Goal: Task Accomplishment & Management: Manage account settings

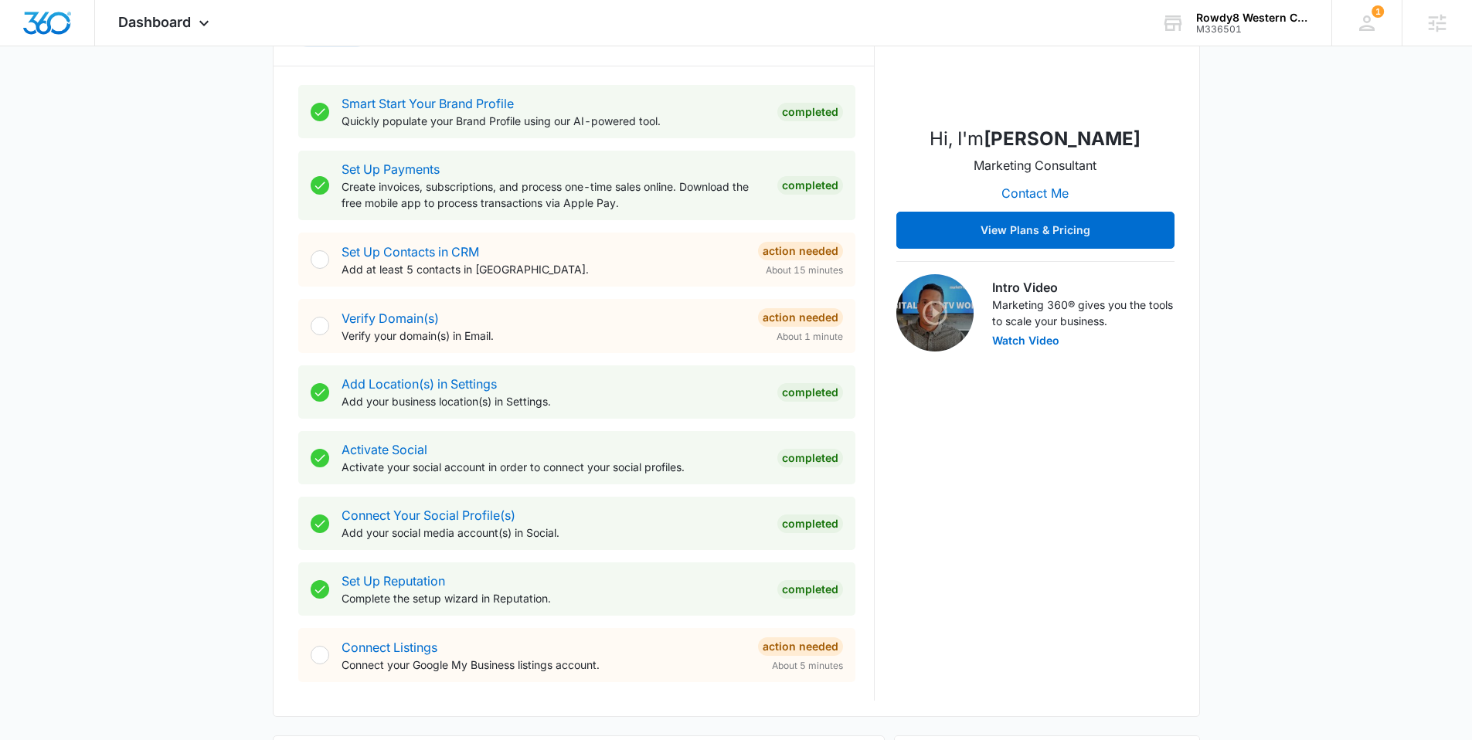
scroll to position [283, 0]
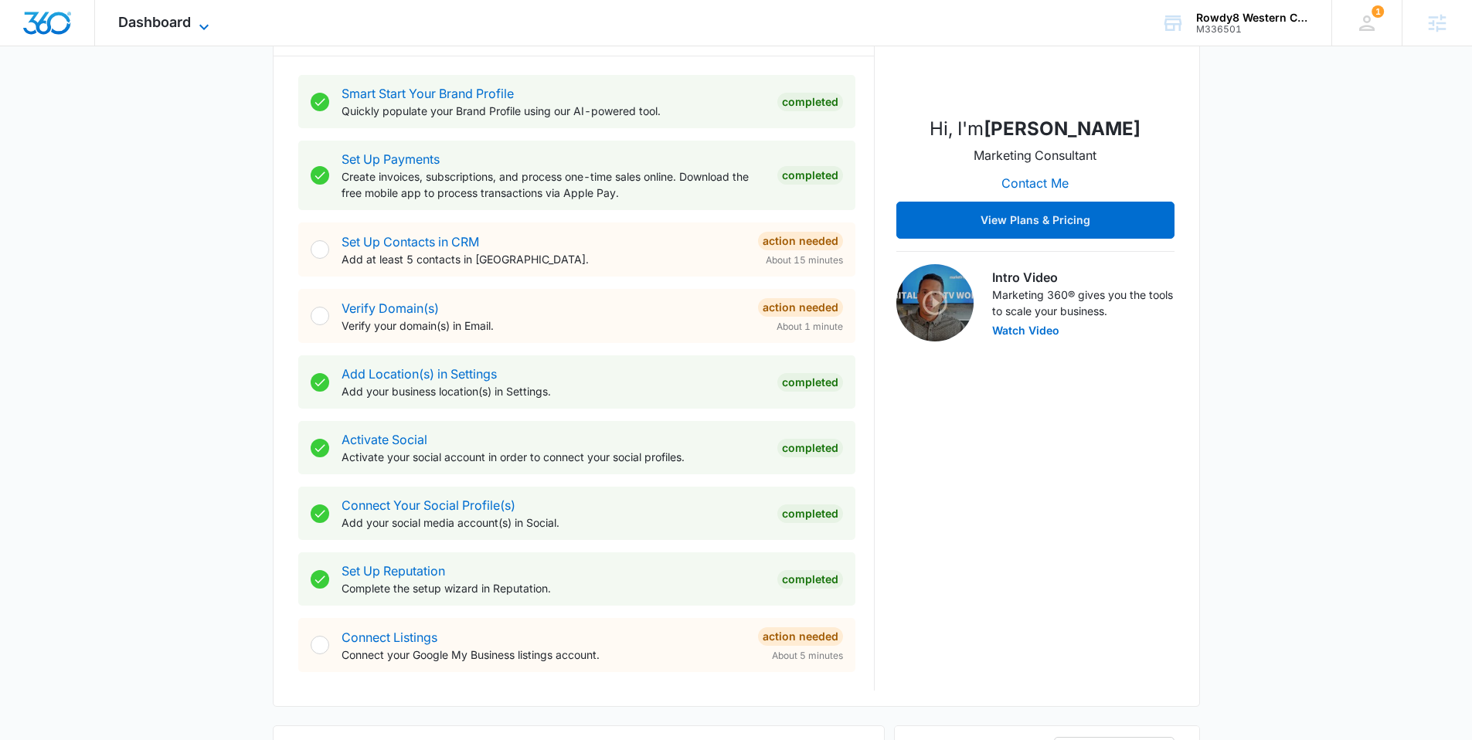
click at [145, 29] on span "Dashboard" at bounding box center [154, 22] width 73 height 16
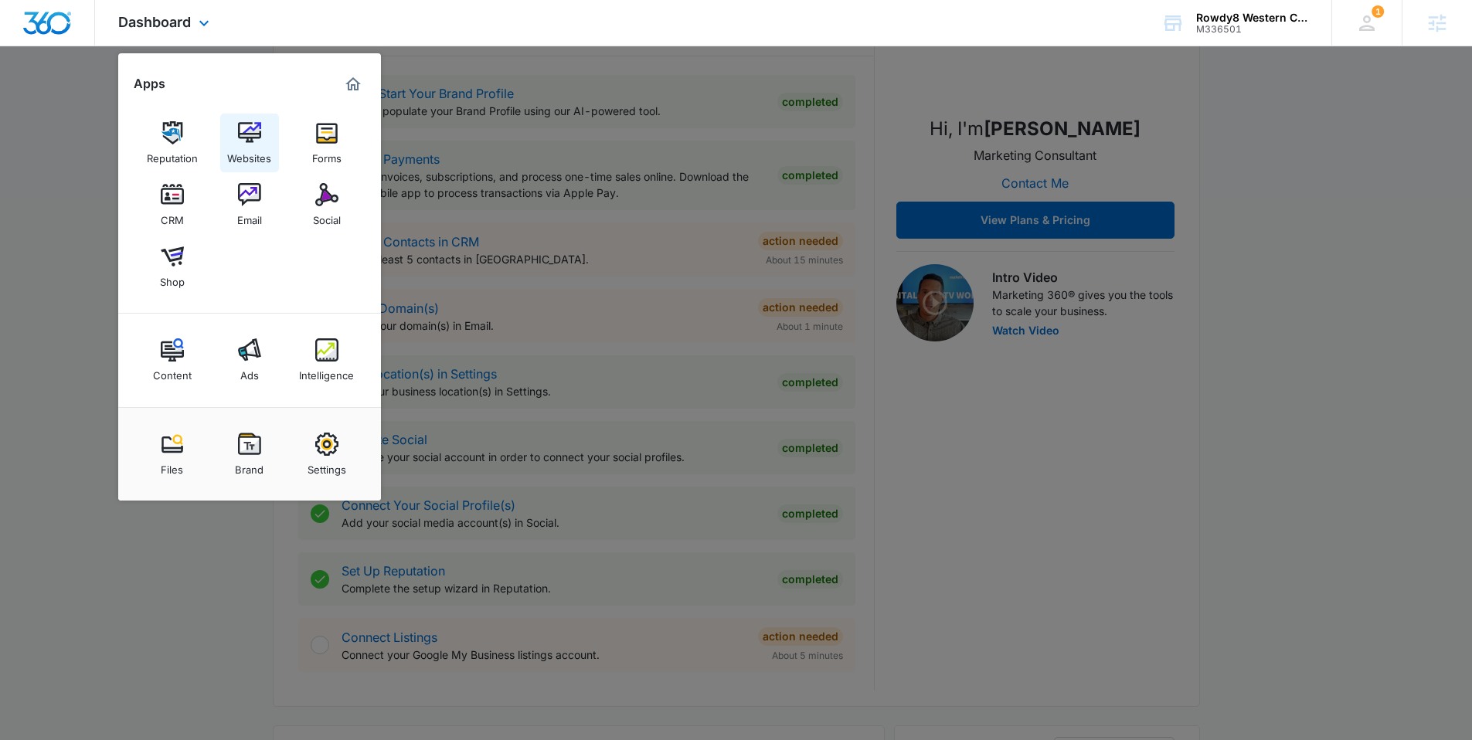
click at [242, 133] on img at bounding box center [249, 132] width 23 height 23
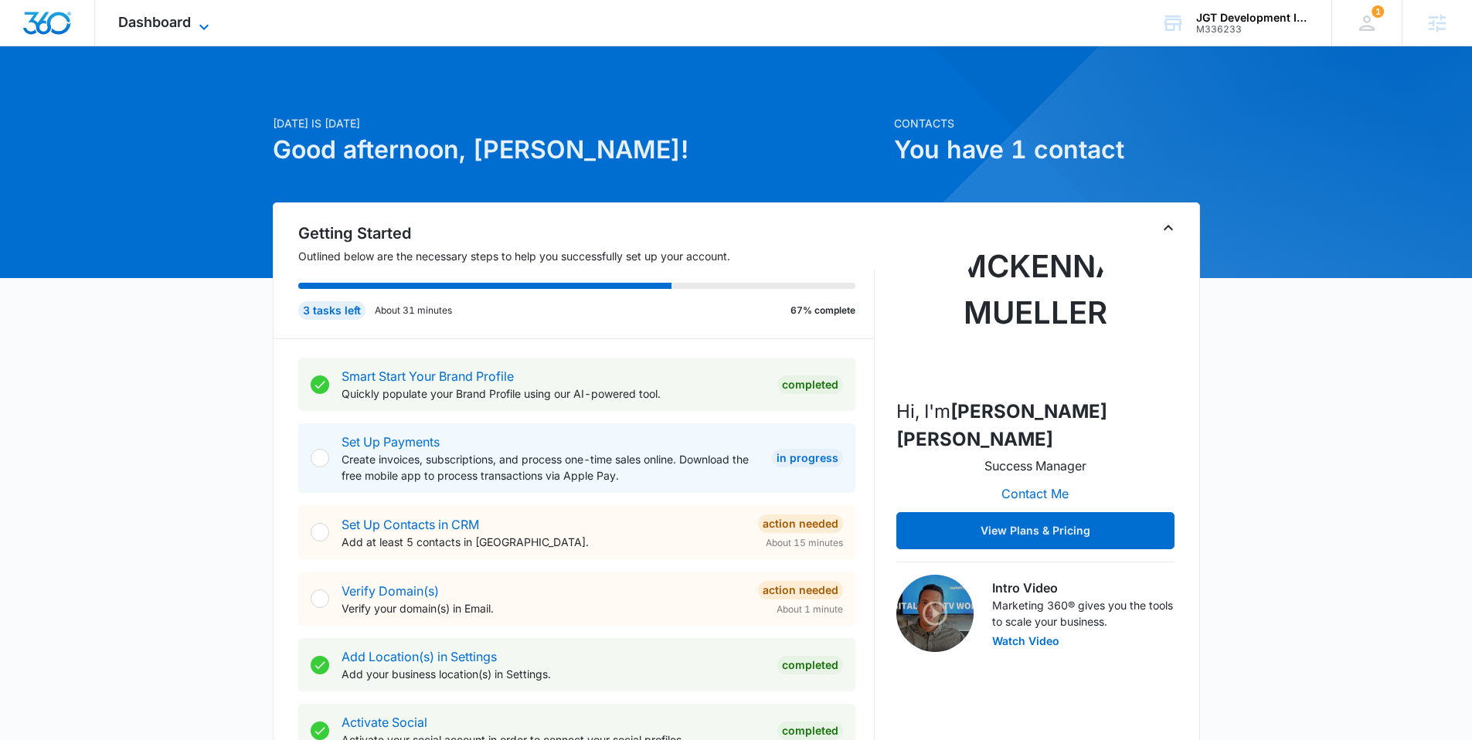
click at [147, 15] on span "Dashboard" at bounding box center [154, 22] width 73 height 16
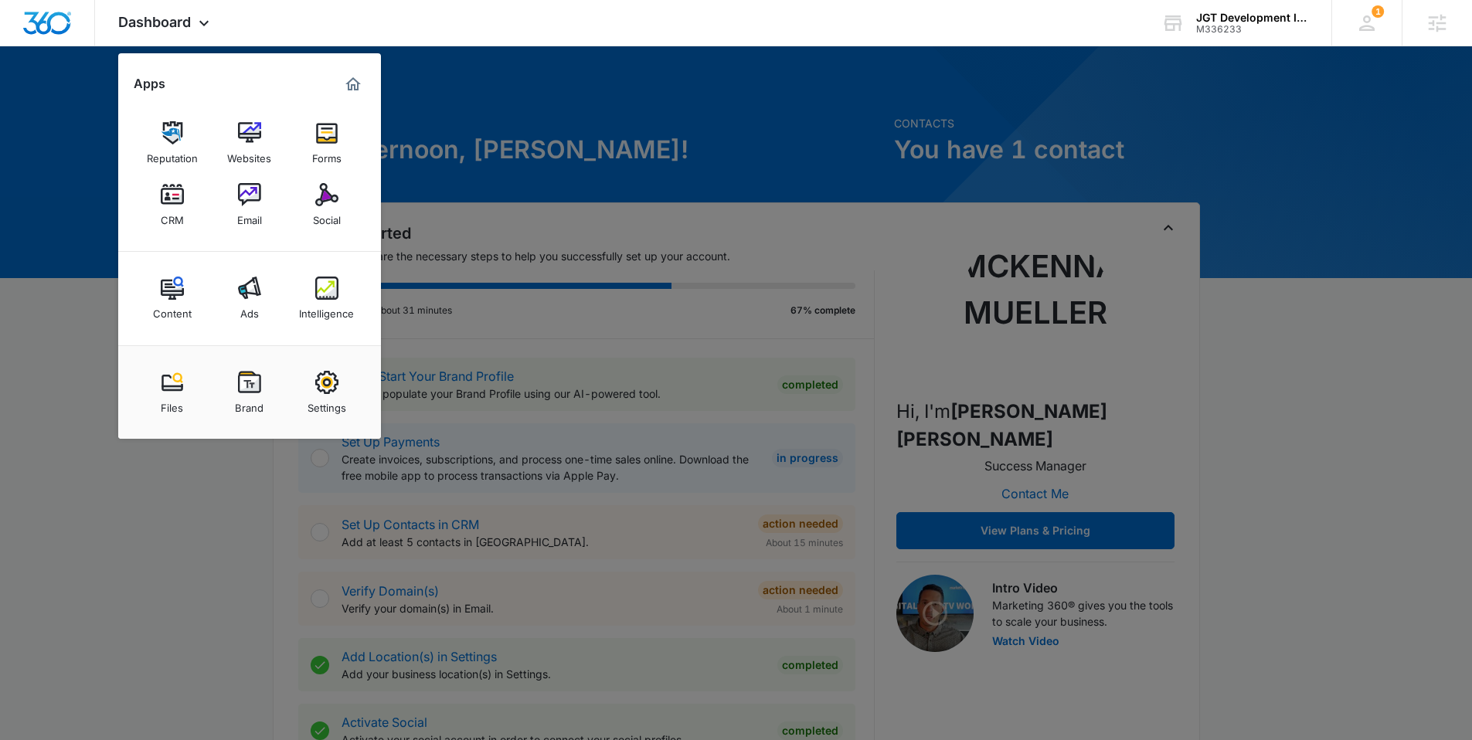
click at [641, 130] on div at bounding box center [736, 370] width 1472 height 740
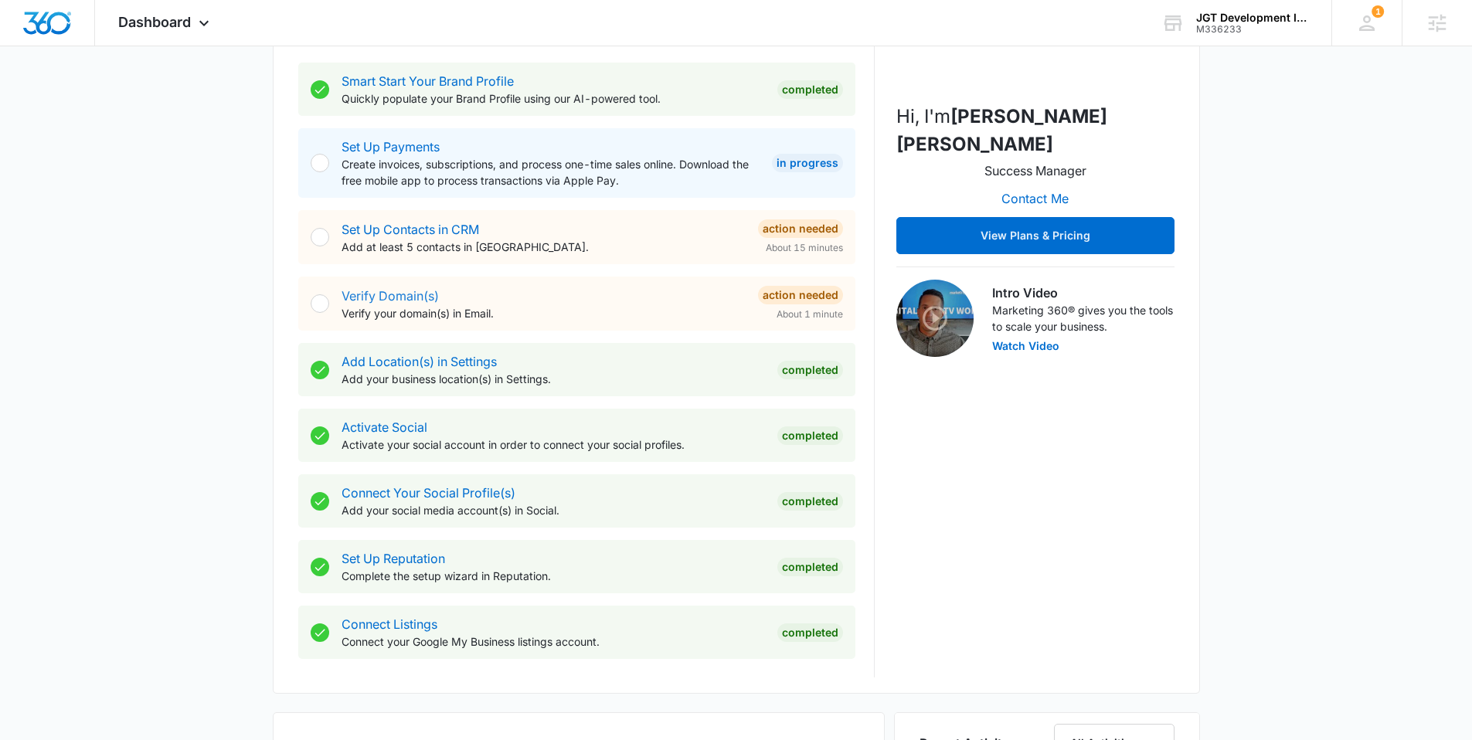
scroll to position [299, 0]
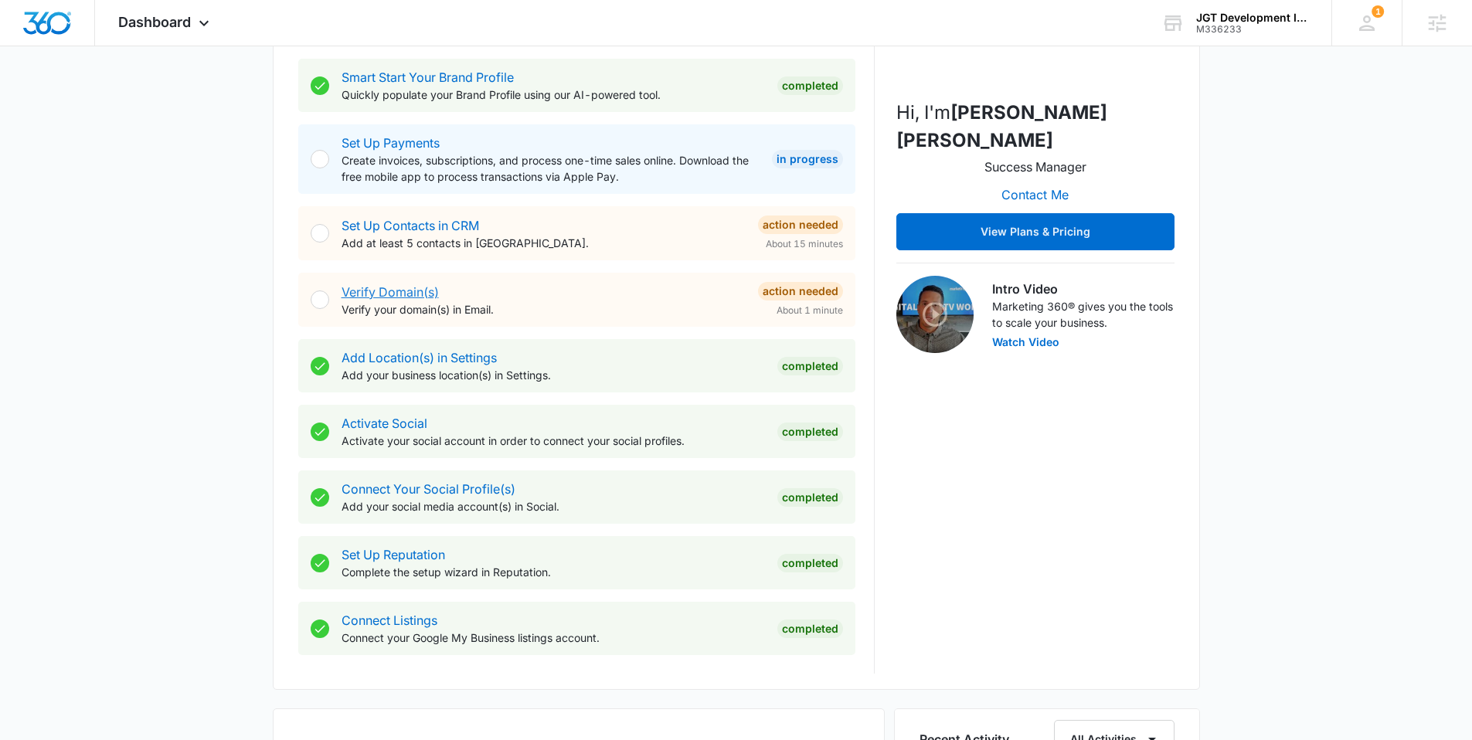
click at [390, 290] on link "Verify Domain(s)" at bounding box center [390, 291] width 97 height 15
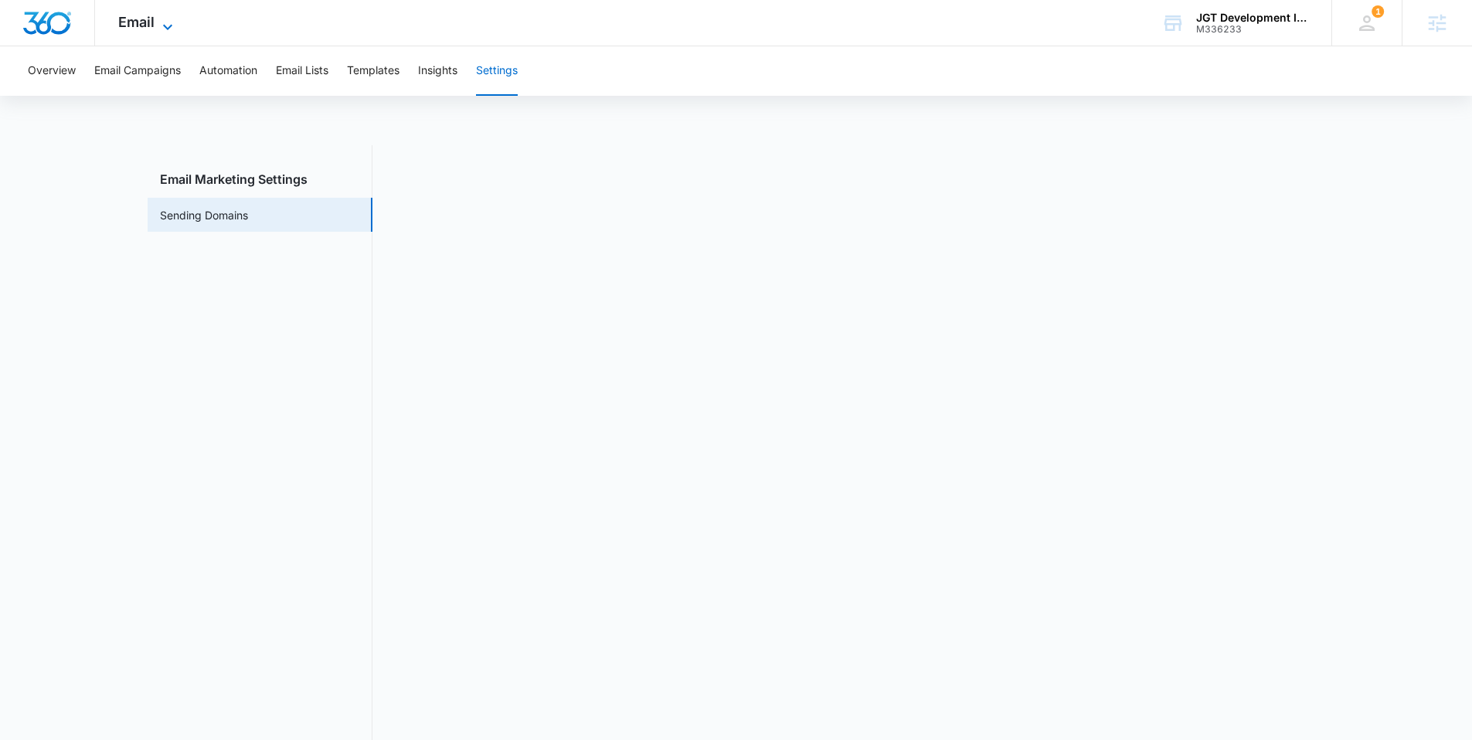
click at [131, 15] on span "Email" at bounding box center [136, 22] width 36 height 16
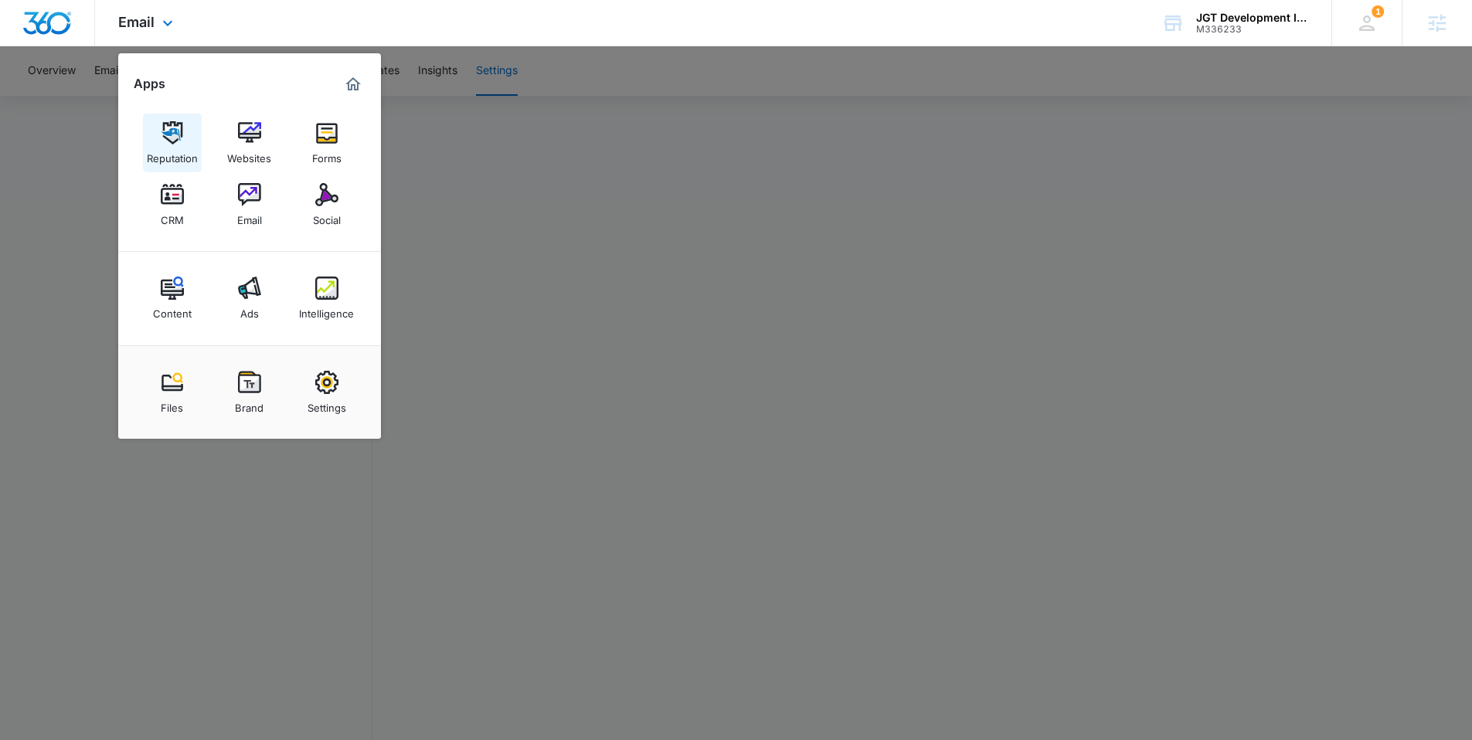
click at [176, 120] on link "Reputation" at bounding box center [172, 143] width 59 height 59
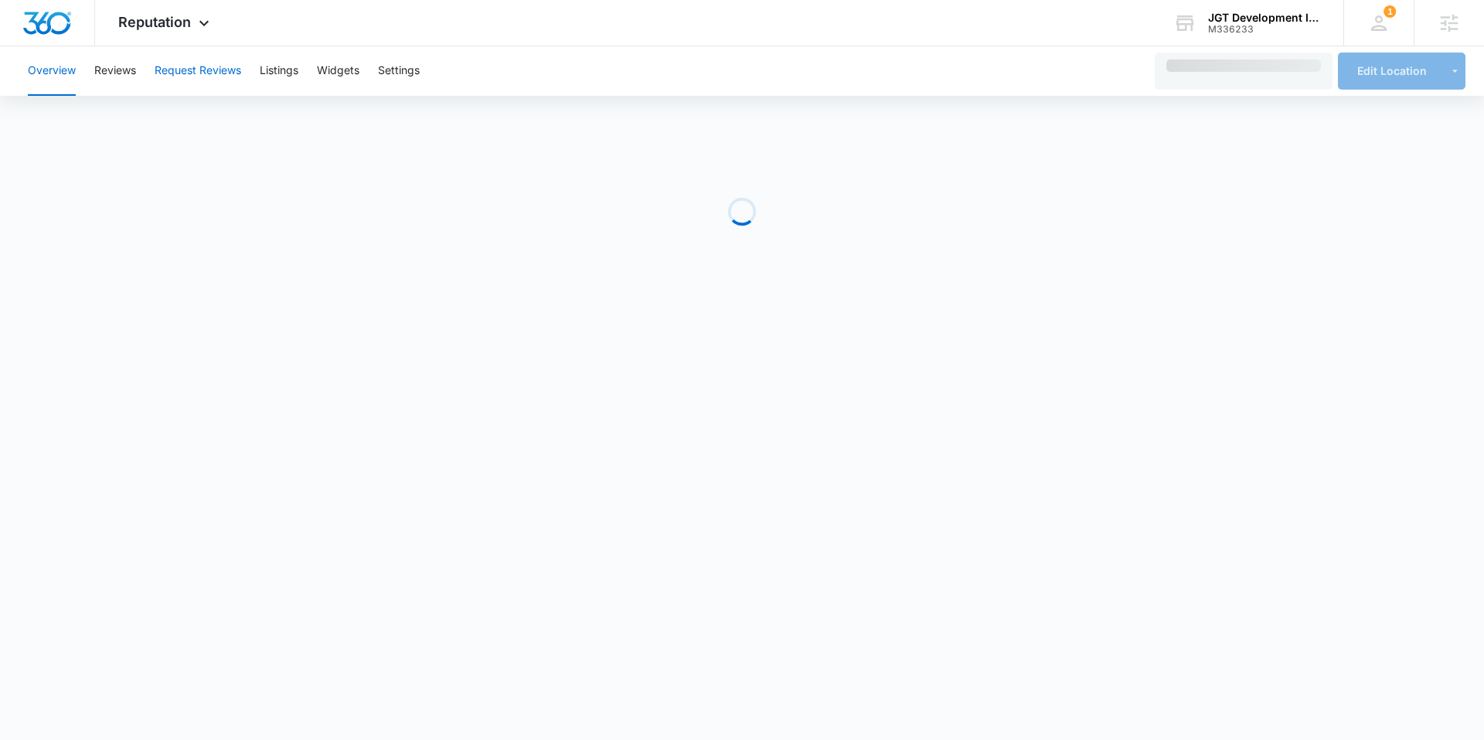
click at [193, 76] on button "Request Reviews" at bounding box center [198, 70] width 87 height 49
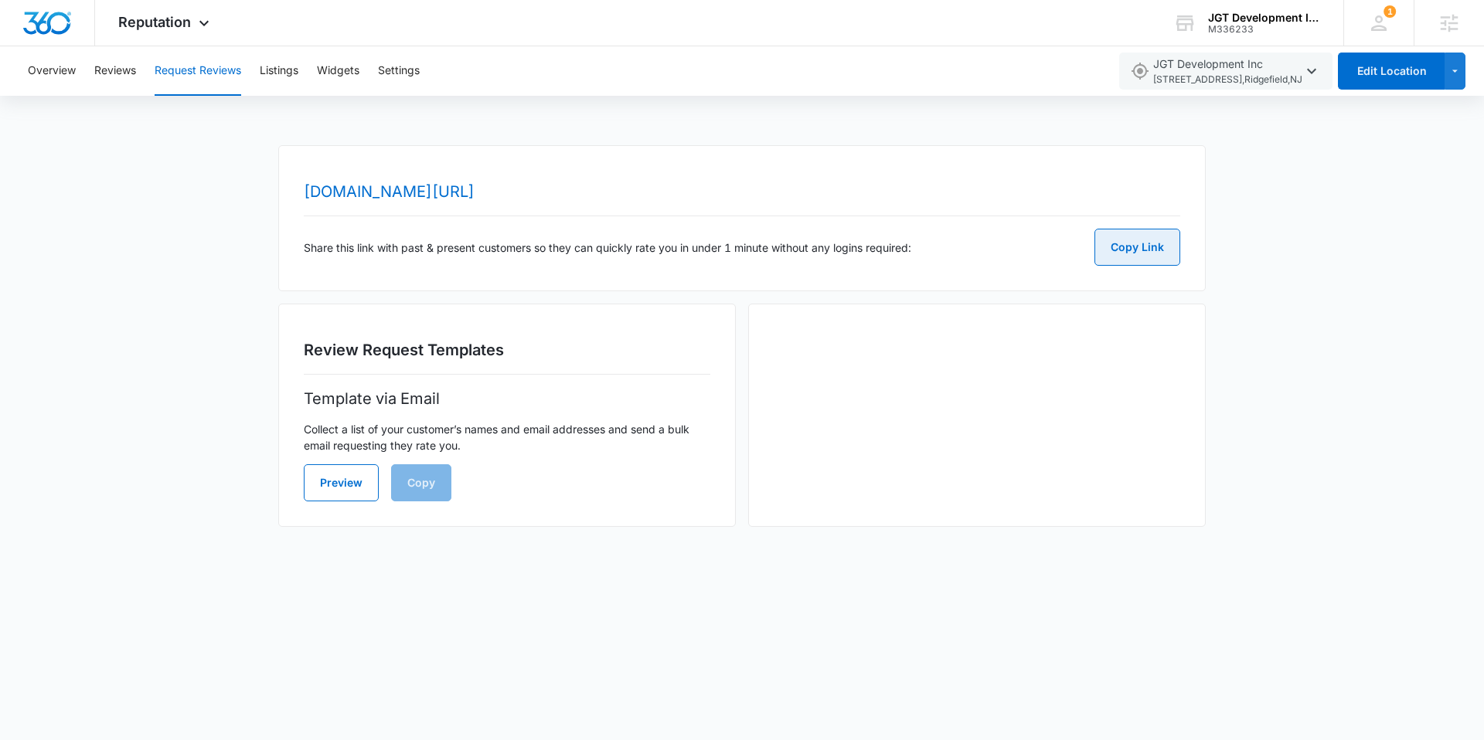
click at [1121, 249] on button "Copy Link" at bounding box center [1137, 247] width 86 height 37
click at [379, 74] on button "Settings" at bounding box center [399, 70] width 42 height 49
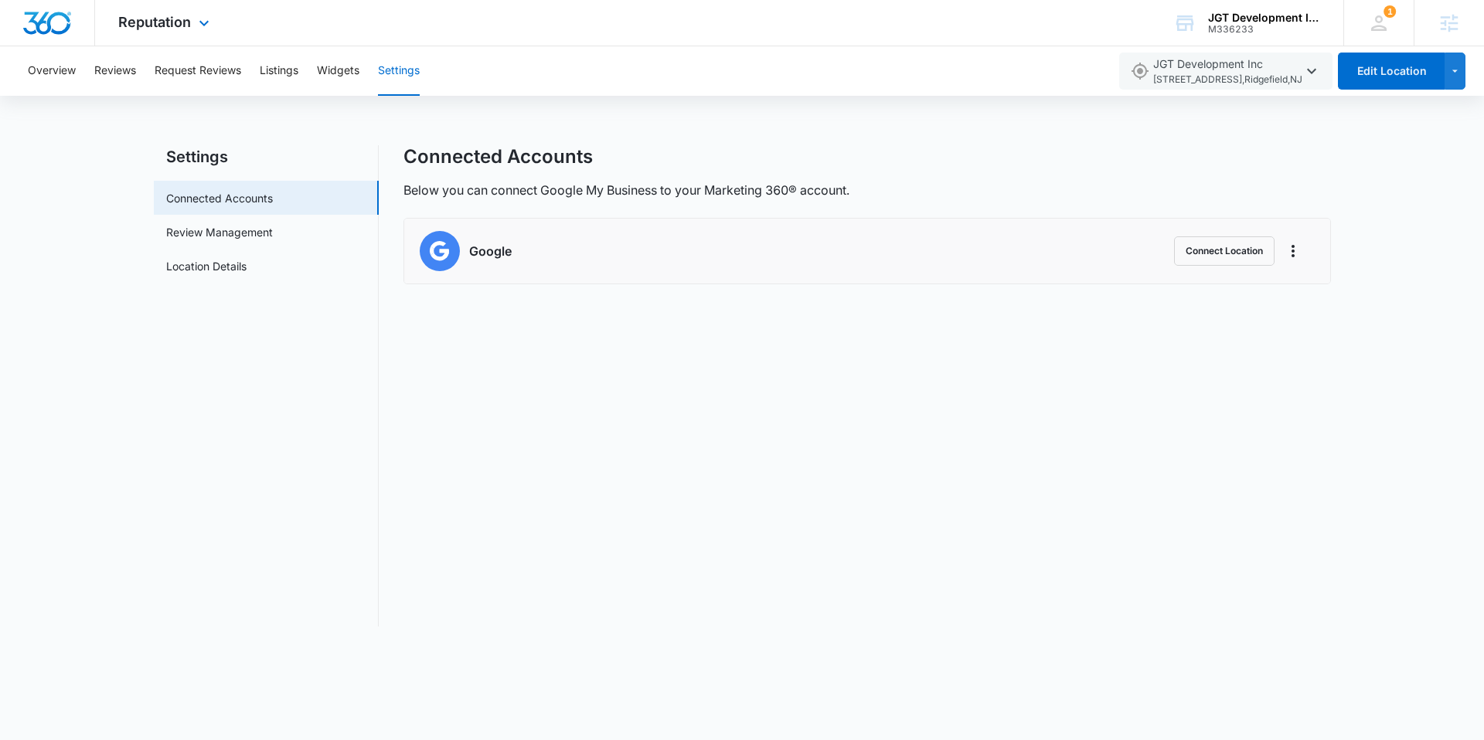
click at [155, 36] on div "Reputation Apps Reputation Websites Forms CRM Email Social Content Ads Intellig…" at bounding box center [165, 23] width 141 height 46
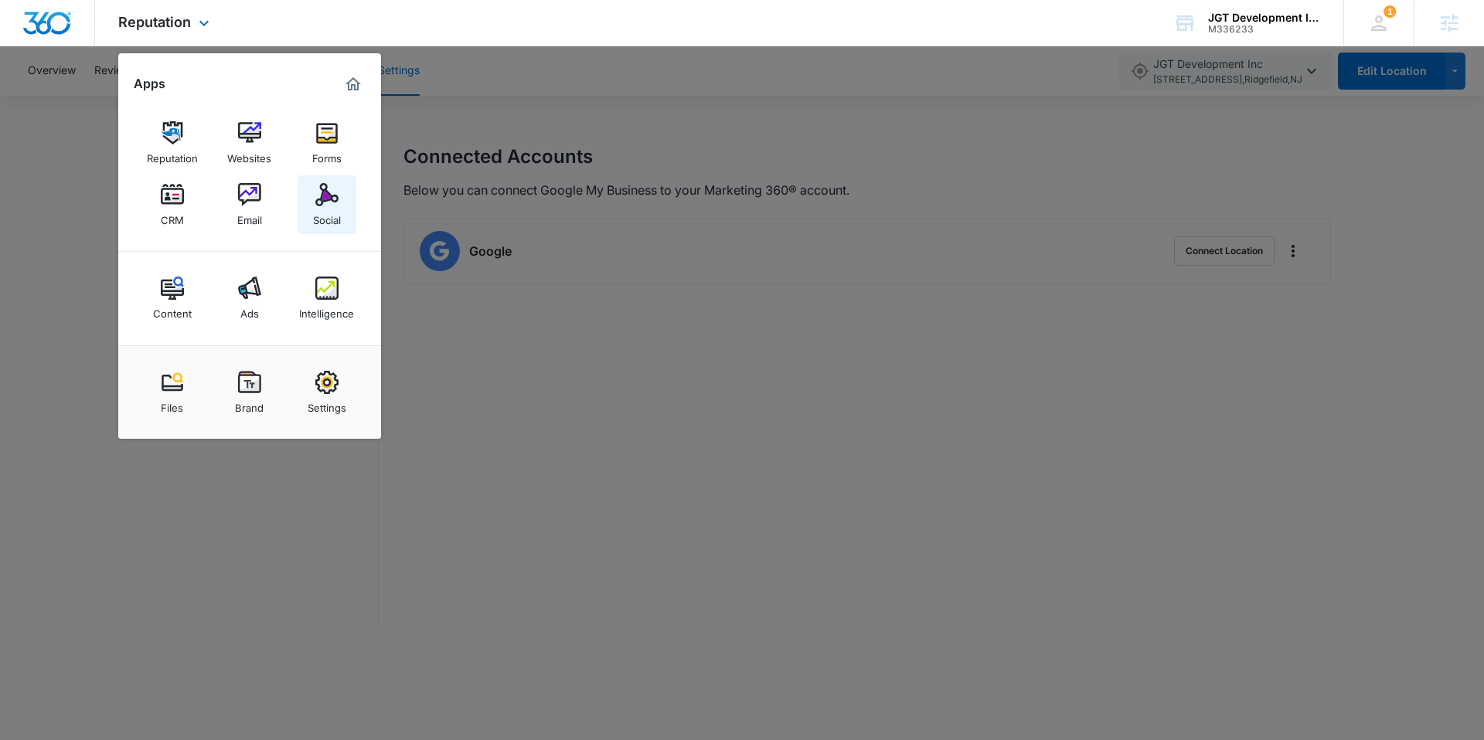
click at [313, 205] on link "Social" at bounding box center [327, 204] width 59 height 59
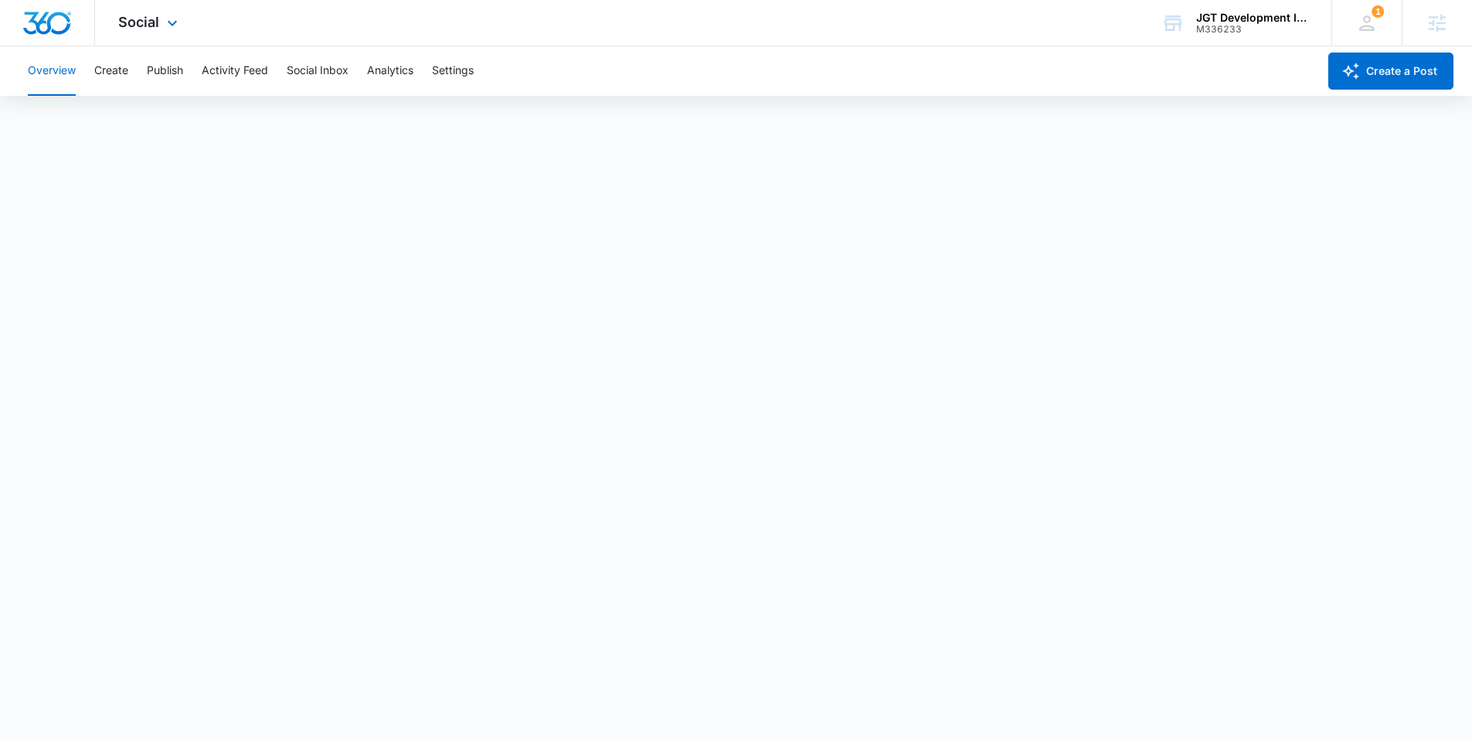
click at [57, 24] on img "Dashboard" at bounding box center [46, 23] width 49 height 23
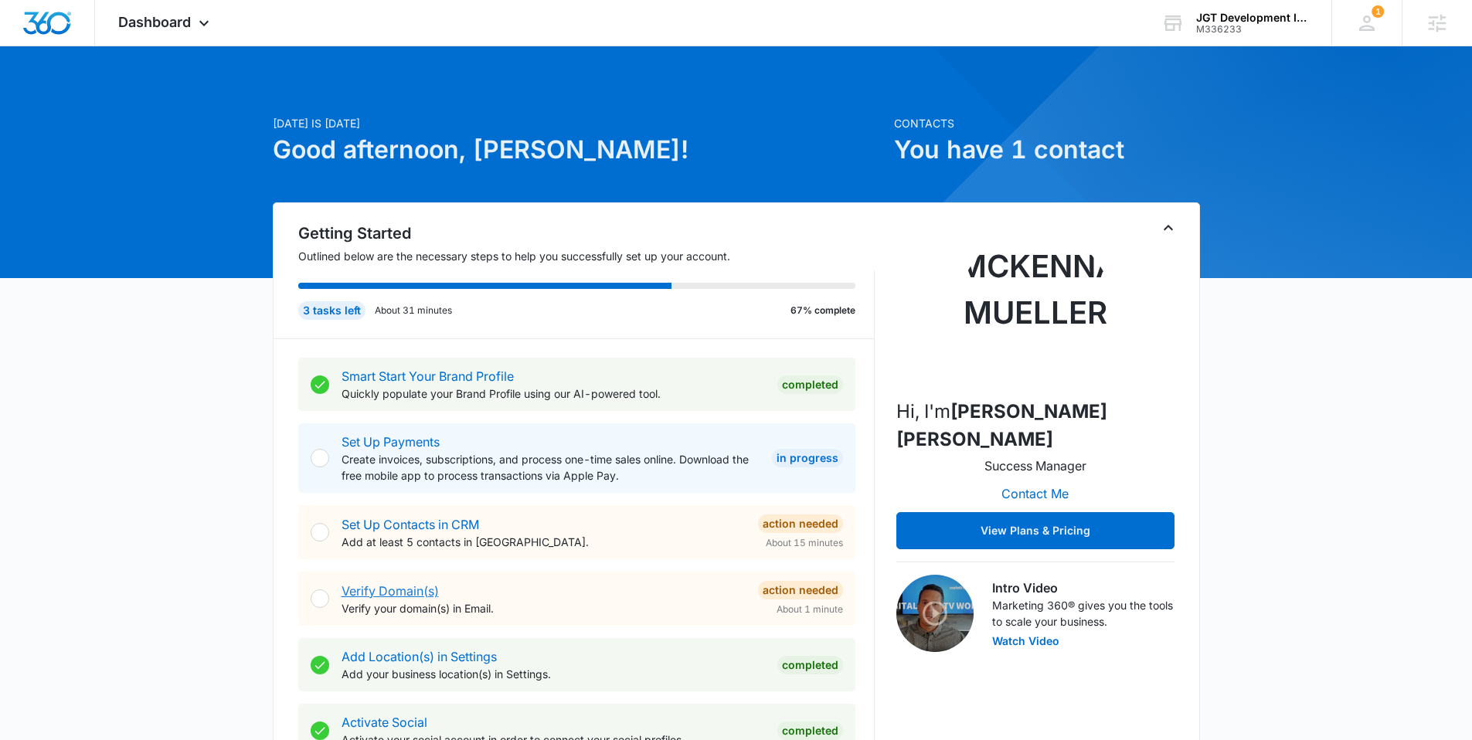
click at [391, 586] on link "Verify Domain(s)" at bounding box center [390, 591] width 97 height 15
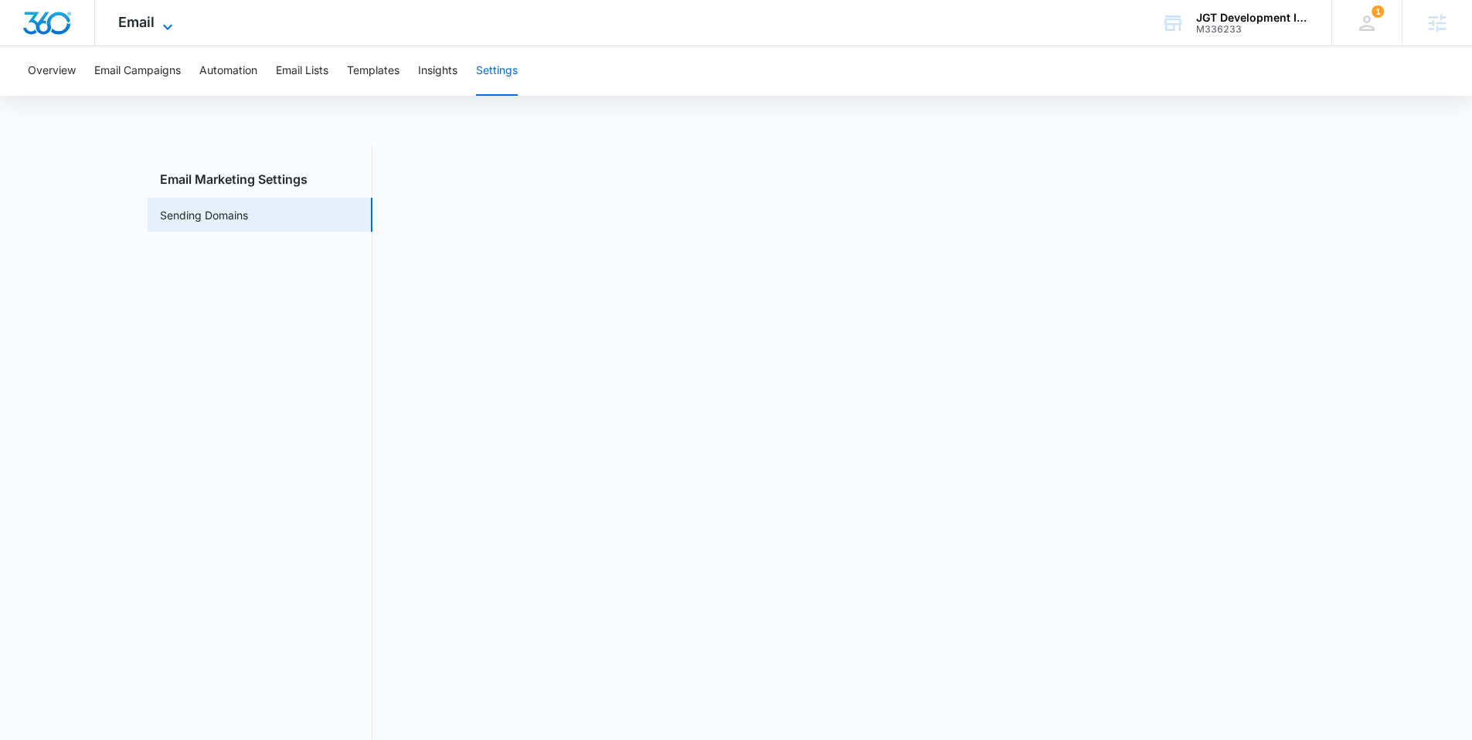
click at [144, 16] on span "Email" at bounding box center [136, 22] width 36 height 16
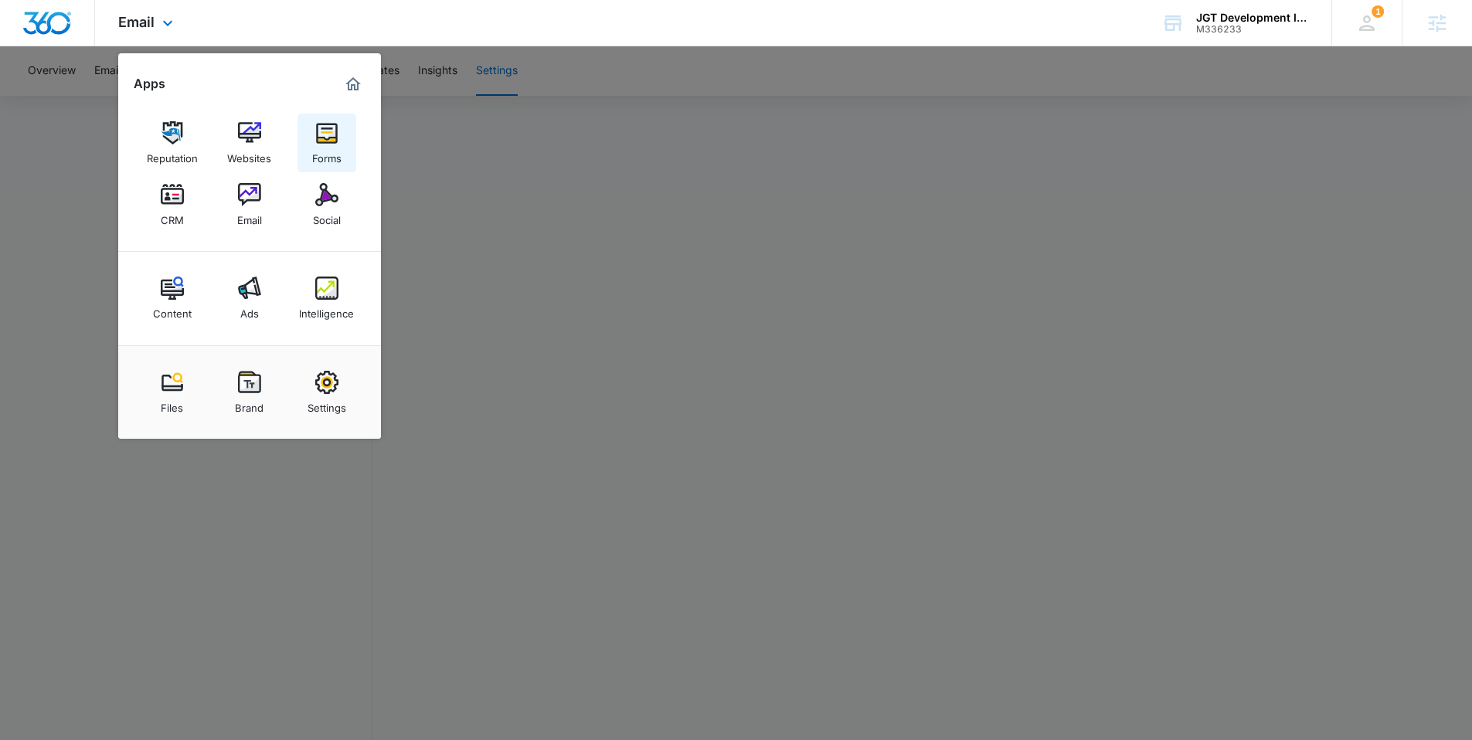
click at [317, 132] on img at bounding box center [326, 132] width 23 height 23
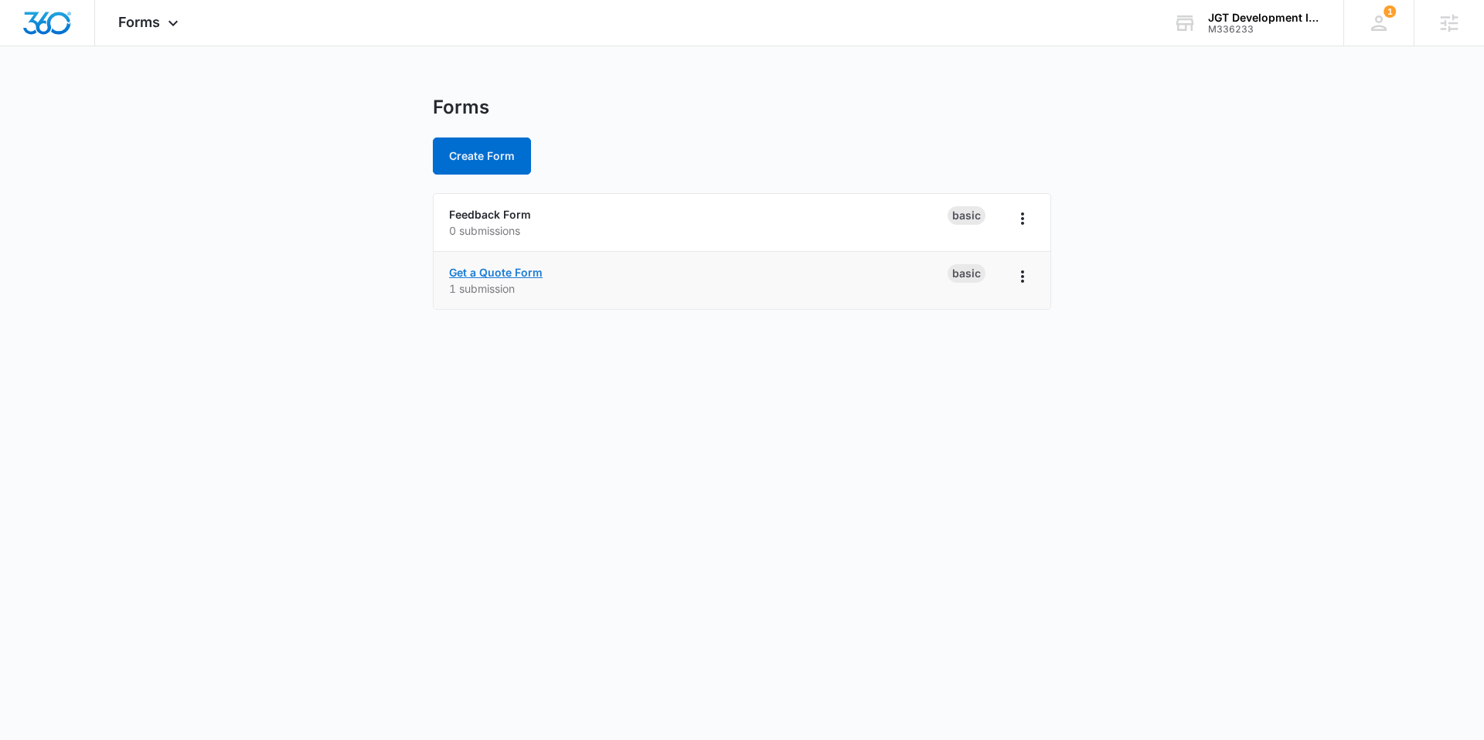
click at [485, 274] on link "Get a Quote Form" at bounding box center [496, 272] width 94 height 13
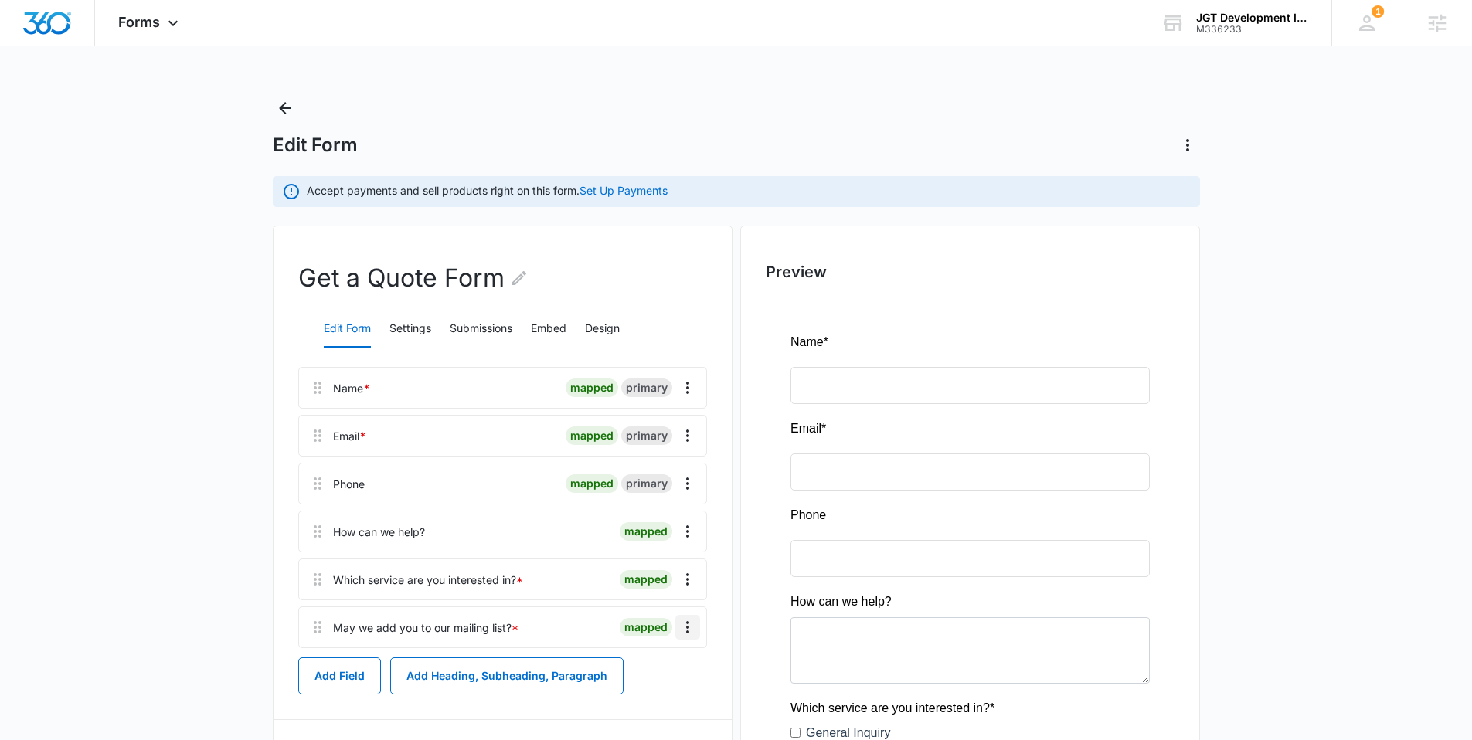
click at [692, 636] on icon "Overflow Menu" at bounding box center [688, 627] width 19 height 19
click at [635, 669] on div "Edit" at bounding box center [646, 670] width 32 height 11
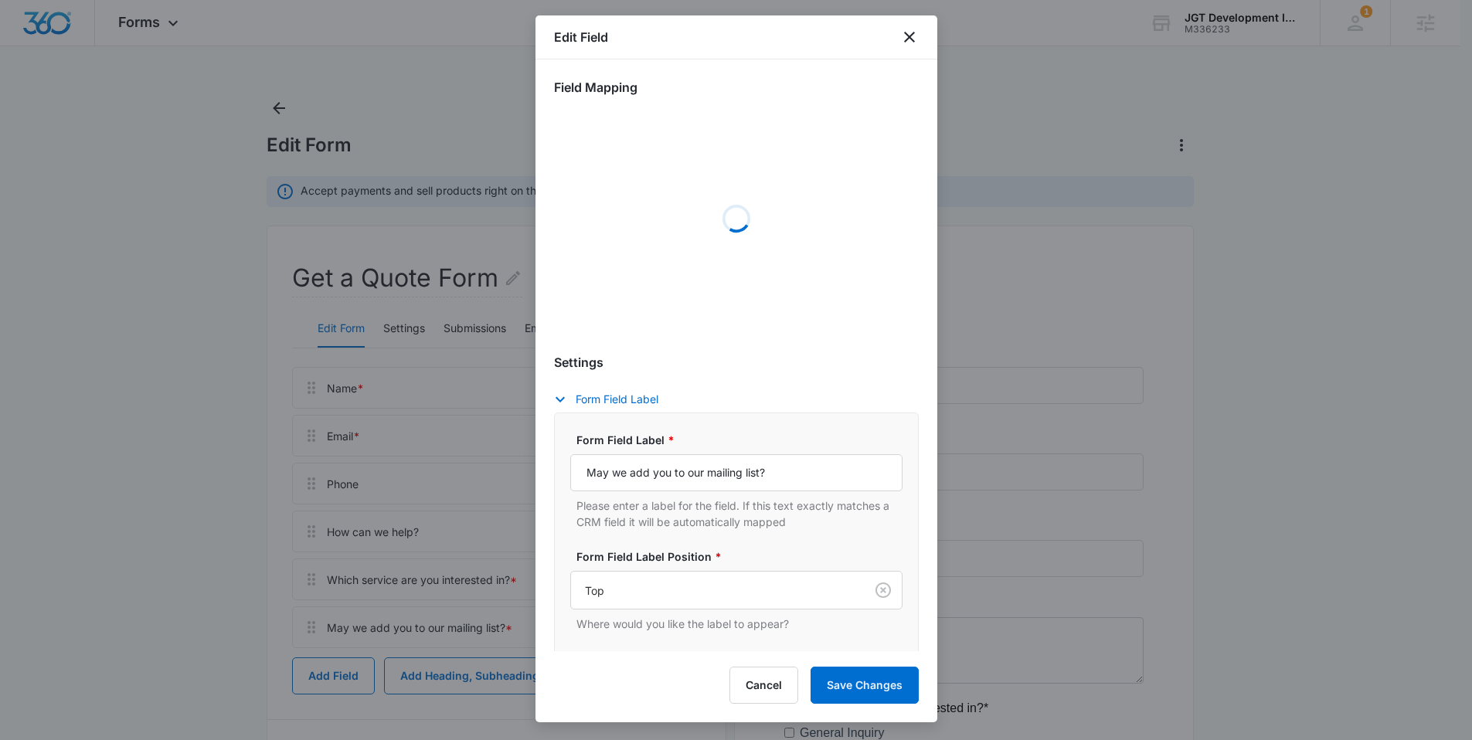
select select "333"
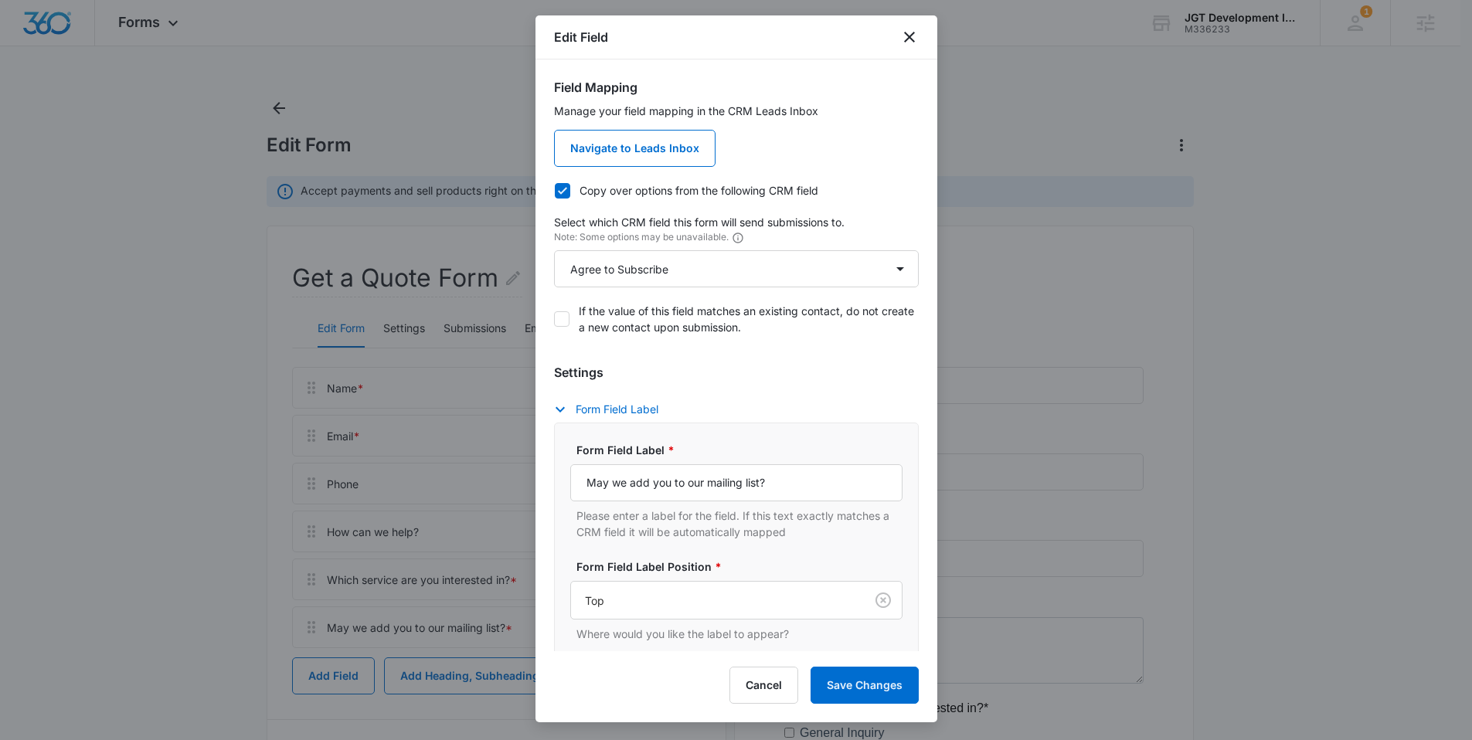
scroll to position [379, 0]
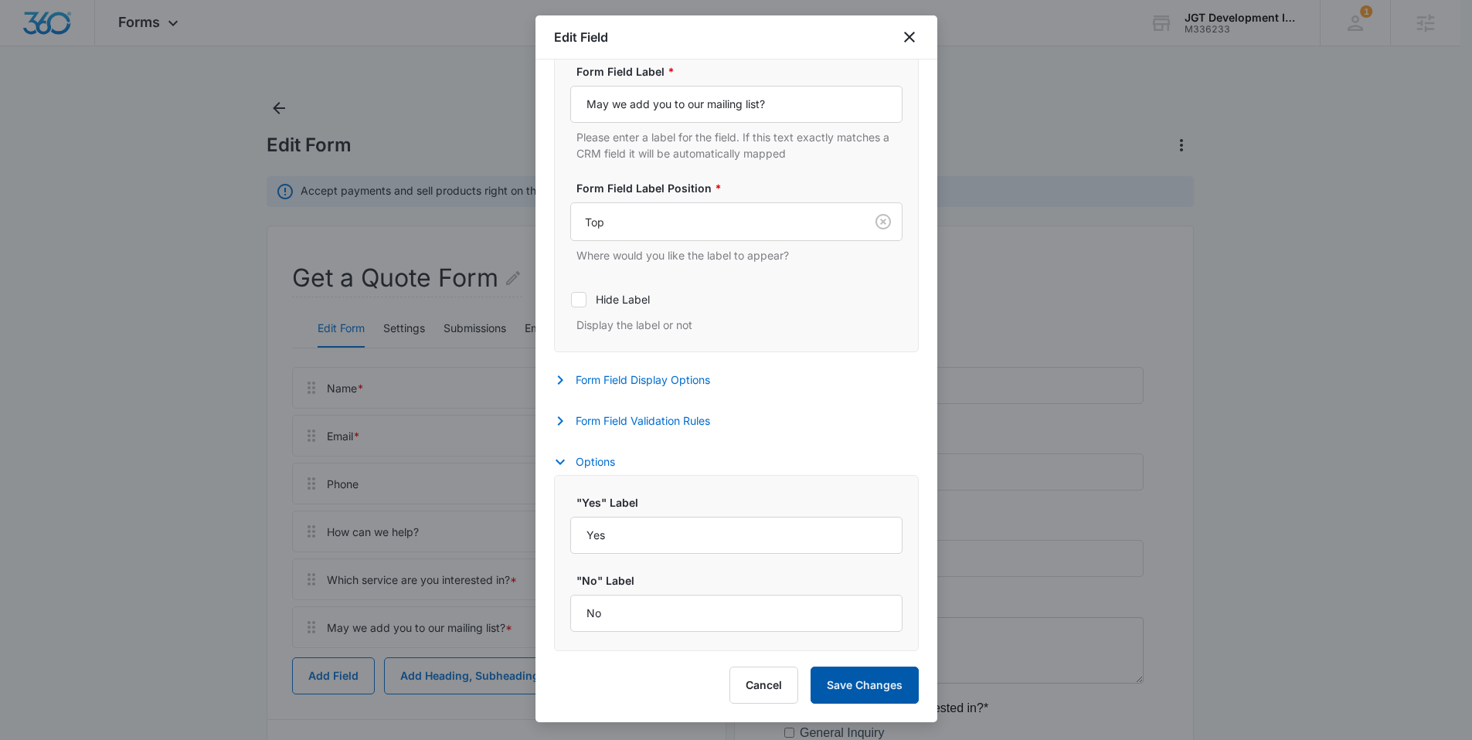
click at [872, 699] on button "Save Changes" at bounding box center [865, 685] width 108 height 37
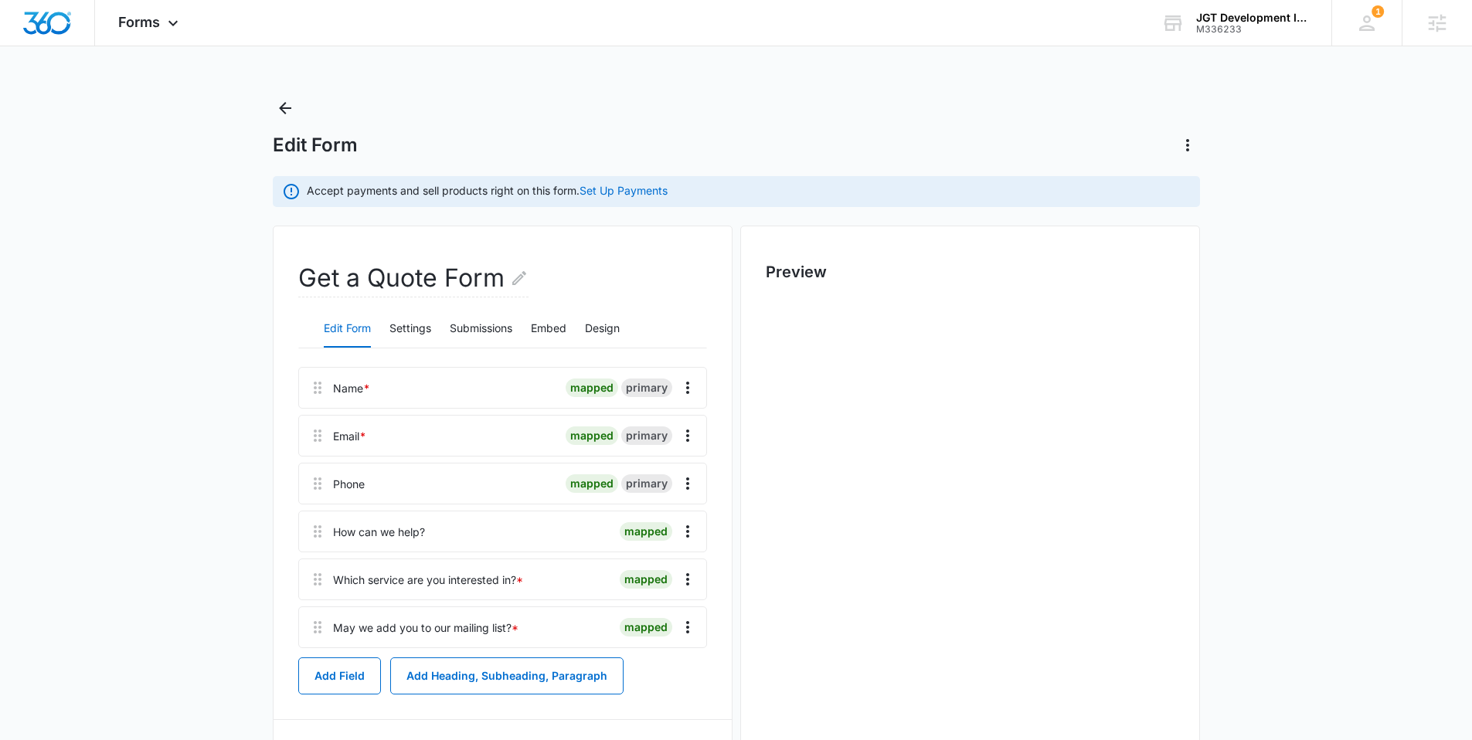
scroll to position [0, 0]
click at [402, 326] on button "Settings" at bounding box center [411, 329] width 42 height 37
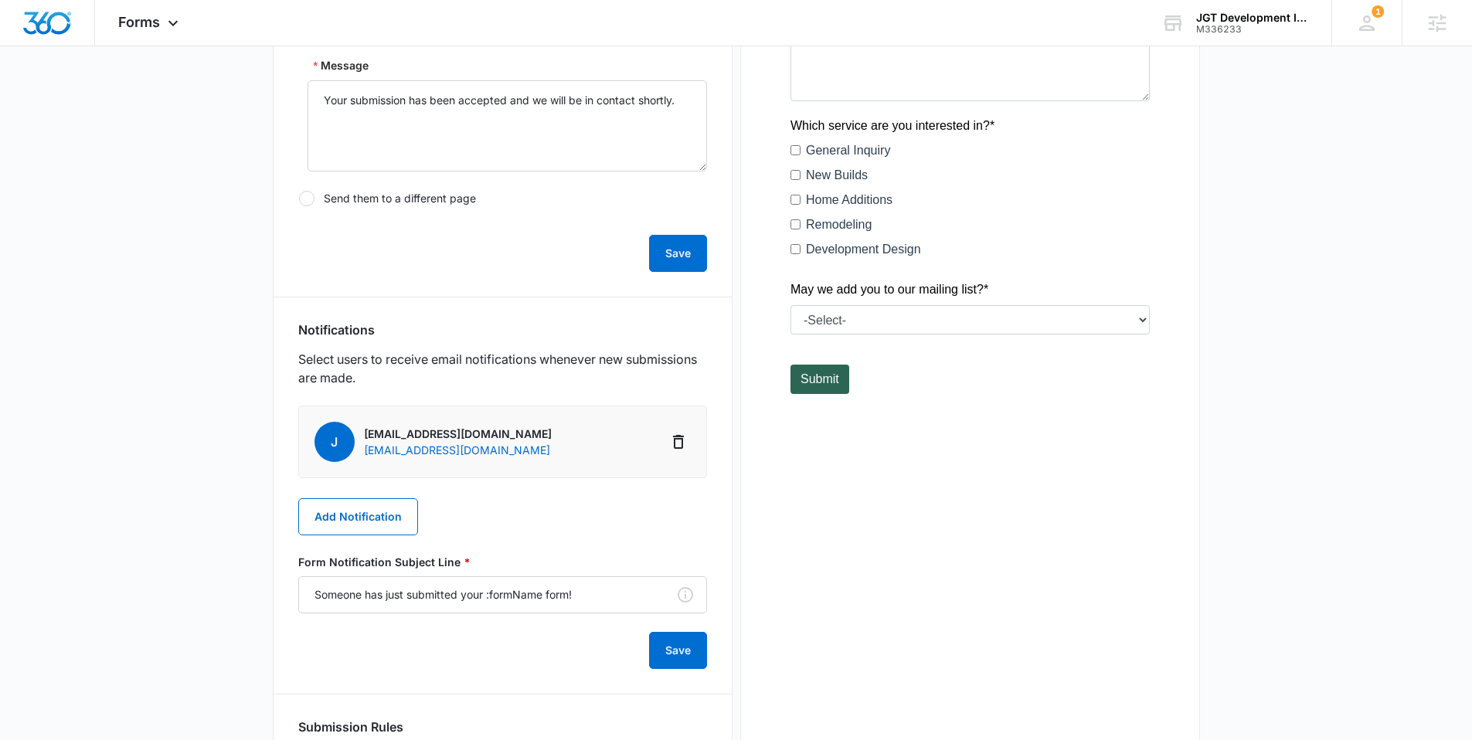
scroll to position [592, 0]
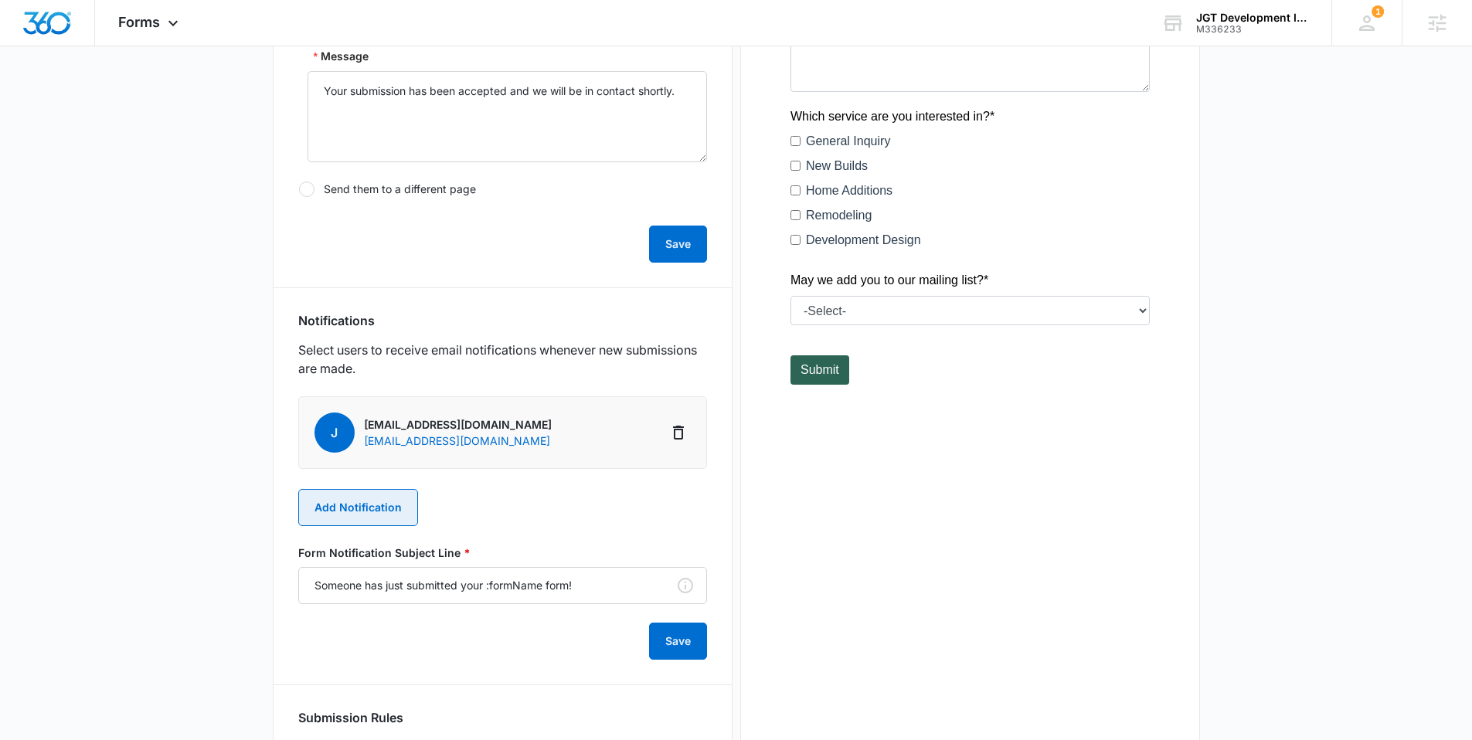
click at [373, 514] on button "Add Notification" at bounding box center [358, 507] width 120 height 37
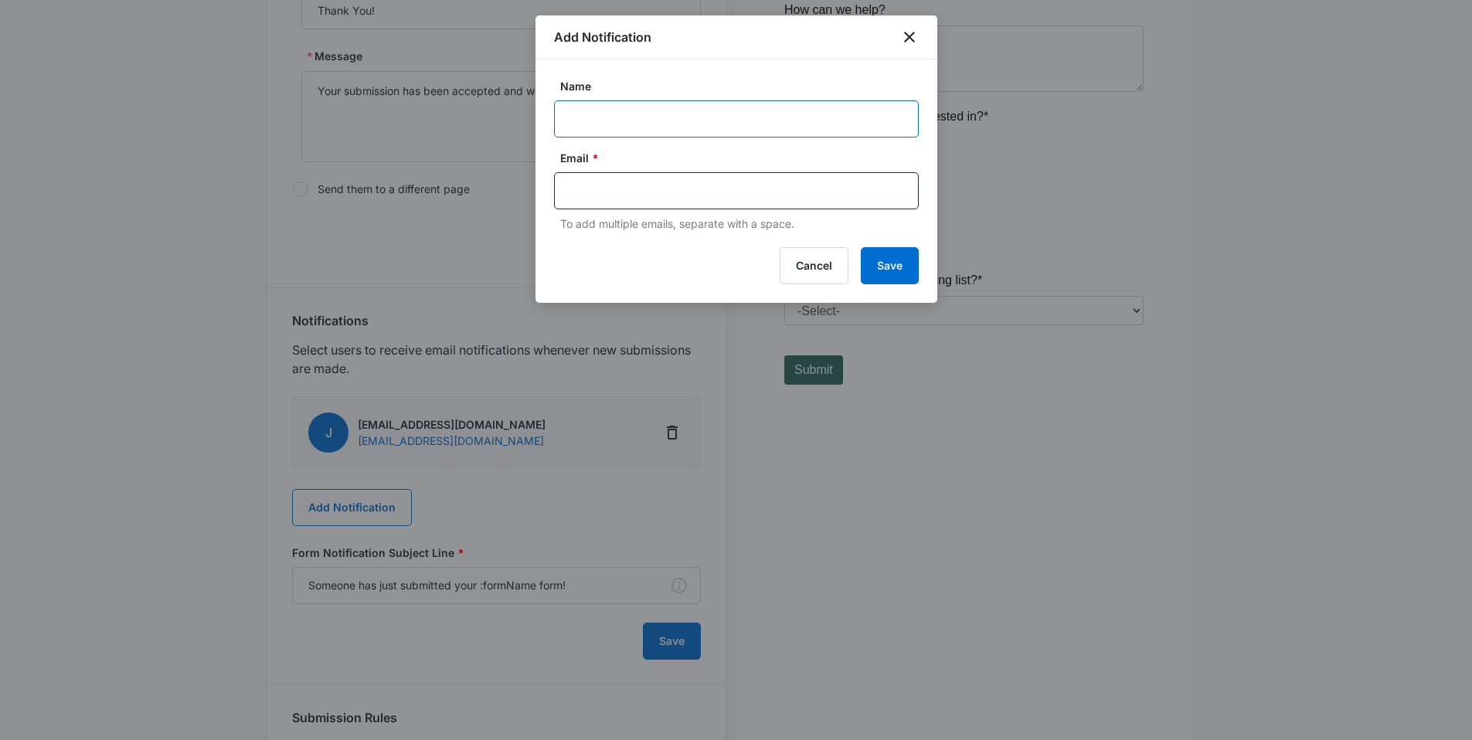
click at [676, 113] on input "Name" at bounding box center [736, 118] width 365 height 37
paste input "MSM Notification - M# Business Name"
drag, startPoint x: 775, startPoint y: 124, endPoint x: 672, endPoint y: 124, distance: 102.8
click at [672, 124] on input "MSM Notification - M# Business Name" at bounding box center [736, 118] width 365 height 37
paste input "336233 Account Name JGT Development Inc"
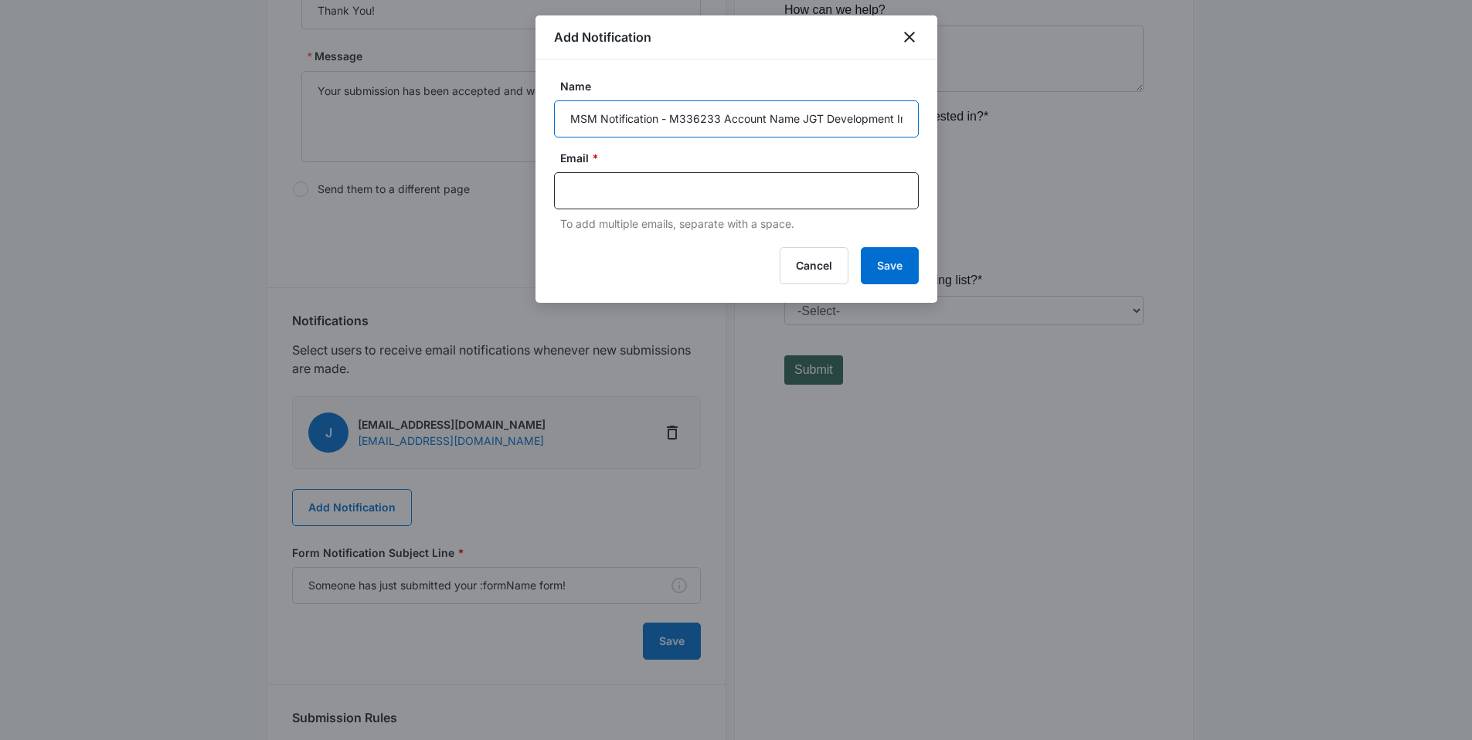
scroll to position [0, 9]
click at [738, 114] on input "MSM Notification - M336233 Account Name JGT Development Inc" at bounding box center [736, 118] width 365 height 37
click at [741, 114] on input "MSM Notification - M336233 Name JGT Development Inc" at bounding box center [736, 118] width 365 height 37
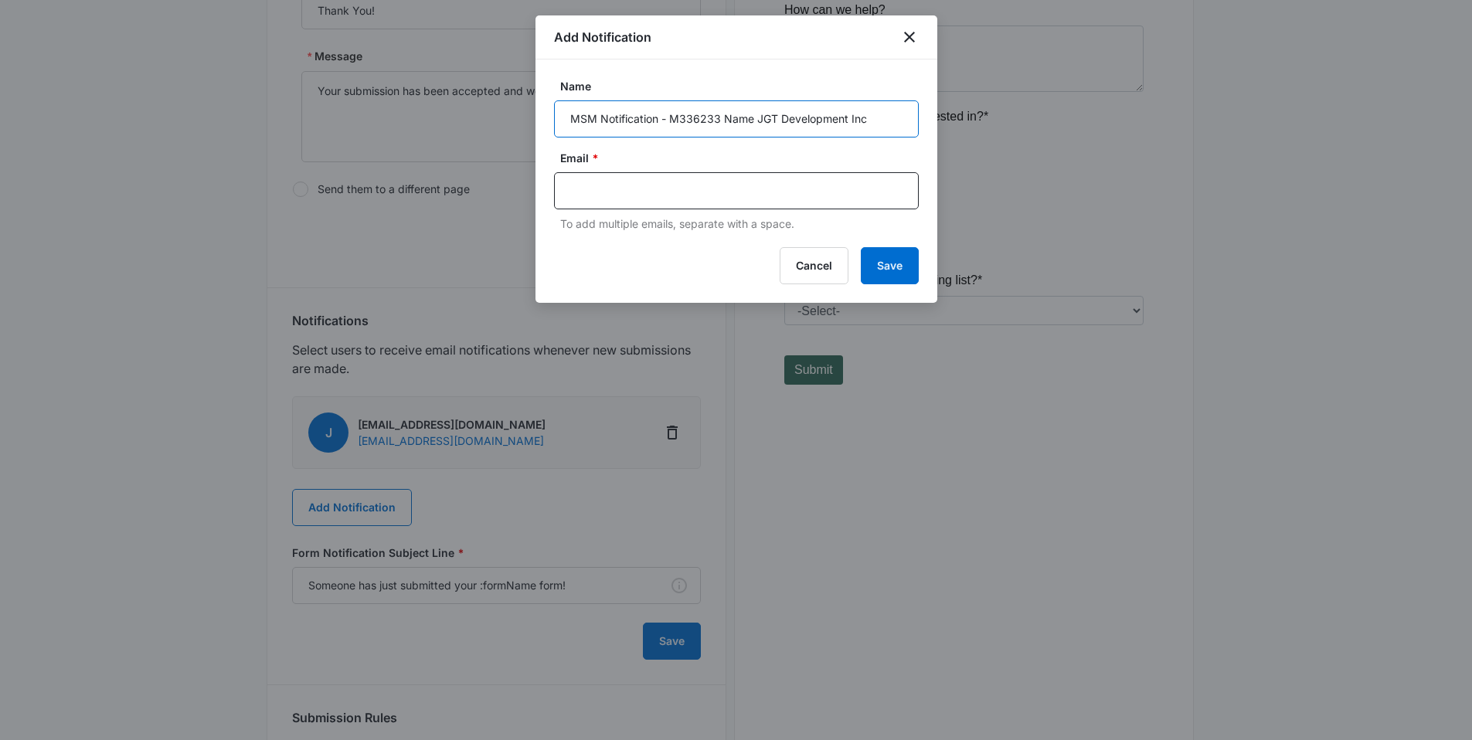
click at [741, 114] on input "MSM Notification - M336233 Name JGT Development Inc" at bounding box center [736, 118] width 365 height 37
type input "MSM Notification - M336233 JGT Development Inc"
click at [596, 189] on input "text" at bounding box center [737, 190] width 335 height 23
paste input "mckenna.mueller@madwire.com"
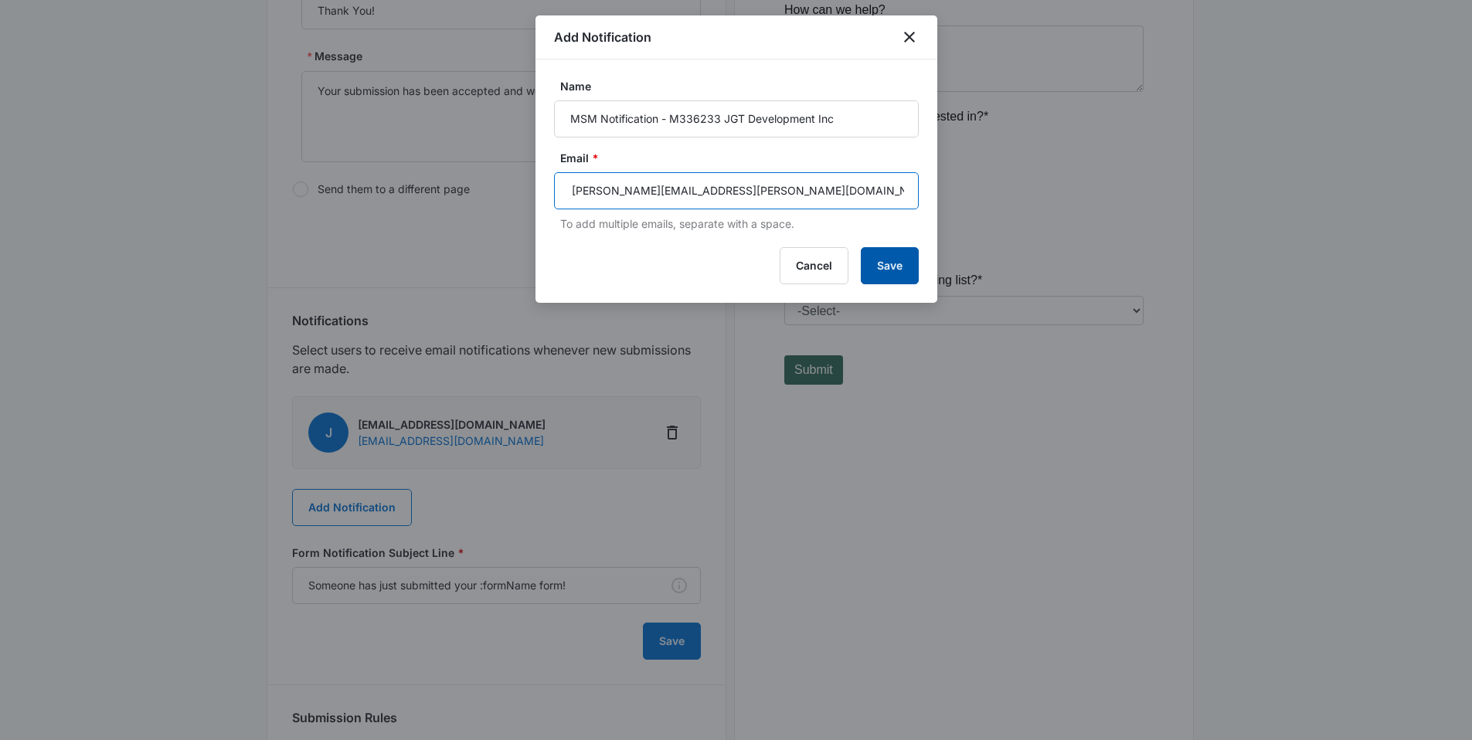
type input "mckenna.mueller@madwire.com"
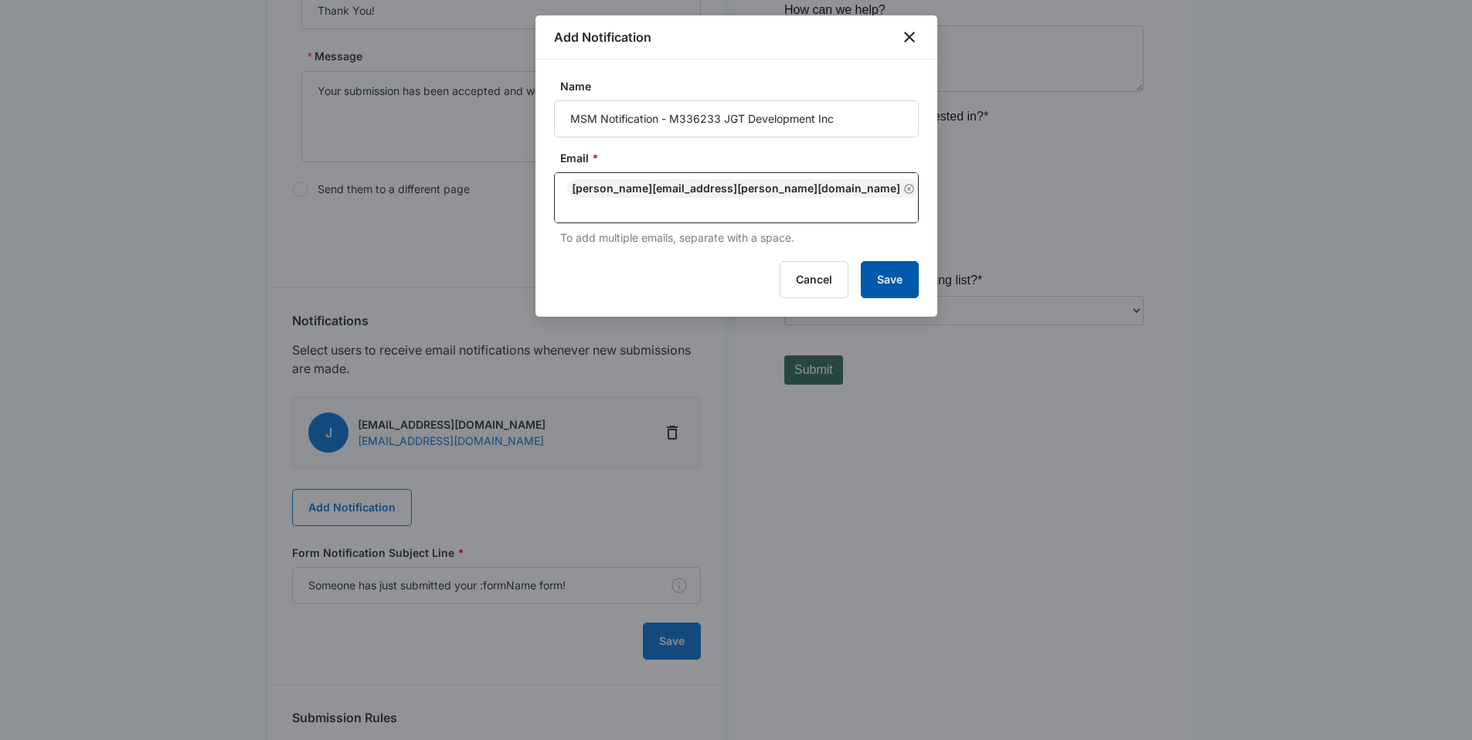
click at [888, 274] on button "Save" at bounding box center [890, 279] width 58 height 37
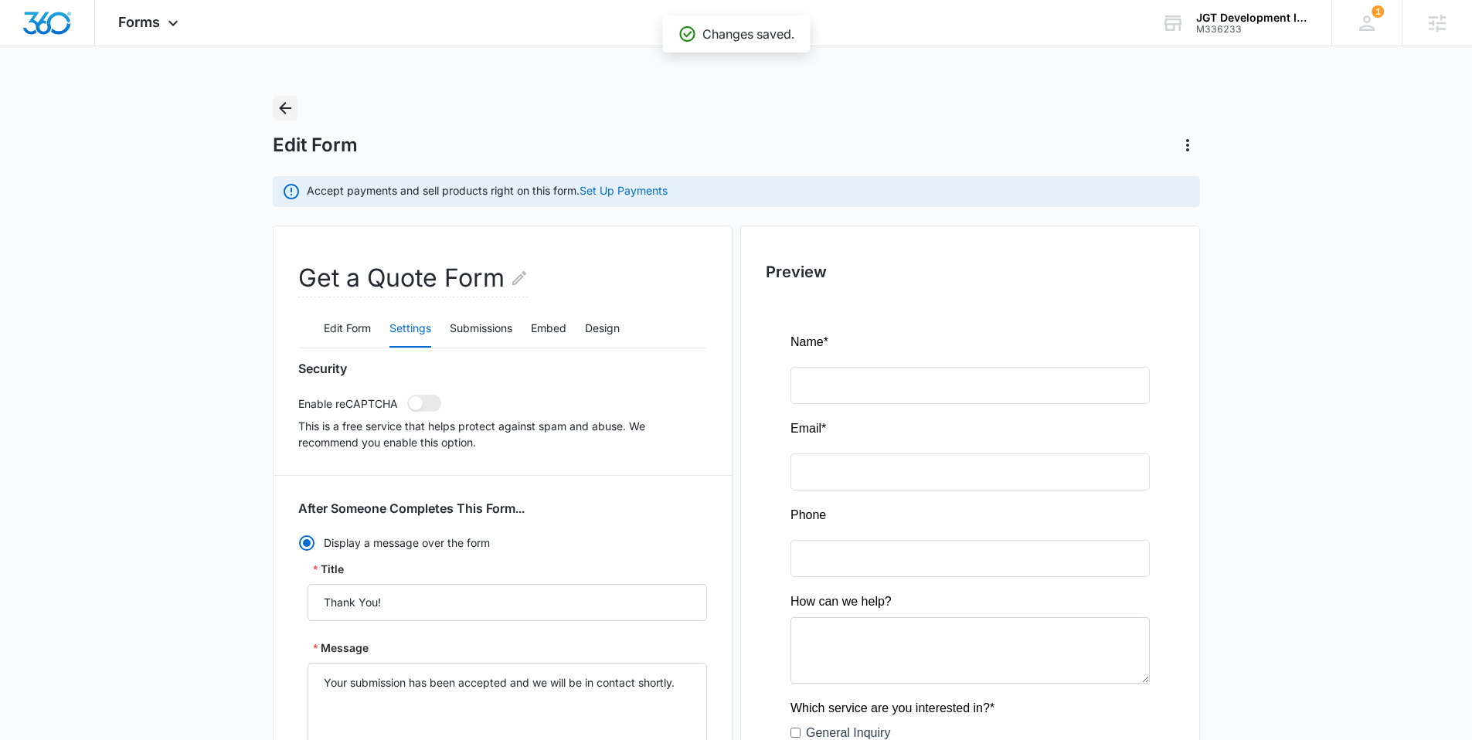
click at [283, 97] on button "Back" at bounding box center [285, 108] width 25 height 25
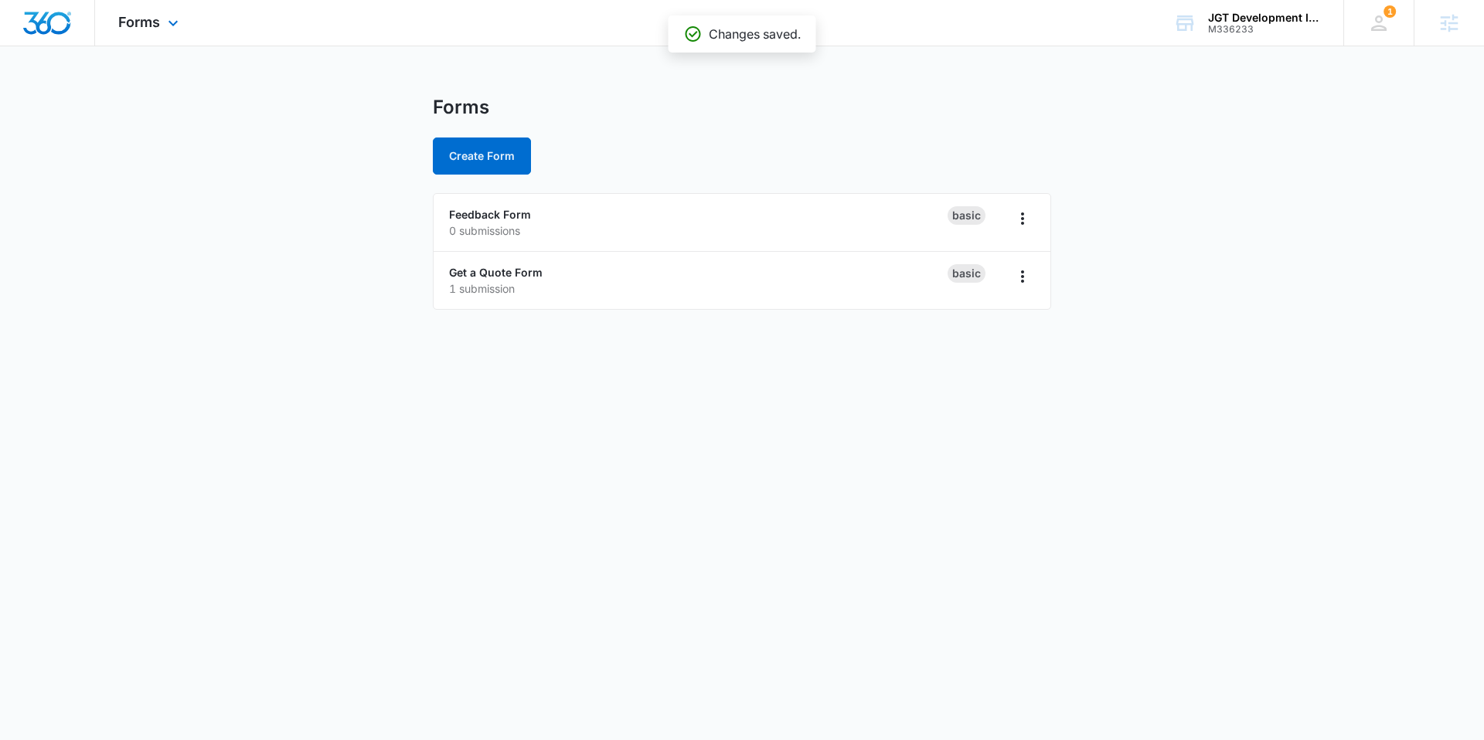
click at [153, 39] on div "Forms Apps Reputation Websites Forms CRM Email Social Content Ads Intelligence …" at bounding box center [150, 23] width 111 height 46
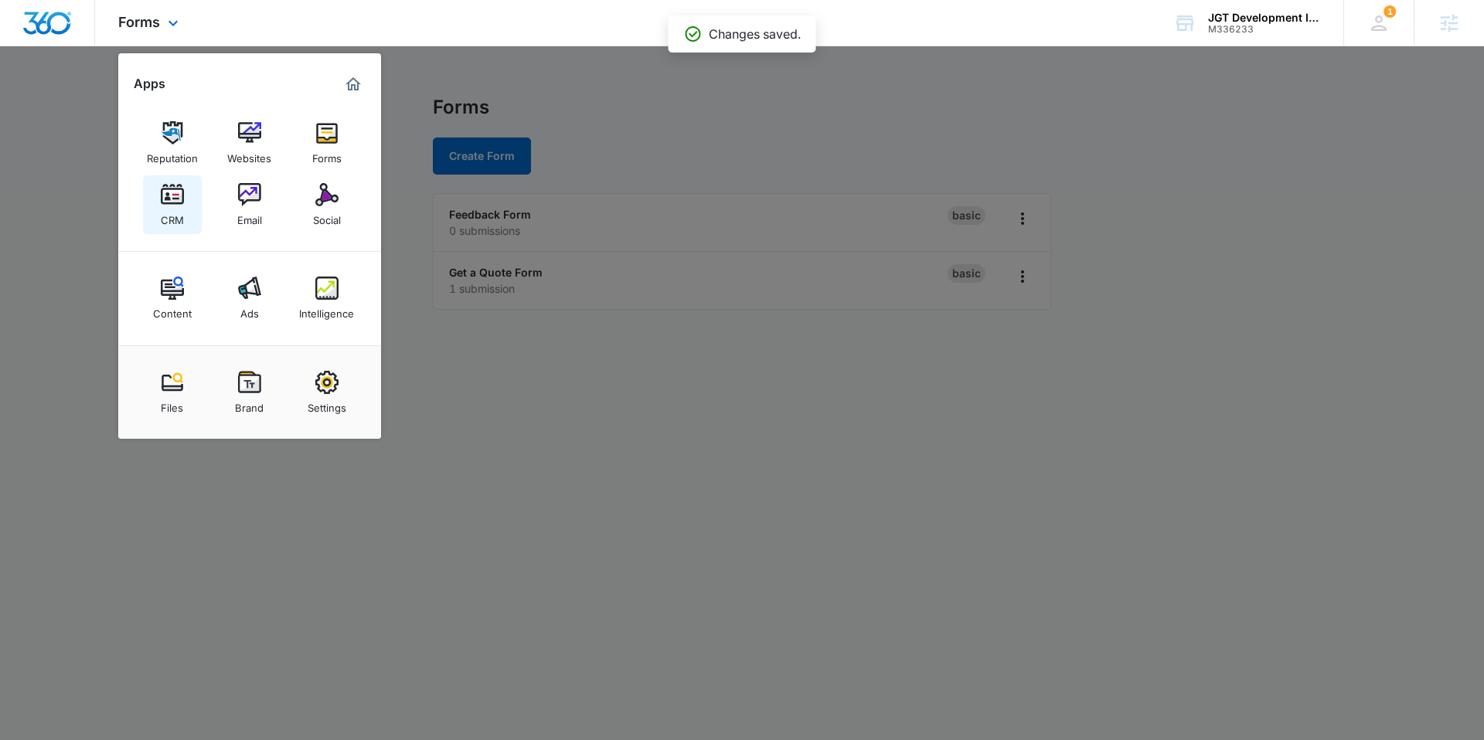
click at [166, 216] on div "CRM" at bounding box center [172, 216] width 23 height 20
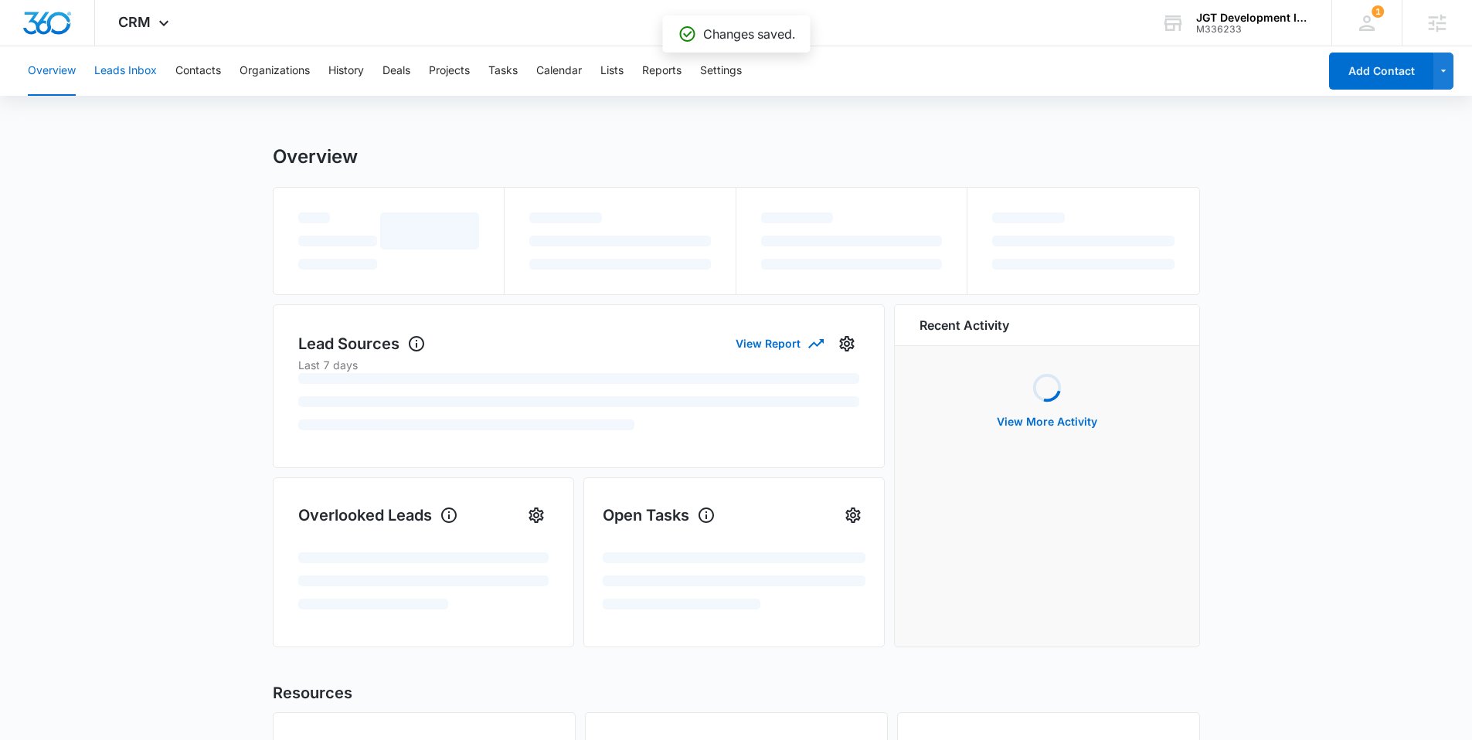
click at [130, 80] on button "Leads Inbox" at bounding box center [125, 70] width 63 height 49
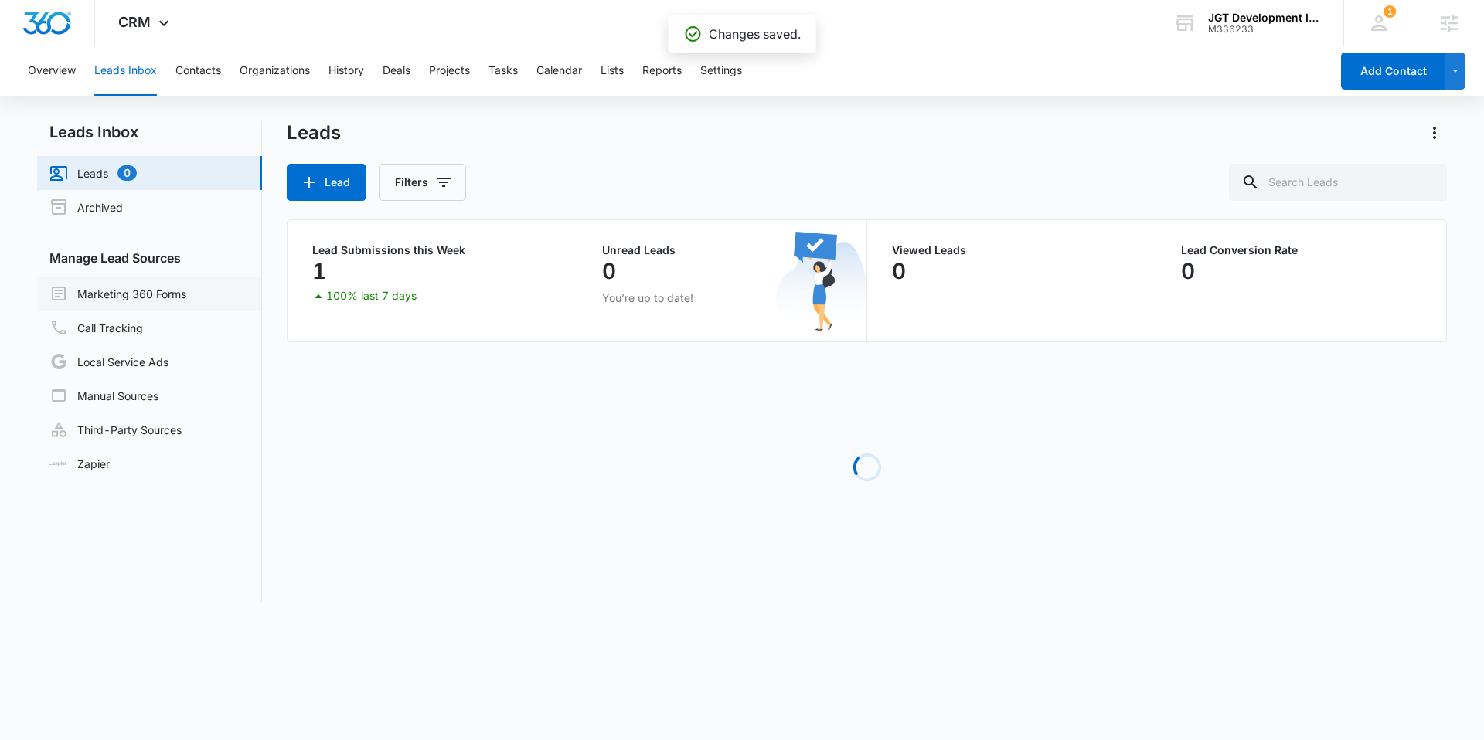
click at [135, 298] on link "Marketing 360 Forms" at bounding box center [117, 293] width 137 height 19
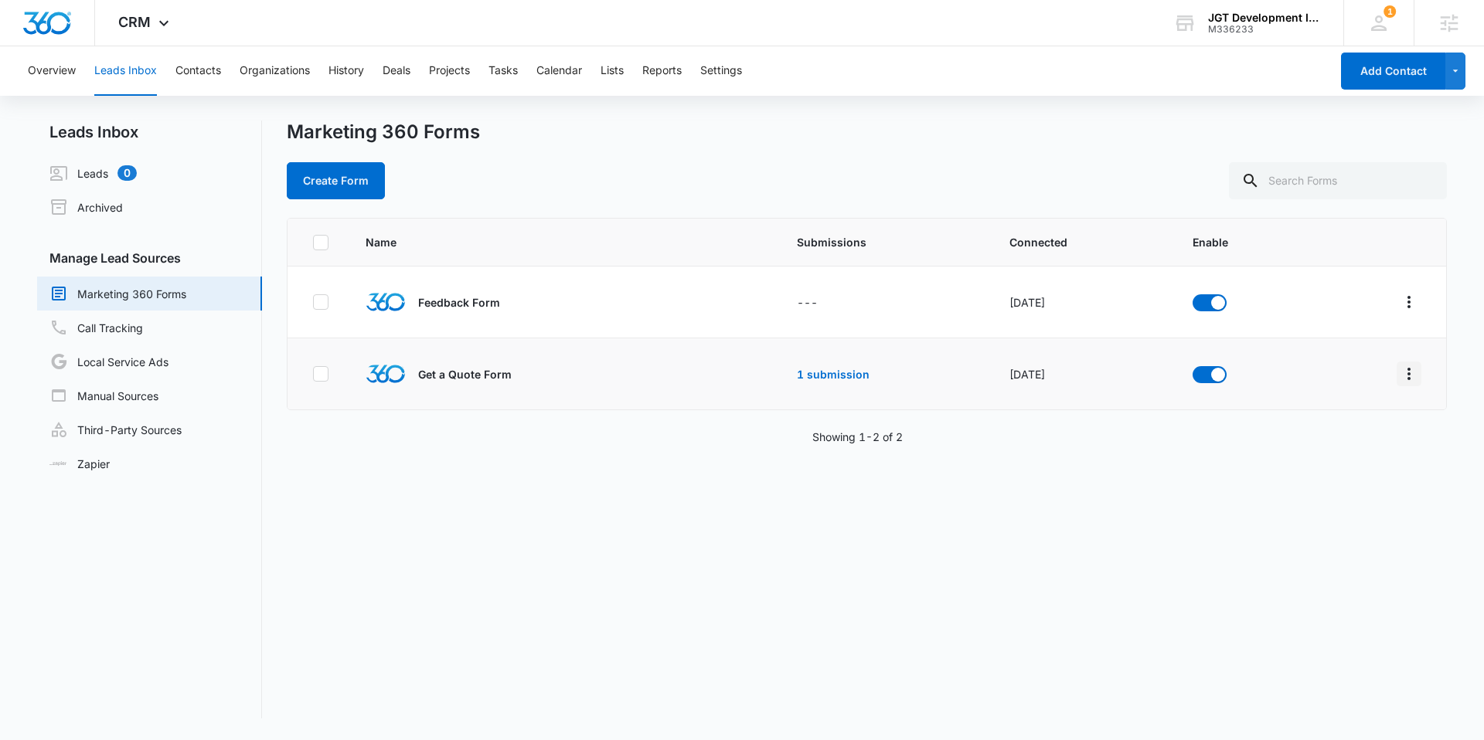
click at [1403, 373] on icon "Overflow Menu" at bounding box center [1409, 374] width 19 height 19
click at [1356, 461] on div "Field Mapping" at bounding box center [1328, 463] width 87 height 11
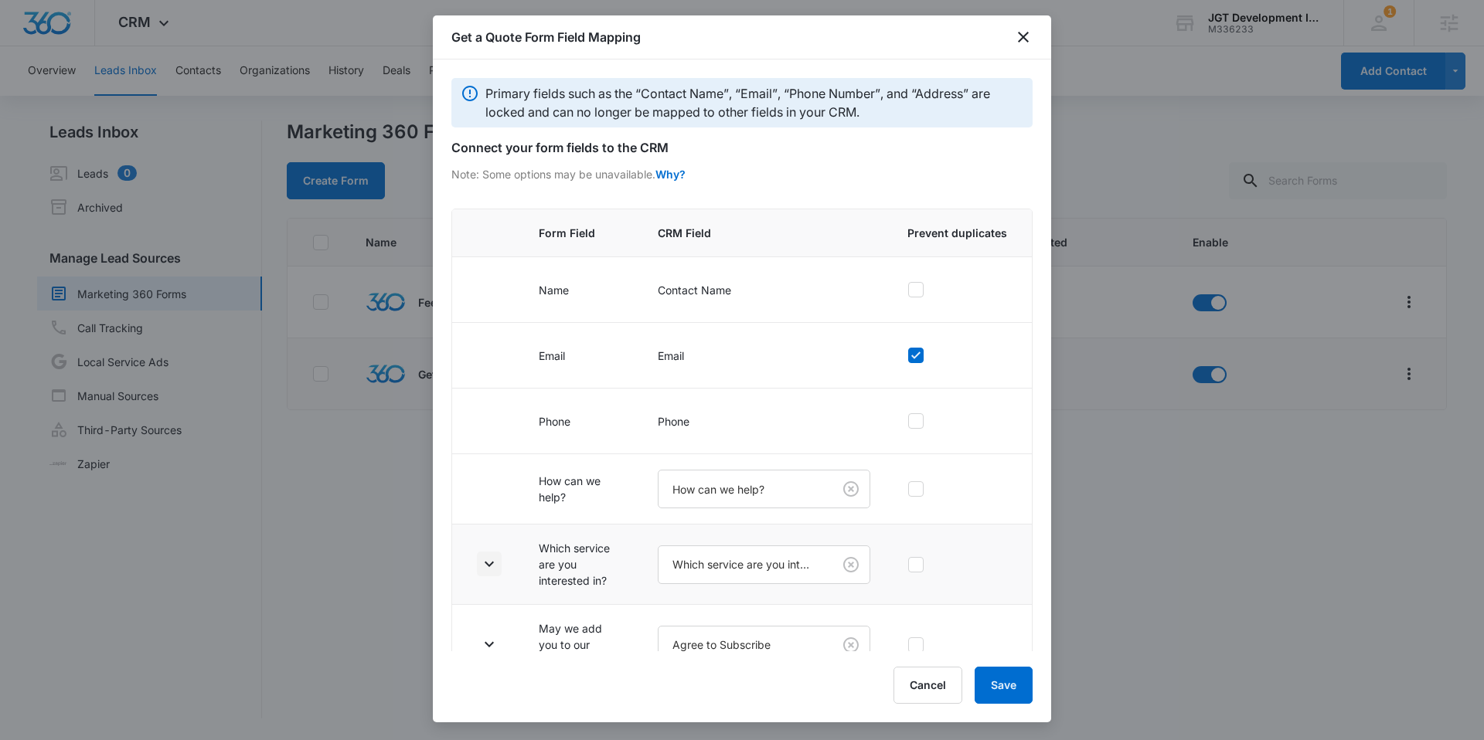
click at [487, 562] on icon "button" at bounding box center [489, 564] width 19 height 19
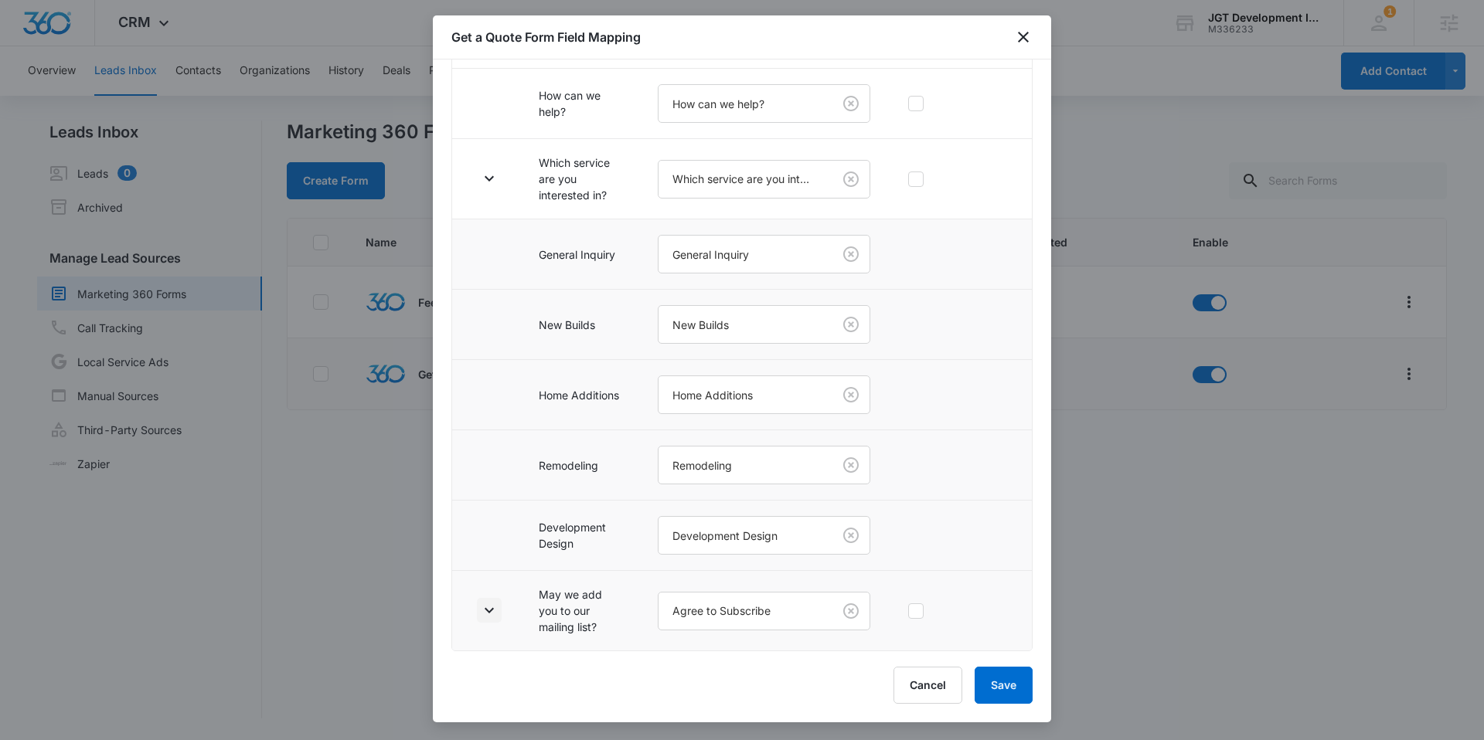
click at [488, 609] on icon "button" at bounding box center [489, 610] width 19 height 19
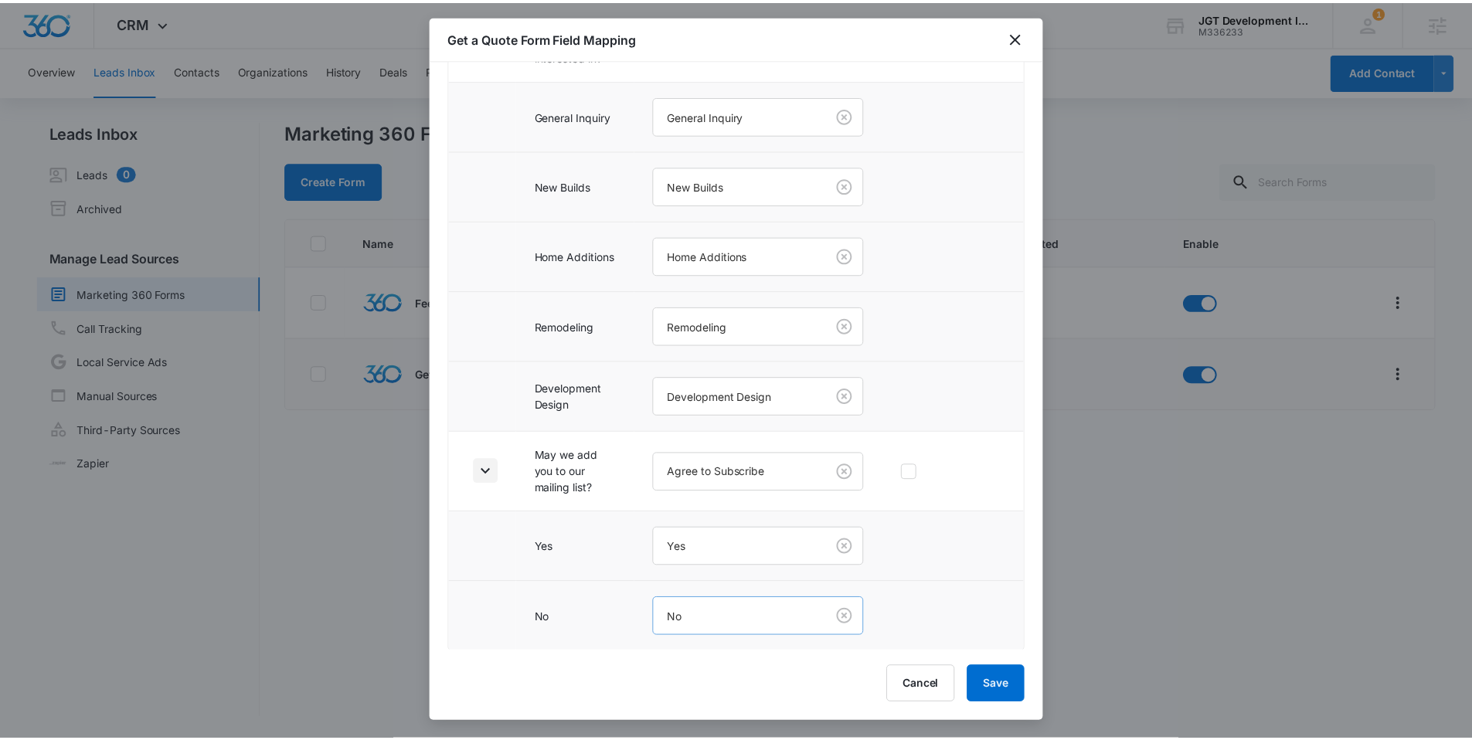
scroll to position [526, 0]
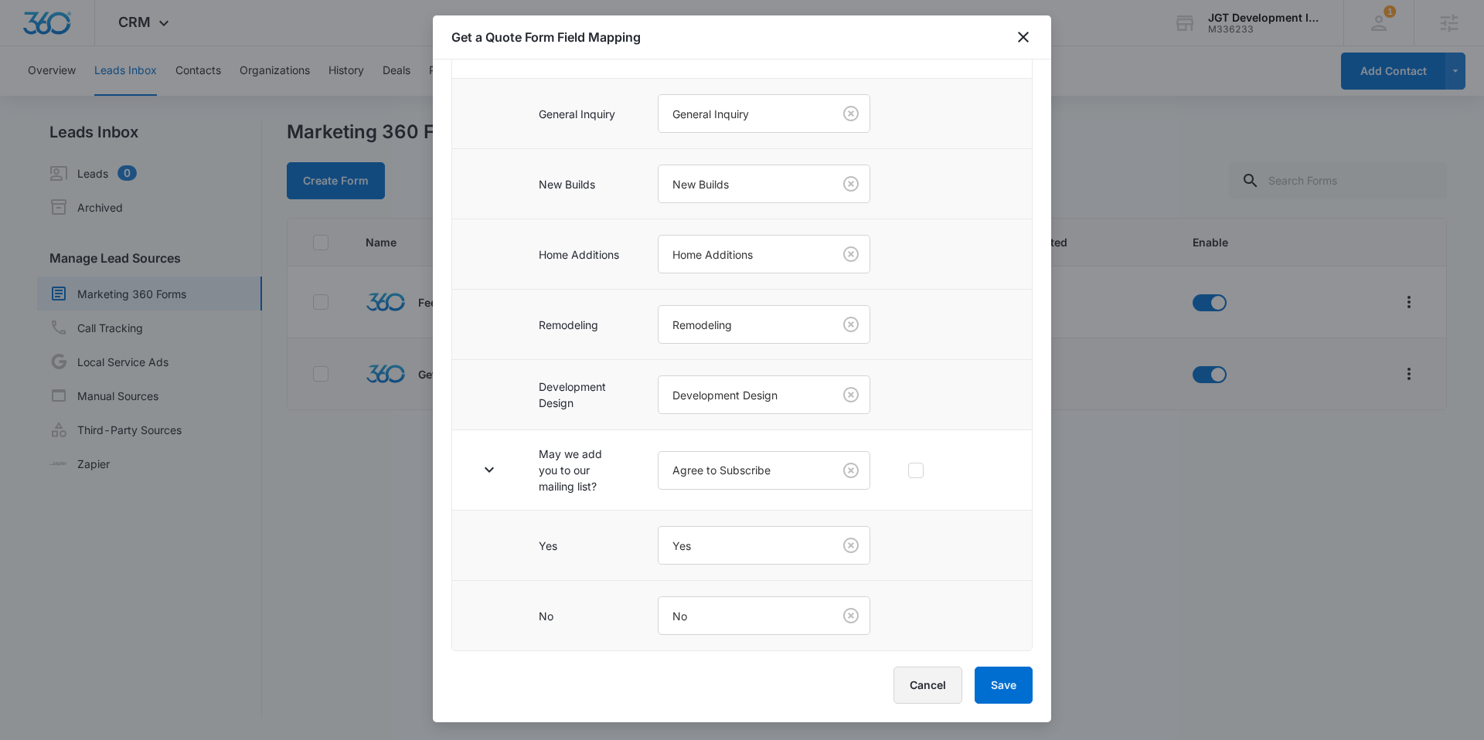
click at [931, 691] on button "Cancel" at bounding box center [927, 685] width 69 height 37
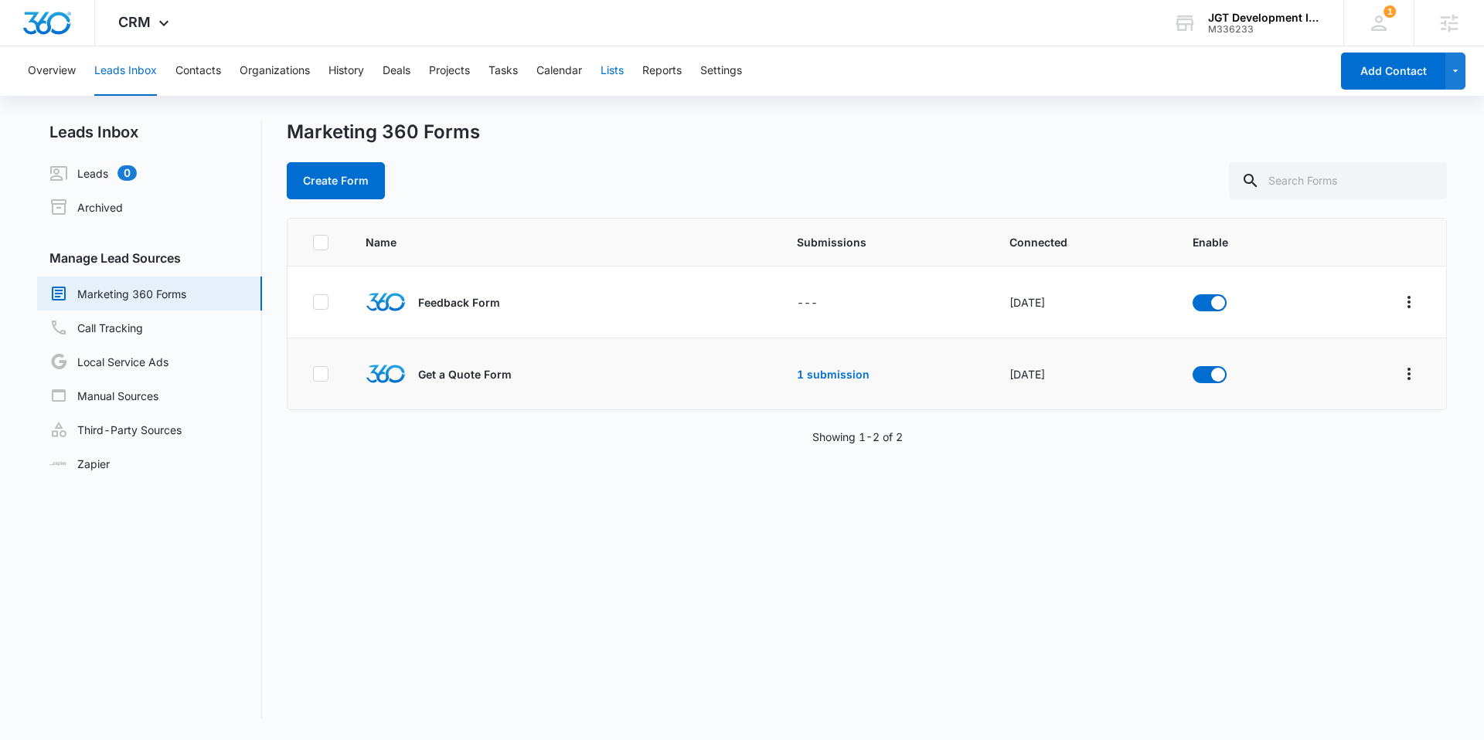
click at [624, 72] on button "Lists" at bounding box center [612, 70] width 23 height 49
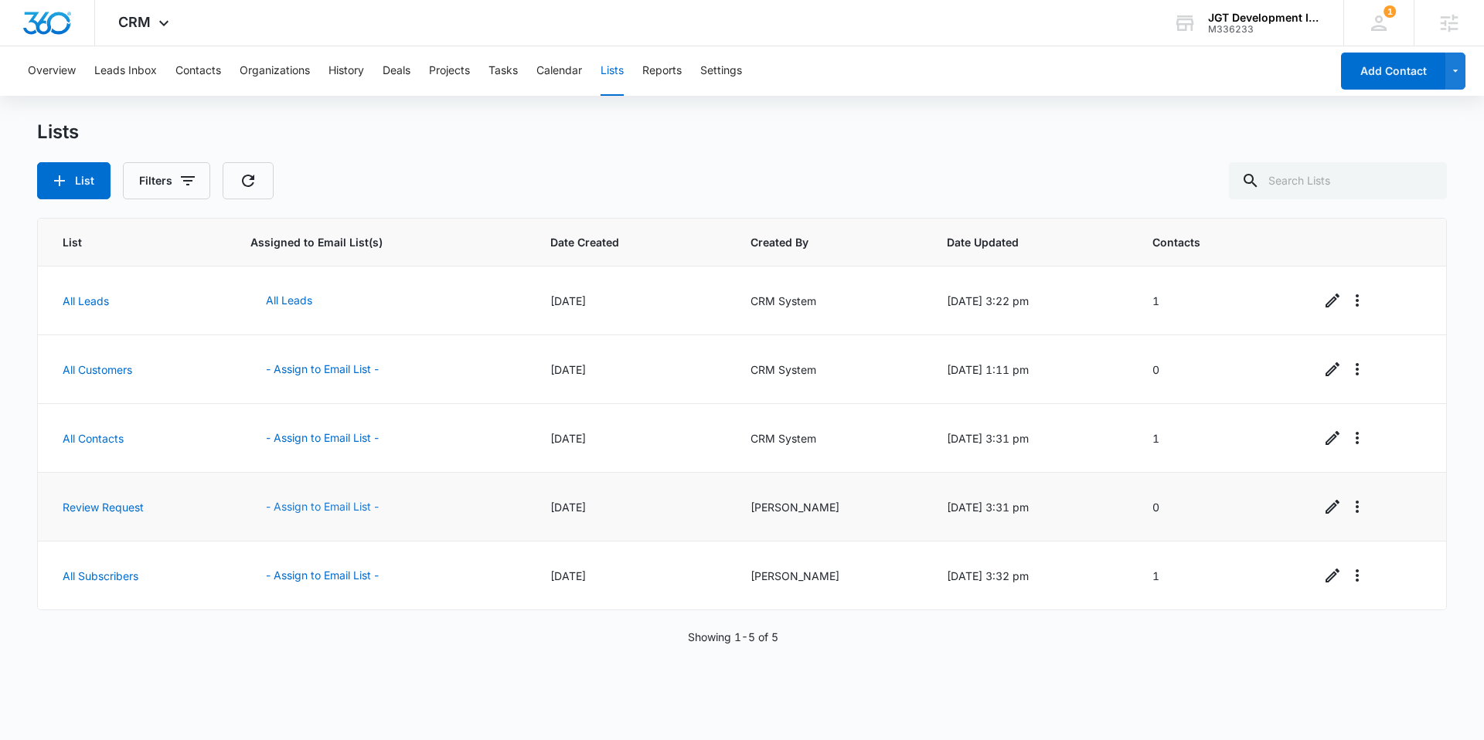
click at [305, 509] on button "- Assign to Email List -" at bounding box center [322, 506] width 144 height 37
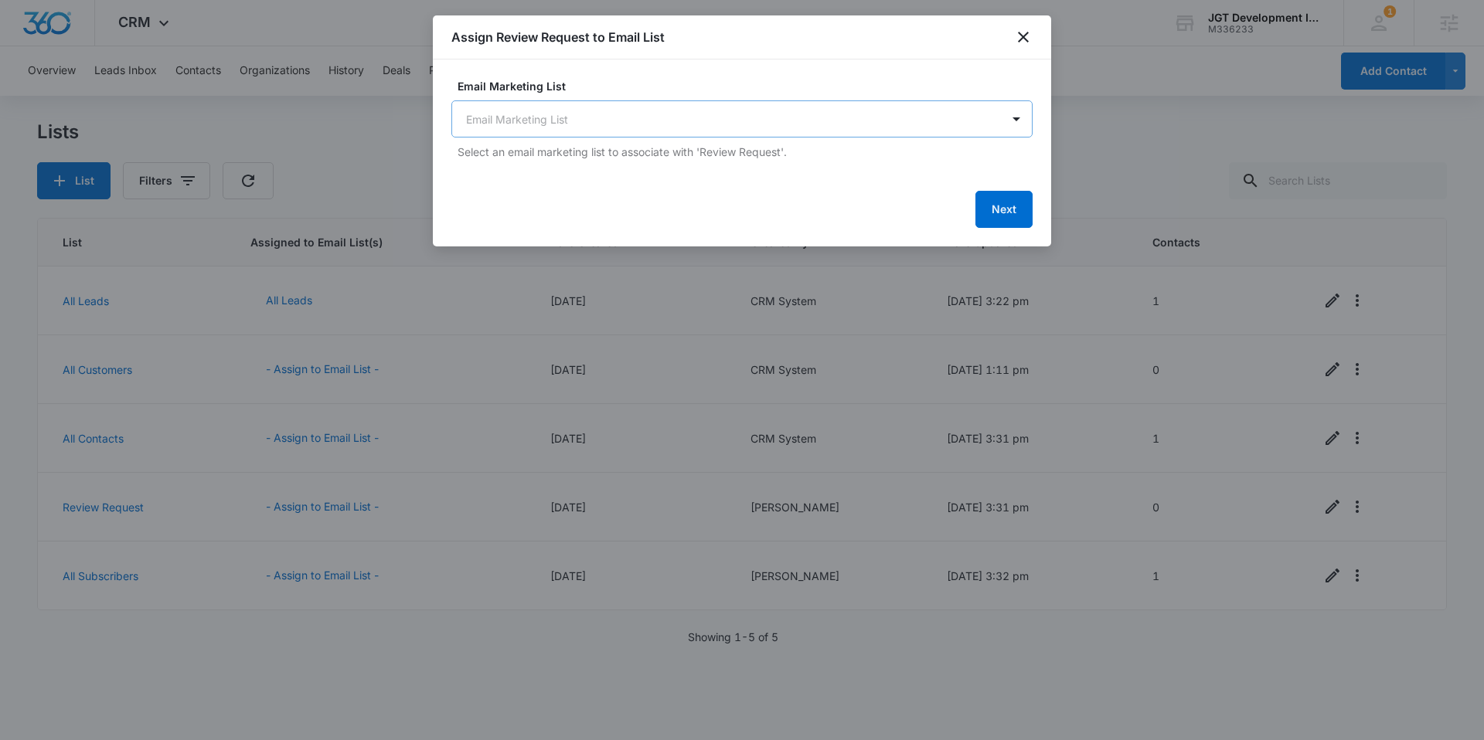
click at [645, 131] on body "CRM Apps Reputation Websites Forms CRM Email Social Content Ads Intelligence Fi…" at bounding box center [742, 370] width 1484 height 740
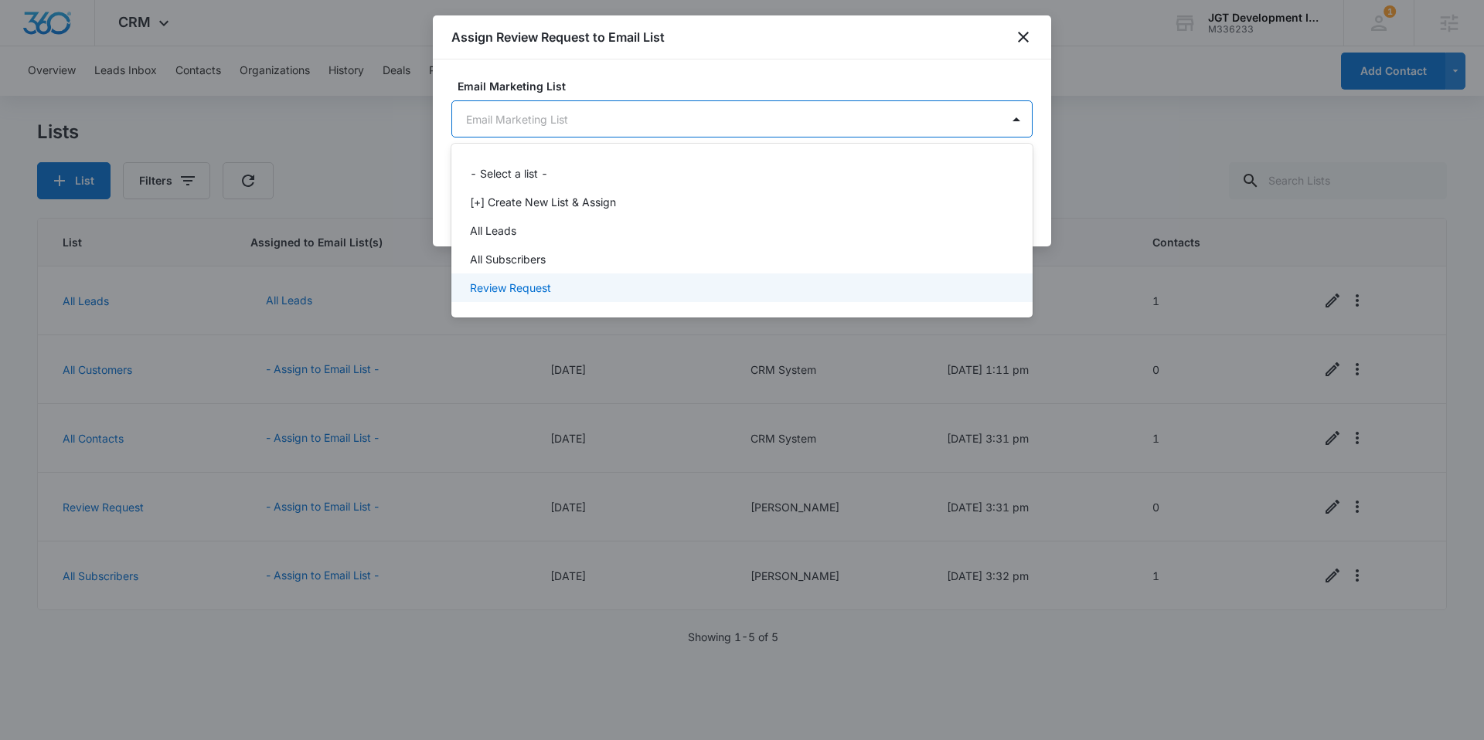
click at [569, 290] on div "Review Request" at bounding box center [740, 288] width 541 height 16
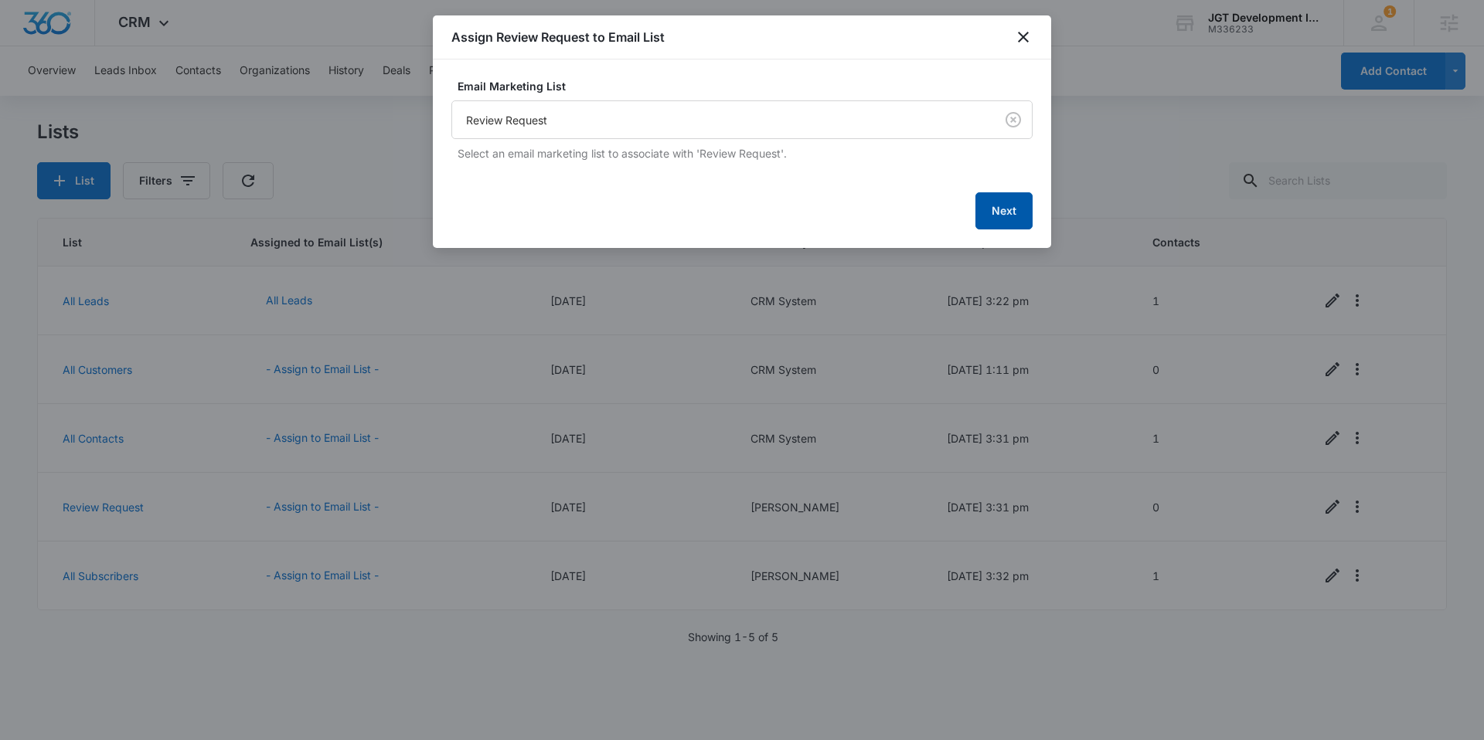
click at [1016, 210] on button "Next" at bounding box center [1003, 210] width 57 height 37
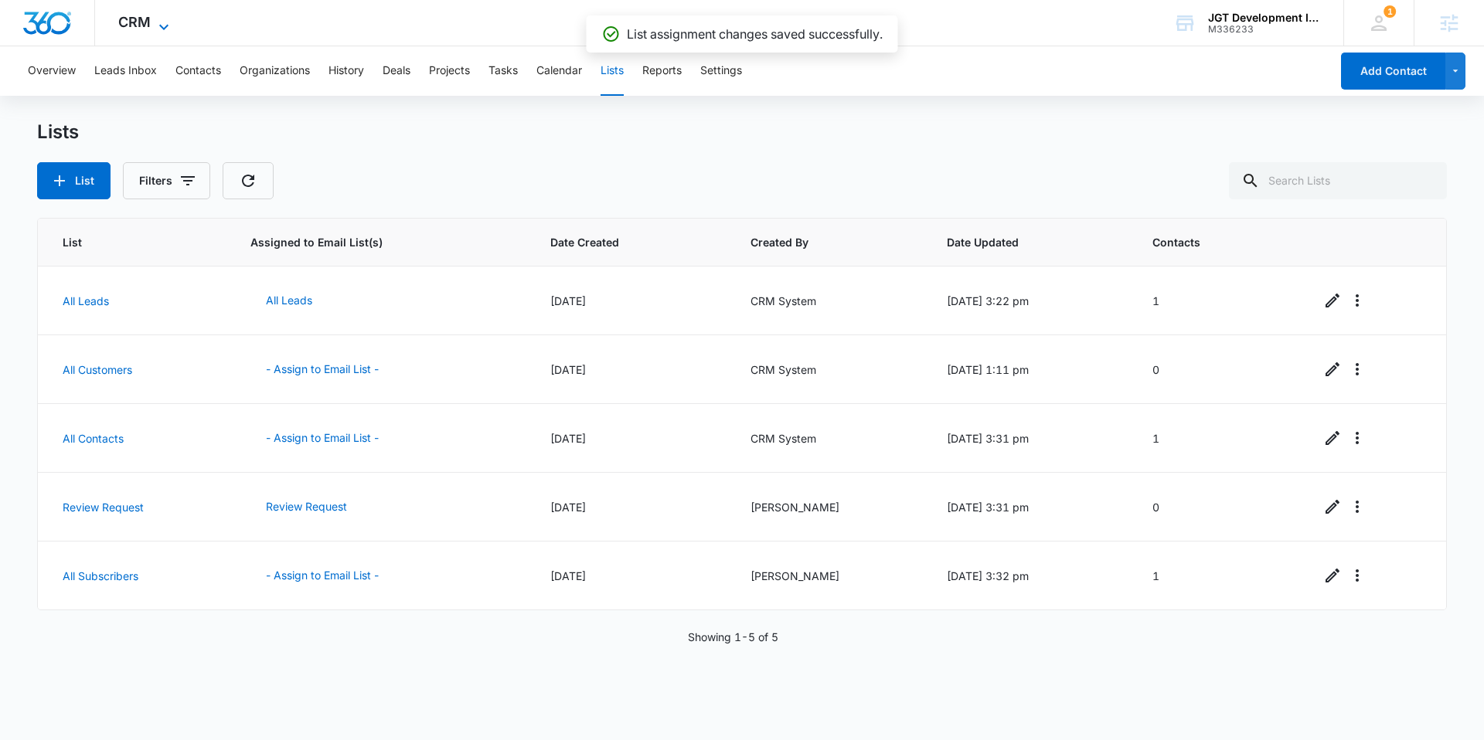
click at [131, 19] on span "CRM" at bounding box center [134, 22] width 32 height 16
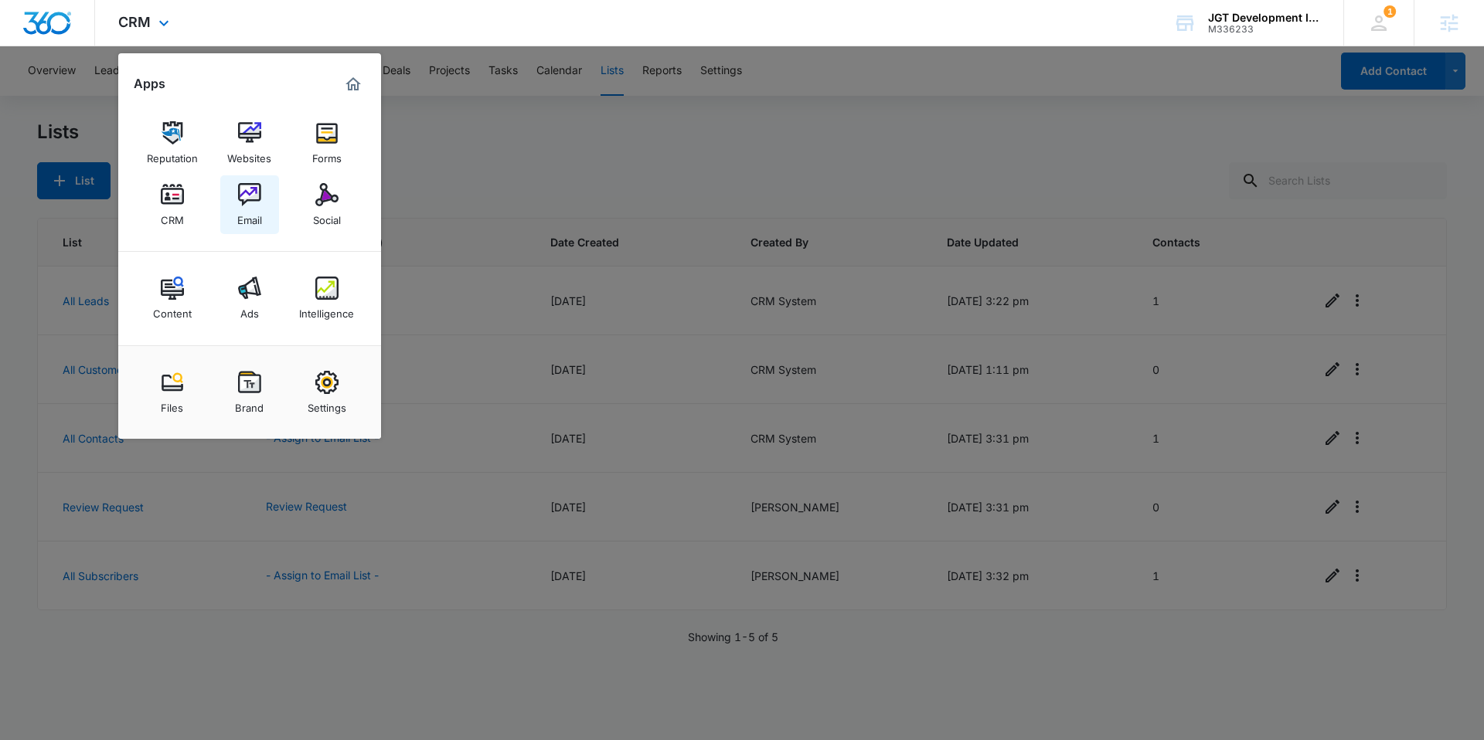
click at [244, 209] on div "Email" at bounding box center [249, 216] width 25 height 20
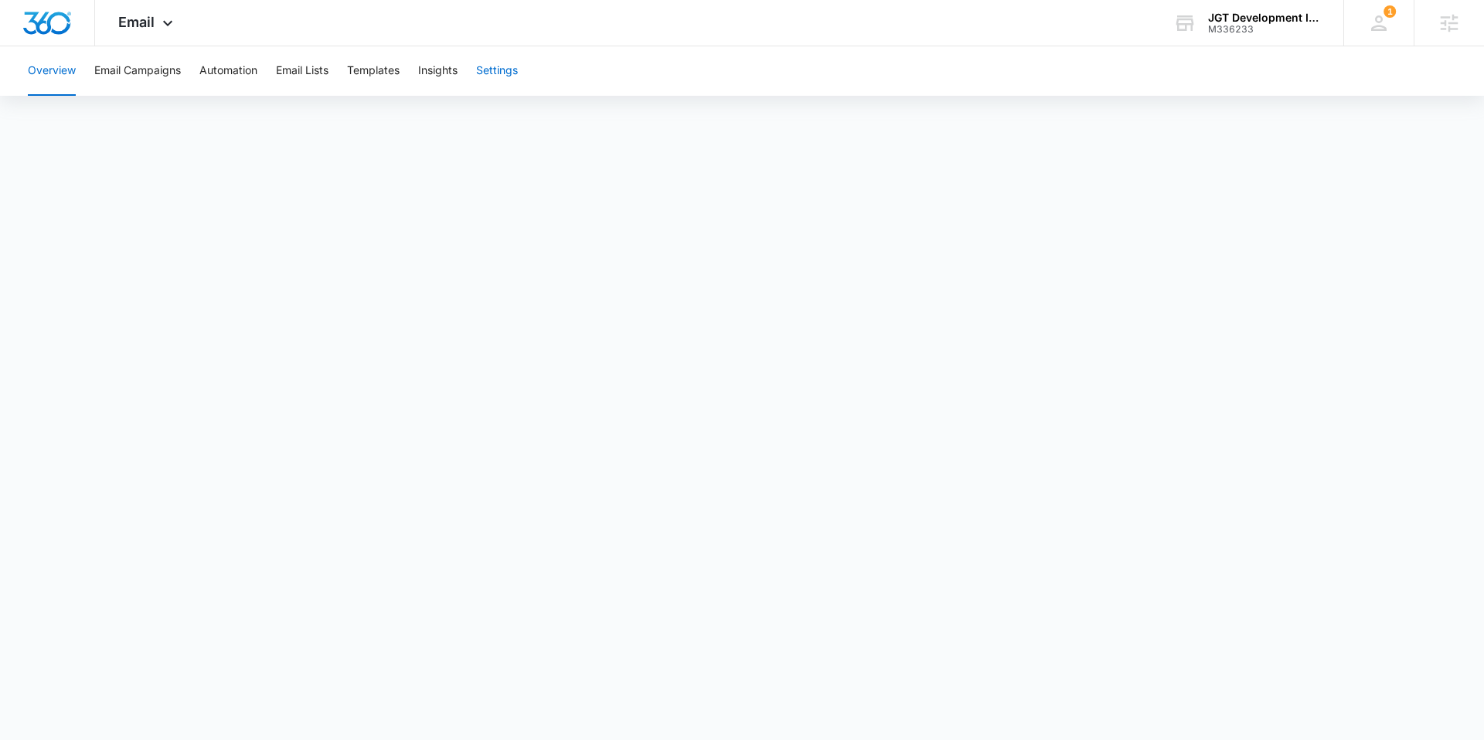
click at [495, 73] on button "Settings" at bounding box center [497, 70] width 42 height 49
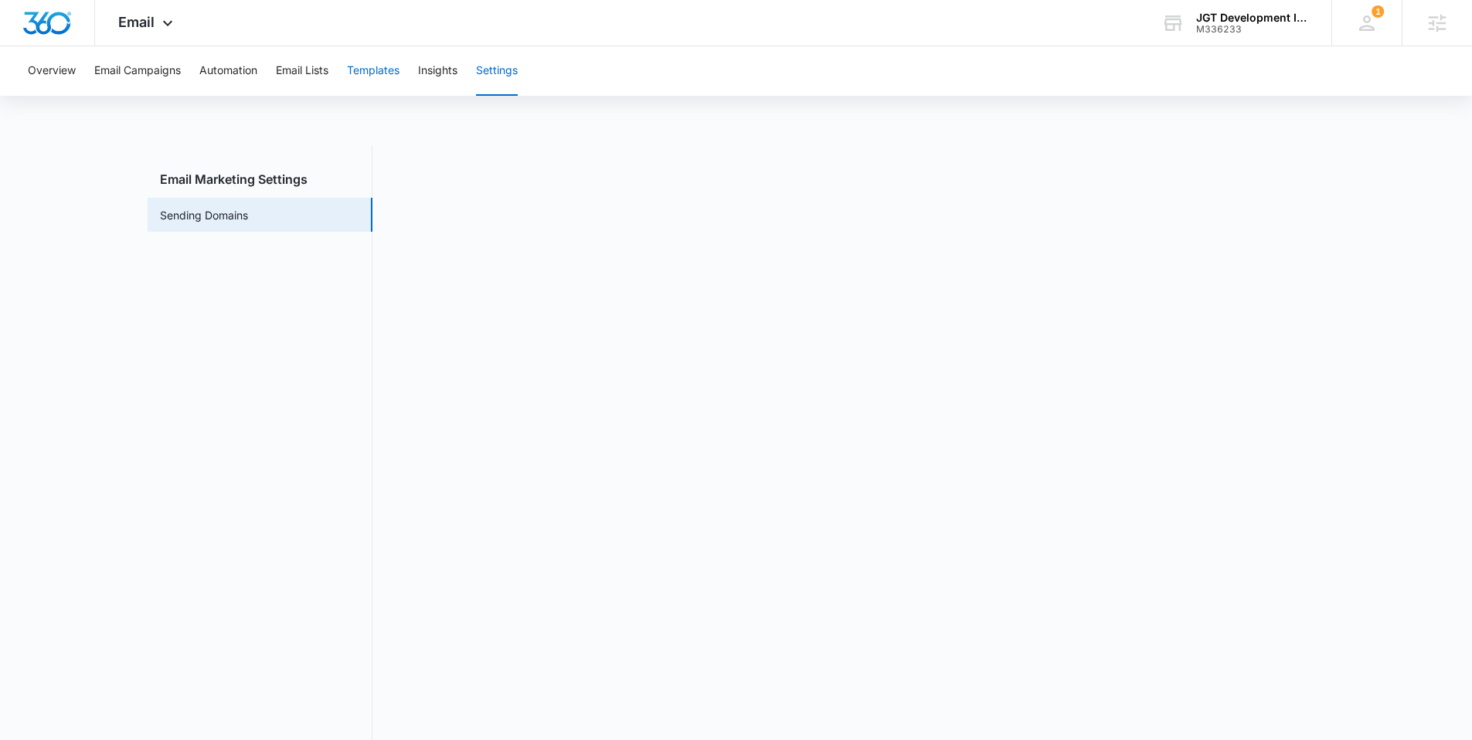
click at [378, 67] on button "Templates" at bounding box center [373, 70] width 53 height 49
click at [522, 63] on div "Overview Email Campaigns Automation Email Lists Templates Insights Settings" at bounding box center [742, 70] width 1447 height 49
click at [489, 81] on button "Settings" at bounding box center [497, 70] width 42 height 49
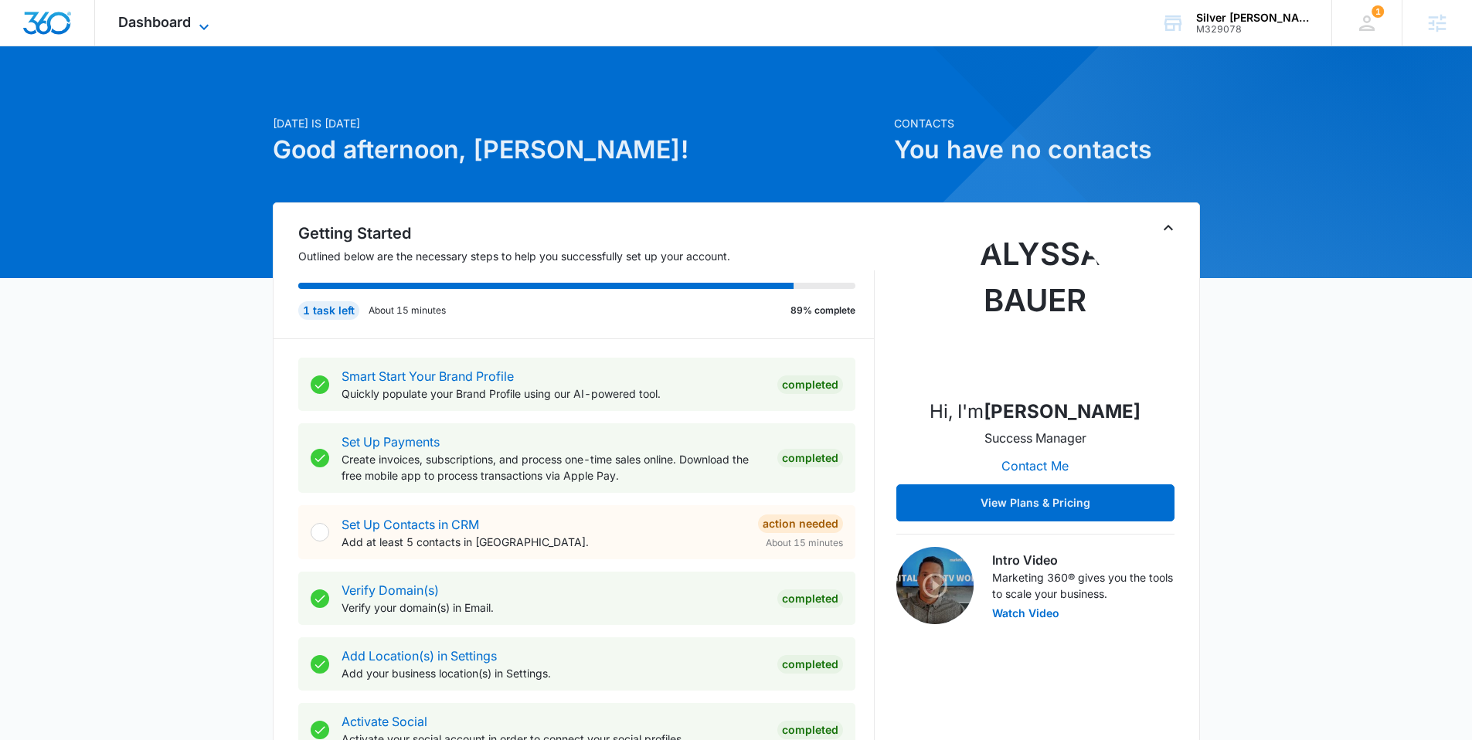
click at [153, 22] on span "Dashboard" at bounding box center [154, 22] width 73 height 16
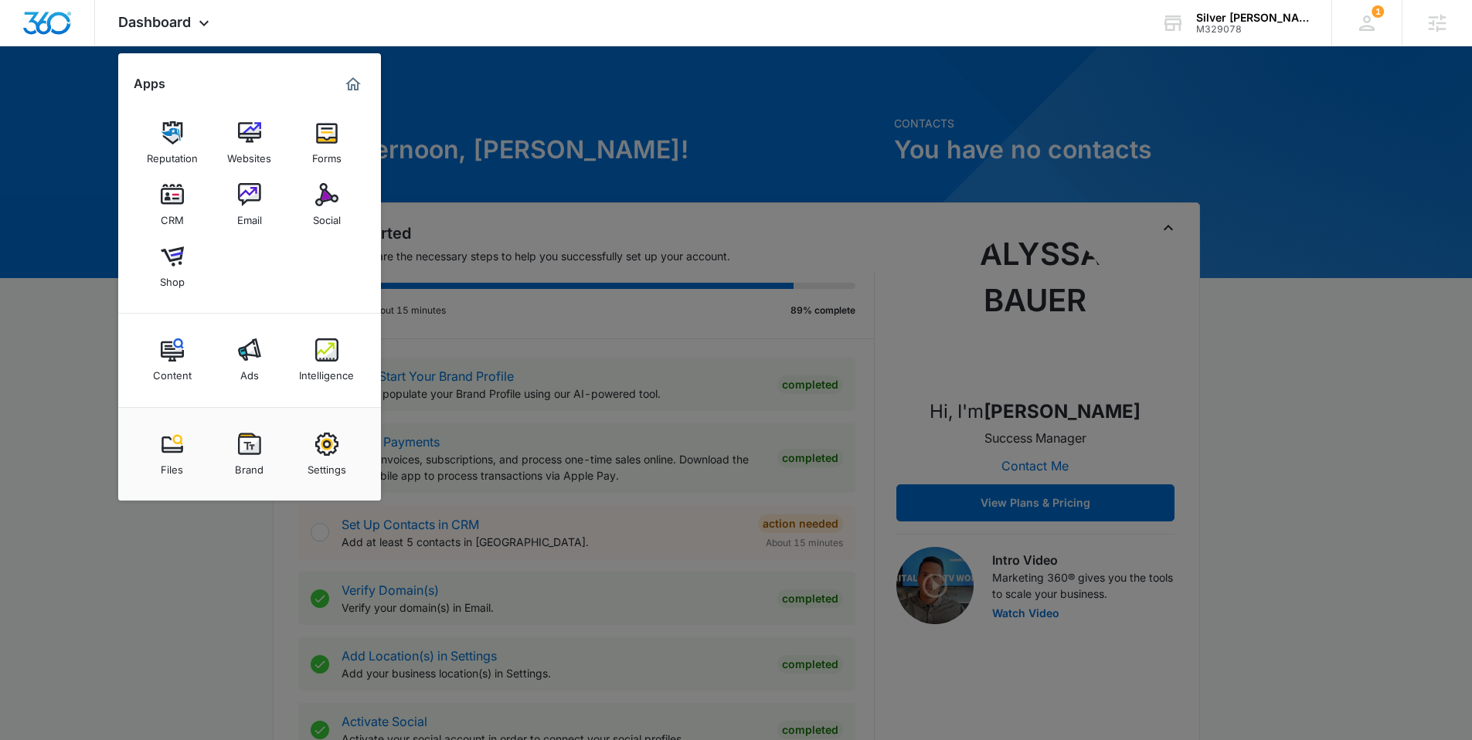
click at [729, 141] on div at bounding box center [736, 370] width 1472 height 740
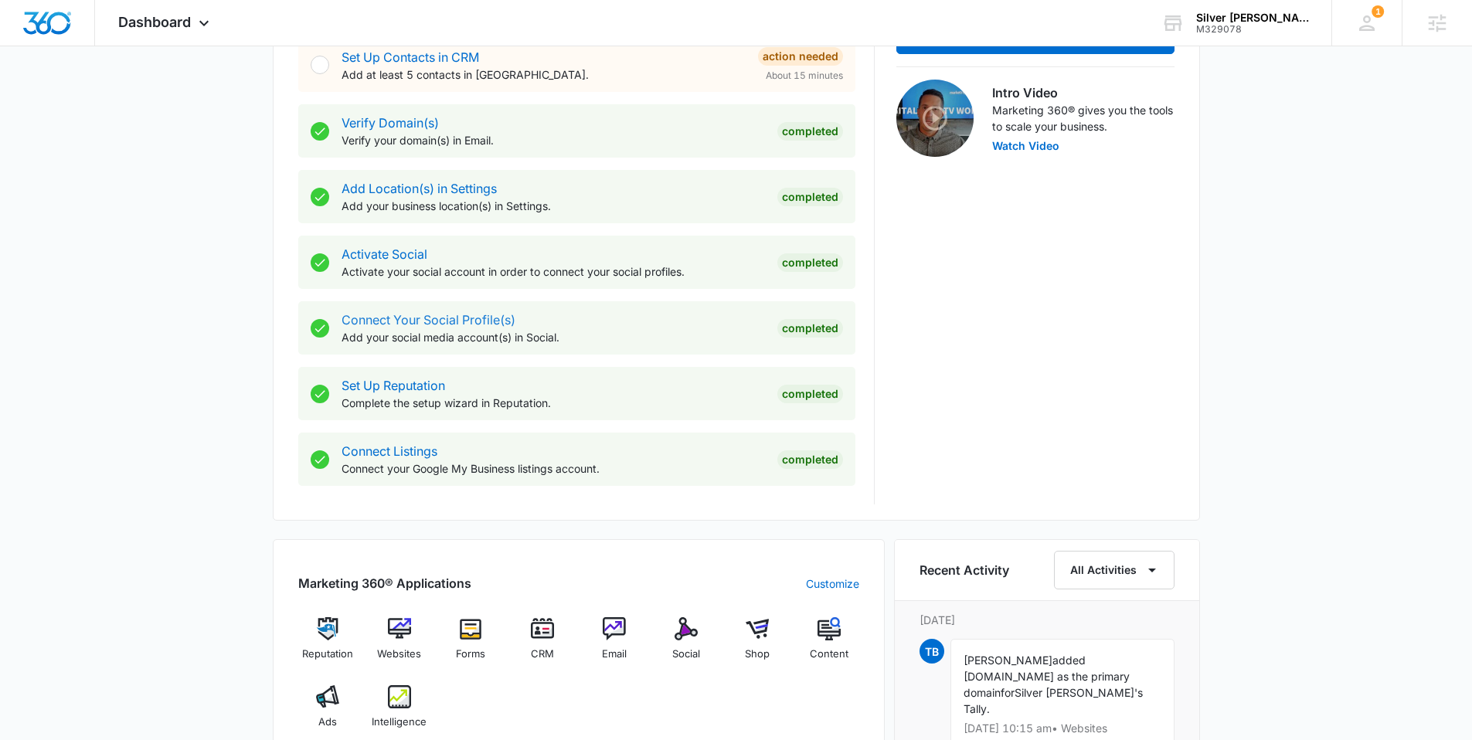
scroll to position [475, 0]
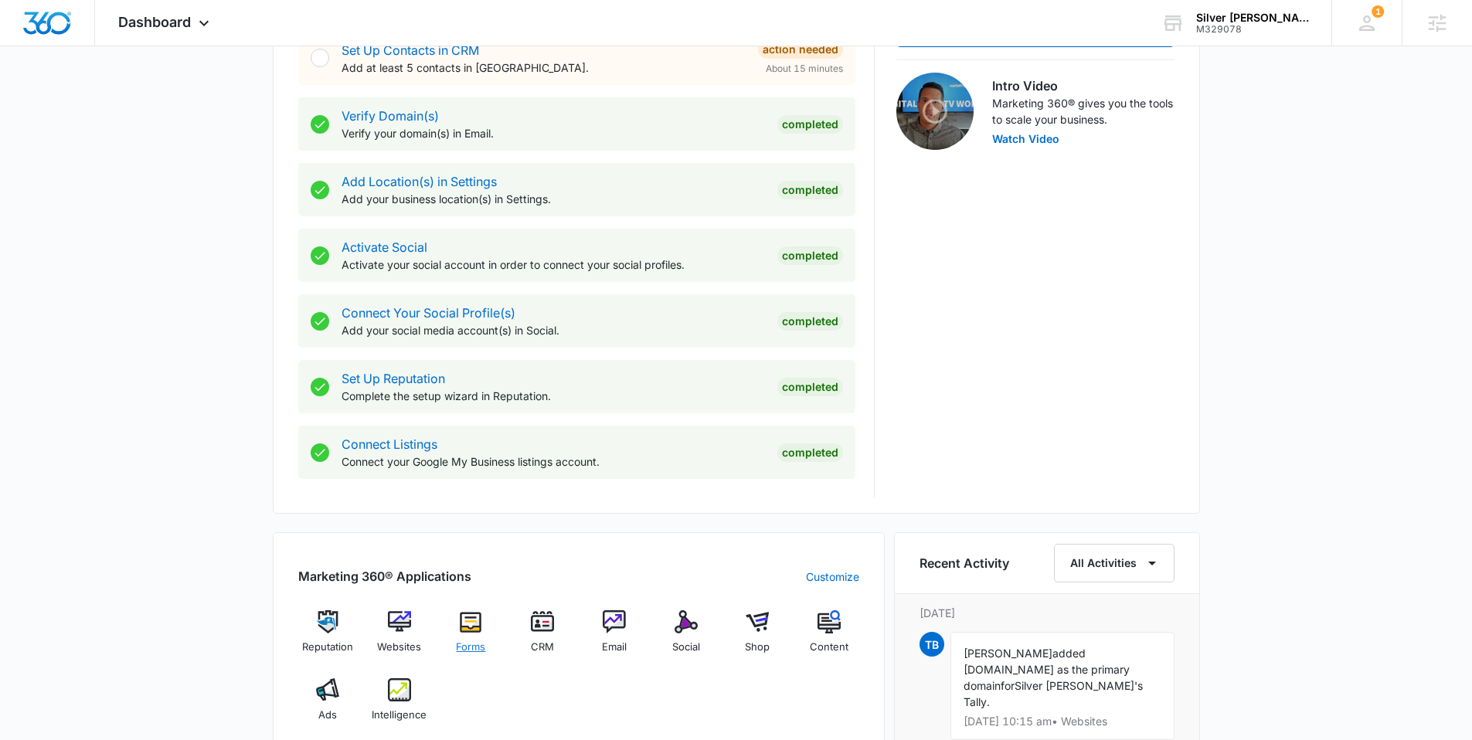
click at [466, 627] on img at bounding box center [470, 622] width 23 height 23
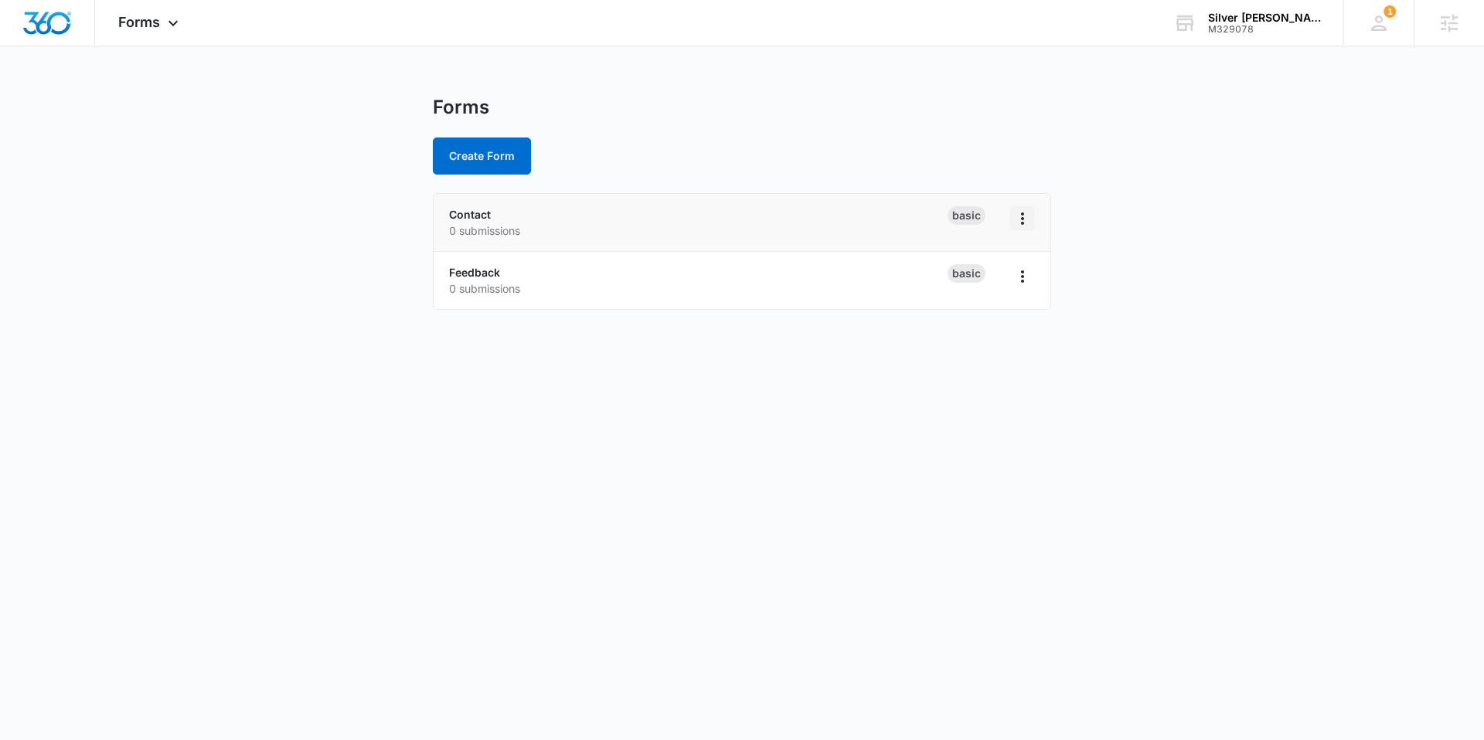
click at [1026, 218] on icon "Overflow Menu" at bounding box center [1022, 218] width 19 height 19
click at [1009, 277] on button "Duplicate" at bounding box center [983, 285] width 104 height 23
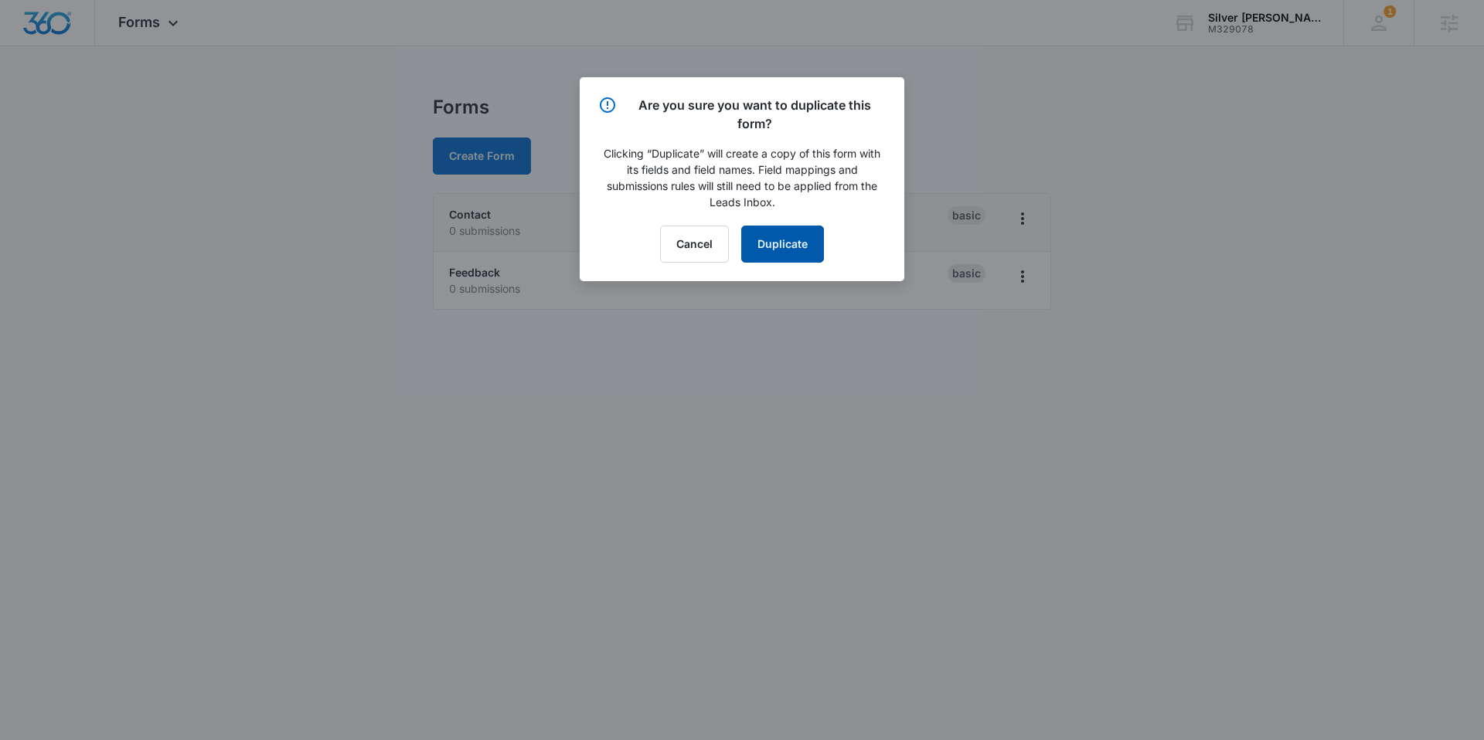
click at [797, 240] on button "Duplicate" at bounding box center [782, 244] width 83 height 37
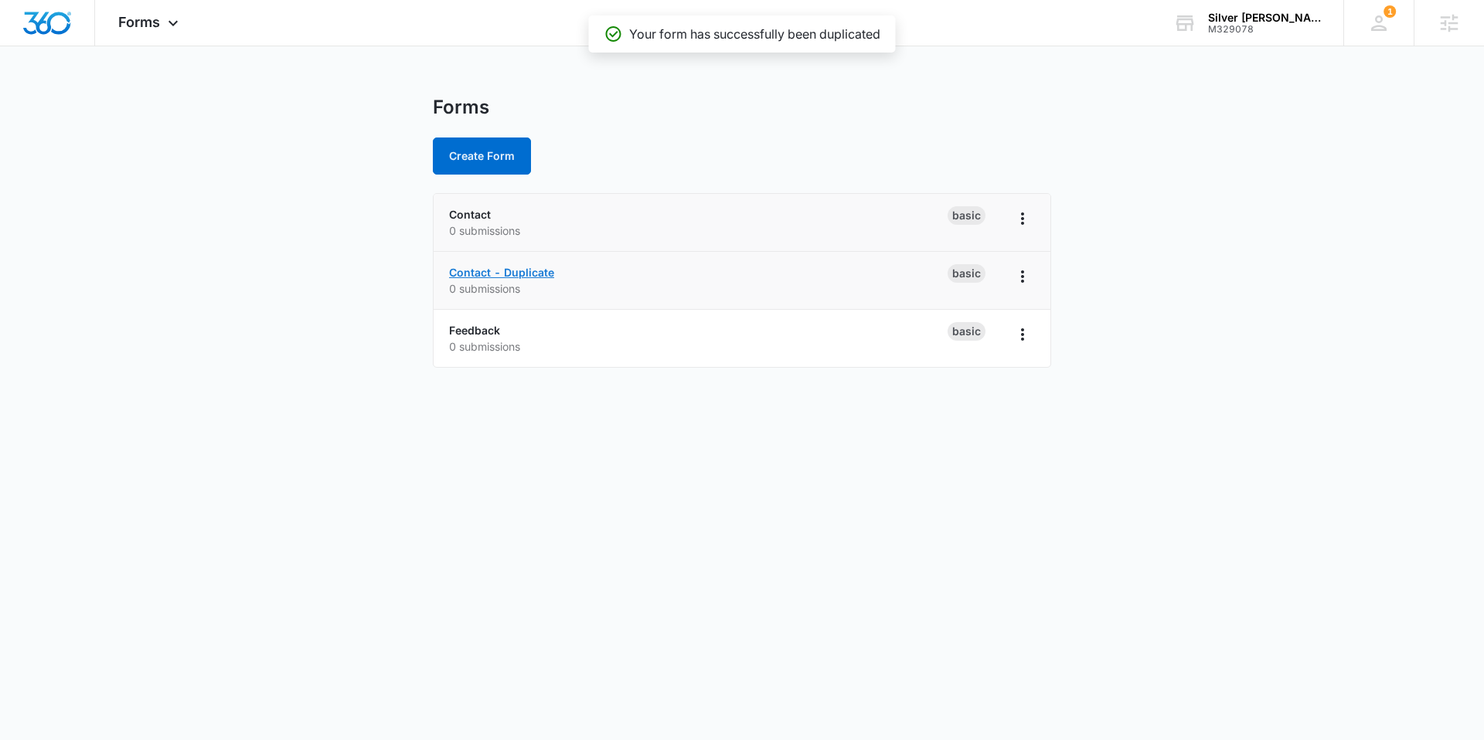
click at [485, 269] on link "Contact - Duplicate" at bounding box center [501, 272] width 105 height 13
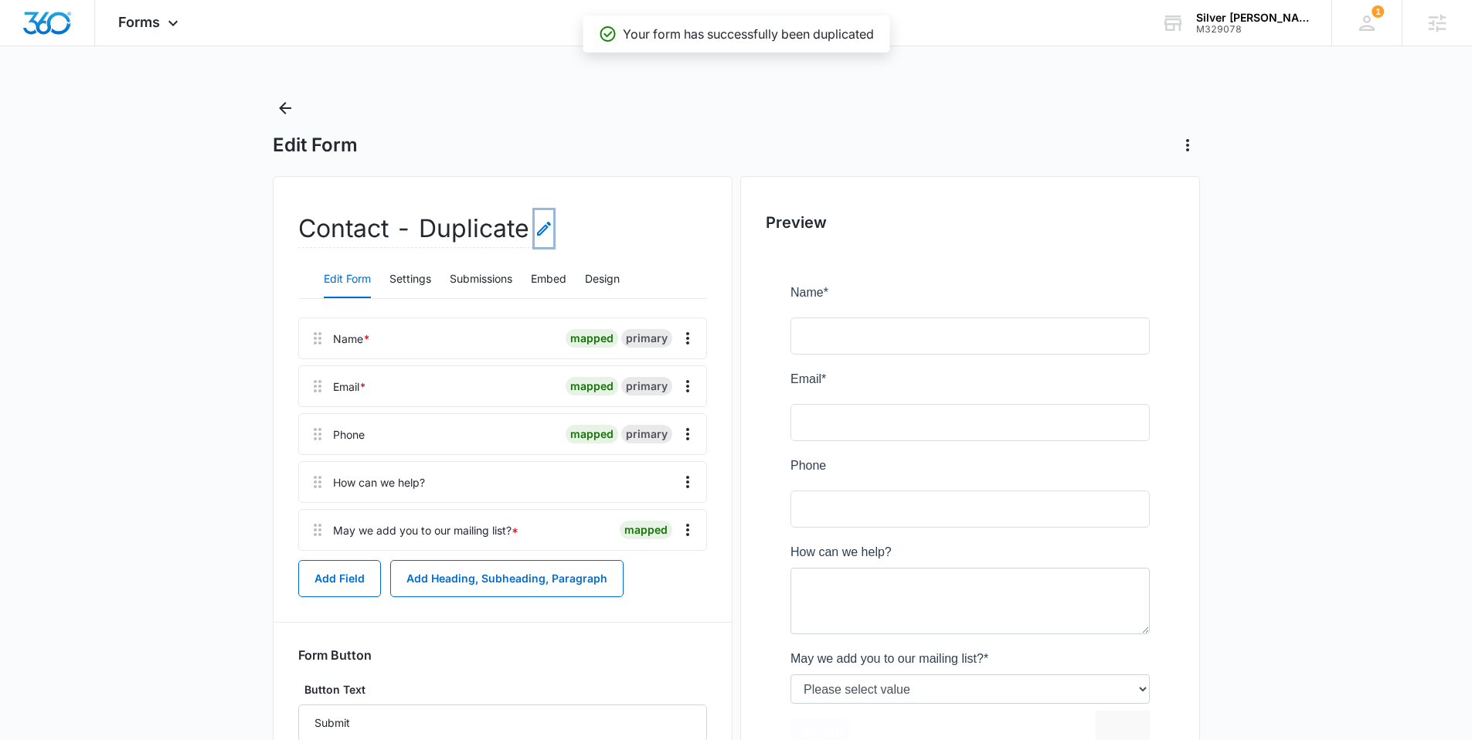
click at [551, 233] on icon "Edit Form Name" at bounding box center [544, 229] width 19 height 19
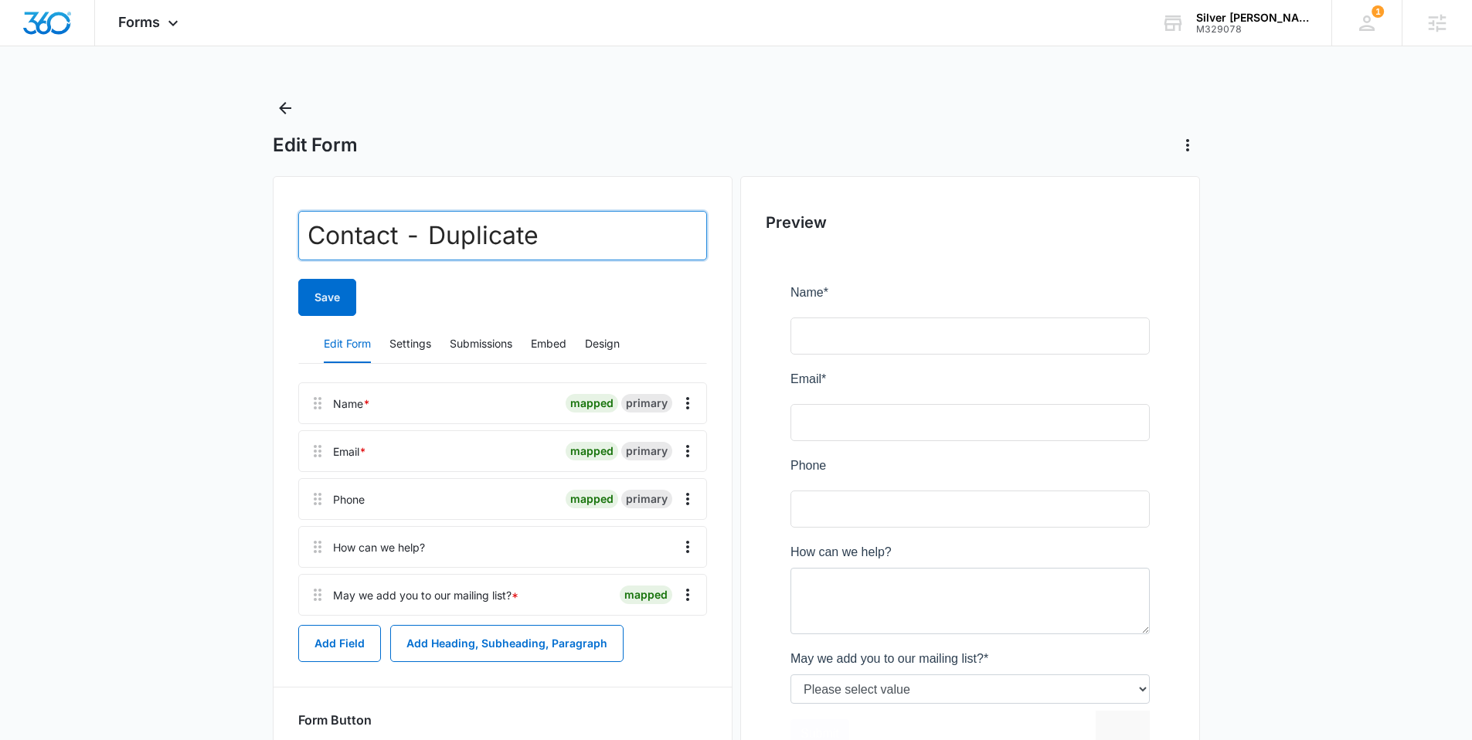
drag, startPoint x: 553, startPoint y: 233, endPoint x: 430, endPoint y: 229, distance: 123.0
click at [430, 229] on input "Contact - Duplicate" at bounding box center [502, 235] width 409 height 49
paste input "Wholesal"
type input "Contact - Wholesale"
click at [335, 294] on button "Save" at bounding box center [327, 297] width 58 height 37
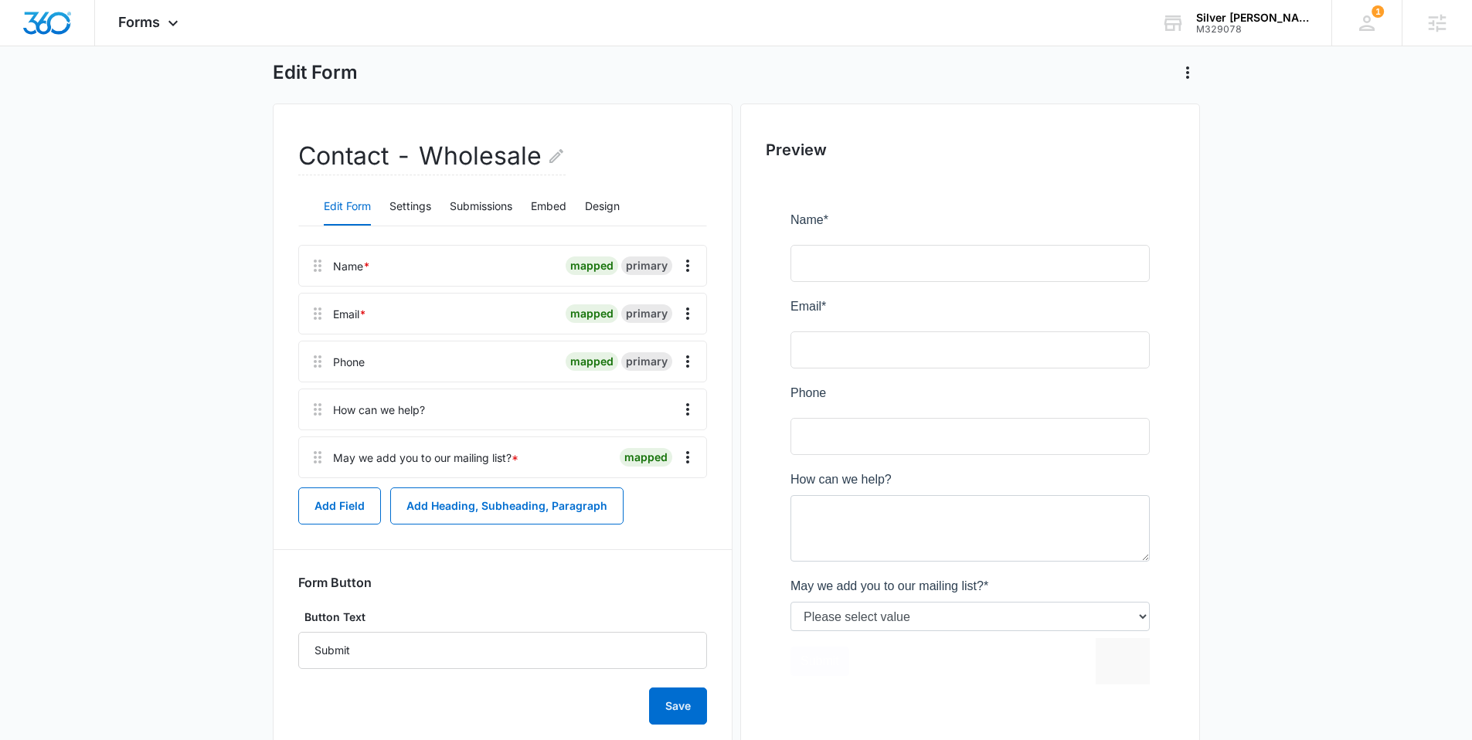
scroll to position [114, 0]
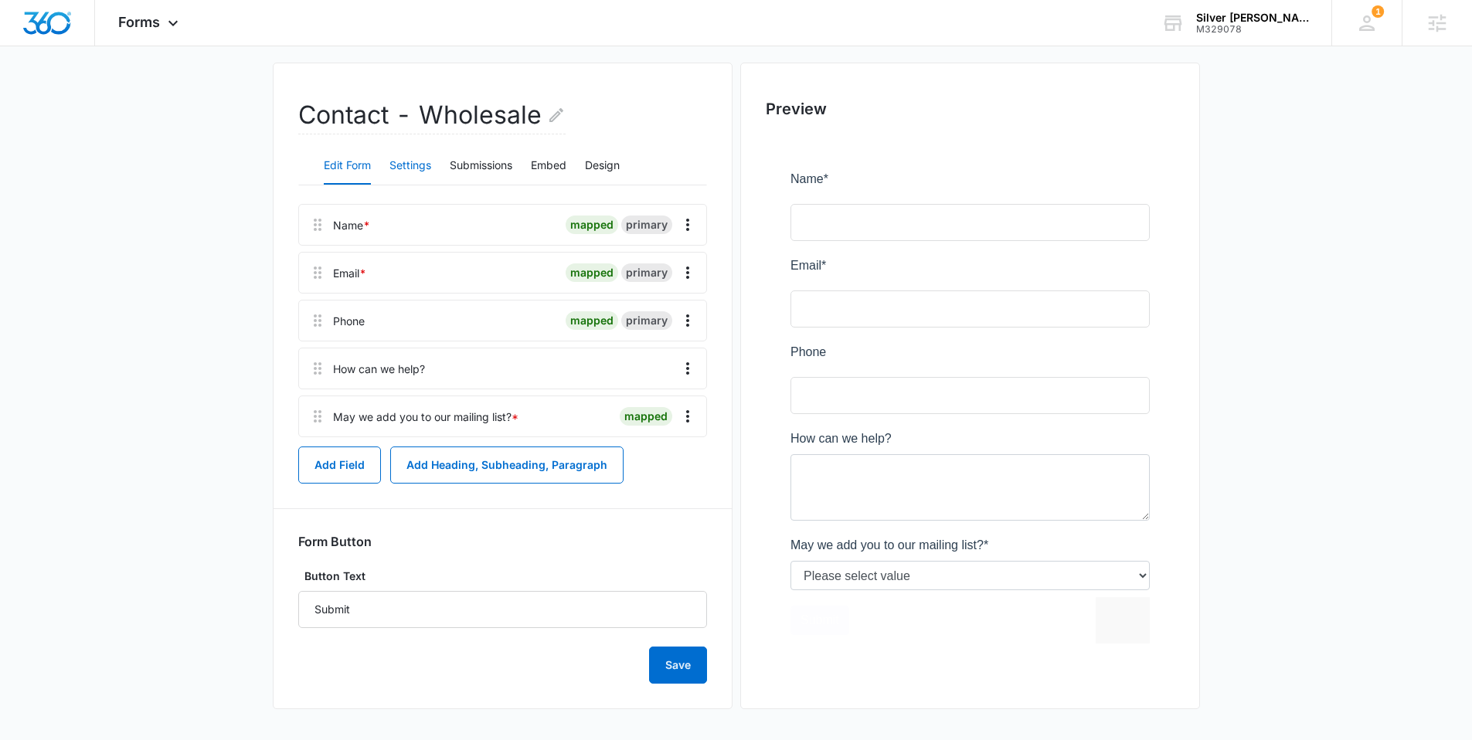
click at [392, 161] on button "Settings" at bounding box center [411, 166] width 42 height 37
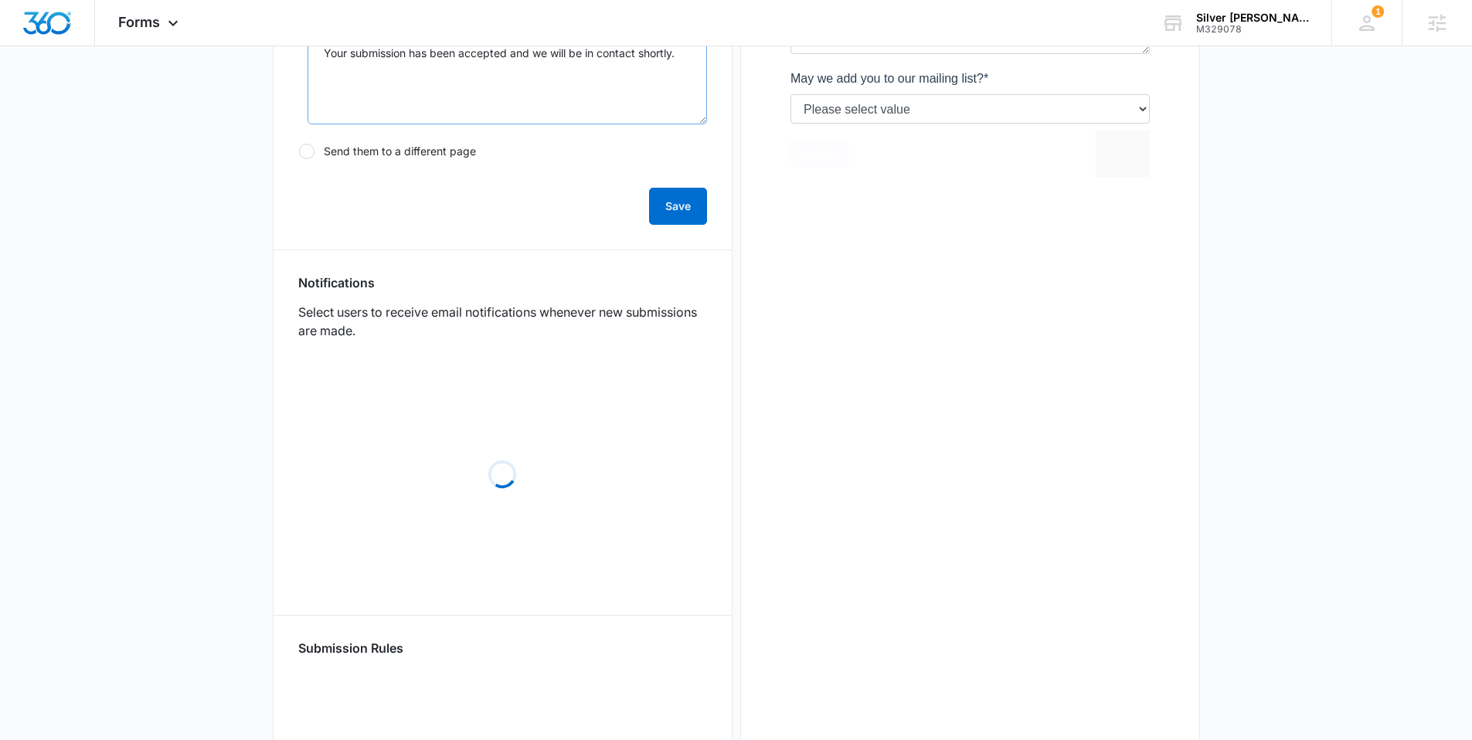
scroll to position [594, 0]
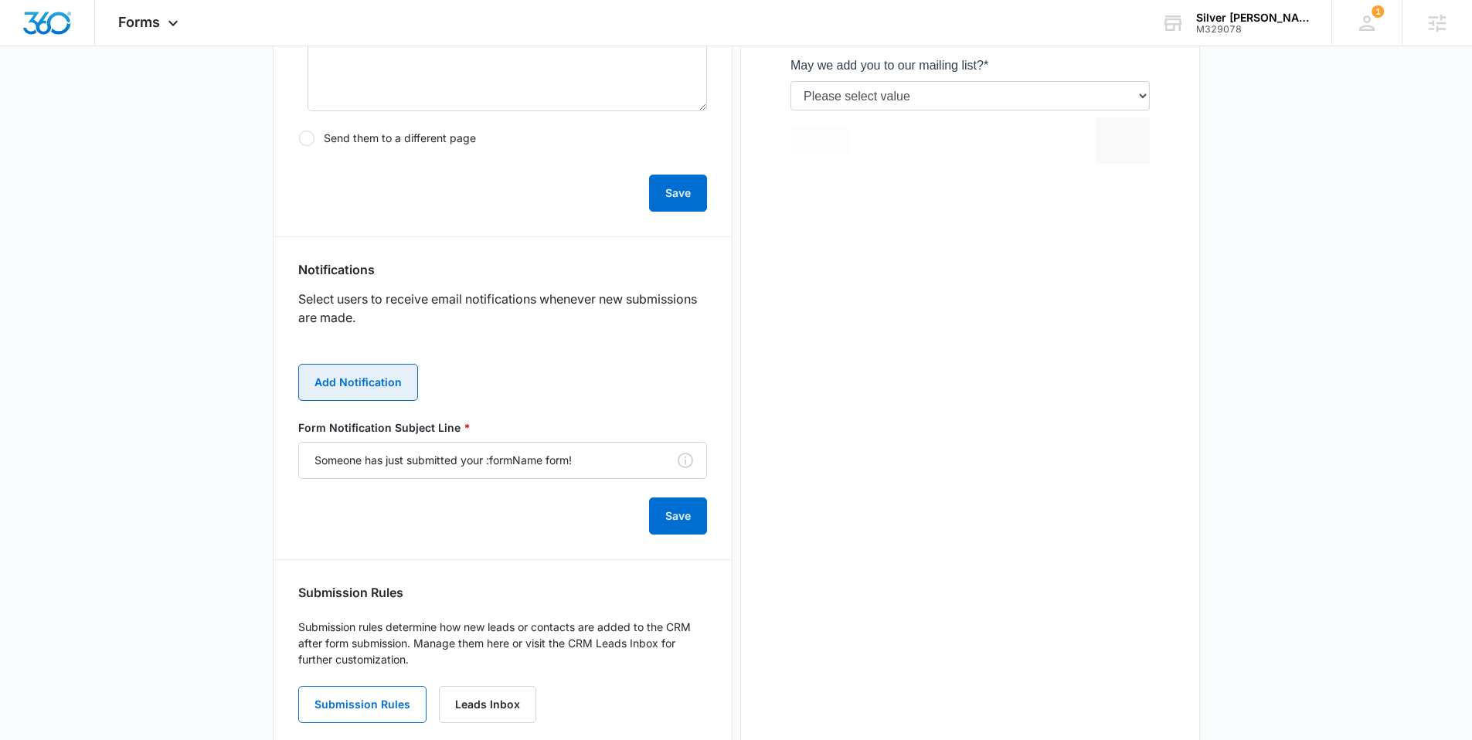
click at [365, 375] on button "Add Notification" at bounding box center [358, 382] width 120 height 37
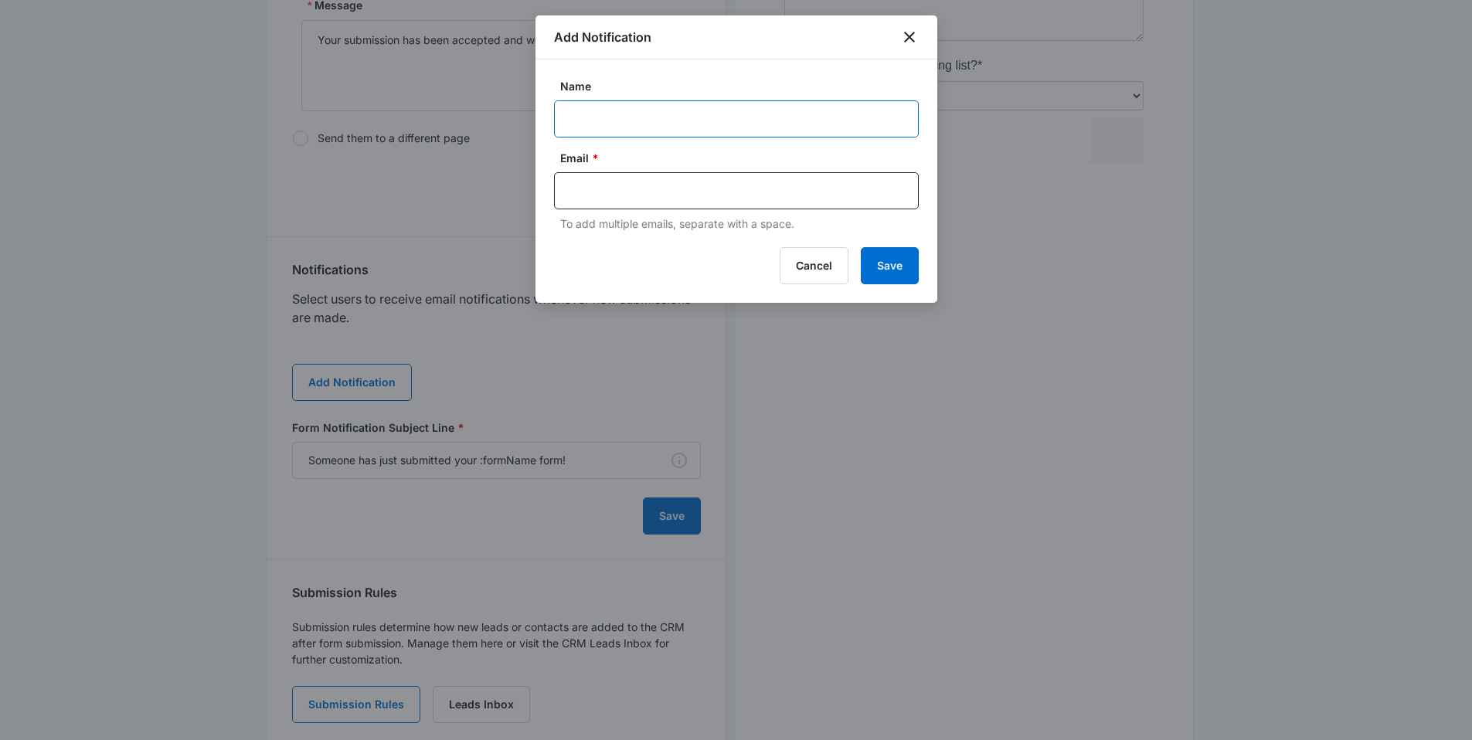
click at [618, 107] on input "Name" at bounding box center [736, 118] width 365 height 37
paste input "silverjackstally@gmail.com"
type input "silverjackstally@gmail.com"
click at [609, 196] on input "text" at bounding box center [737, 190] width 335 height 23
paste input "silverjackstally@gmail.com"
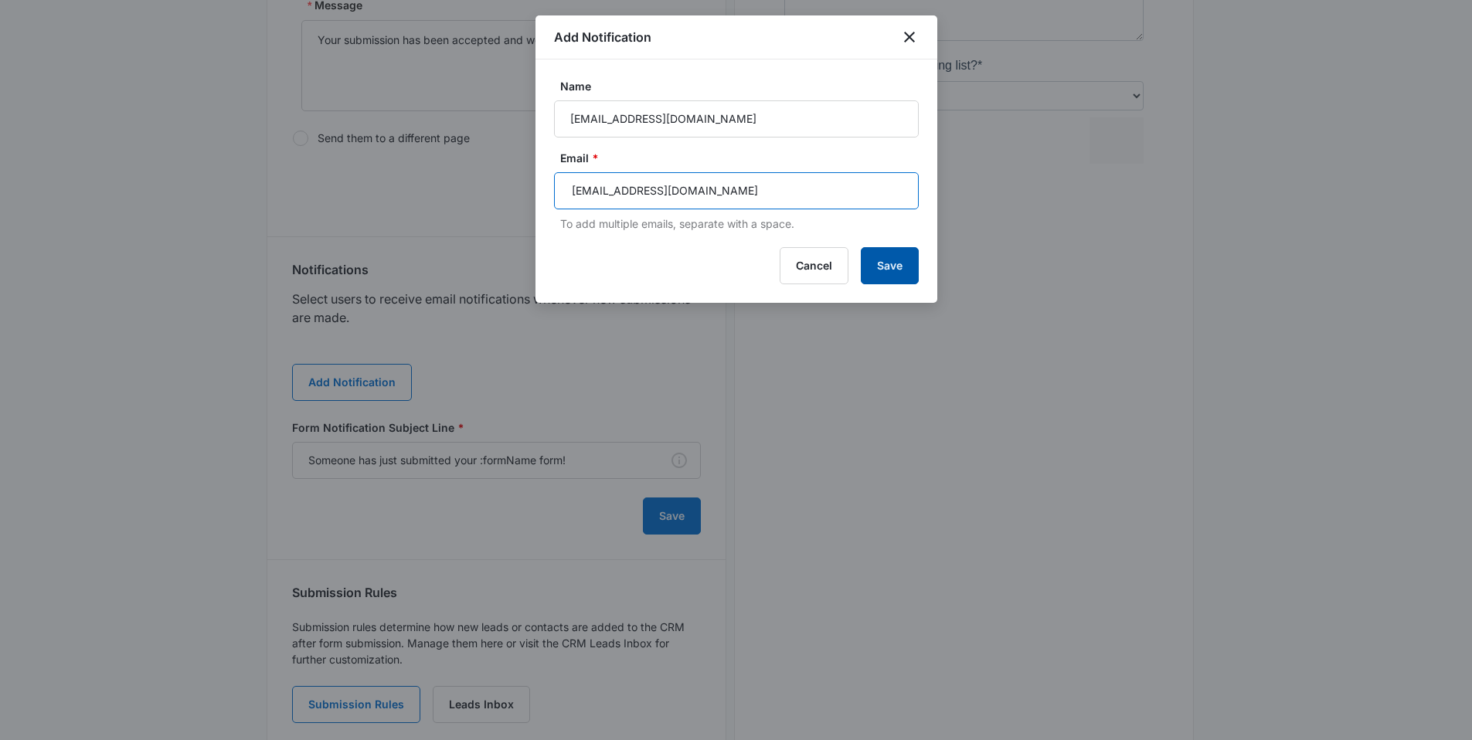
type input "silverjackstally@gmail.com"
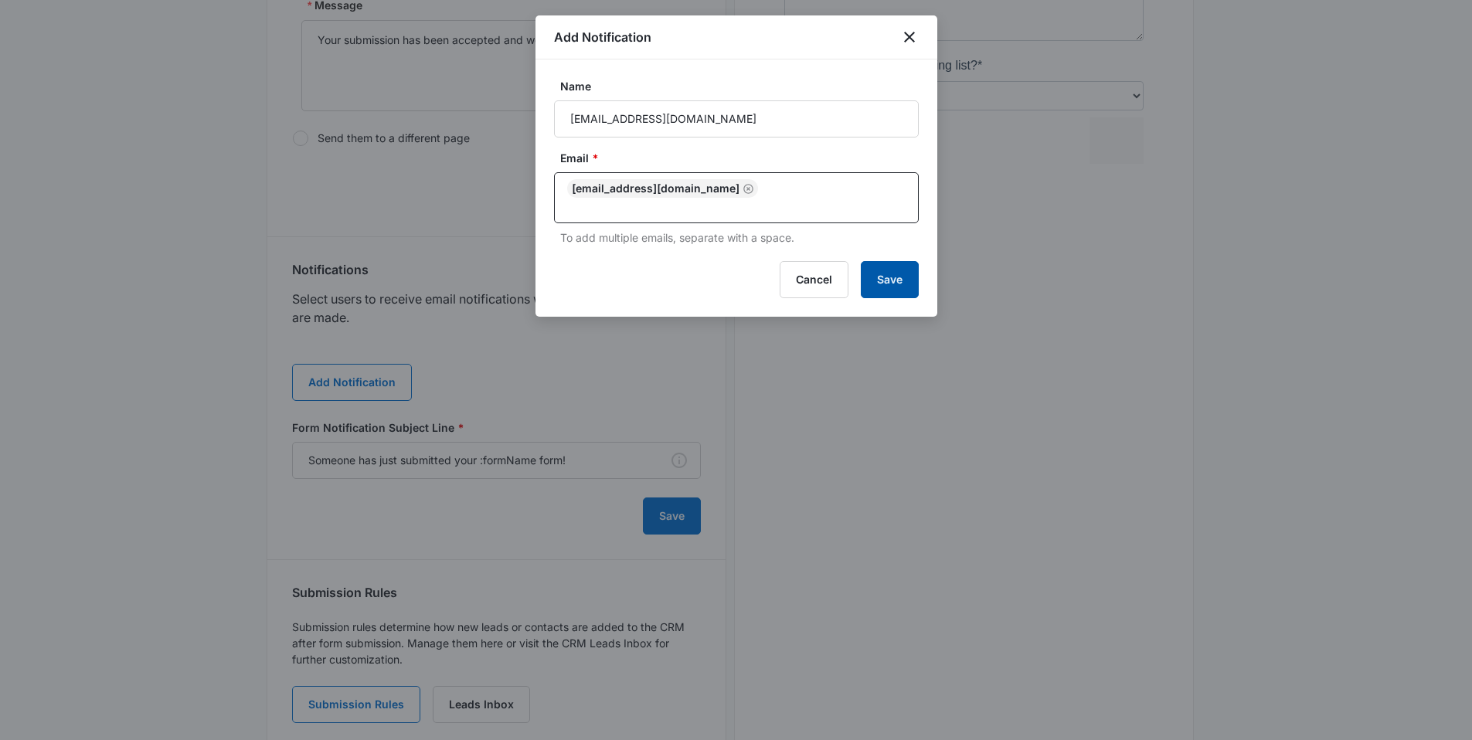
click at [889, 268] on button "Save" at bounding box center [890, 279] width 58 height 37
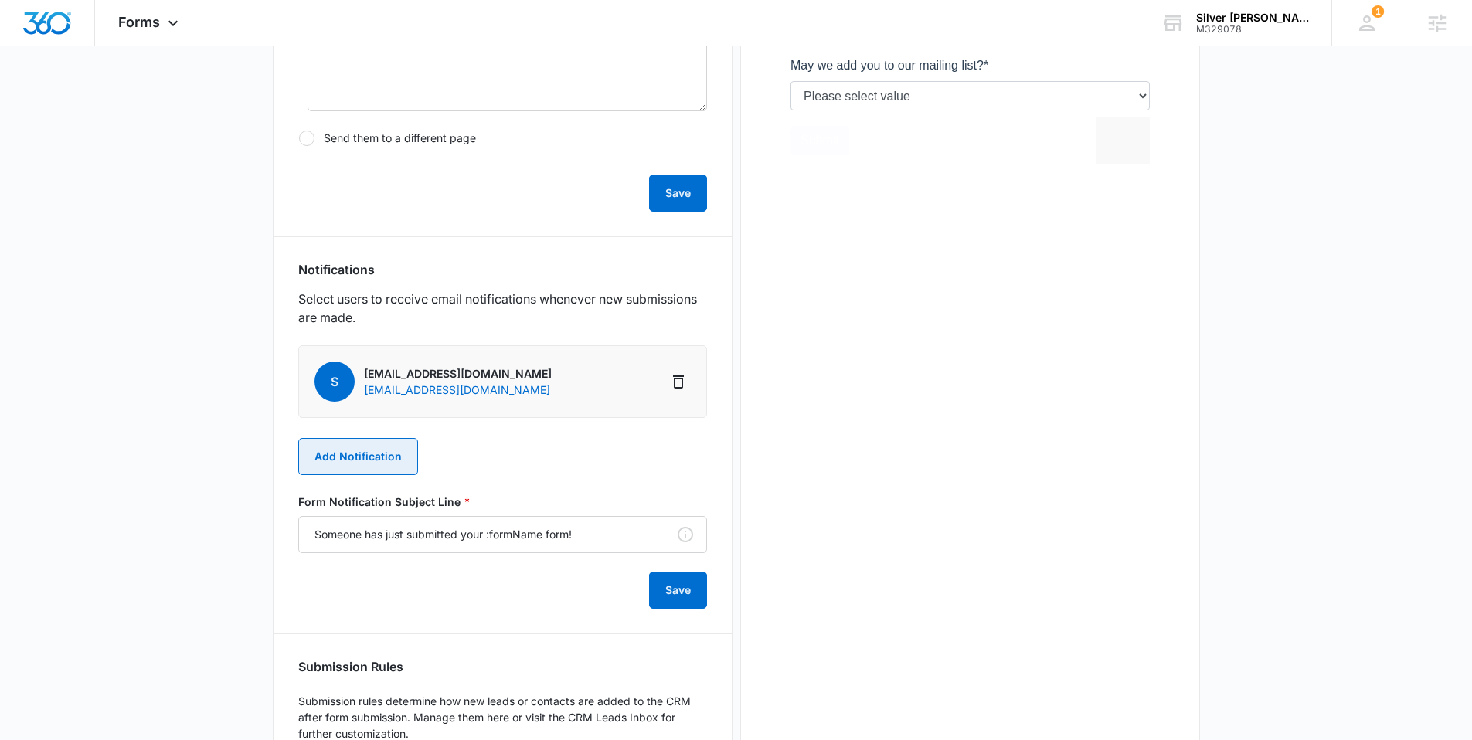
click at [378, 458] on button "Add Notification" at bounding box center [358, 456] width 120 height 37
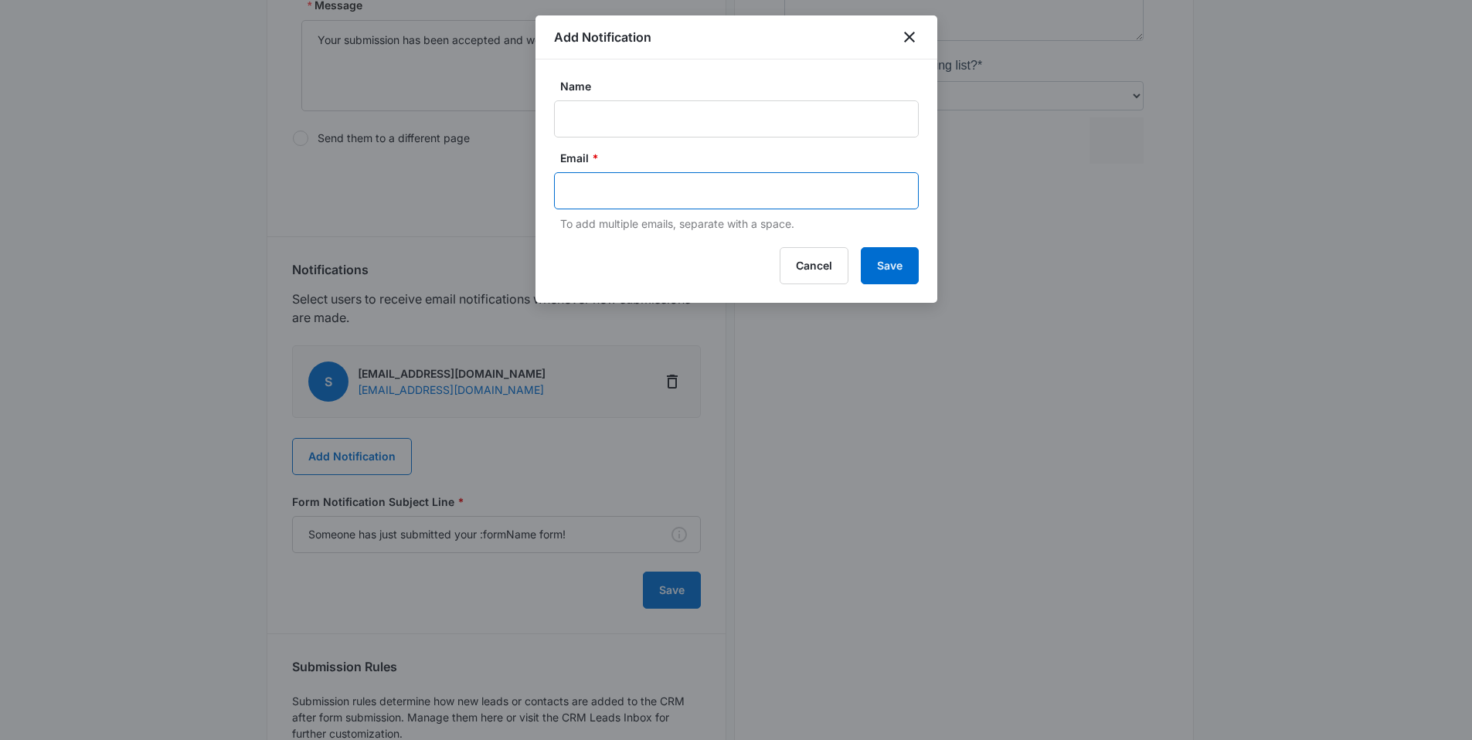
click at [610, 189] on input "text" at bounding box center [737, 190] width 335 height 23
paste input "alyssa.bauer@madwire.com"
type input "alyssa.bauer@madwire.com"
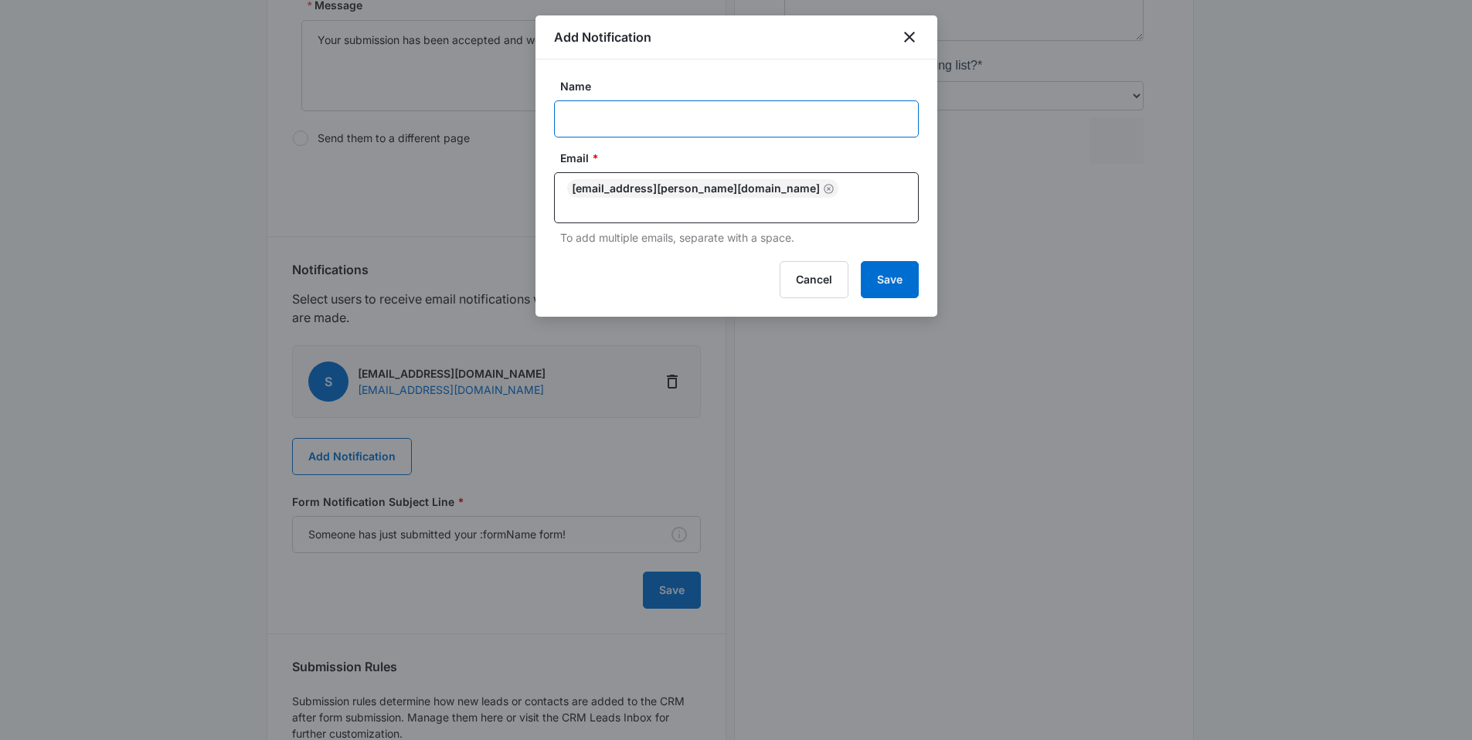
click at [743, 106] on input "Name" at bounding box center [736, 118] width 365 height 37
drag, startPoint x: 671, startPoint y: 114, endPoint x: 829, endPoint y: 110, distance: 158.5
click at [829, 110] on input "MSM Notification - M184950 - Dunota Pools" at bounding box center [736, 118] width 365 height 37
paste input "329078 Account Name Silver Jack’s Tally"
click at [738, 116] on input "MSM Notification - M329078 Account Name Silver Jack’s Tally" at bounding box center [736, 118] width 365 height 37
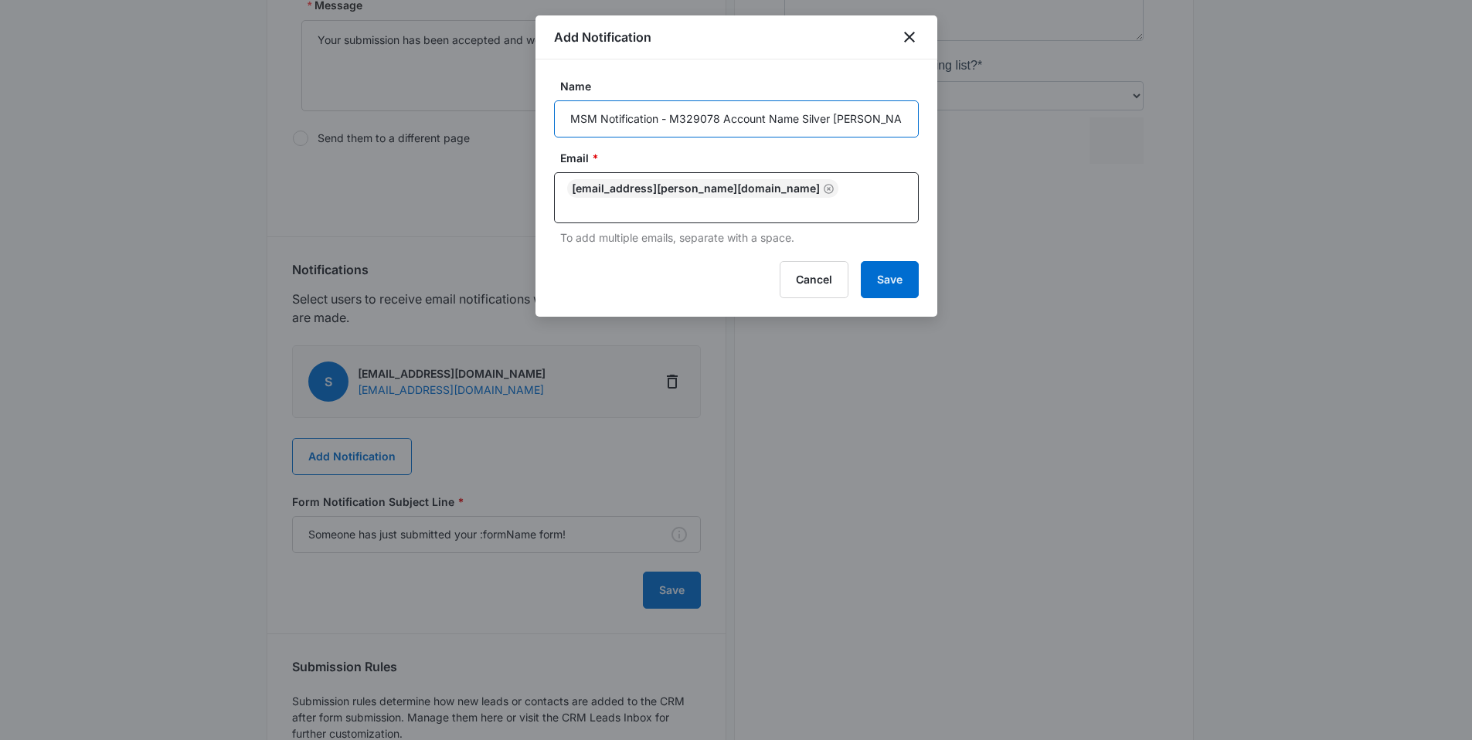
click at [738, 116] on input "MSM Notification - M329078 Account Name Silver Jack’s Tally" at bounding box center [736, 118] width 365 height 37
click at [737, 116] on input "MSM Notification - M329078 Name Silver Jack’s Tally" at bounding box center [736, 118] width 365 height 37
type input "MSM Notification - M329078 Silver Jack’s Tally"
click at [887, 272] on button "Save" at bounding box center [890, 279] width 58 height 37
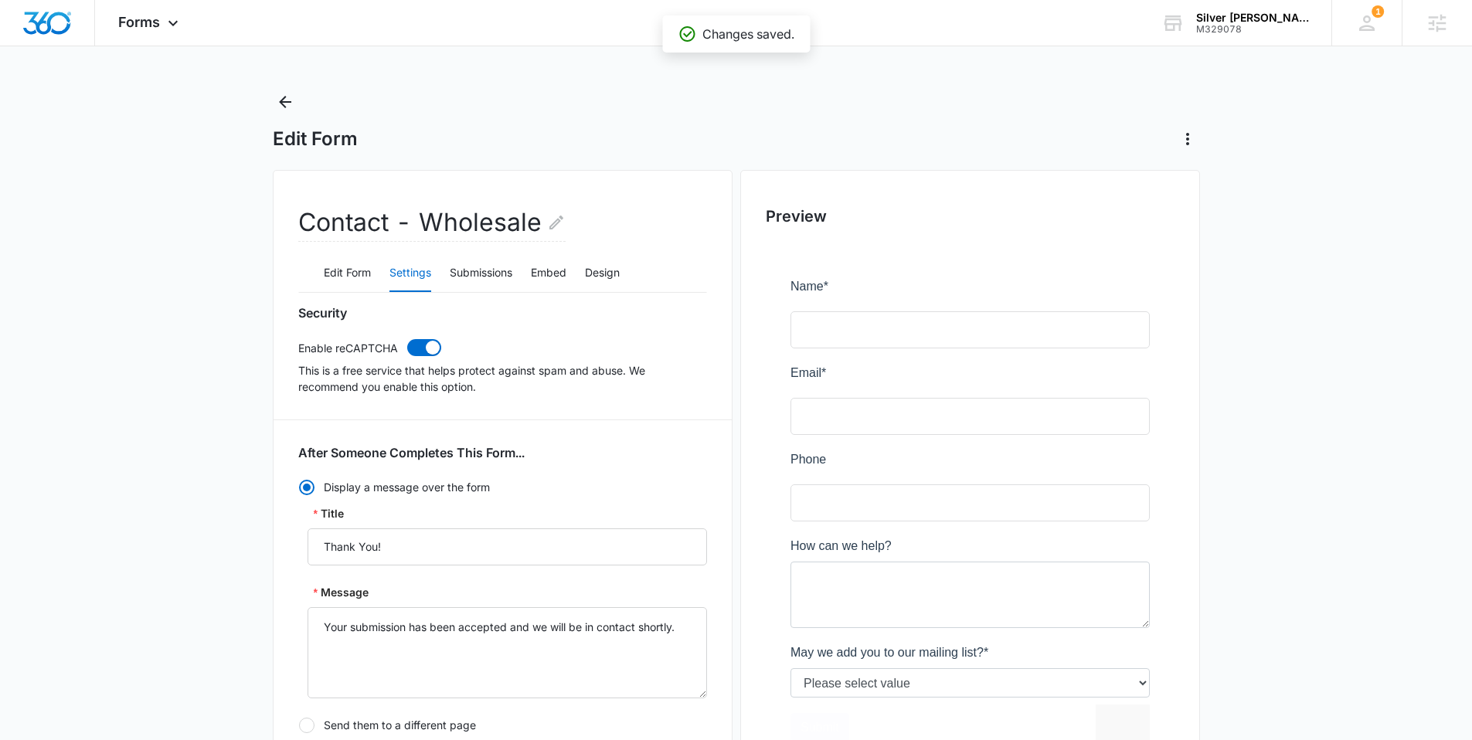
scroll to position [0, 0]
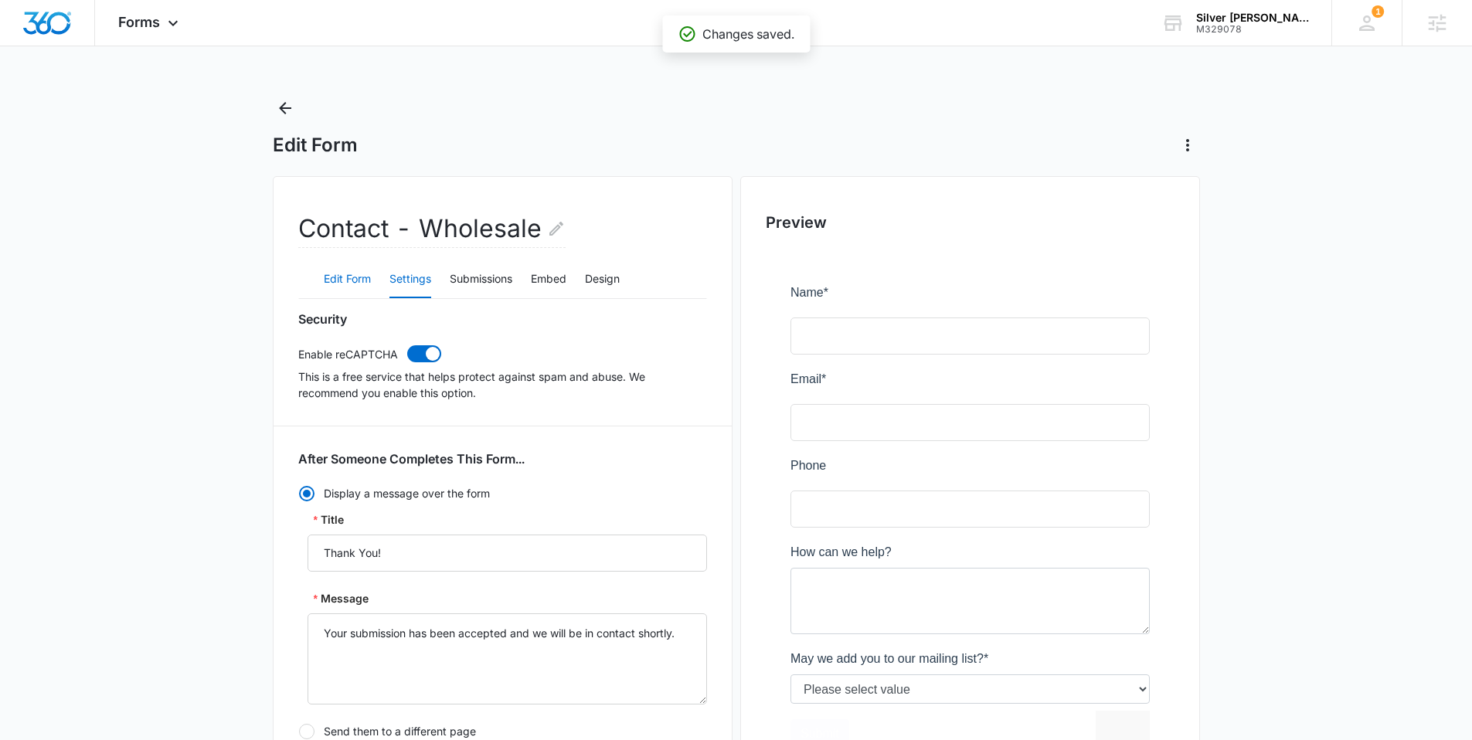
click at [348, 279] on button "Edit Form" at bounding box center [347, 279] width 47 height 37
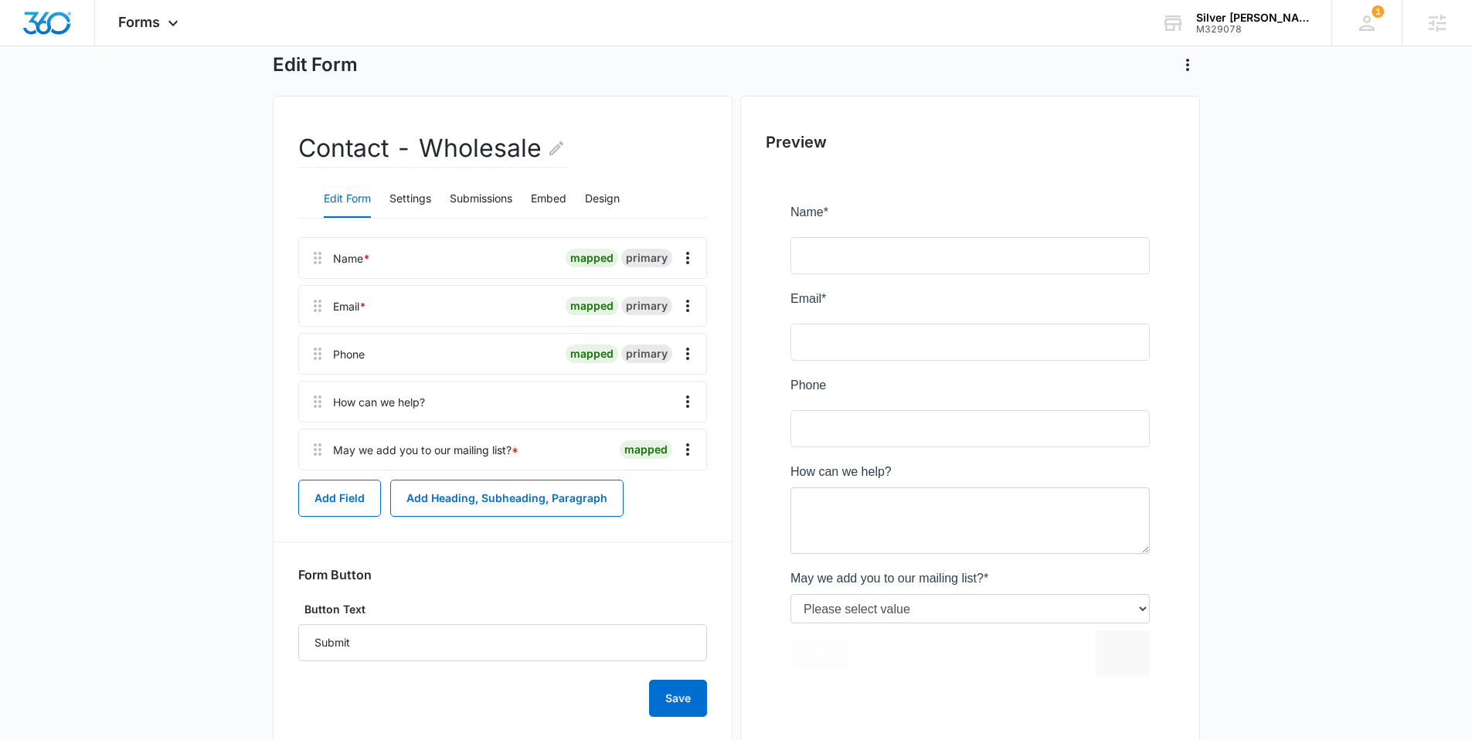
scroll to position [94, 0]
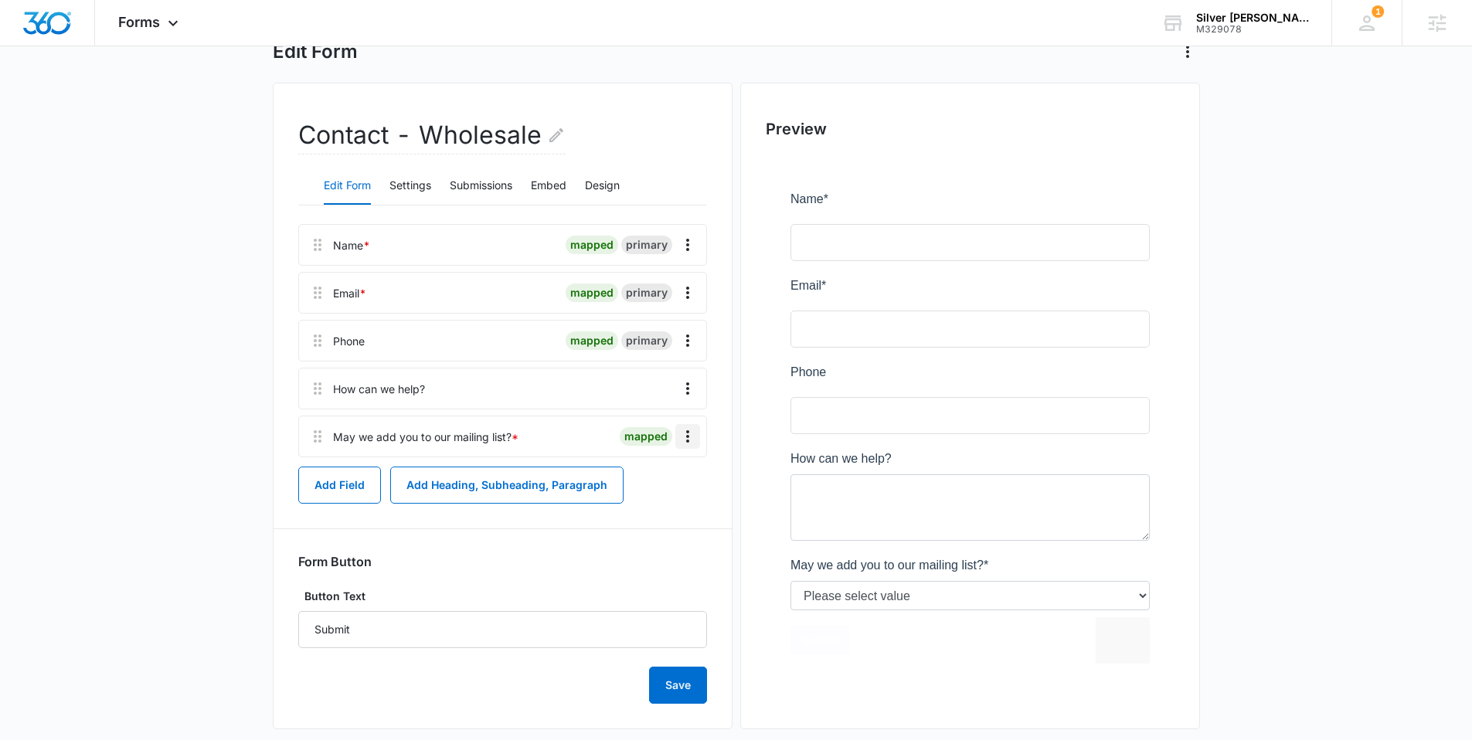
click at [691, 437] on icon "Overflow Menu" at bounding box center [688, 436] width 19 height 19
click at [654, 473] on button "Edit" at bounding box center [655, 479] width 88 height 23
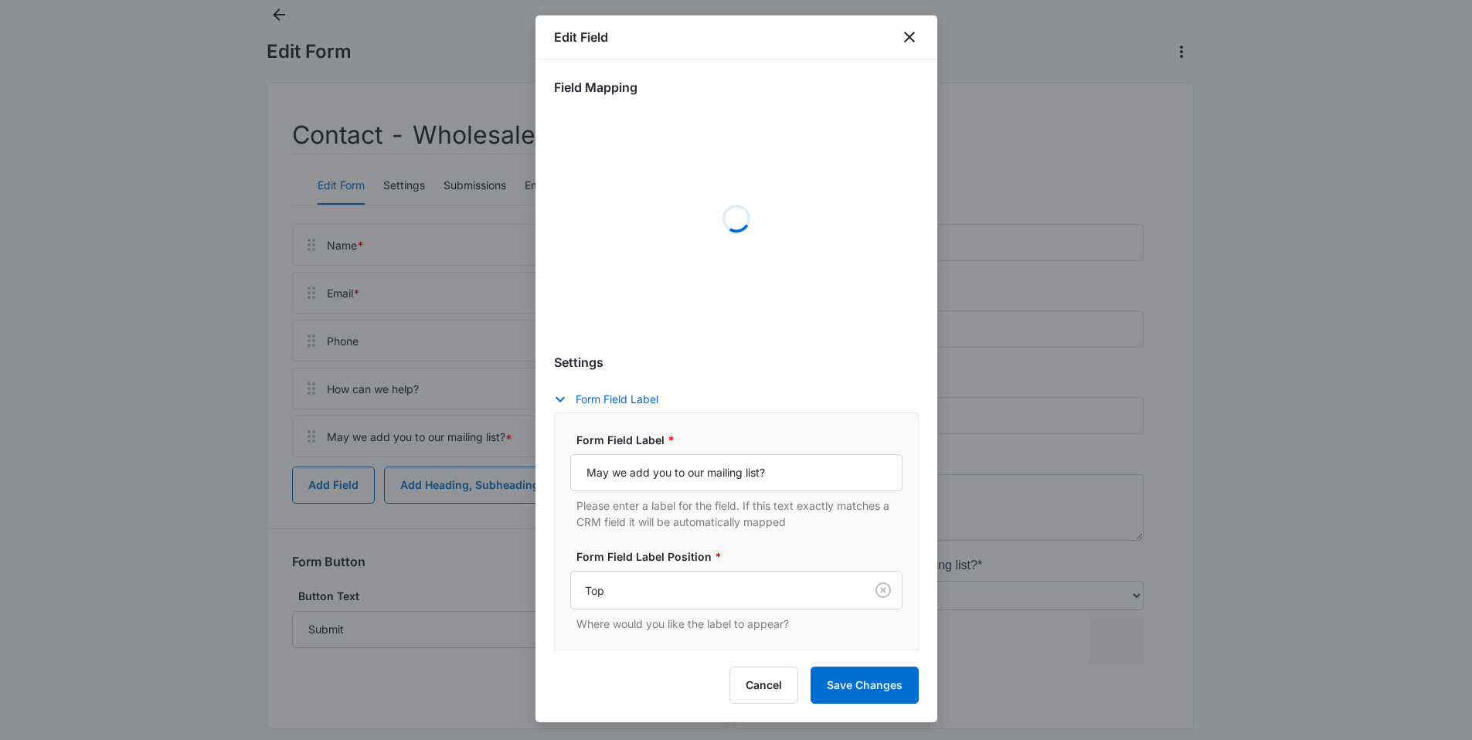
select select "333"
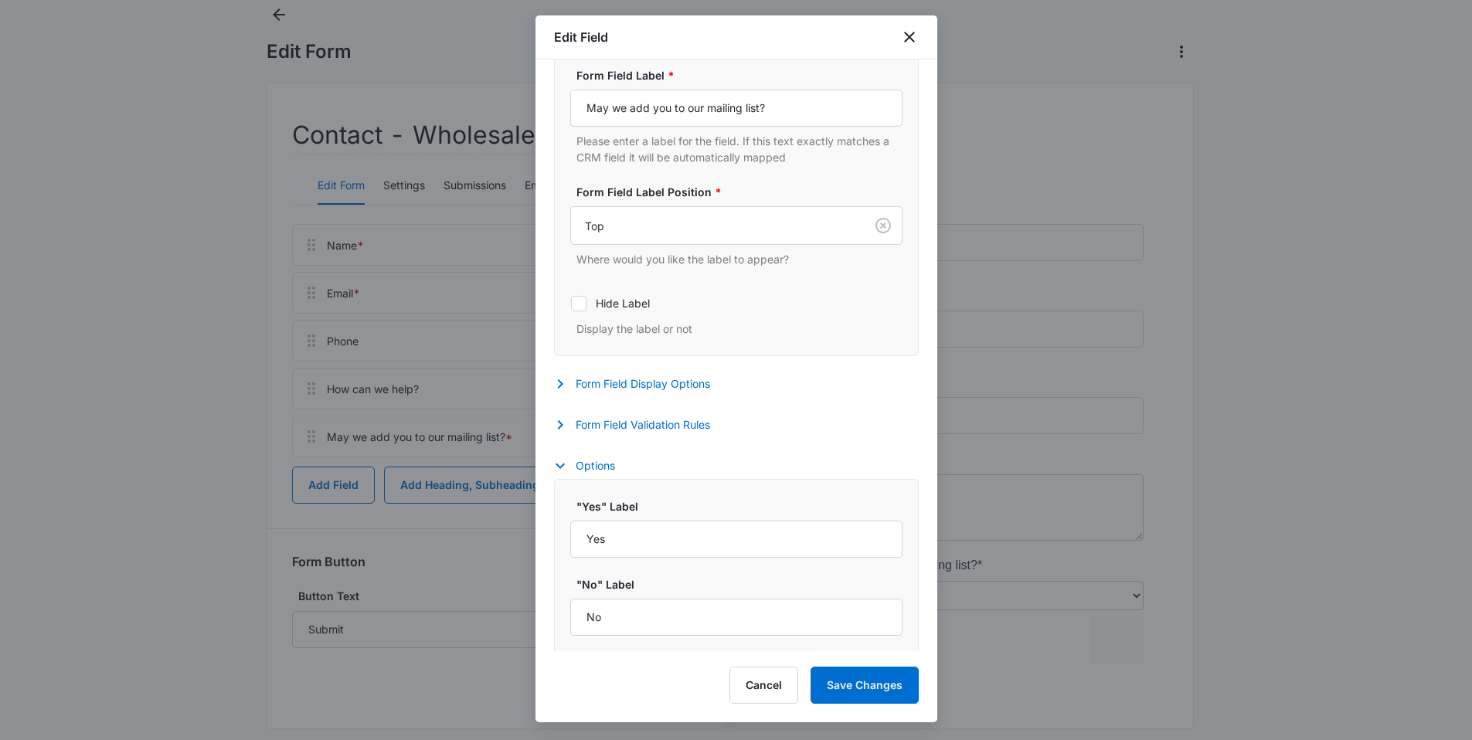
scroll to position [379, 0]
click at [871, 679] on button "Save Changes" at bounding box center [865, 685] width 108 height 37
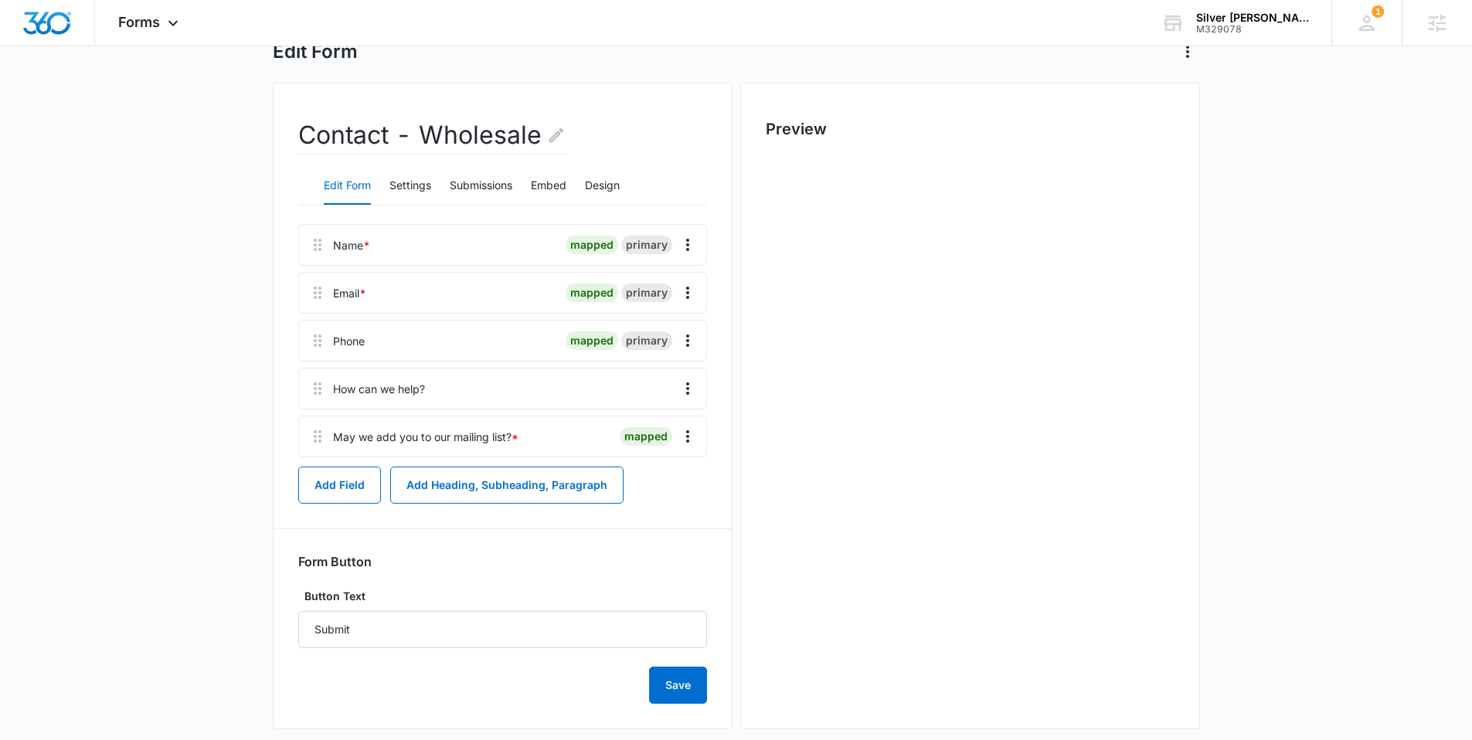
scroll to position [0, 0]
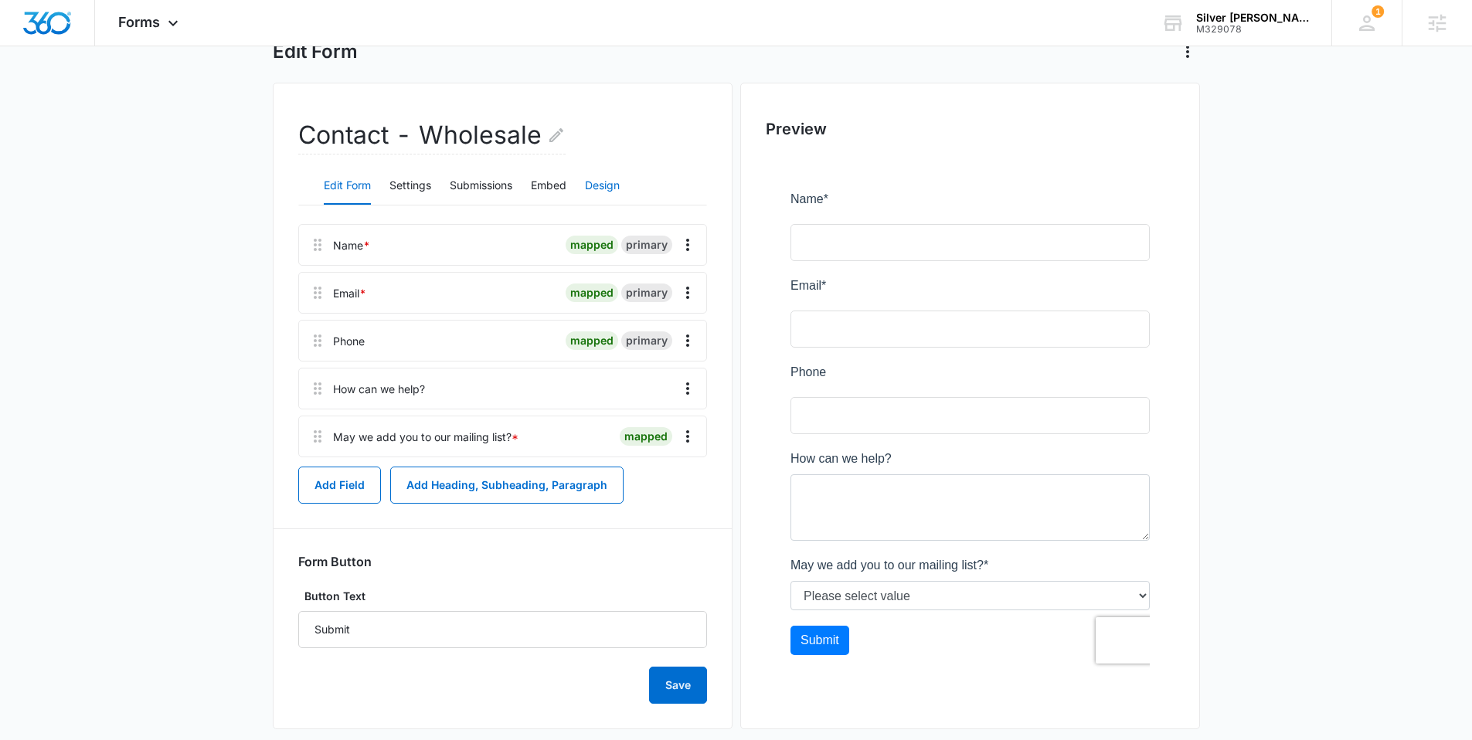
click at [608, 185] on button "Design" at bounding box center [602, 186] width 35 height 37
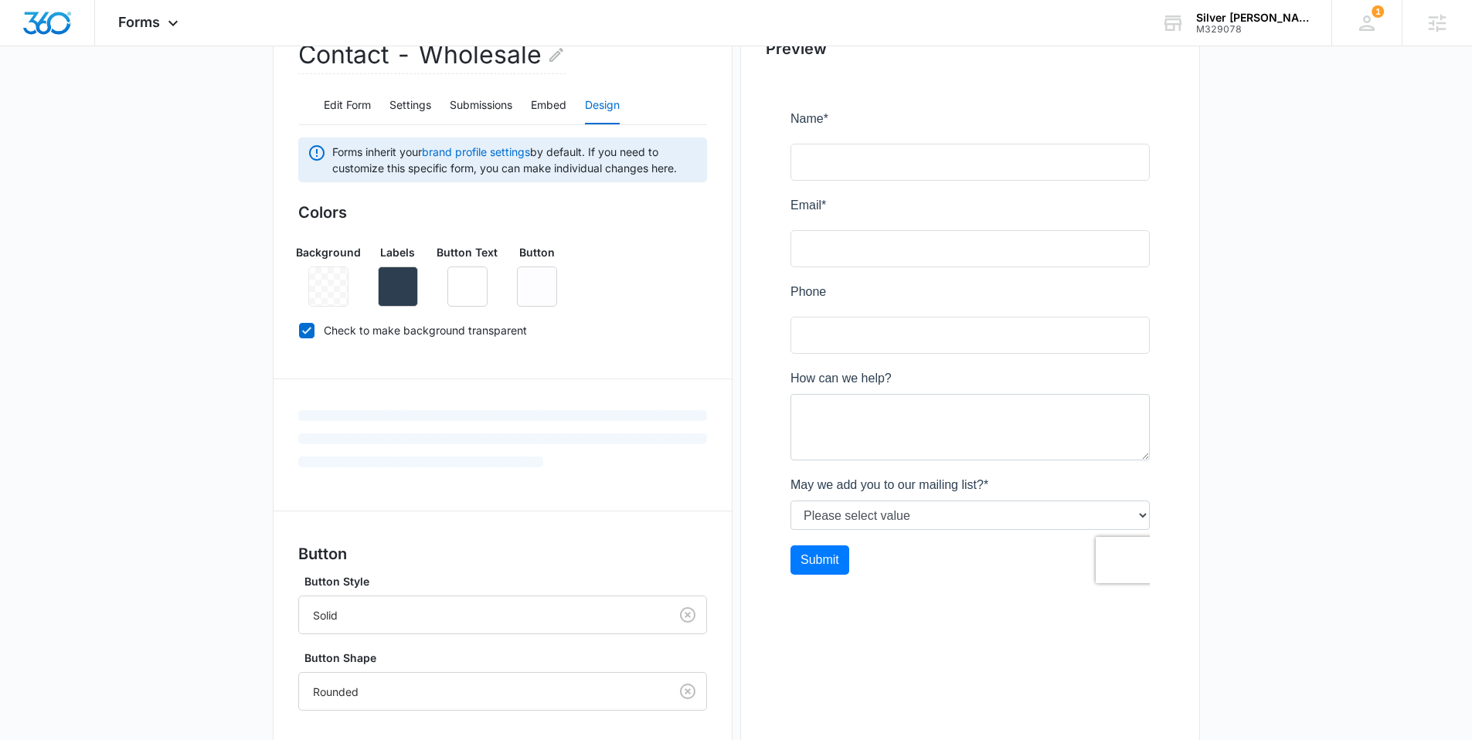
scroll to position [178, 0]
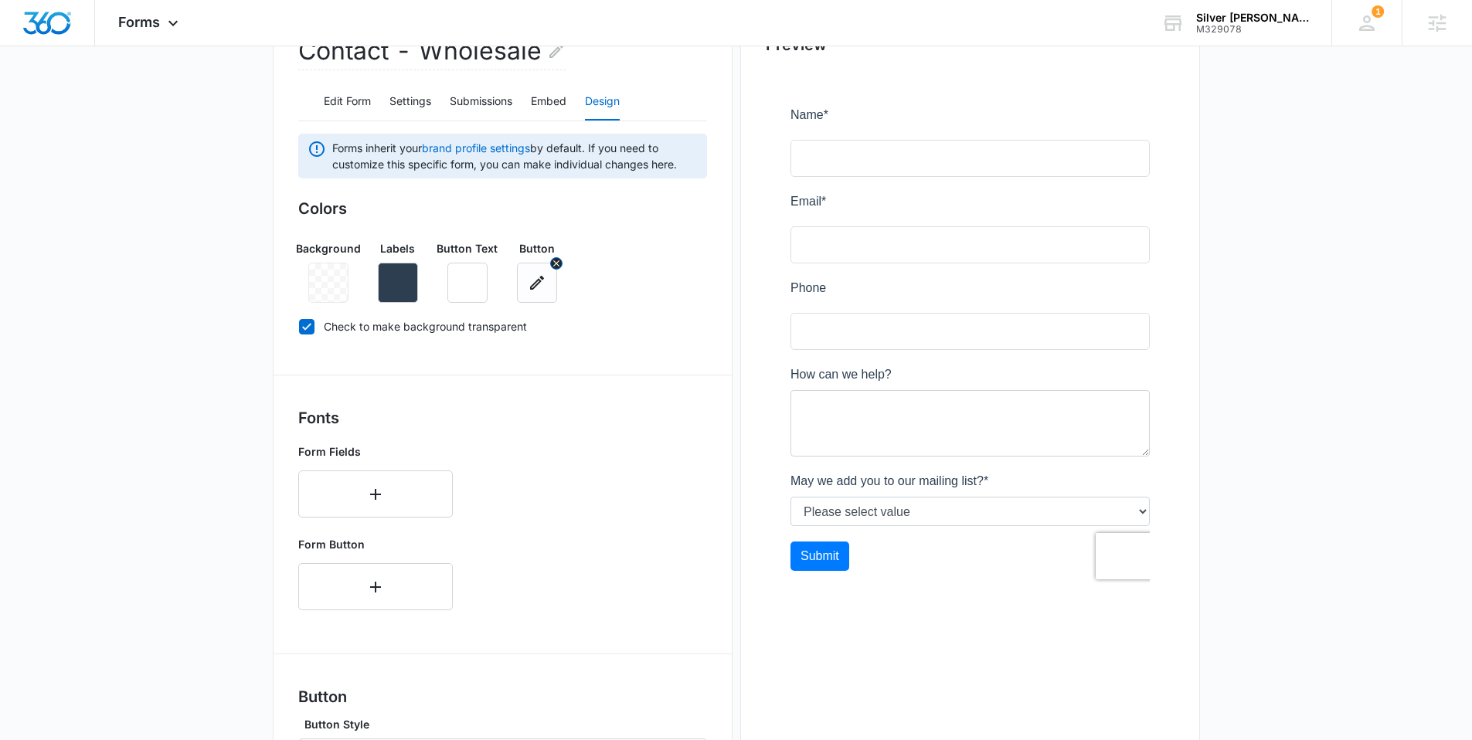
click at [535, 289] on icon "button" at bounding box center [537, 283] width 19 height 19
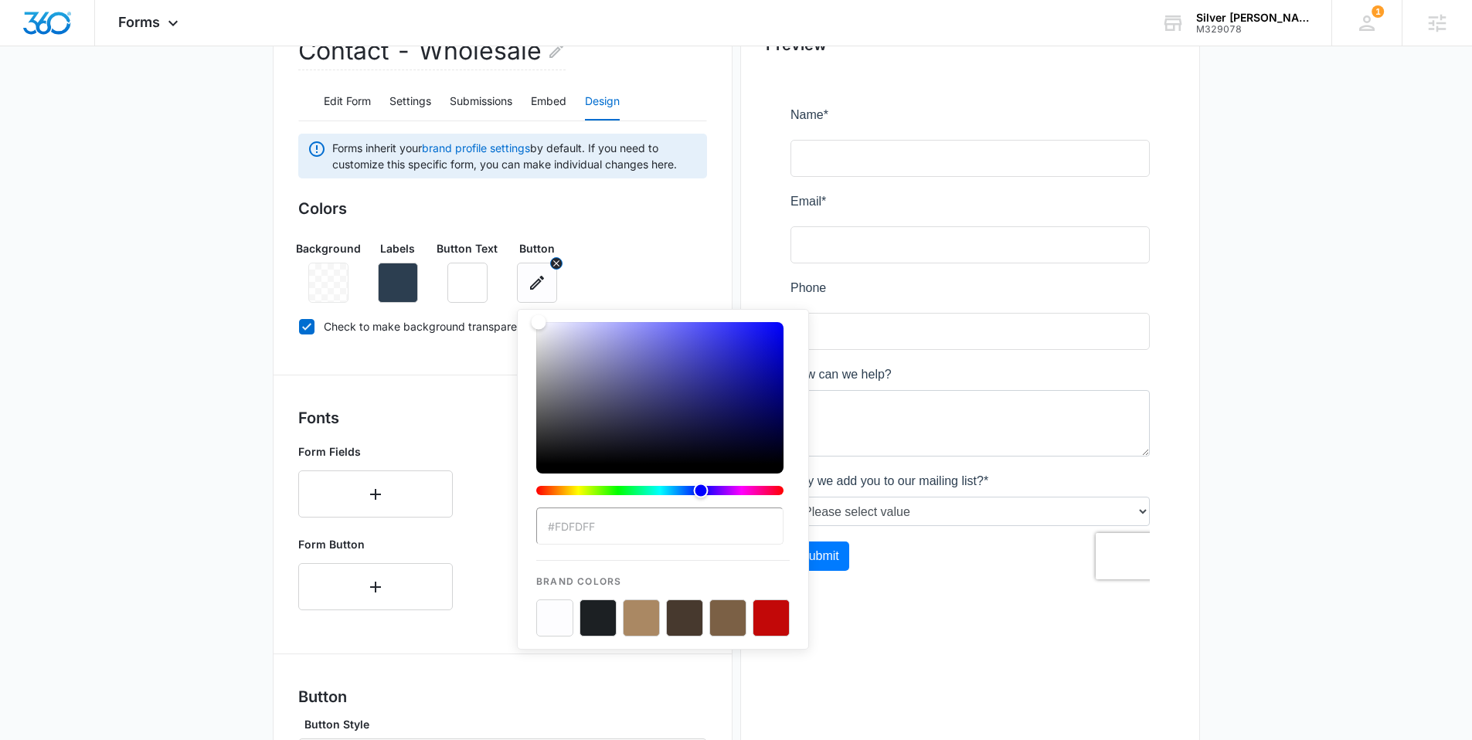
scroll to position [159, 0]
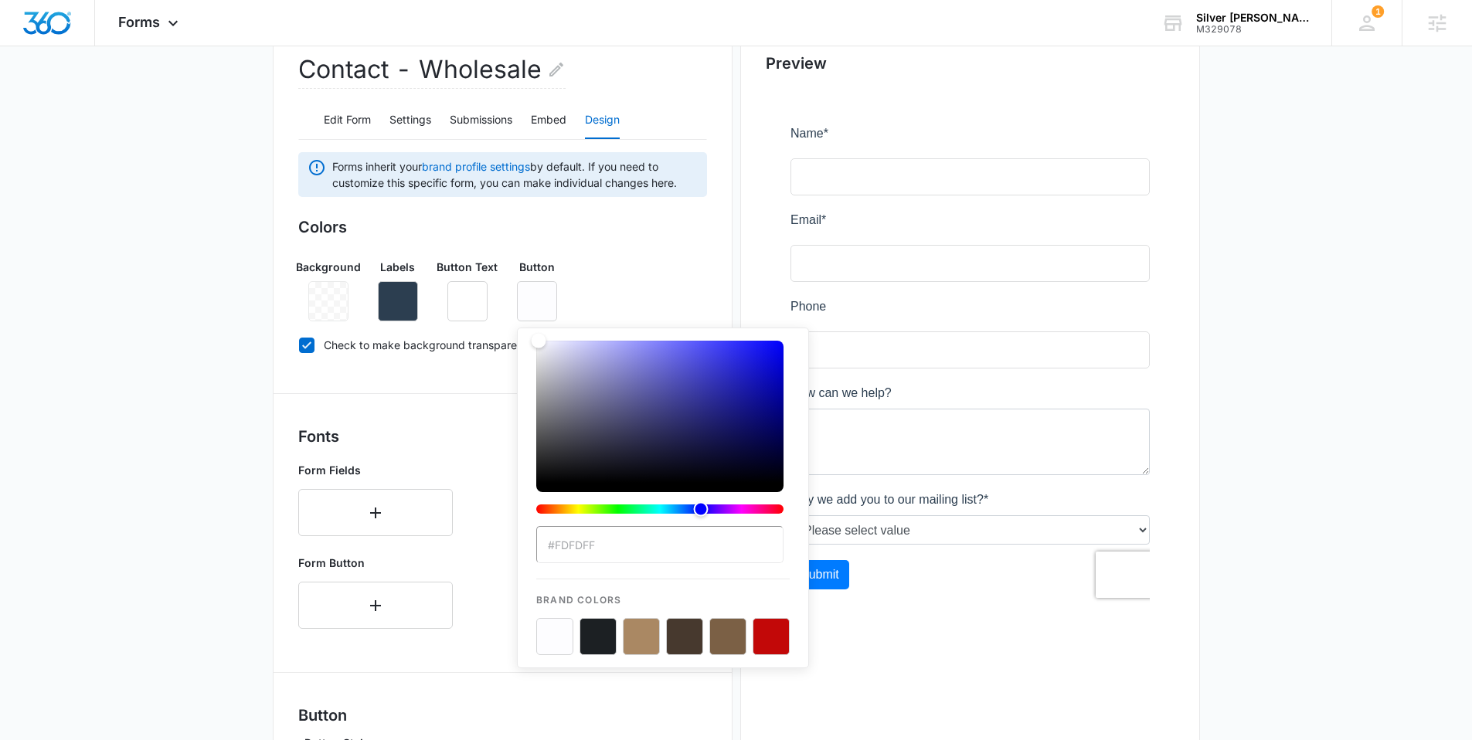
click at [770, 631] on button "color-picker-container" at bounding box center [771, 636] width 37 height 37
type input "#C20808"
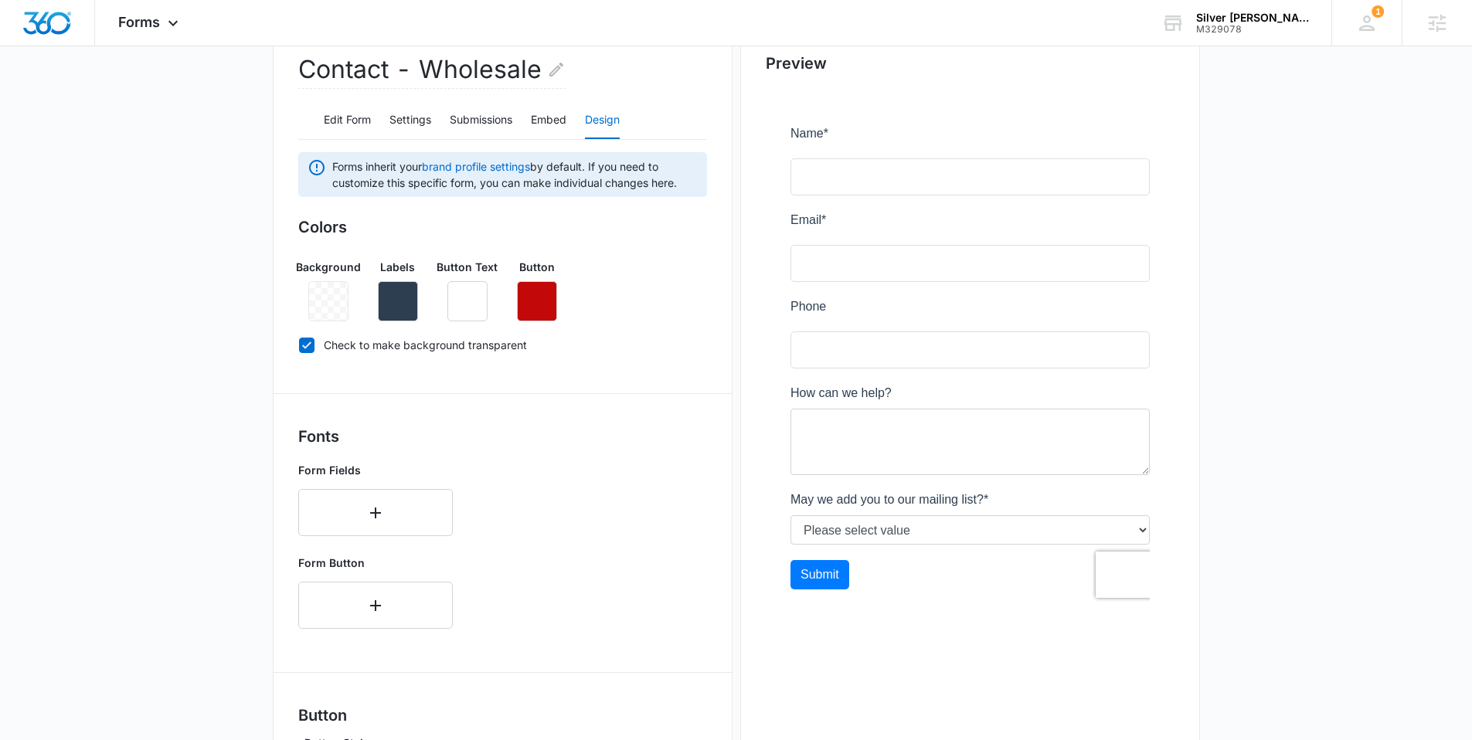
click at [637, 291] on div "Background Labels Button Text Button" at bounding box center [502, 284] width 409 height 75
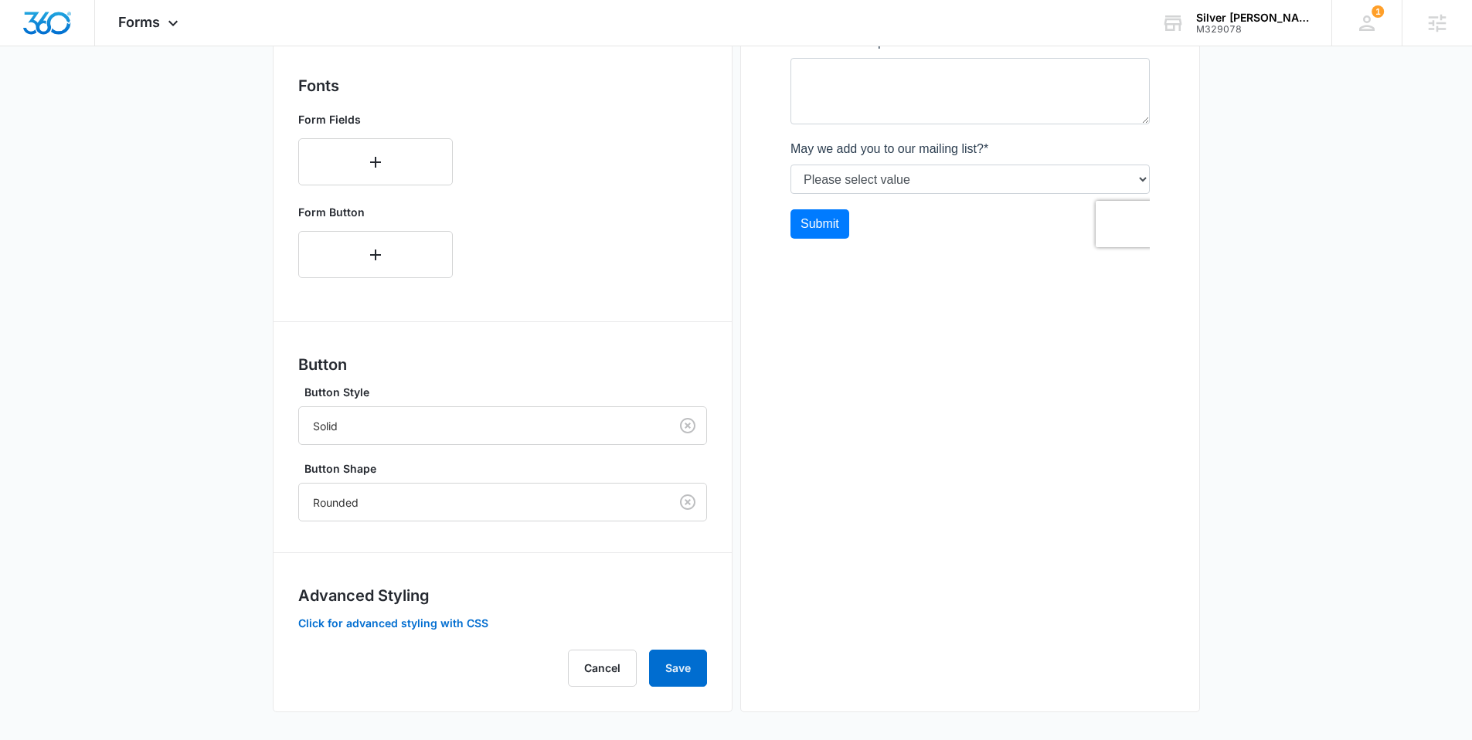
scroll to position [513, 0]
click at [661, 665] on button "Save" at bounding box center [678, 665] width 58 height 37
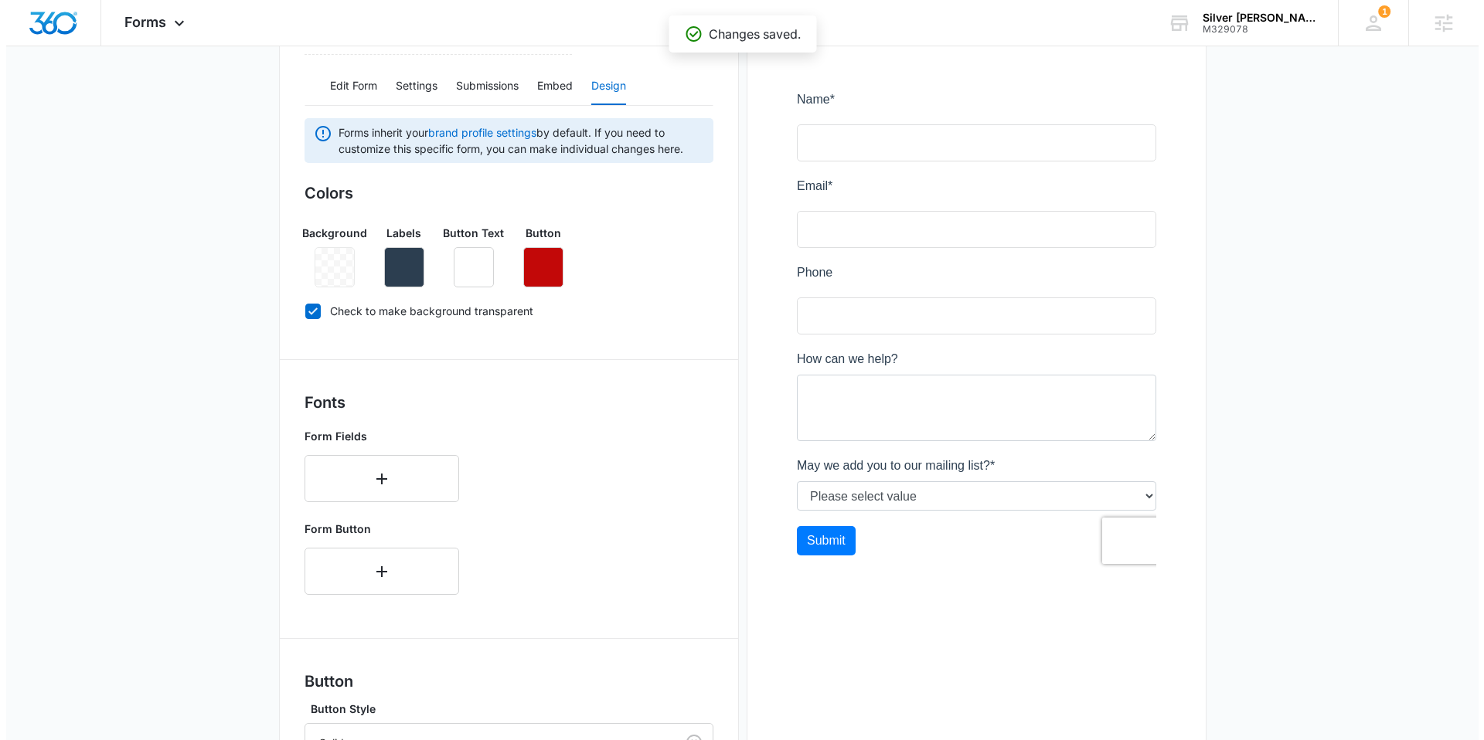
scroll to position [0, 0]
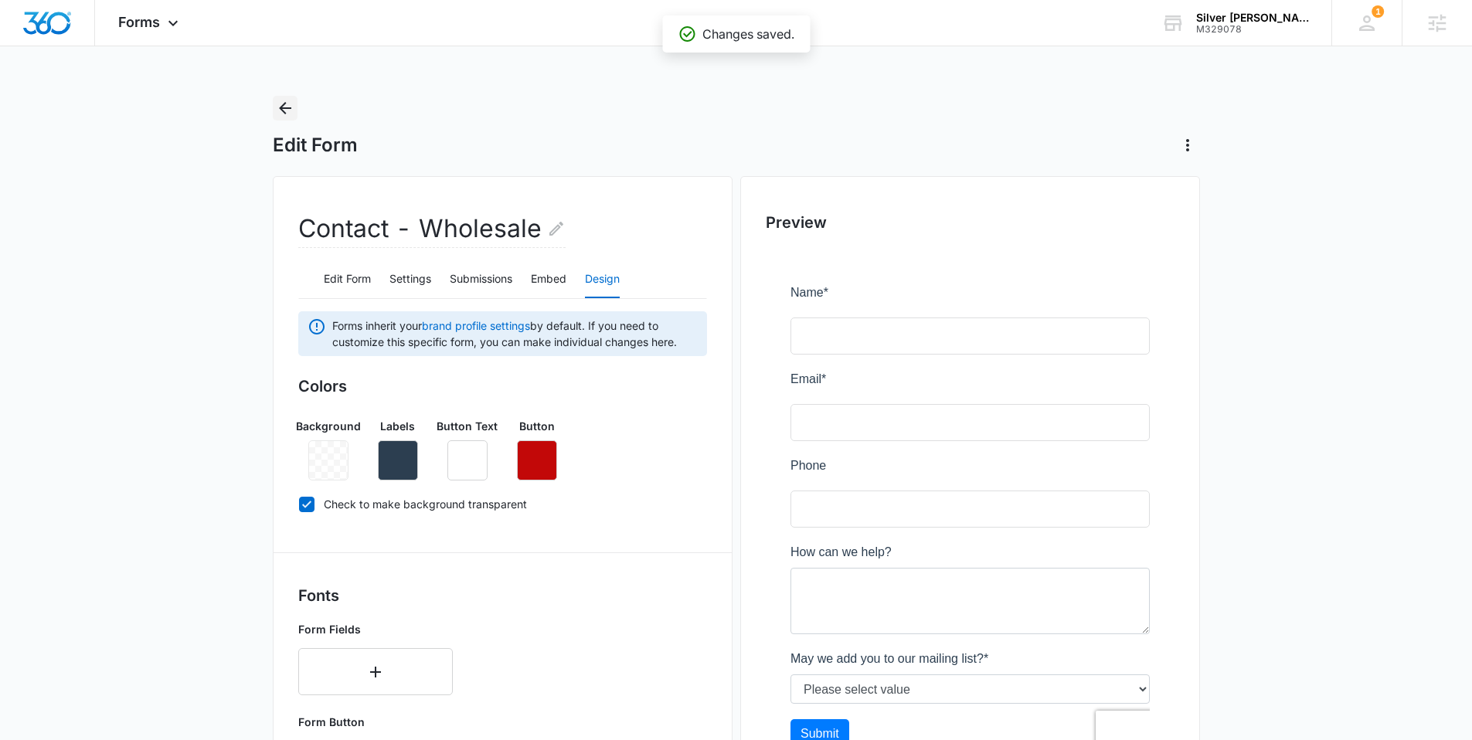
click at [278, 106] on icon "Back" at bounding box center [285, 108] width 19 height 19
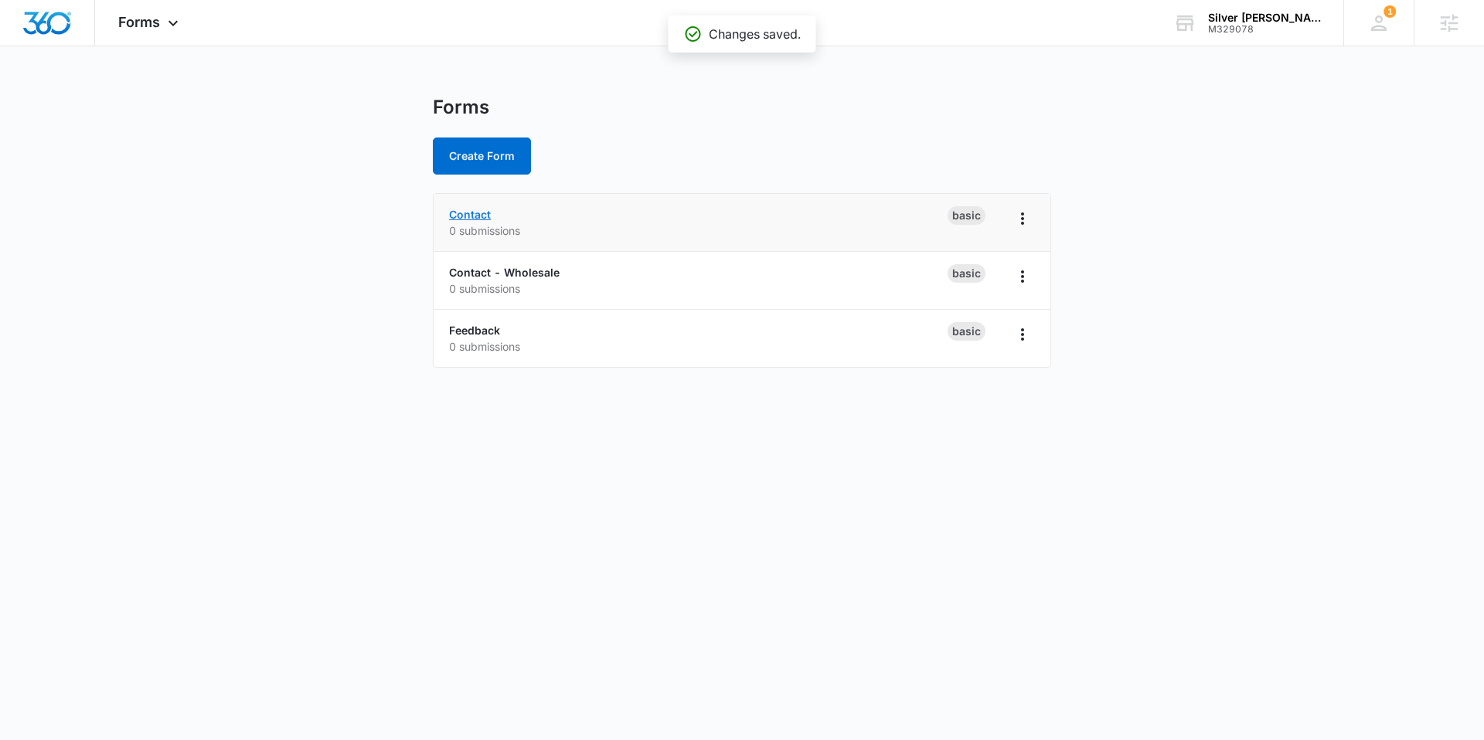
click at [467, 215] on link "Contact" at bounding box center [470, 214] width 42 height 13
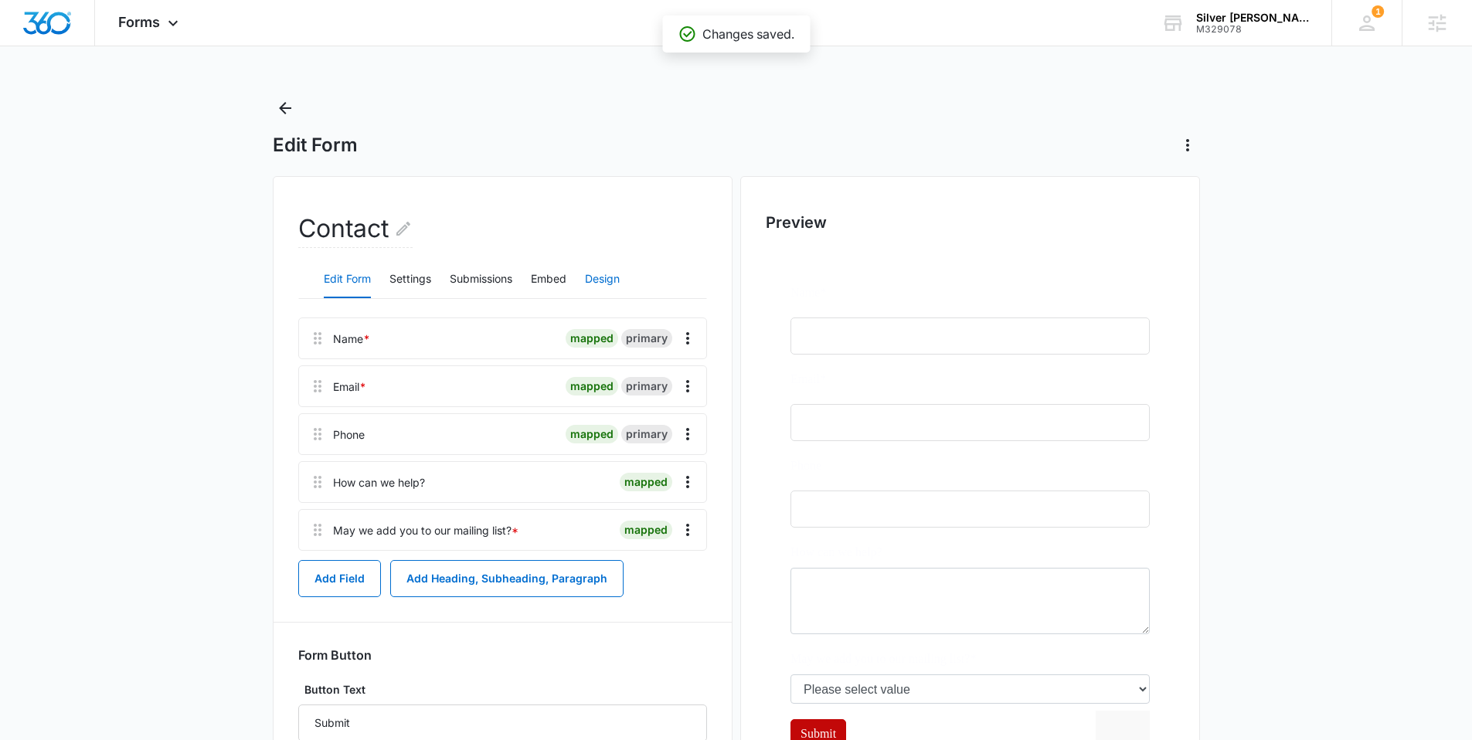
click at [620, 276] on button "Design" at bounding box center [602, 279] width 35 height 37
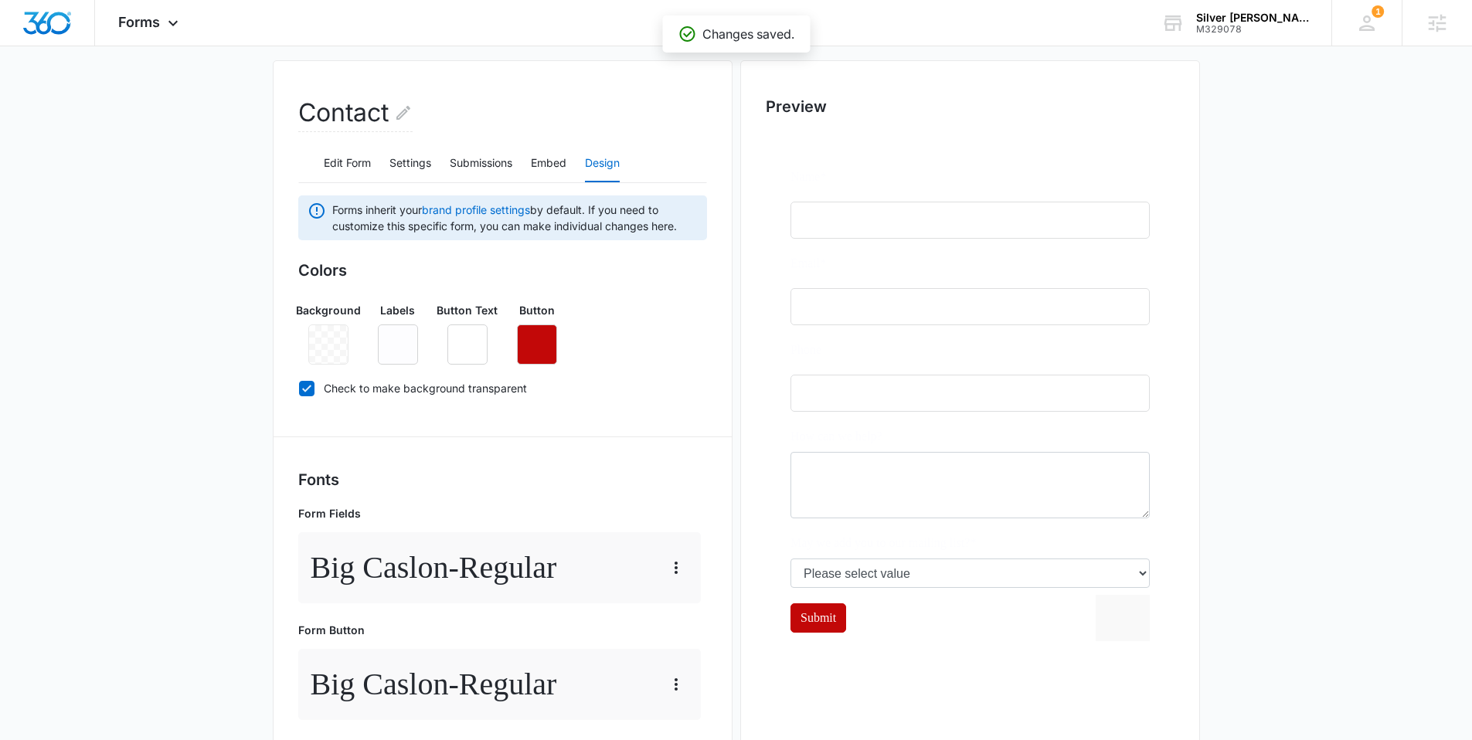
scroll to position [220, 0]
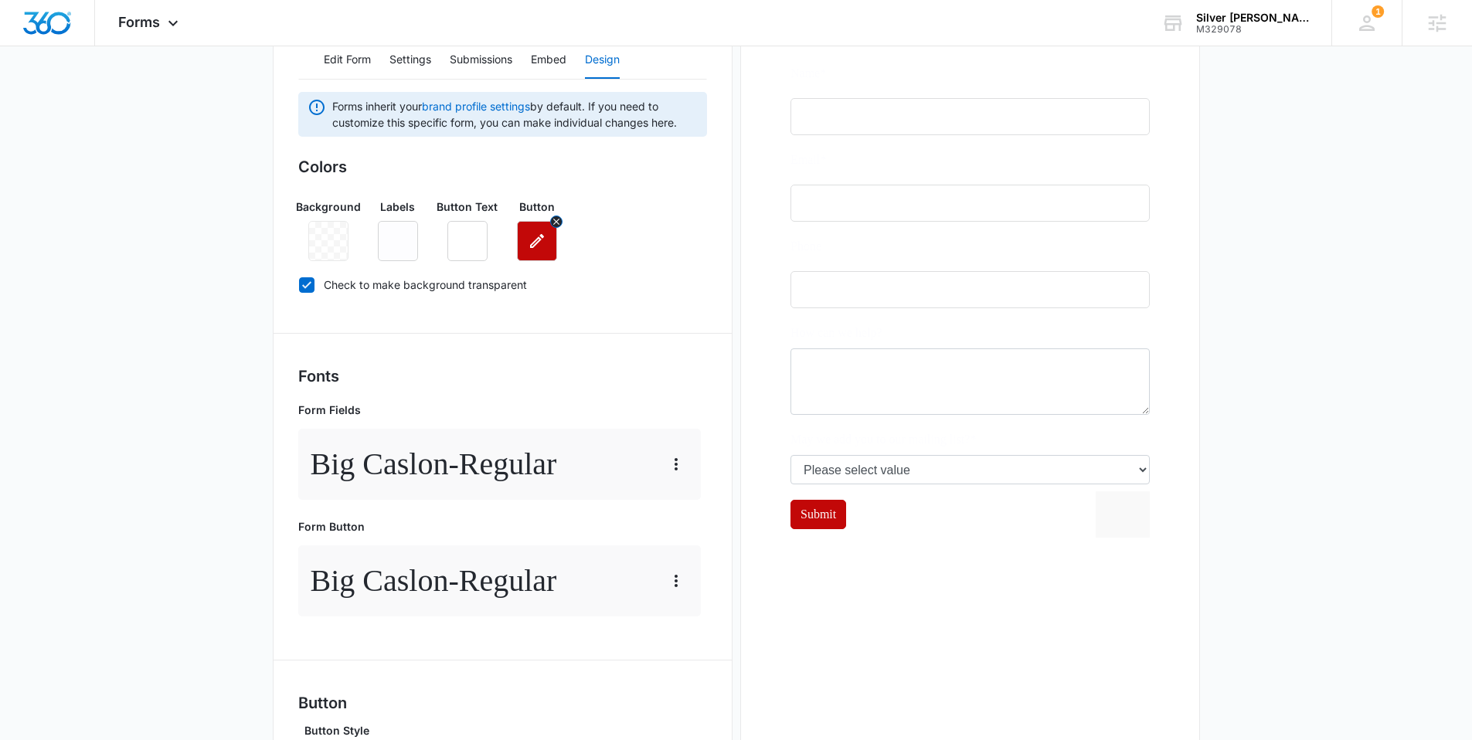
click at [542, 247] on icon "button" at bounding box center [537, 241] width 19 height 19
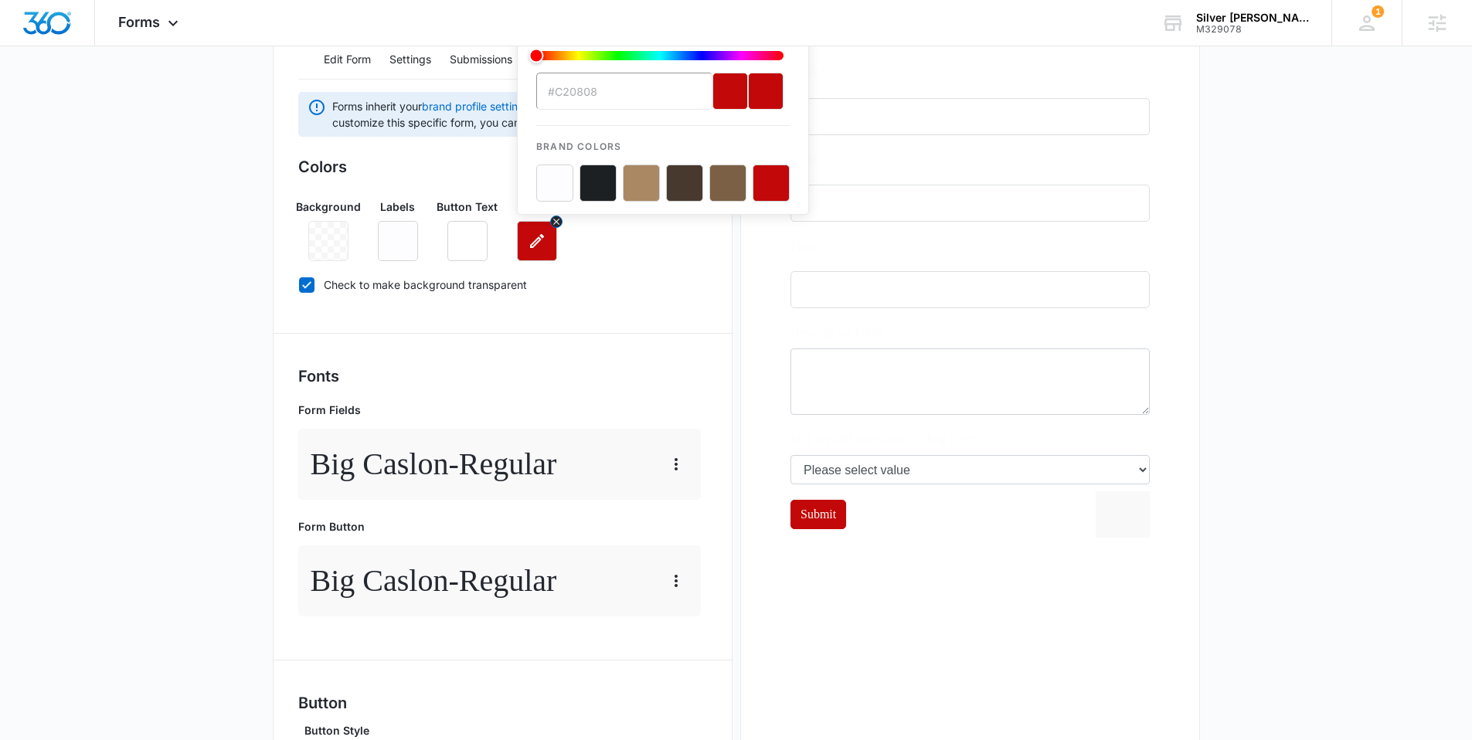
scroll to position [0, 0]
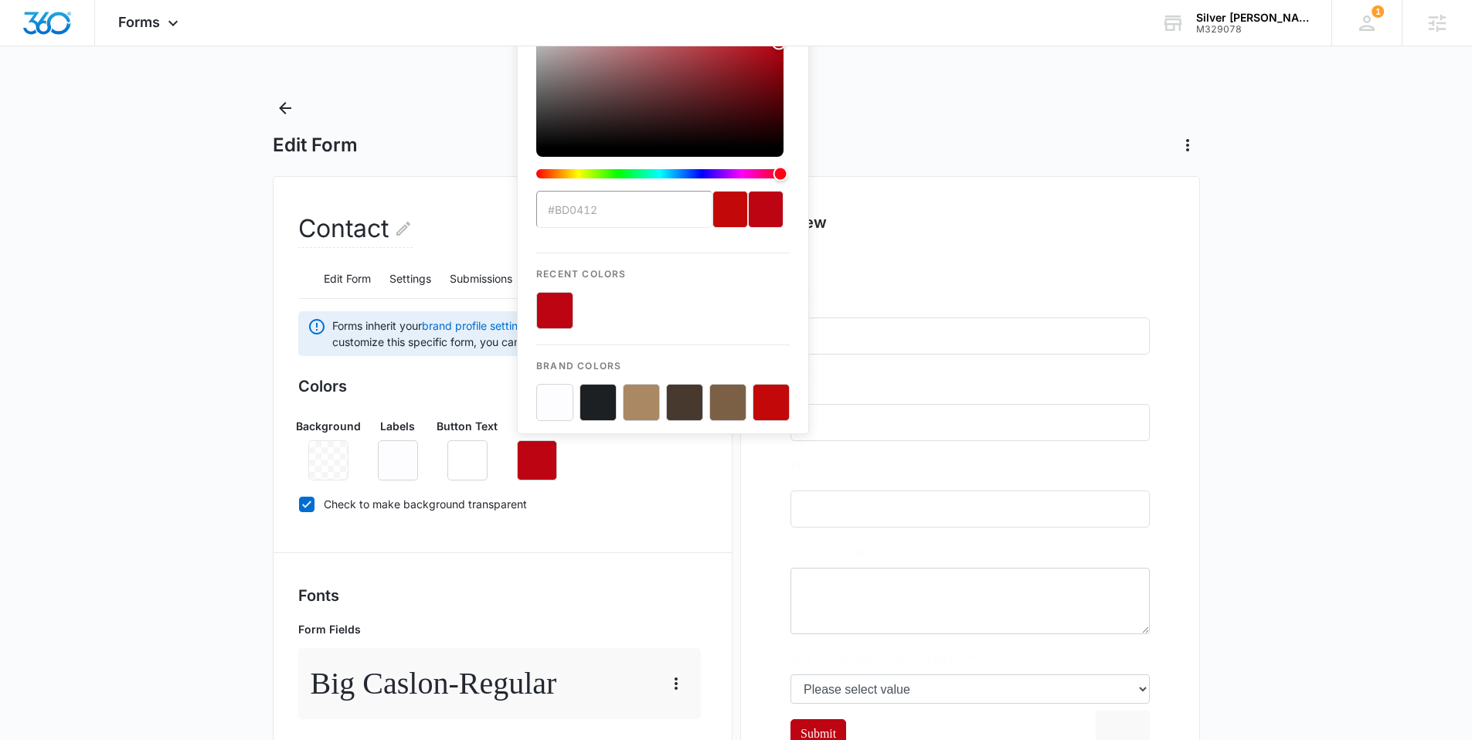
type input "#bd0412"
click at [553, 316] on button "color-picker-container" at bounding box center [554, 310] width 37 height 37
click at [705, 485] on div "Colors Background Labels Button Text Button #bd0412 Recent Colors Brand Colors …" at bounding box center [502, 448] width 409 height 147
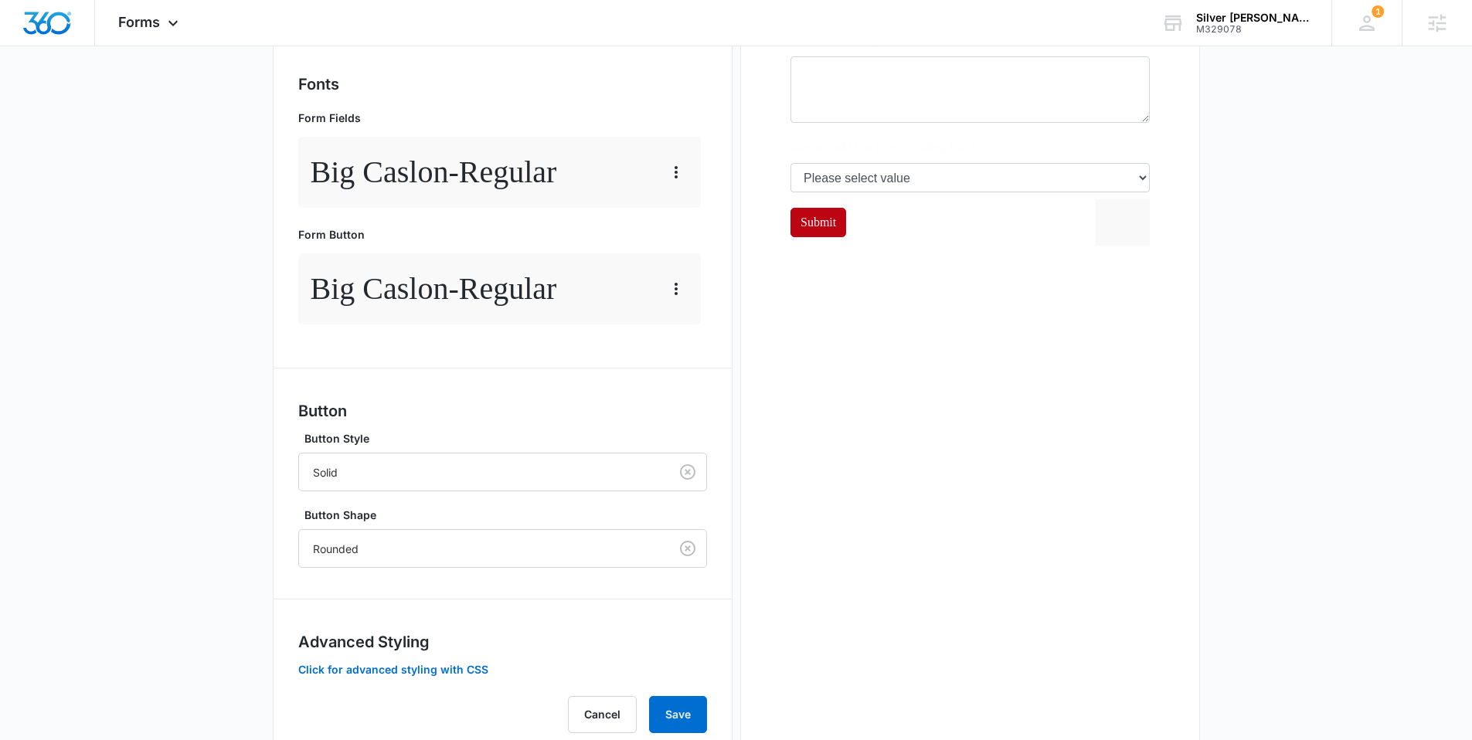
scroll to position [561, 0]
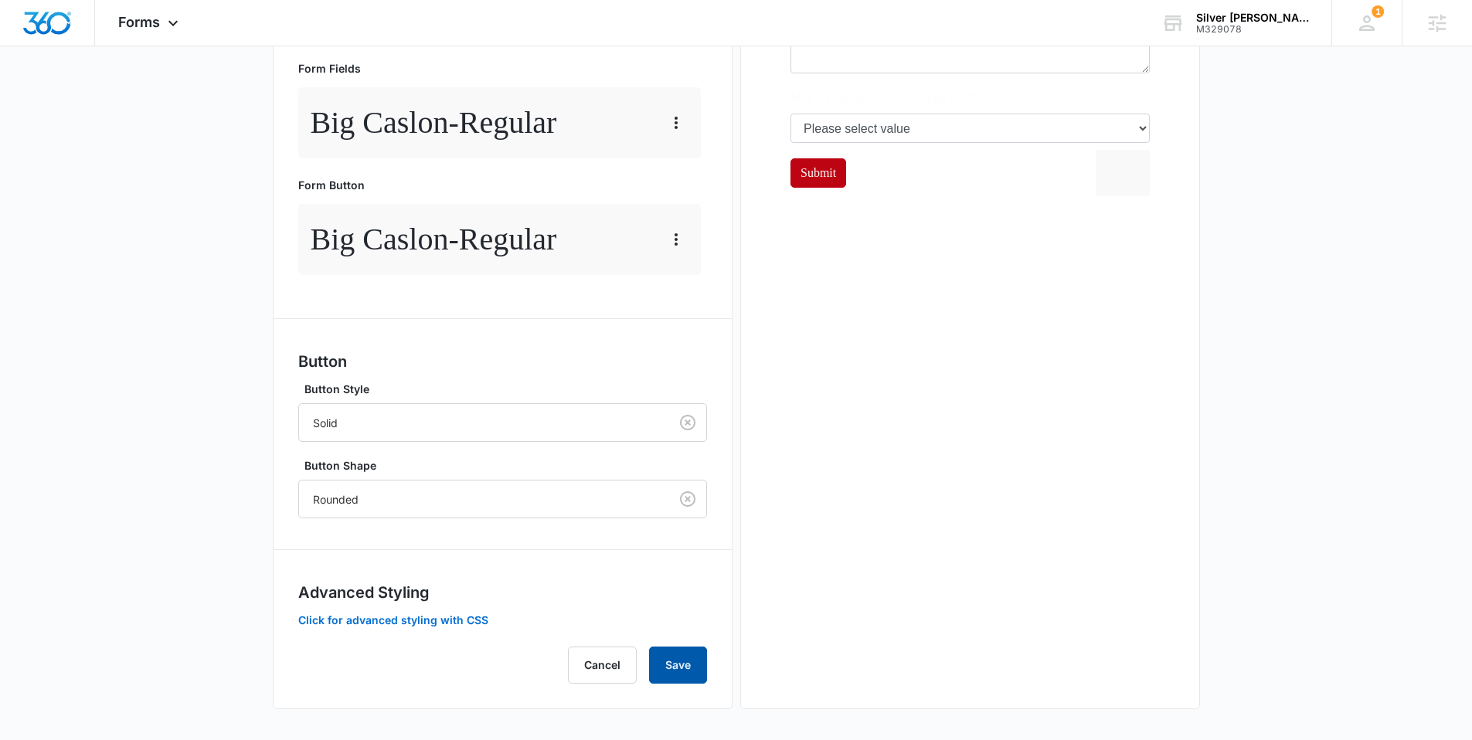
click at [691, 667] on button "Save" at bounding box center [678, 665] width 58 height 37
click at [672, 128] on icon "button" at bounding box center [676, 123] width 19 height 19
click at [693, 157] on button "Edit" at bounding box center [709, 166] width 88 height 23
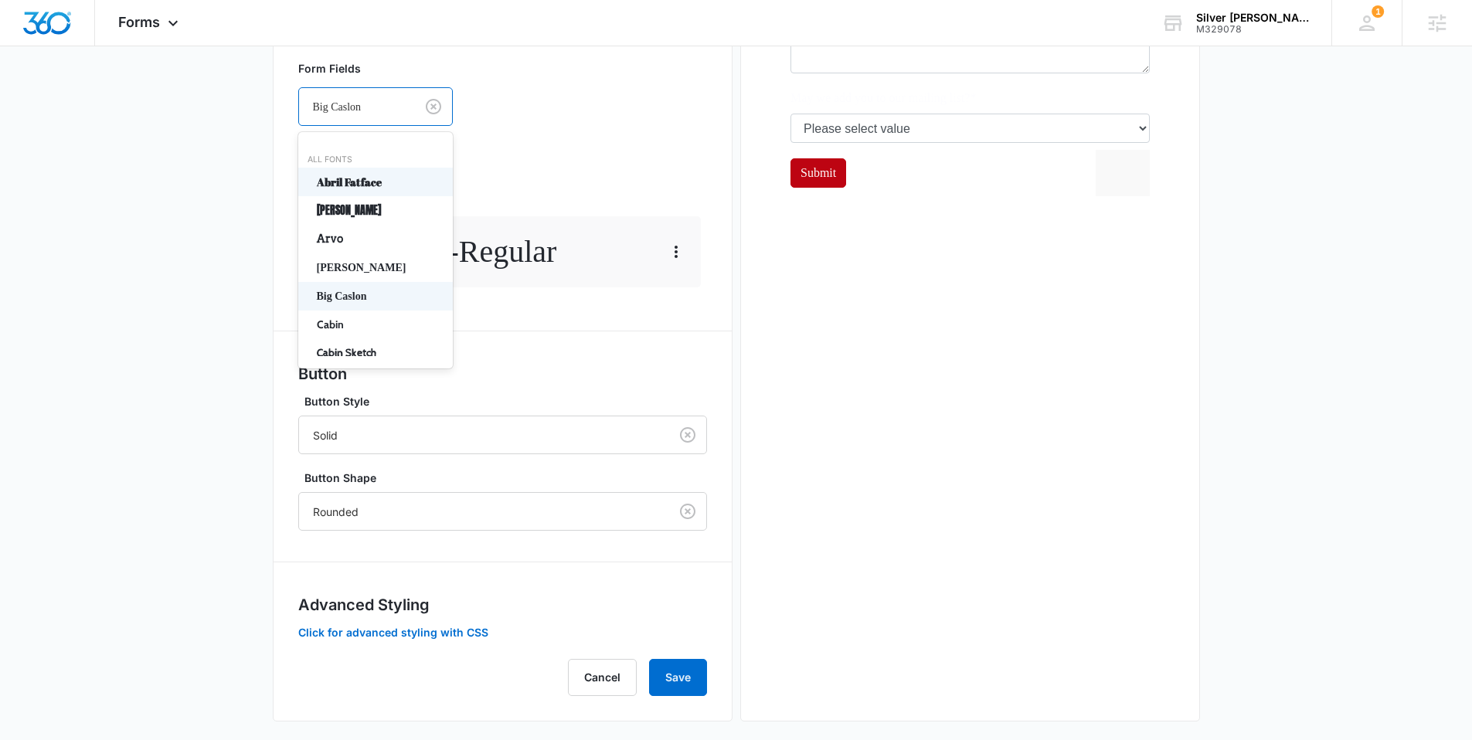
click at [390, 107] on div at bounding box center [354, 106] width 82 height 19
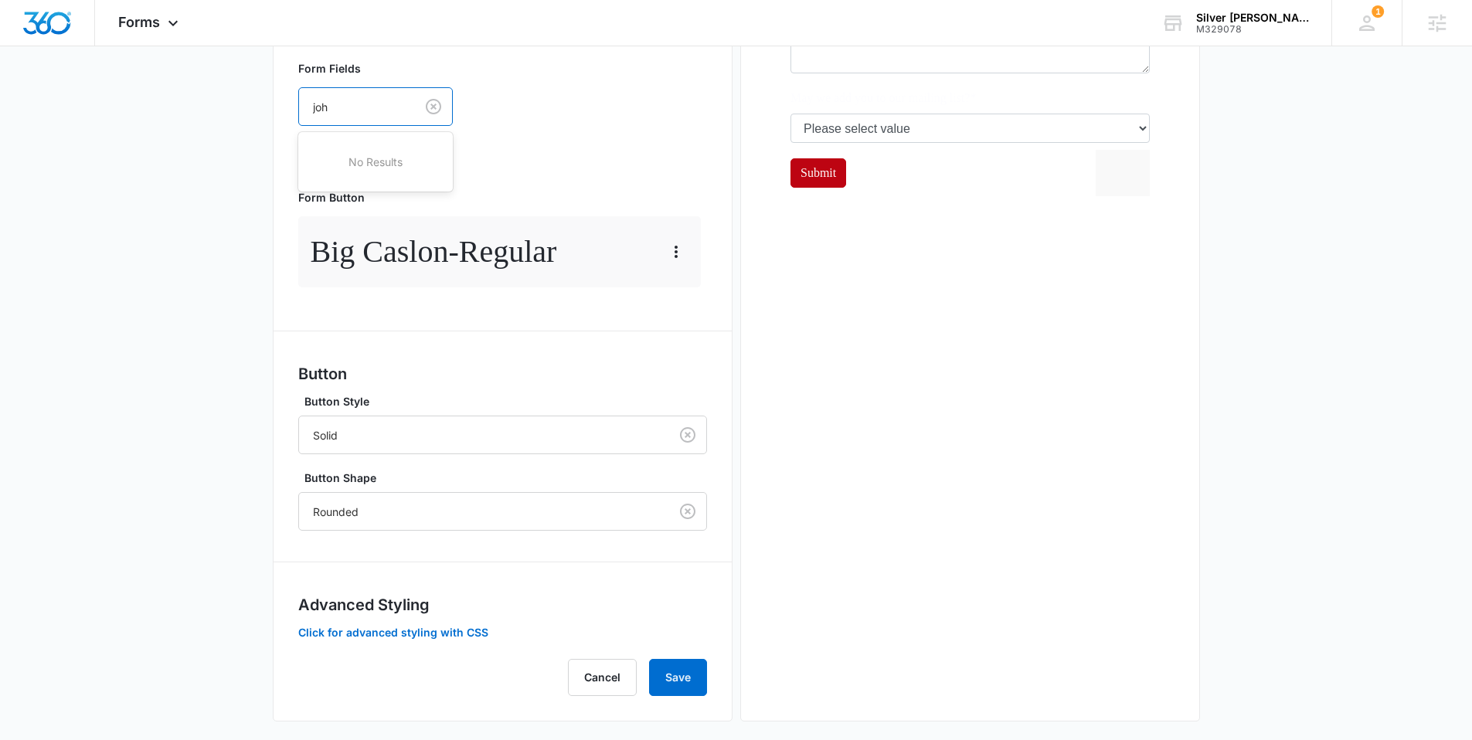
type input "joh"
drag, startPoint x: 28, startPoint y: 148, endPoint x: 44, endPoint y: 150, distance: 16.3
click at [36, 149] on main "Edit Form Contact Edit Form Settings Submissions Embed Design Forms inherit you…" at bounding box center [736, 144] width 1472 height 1218
click at [171, 230] on main "Edit Form Contact Edit Form Settings Submissions Embed Design Forms inherit you…" at bounding box center [736, 144] width 1472 height 1218
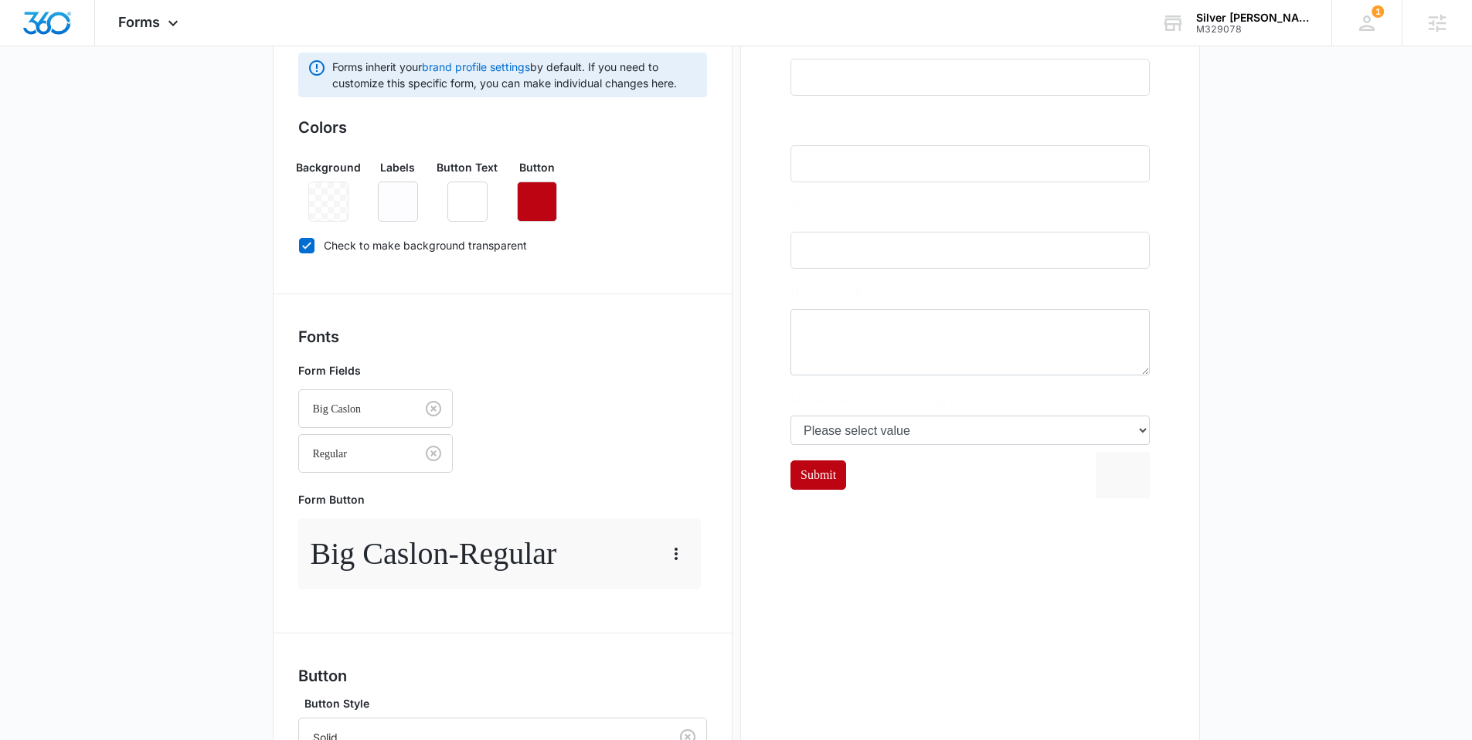
scroll to position [0, 0]
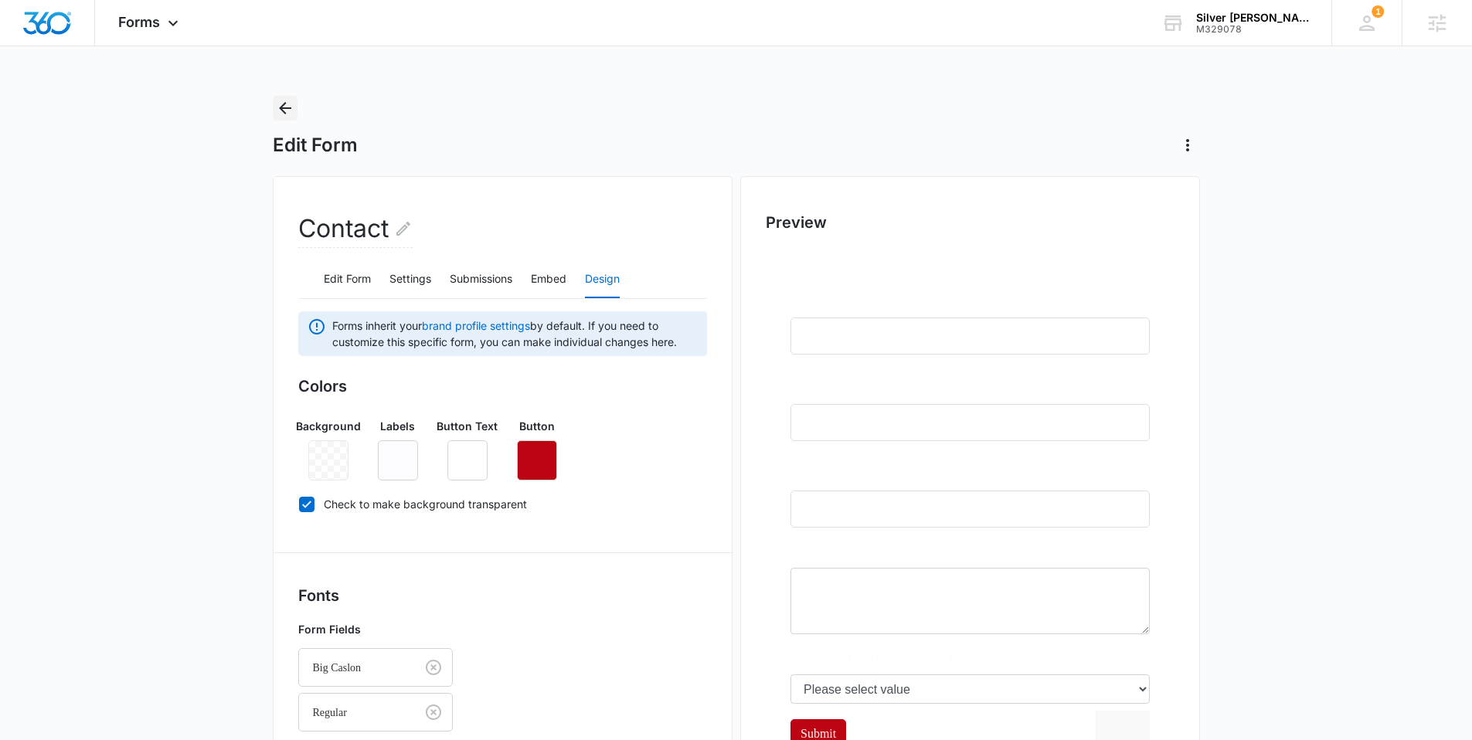
click at [278, 104] on icon "Back" at bounding box center [285, 108] width 19 height 19
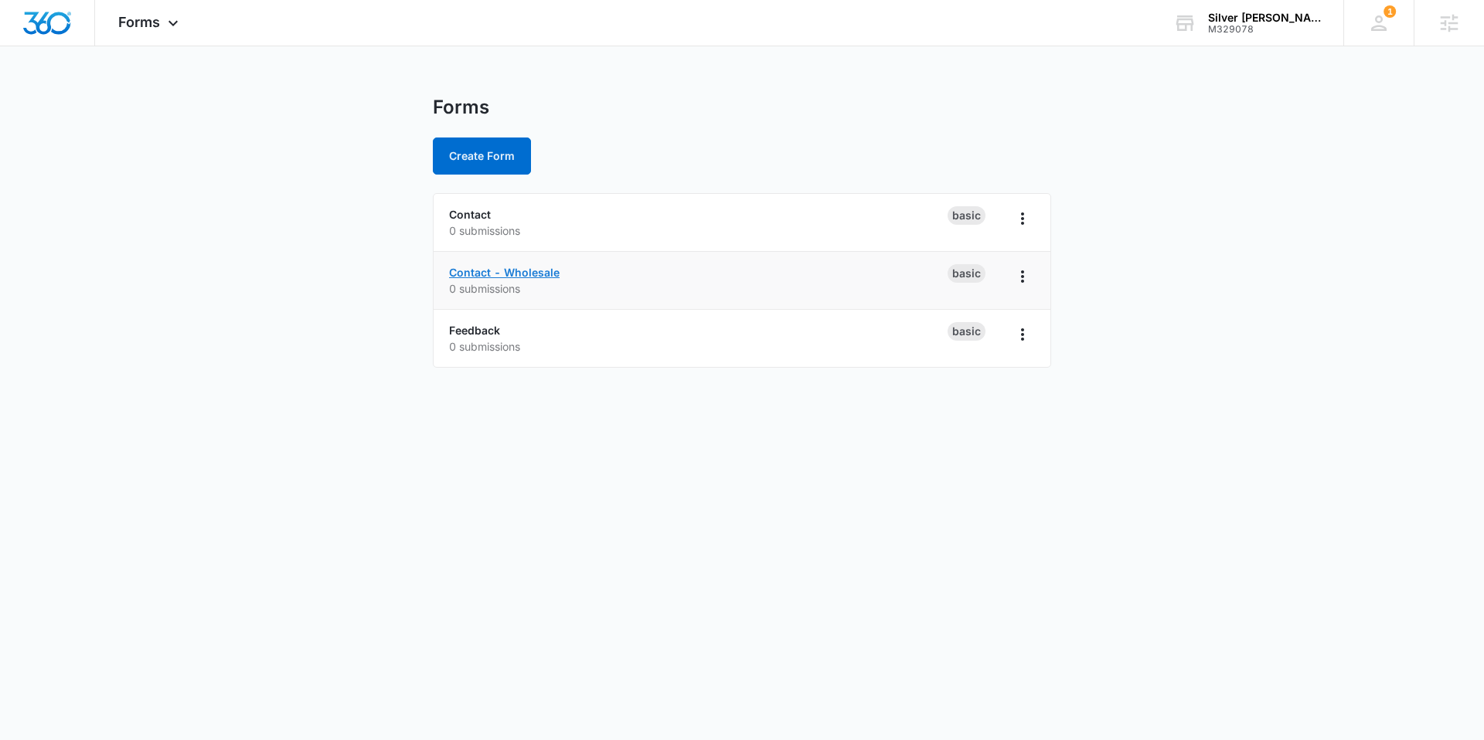
click at [480, 273] on link "Contact - Wholesale" at bounding box center [504, 272] width 111 height 13
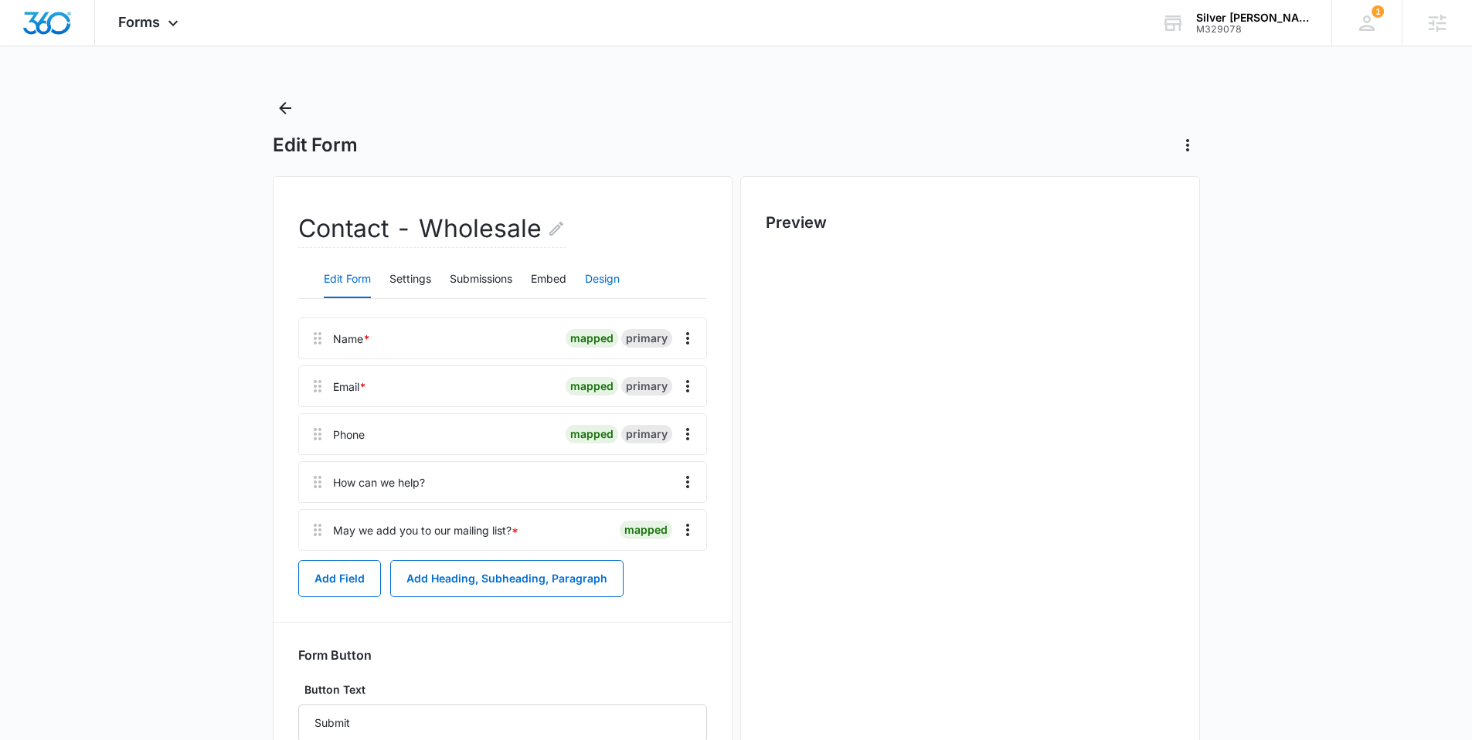
click at [590, 276] on button "Design" at bounding box center [602, 279] width 35 height 37
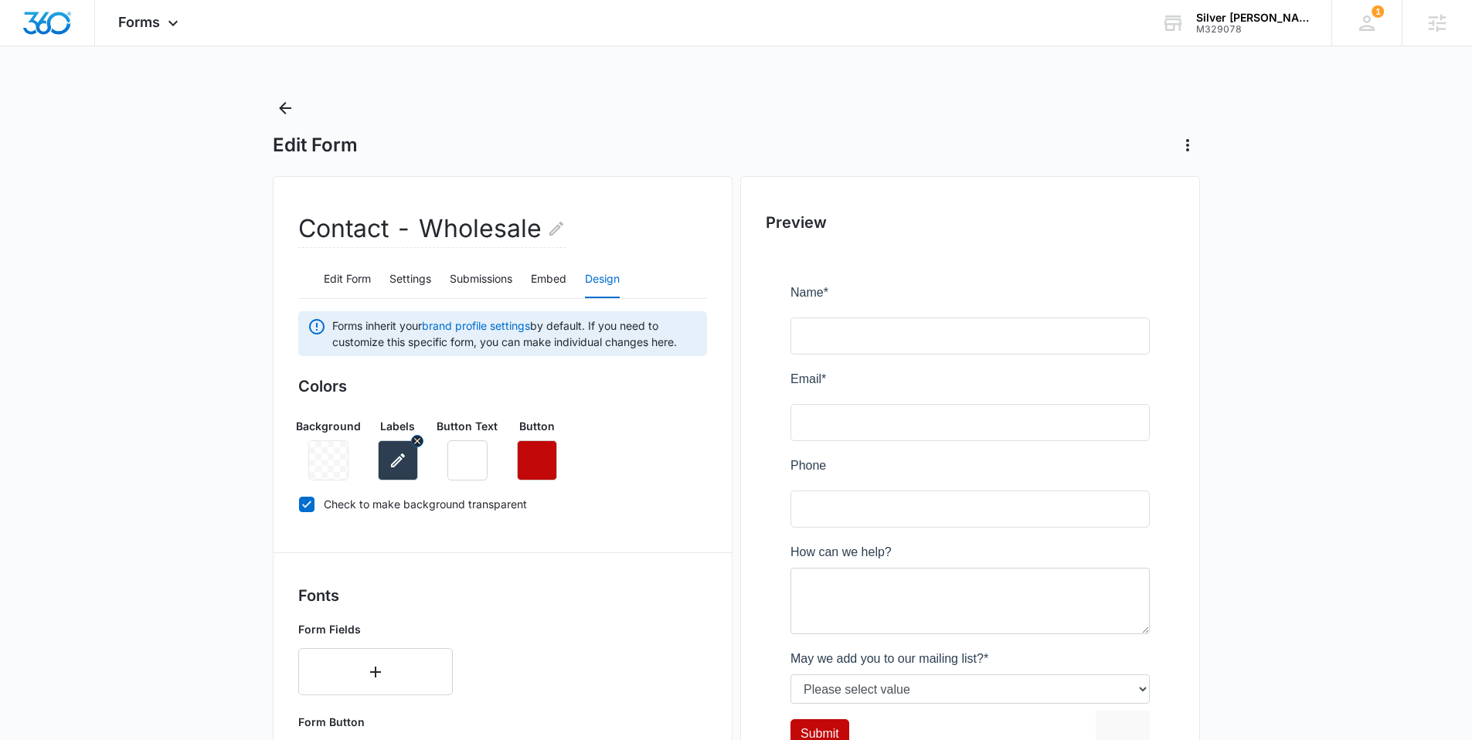
click at [389, 462] on icon "button" at bounding box center [398, 460] width 19 height 19
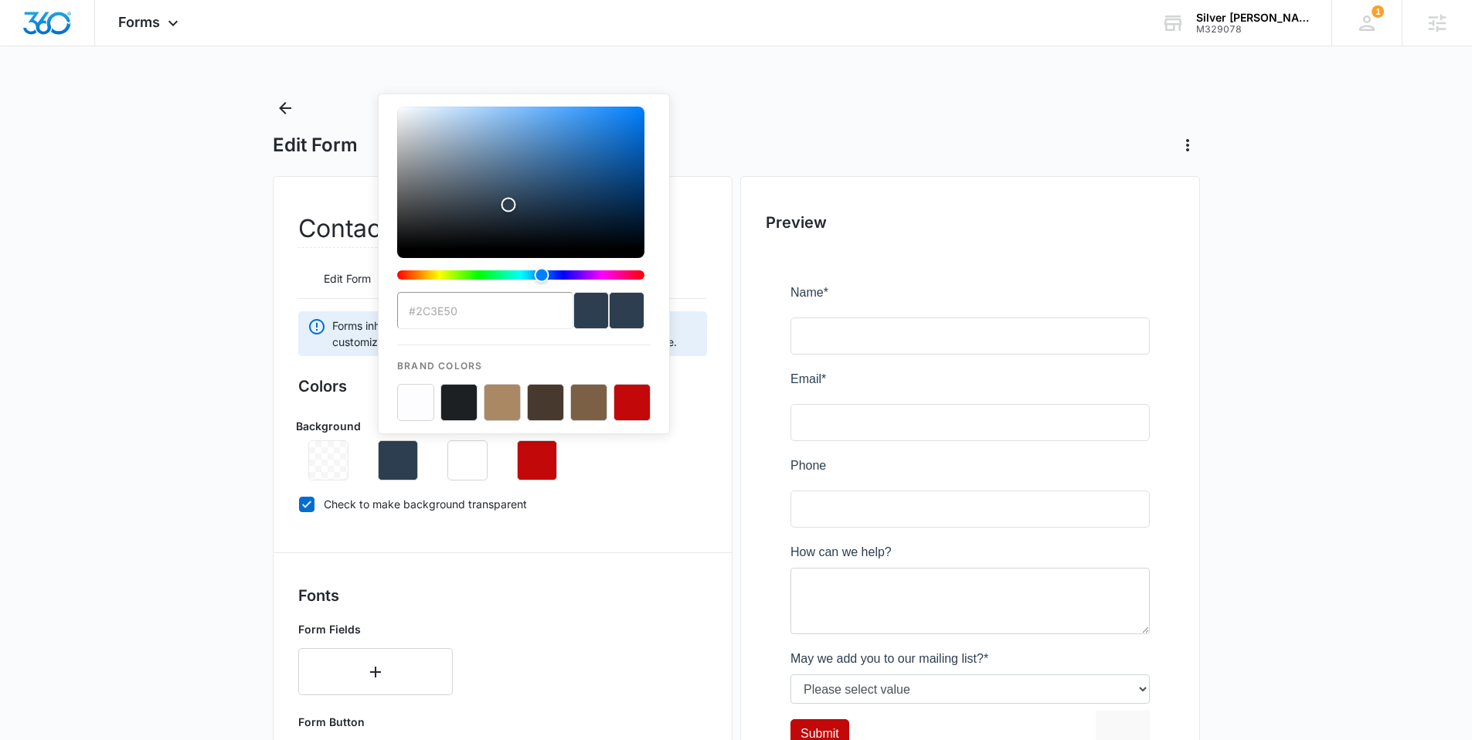
click at [420, 403] on button "color-picker-container" at bounding box center [415, 402] width 37 height 37
type input "#FDFDFF"
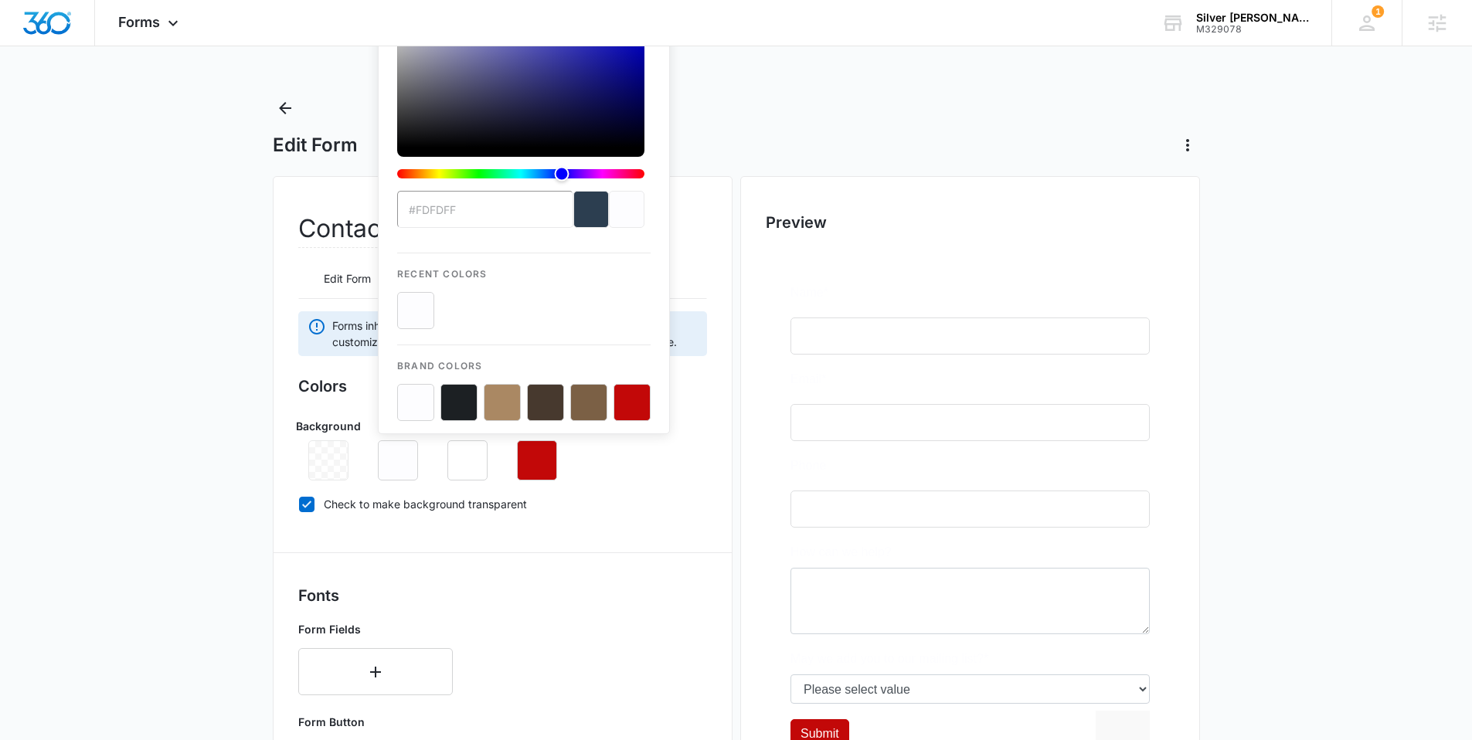
click at [640, 471] on div "Background Labels #FDFDFF Recent Colors Brand Colors Button Text Button" at bounding box center [502, 443] width 409 height 75
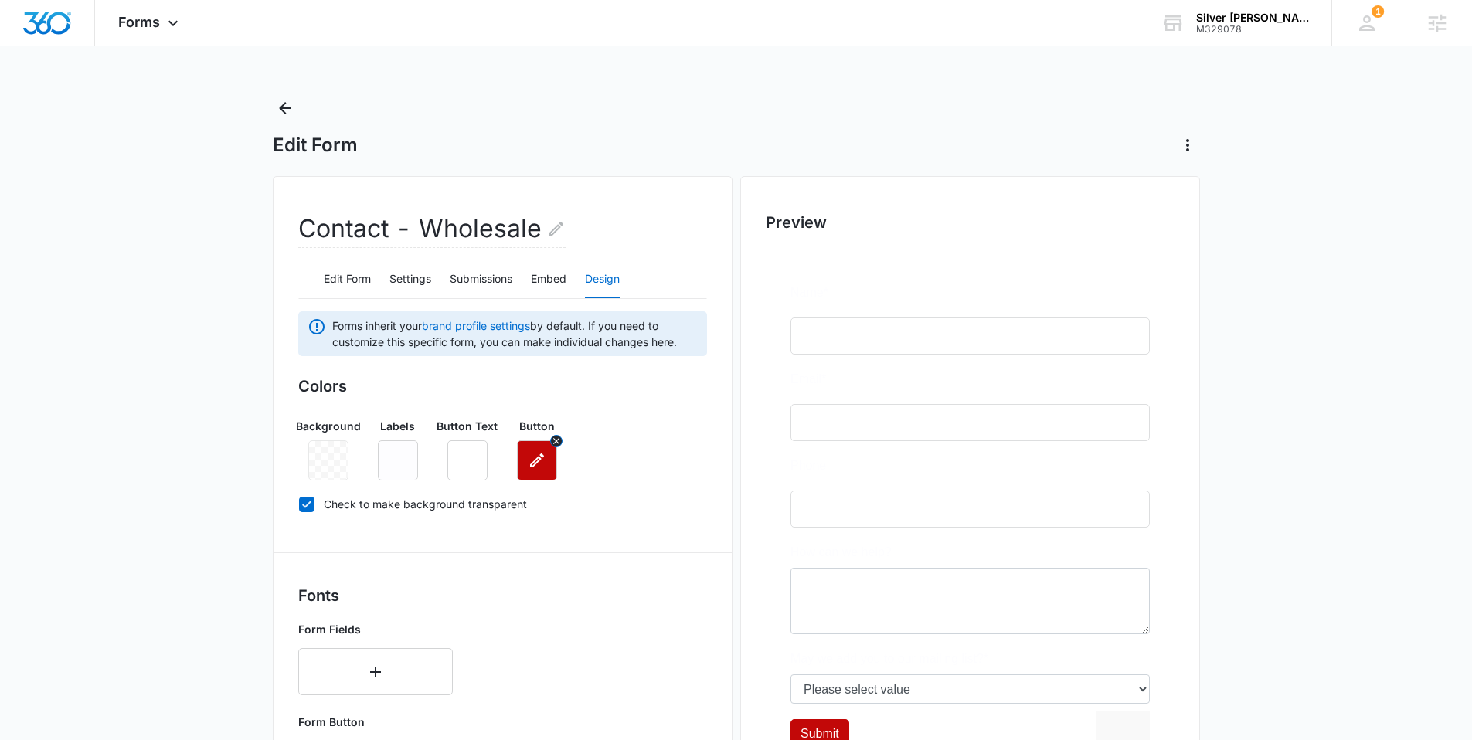
click at [544, 468] on icon "button" at bounding box center [537, 460] width 19 height 19
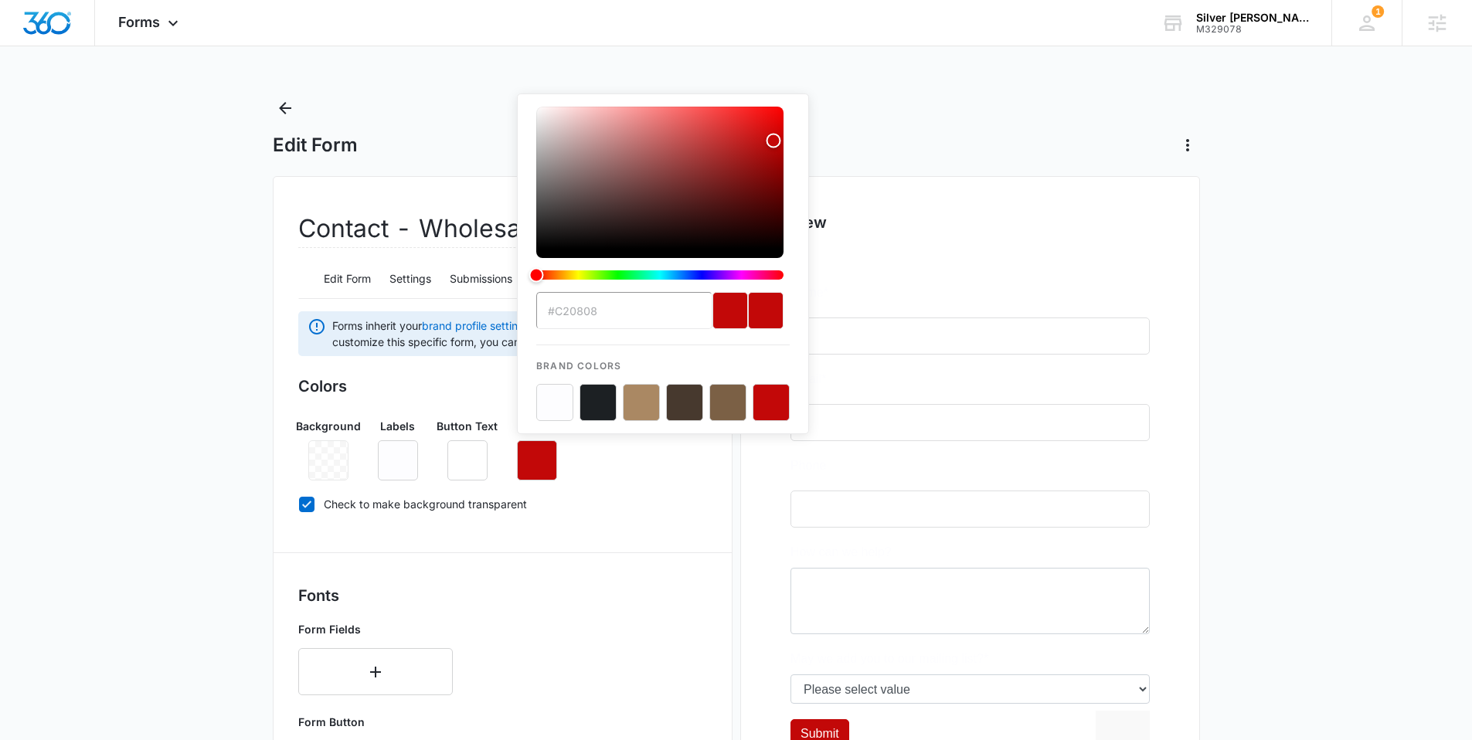
click at [780, 401] on button "color-picker-container" at bounding box center [771, 402] width 37 height 37
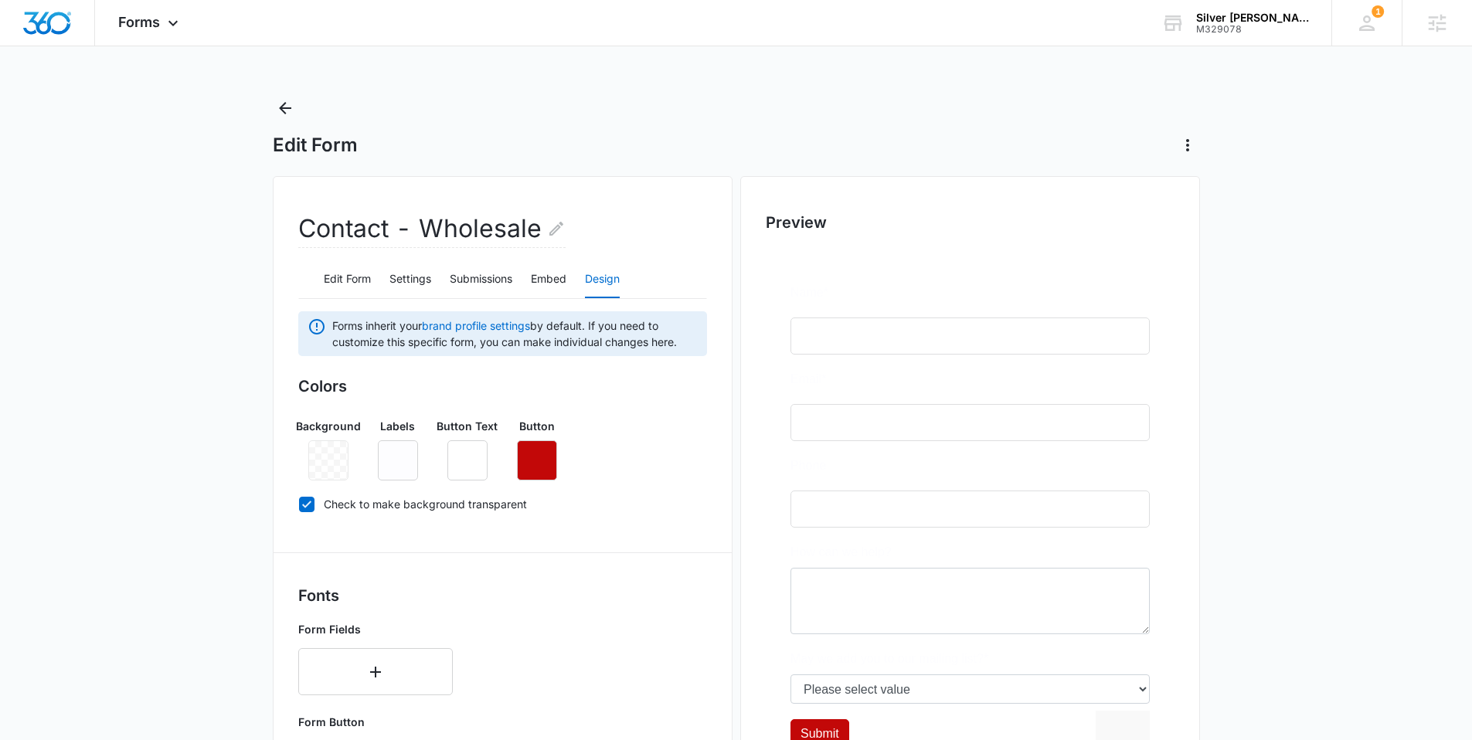
click at [695, 494] on div "Colors Background Labels Button Text Button Check to make background transparent" at bounding box center [502, 448] width 409 height 147
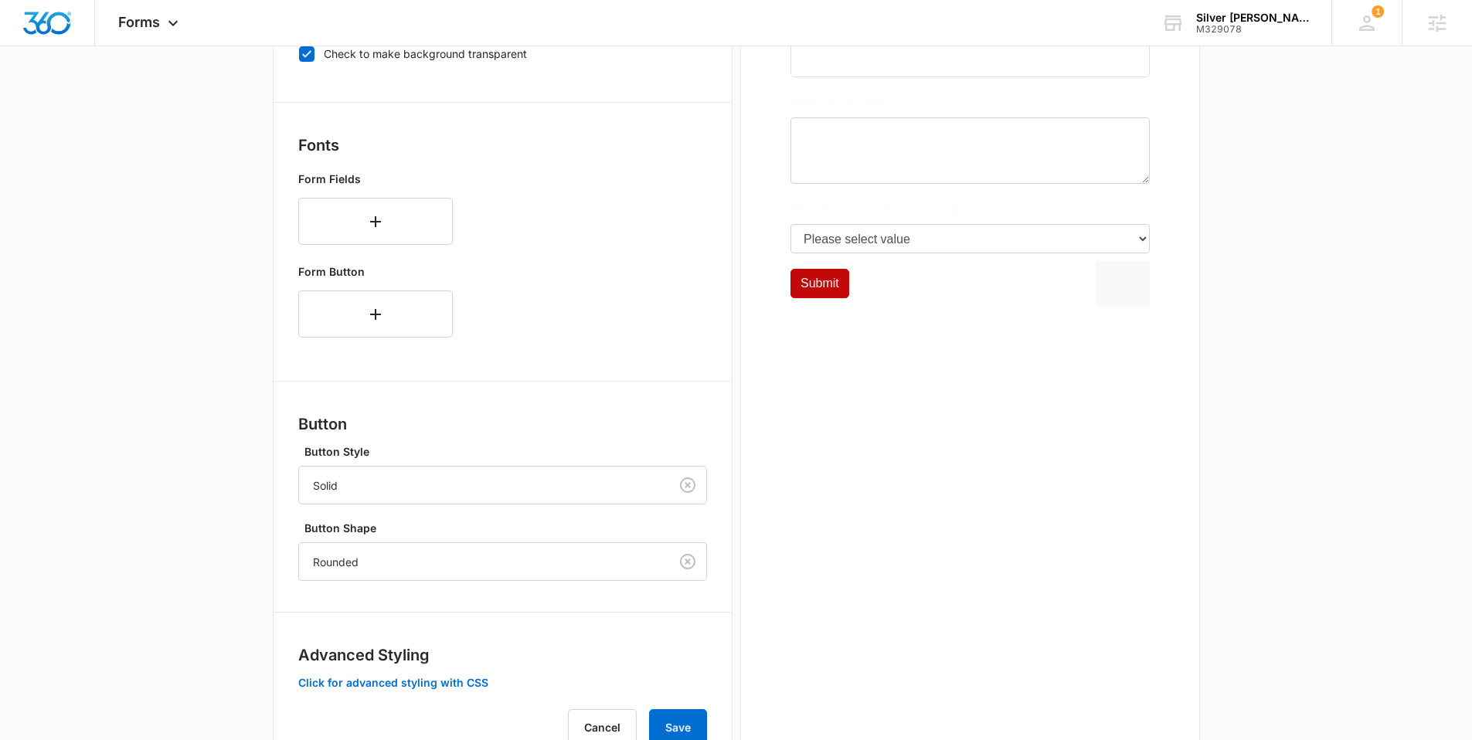
scroll to position [513, 0]
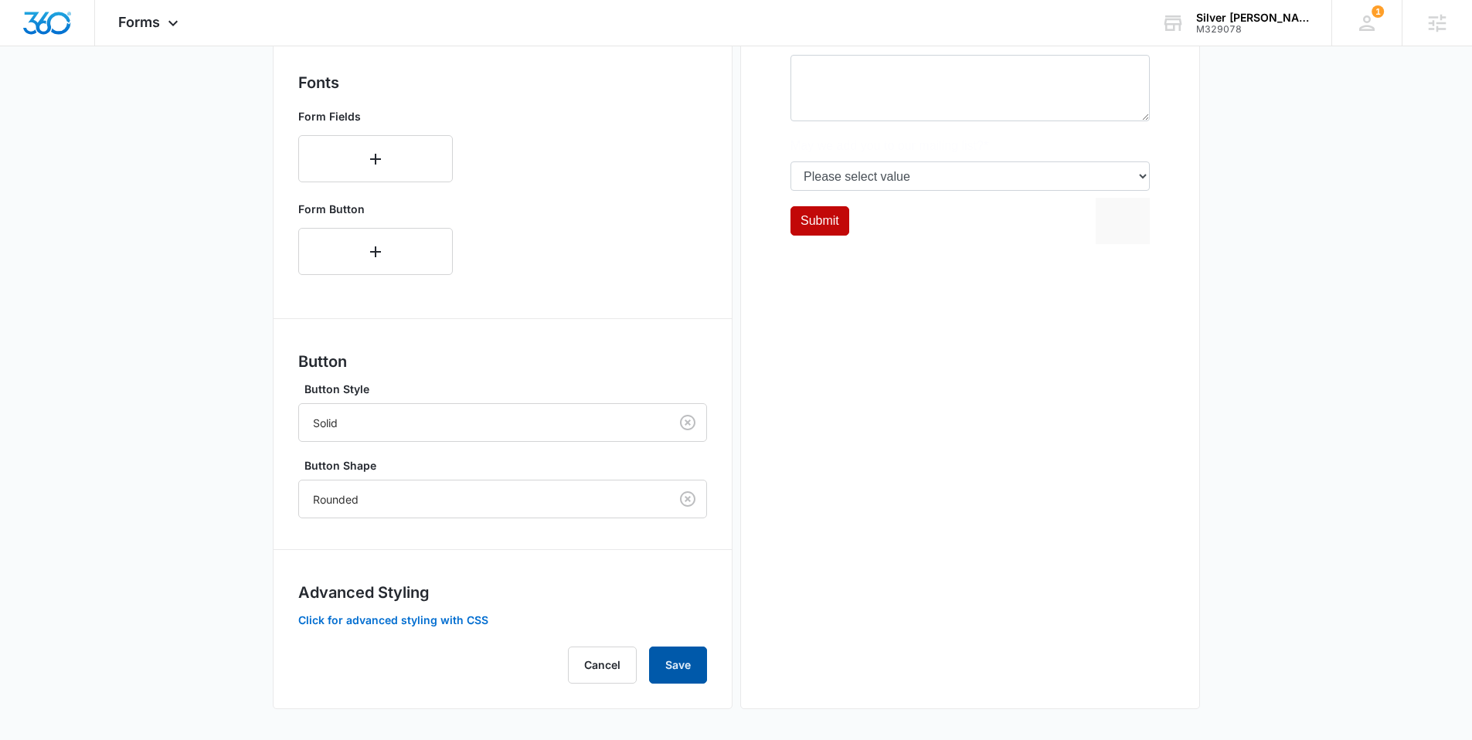
click at [669, 666] on button "Save" at bounding box center [678, 665] width 58 height 37
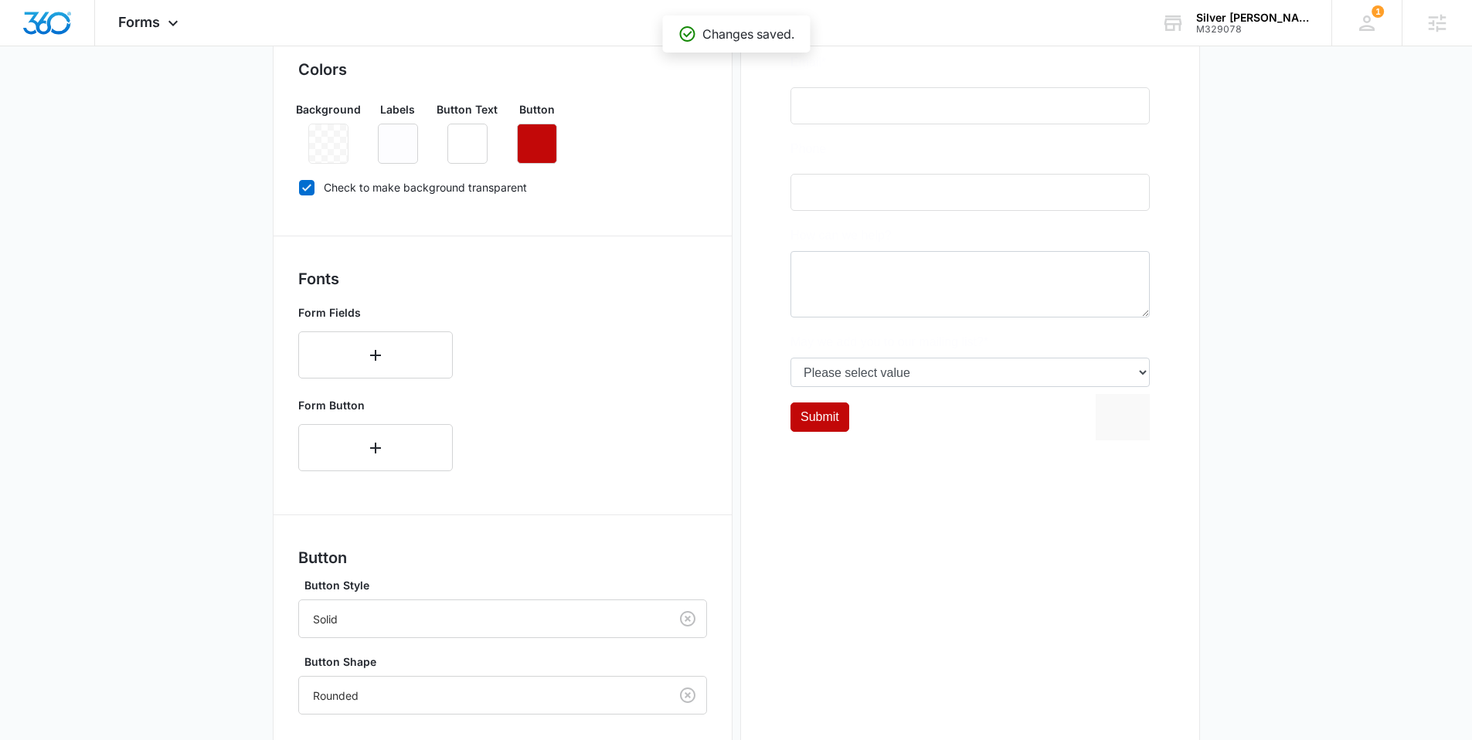
scroll to position [0, 0]
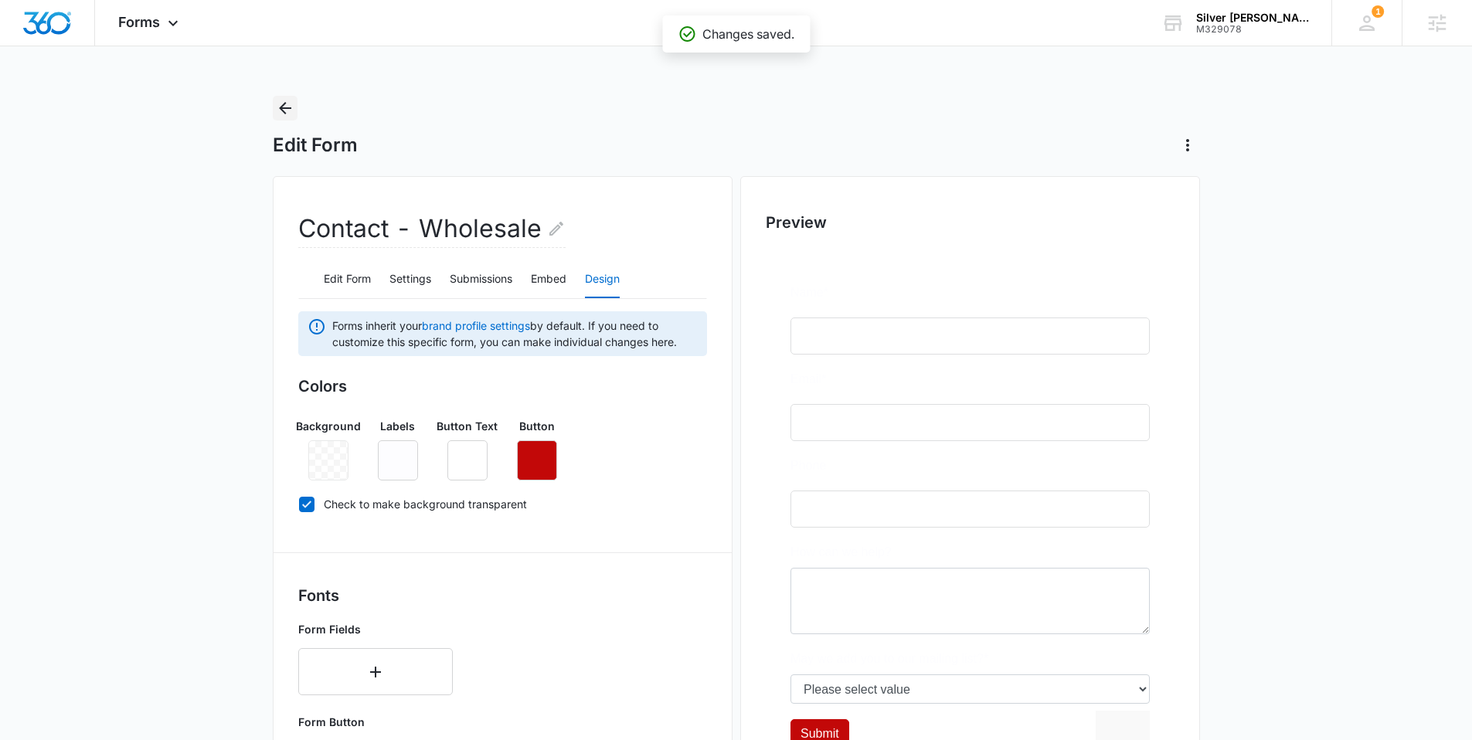
click at [278, 103] on icon "Back" at bounding box center [285, 108] width 19 height 19
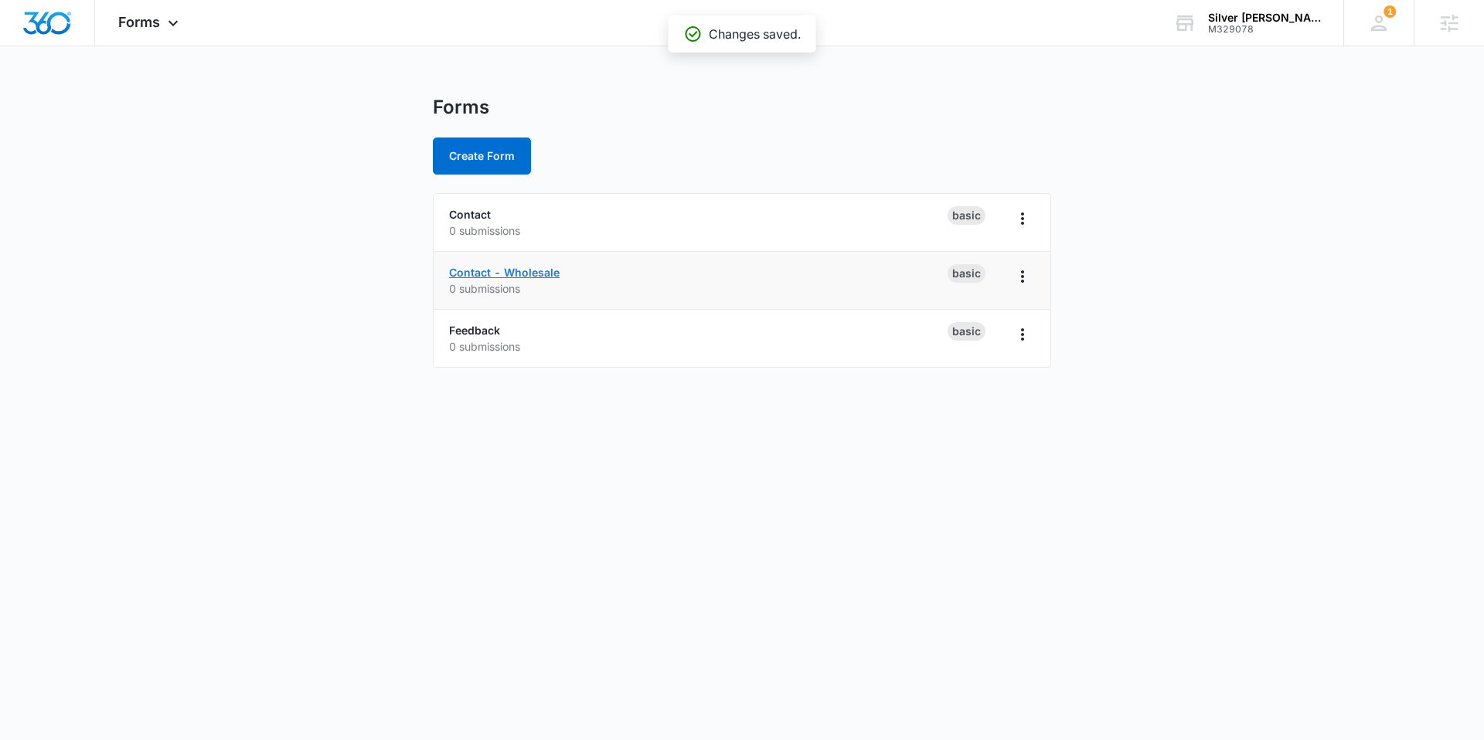
click at [488, 275] on link "Contact - Wholesale" at bounding box center [504, 272] width 111 height 13
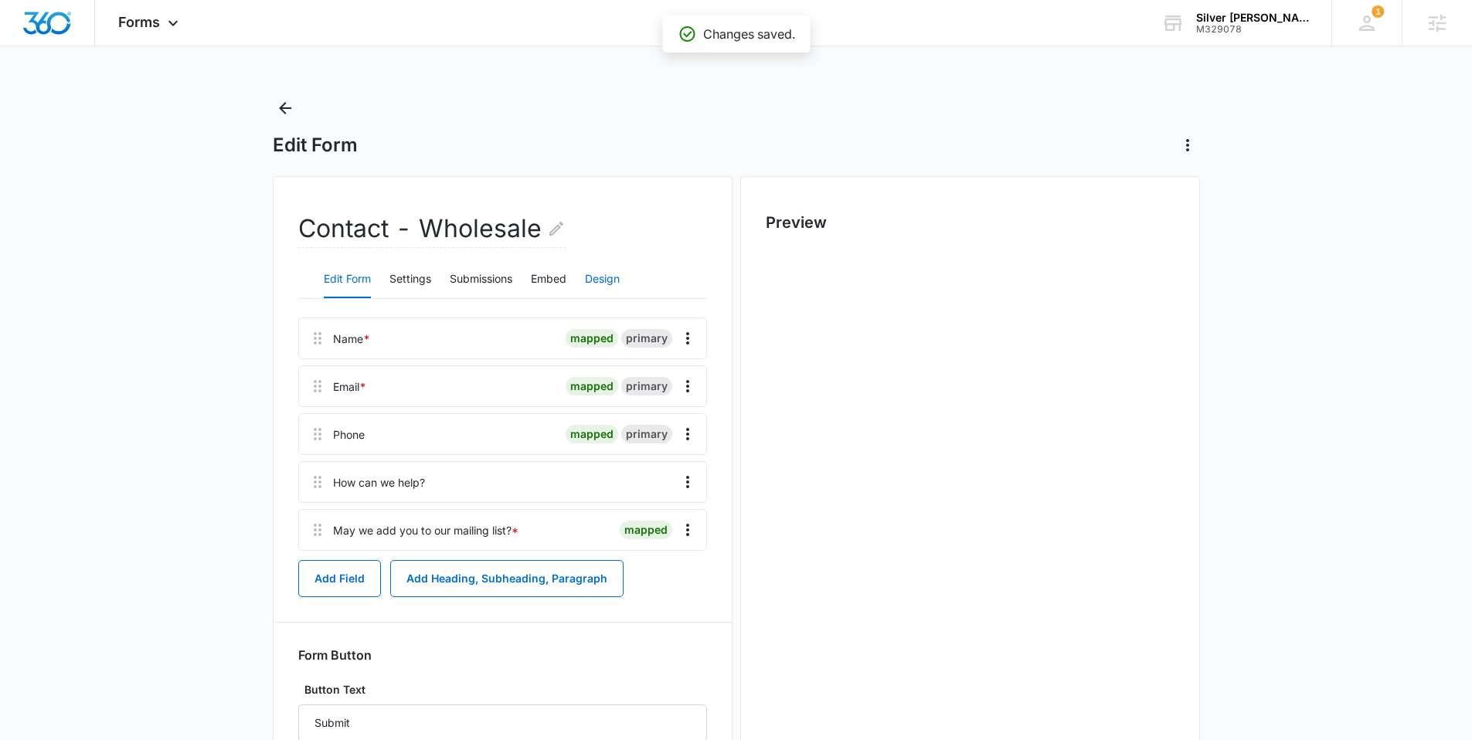
click at [605, 273] on button "Design" at bounding box center [602, 279] width 35 height 37
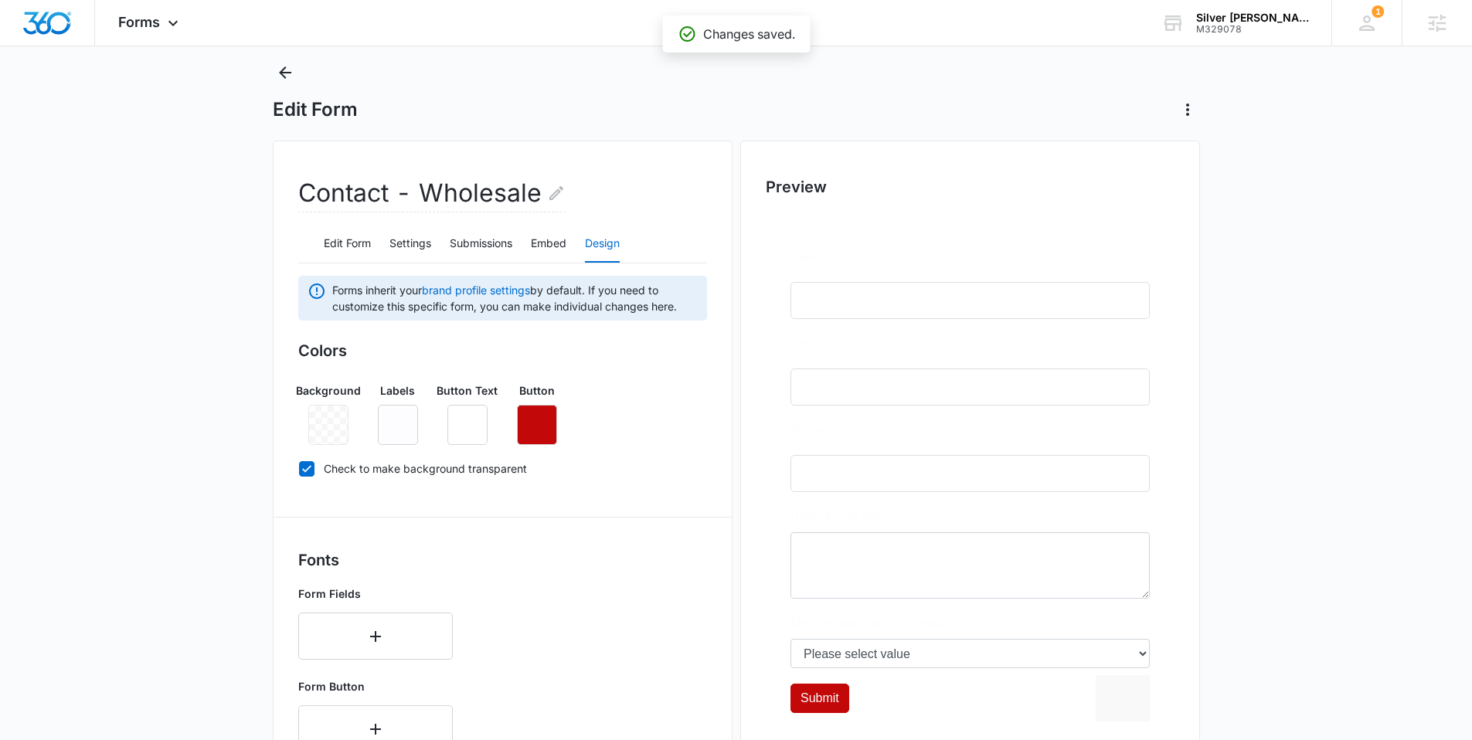
scroll to position [274, 0]
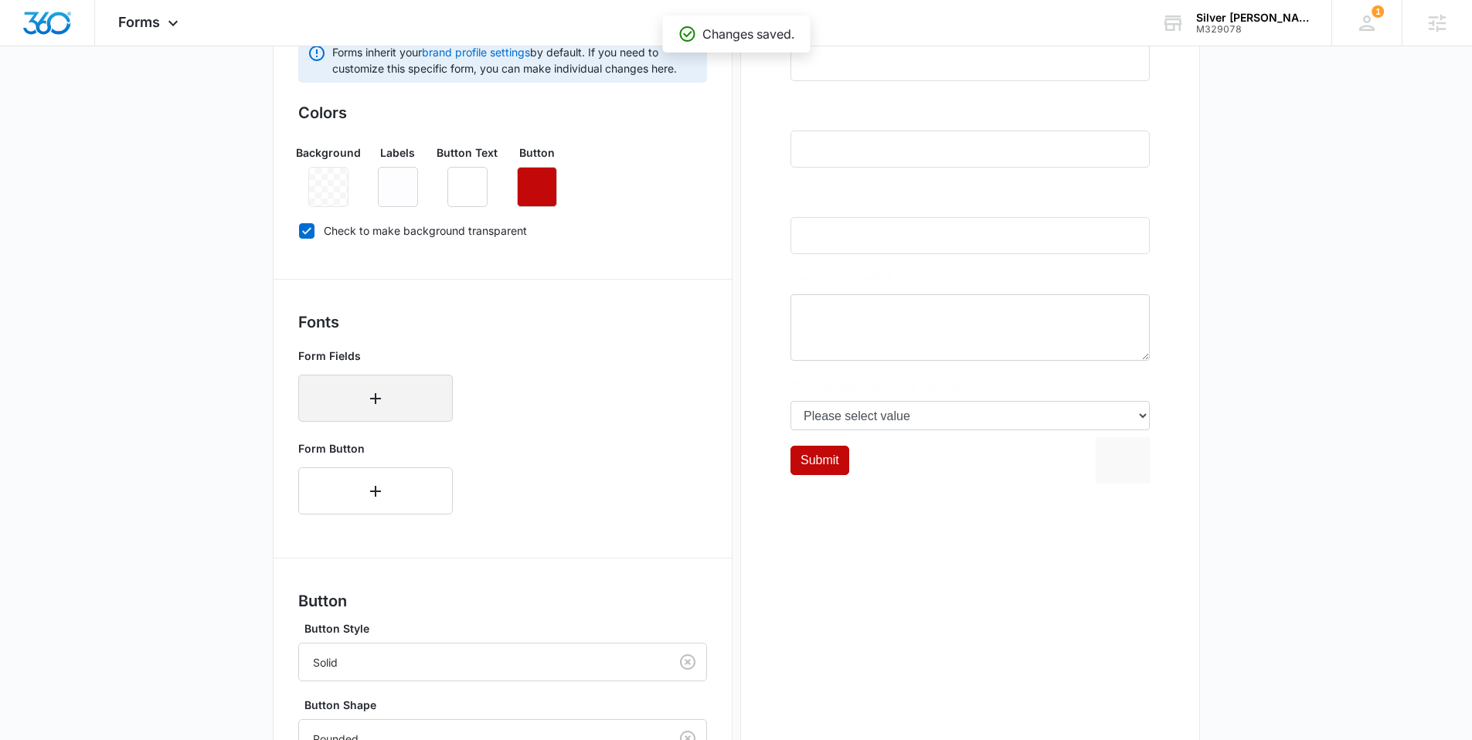
click at [353, 404] on button "button" at bounding box center [375, 398] width 155 height 47
click at [359, 395] on div at bounding box center [357, 393] width 88 height 19
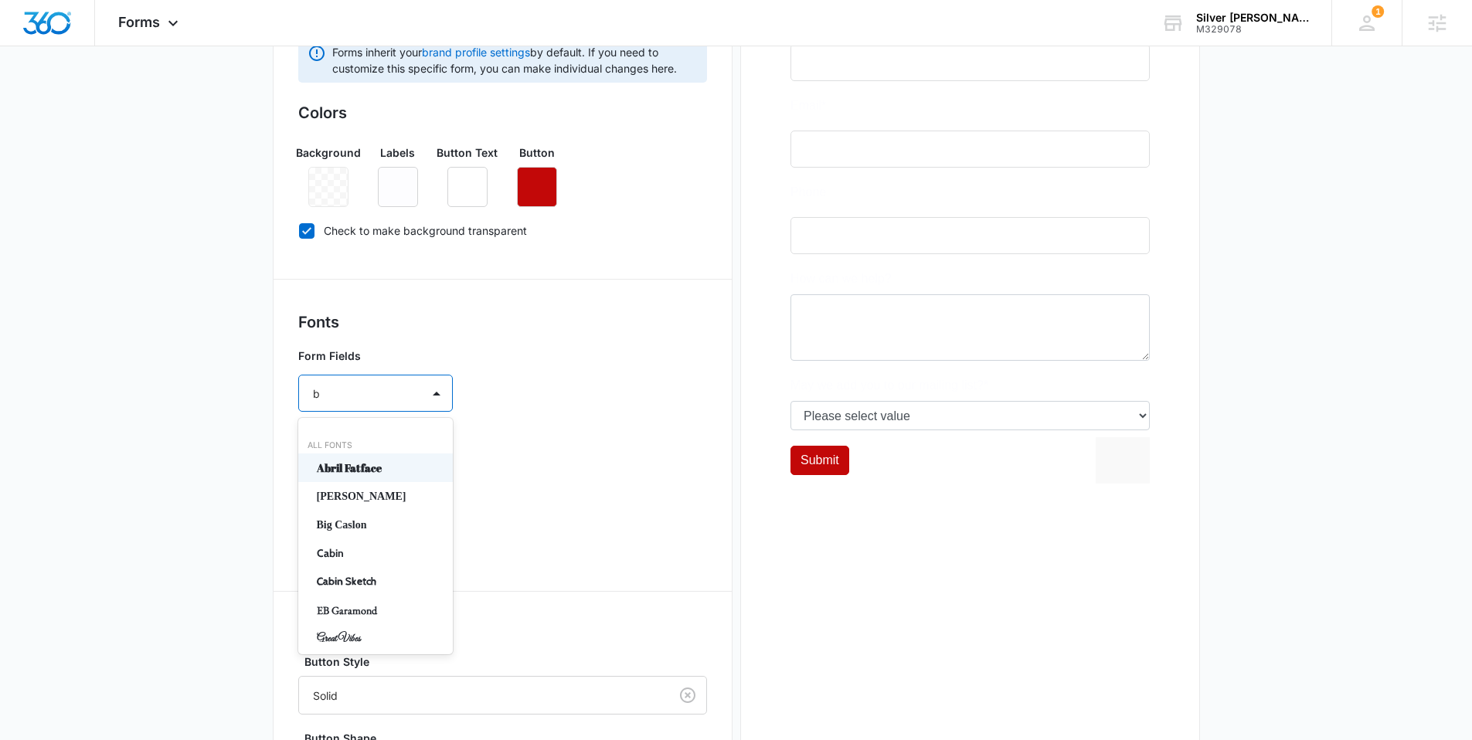
type input "bi"
click at [363, 463] on p "Big Caslon" at bounding box center [374, 468] width 114 height 16
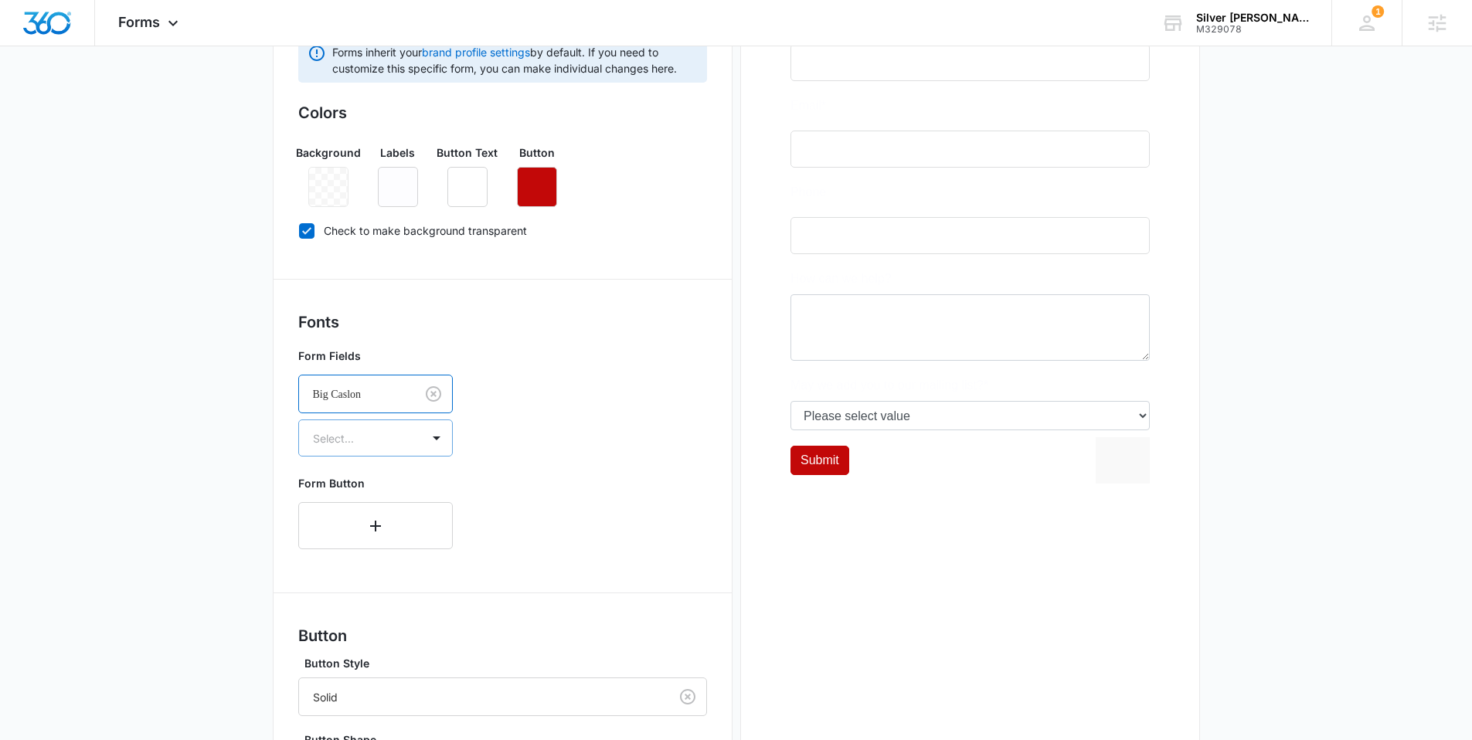
click at [350, 448] on div at bounding box center [357, 438] width 88 height 19
click at [349, 485] on p "Regular" at bounding box center [374, 493] width 114 height 16
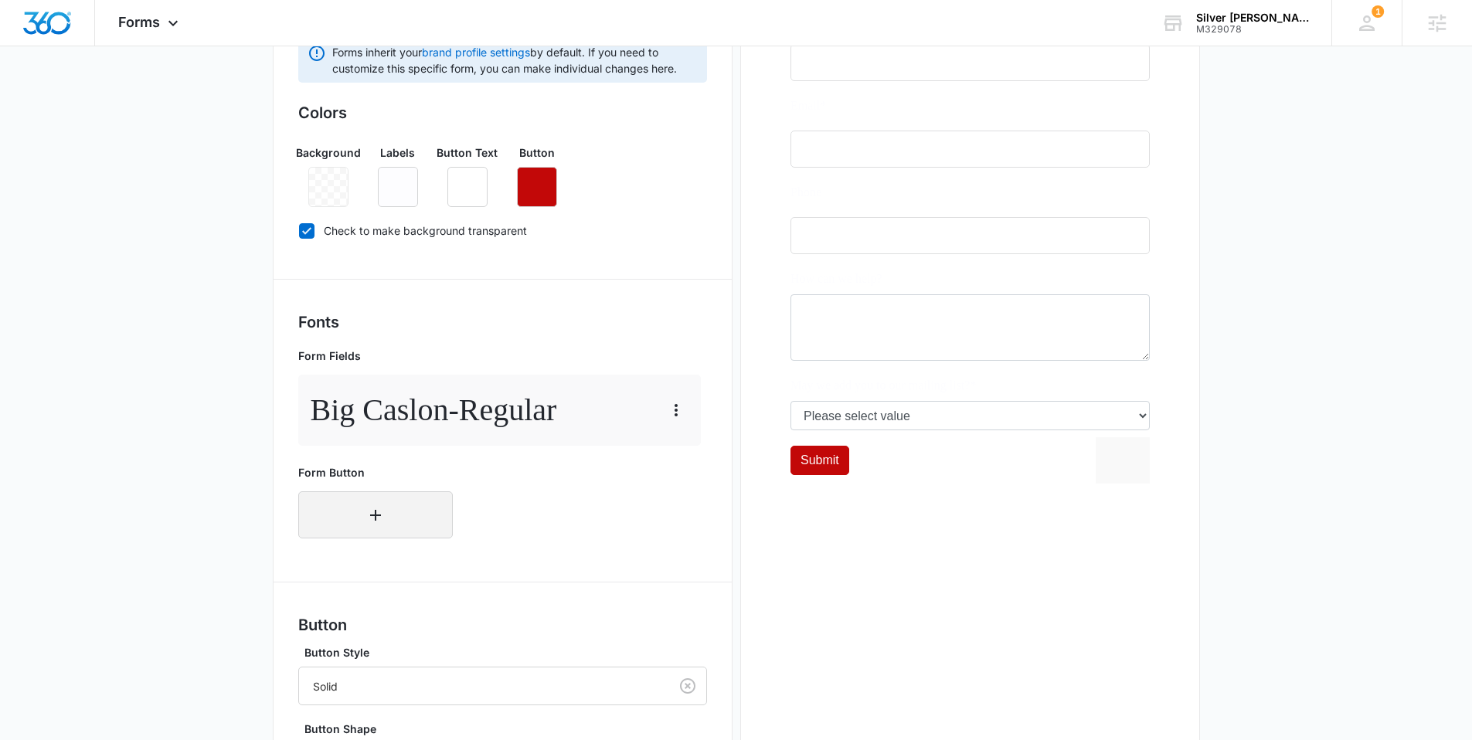
click at [349, 512] on button "button" at bounding box center [375, 515] width 155 height 47
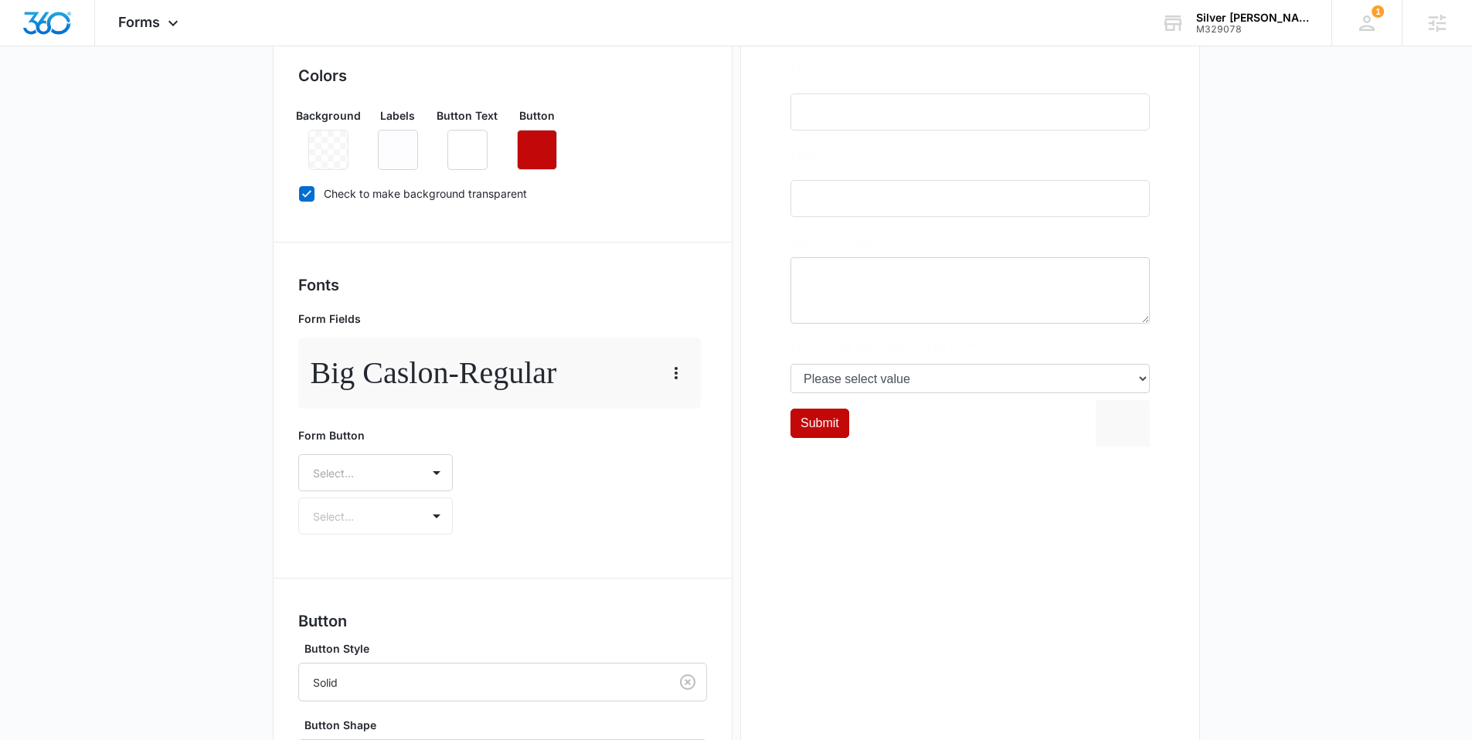
click at [349, 492] on div "Select..." at bounding box center [375, 472] width 155 height 37
type input "big"
click at [329, 556] on div "Big Caslon" at bounding box center [375, 547] width 155 height 29
drag, startPoint x: 343, startPoint y: 531, endPoint x: 344, endPoint y: 541, distance: 10.1
click at [343, 530] on div "Select..." at bounding box center [360, 518] width 122 height 35
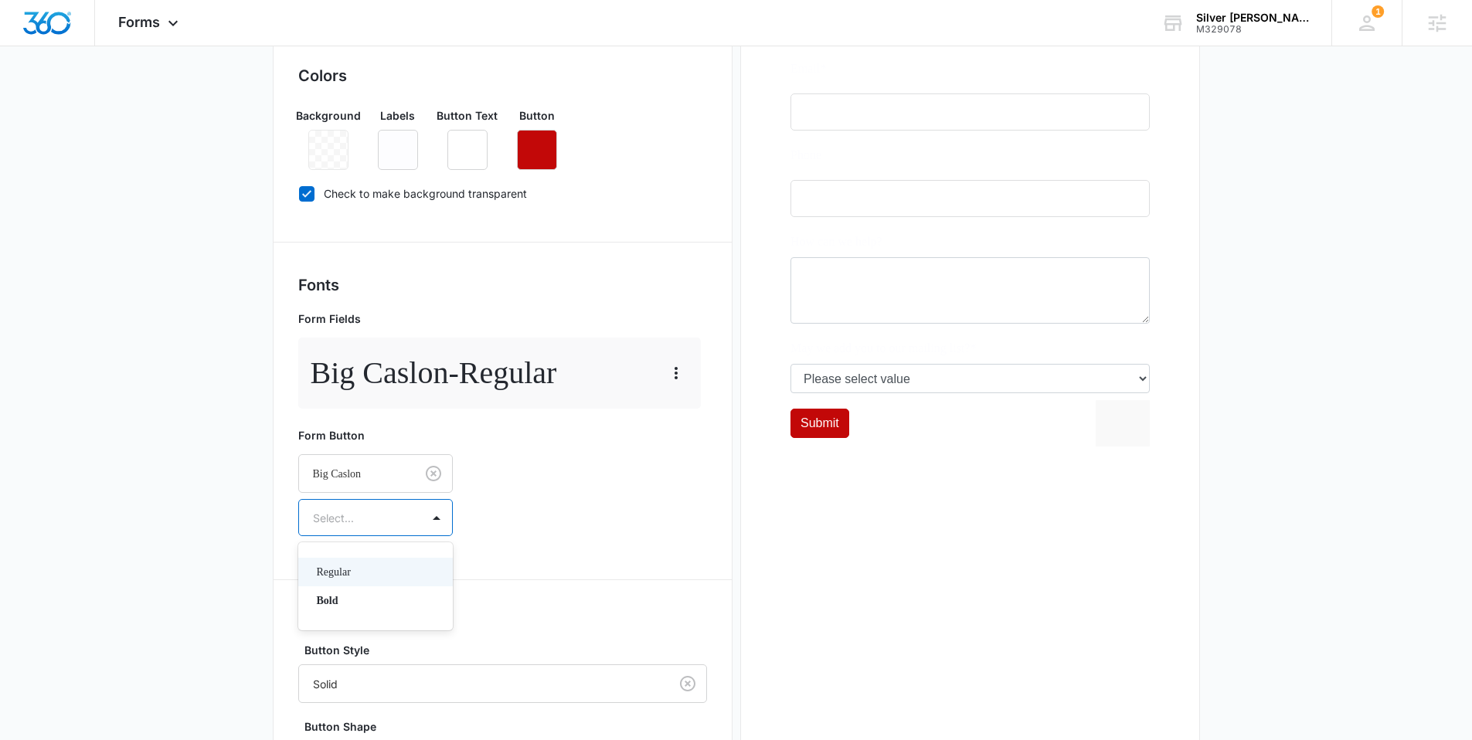
click at [345, 560] on div "Regular" at bounding box center [375, 572] width 155 height 29
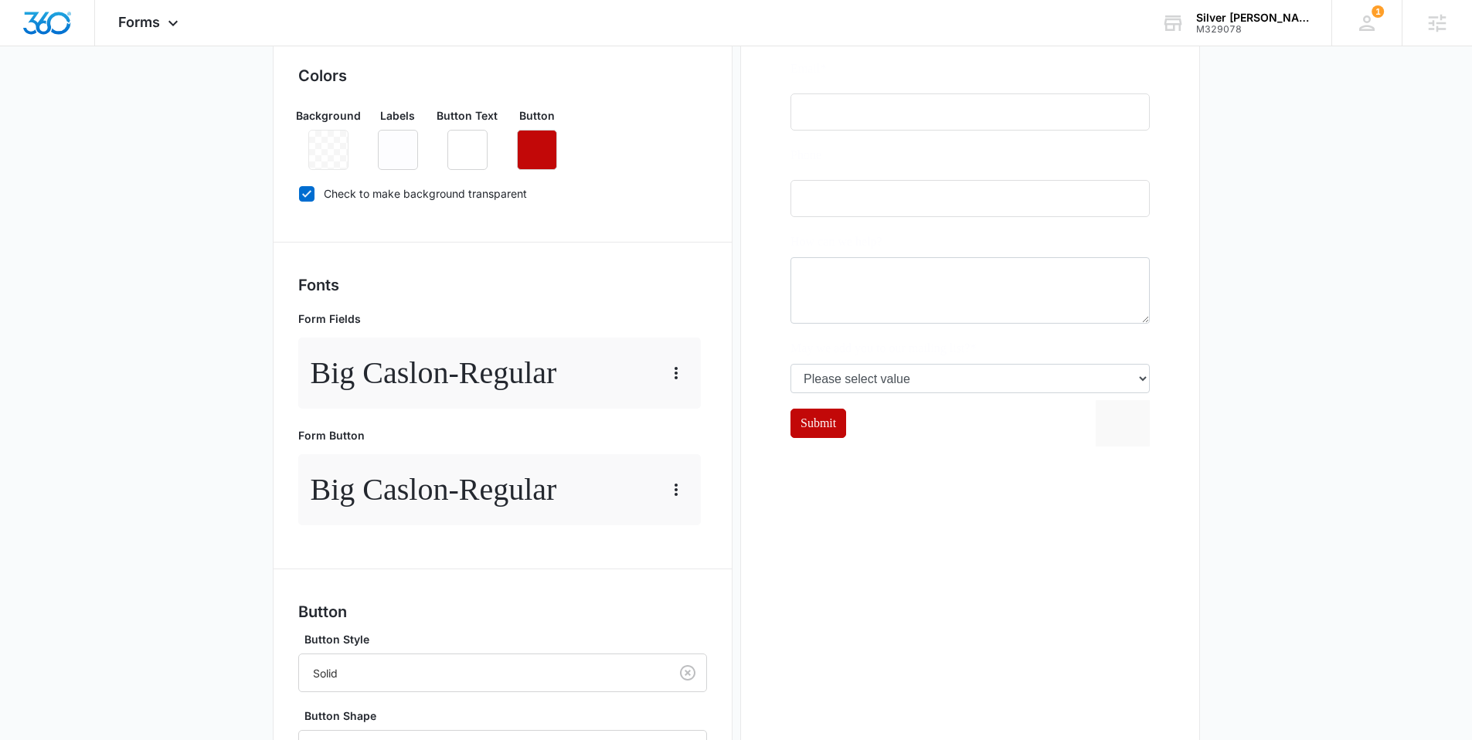
click at [219, 526] on main "Edit Form Contact - Wholesale Edit Form Settings Submissions Embed Design Forms…" at bounding box center [736, 388] width 1472 height 1206
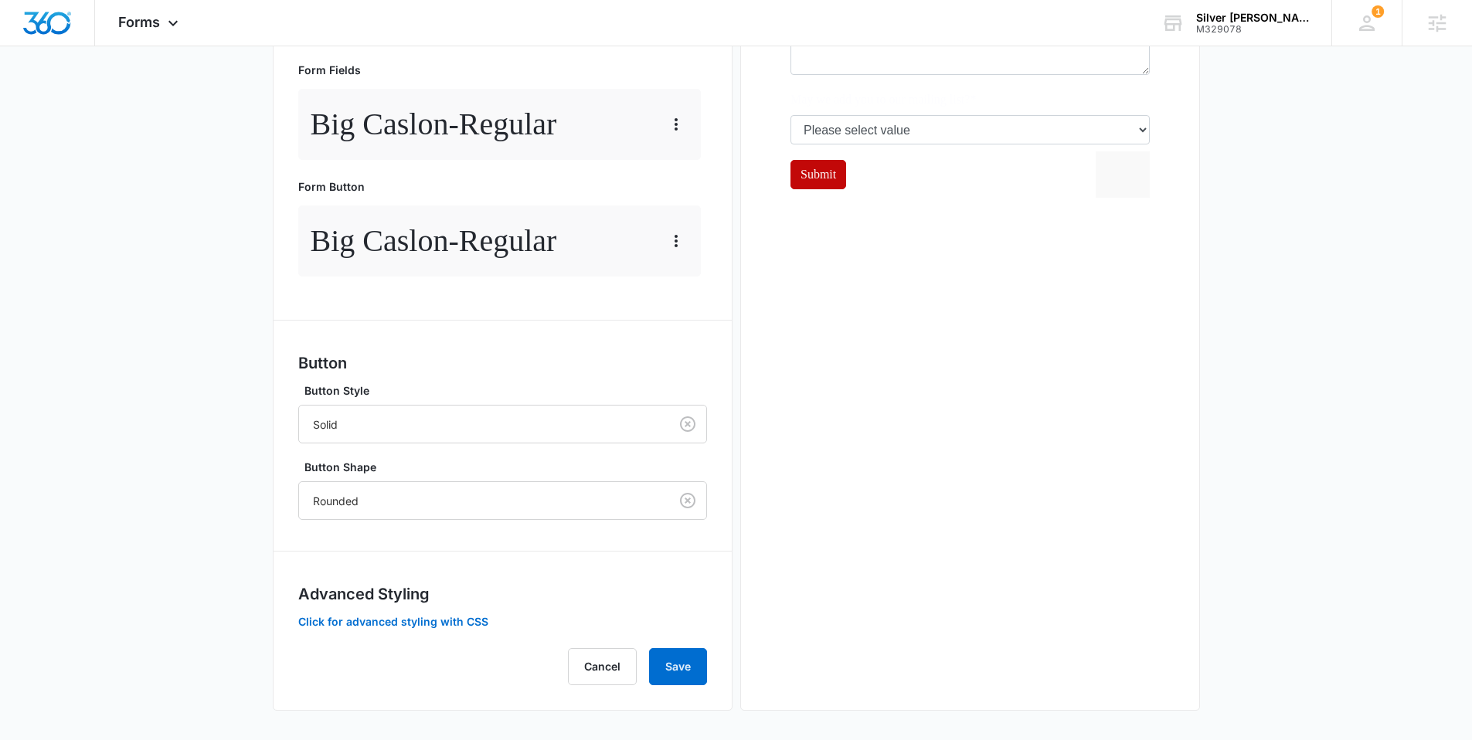
scroll to position [561, 0]
click at [664, 662] on button "Save" at bounding box center [678, 665] width 58 height 37
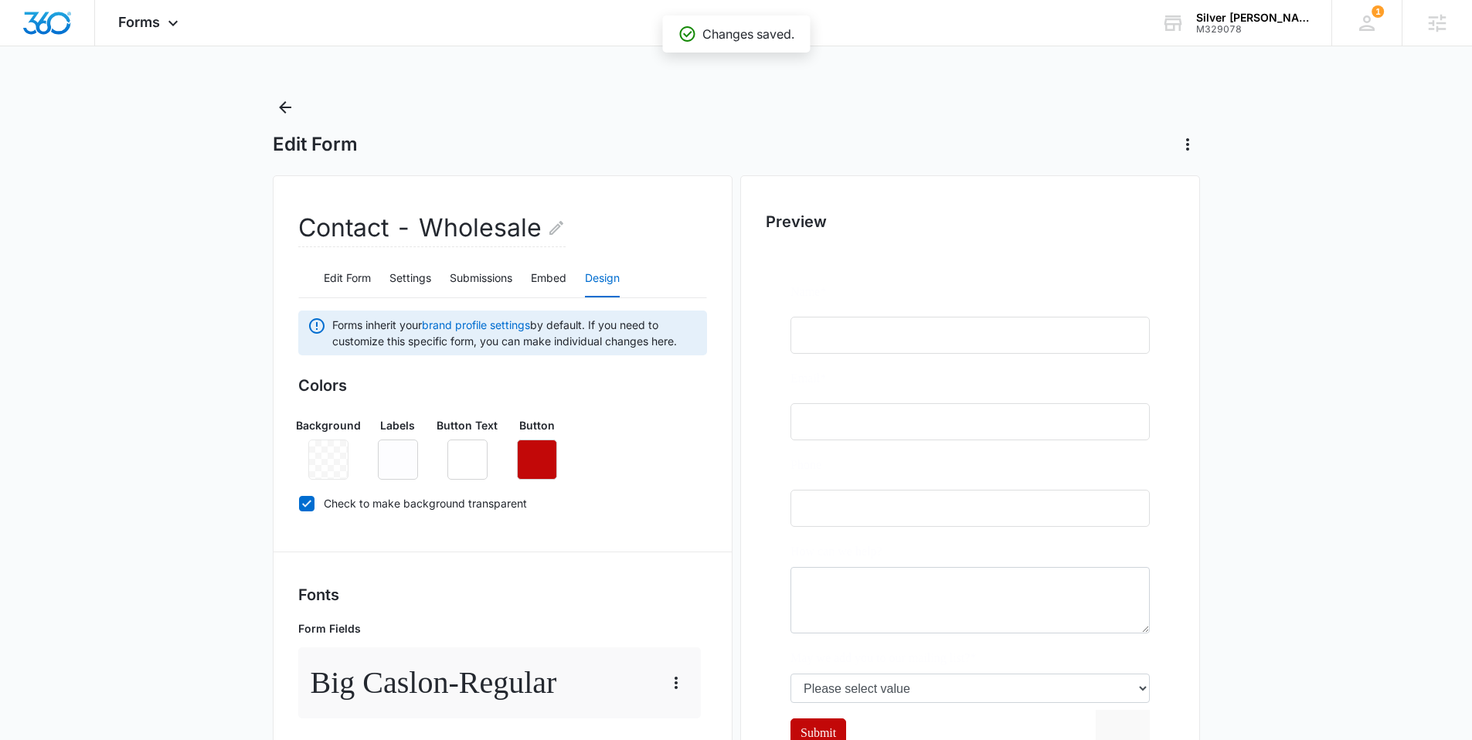
scroll to position [0, 0]
click at [278, 99] on icon "Back" at bounding box center [285, 108] width 19 height 19
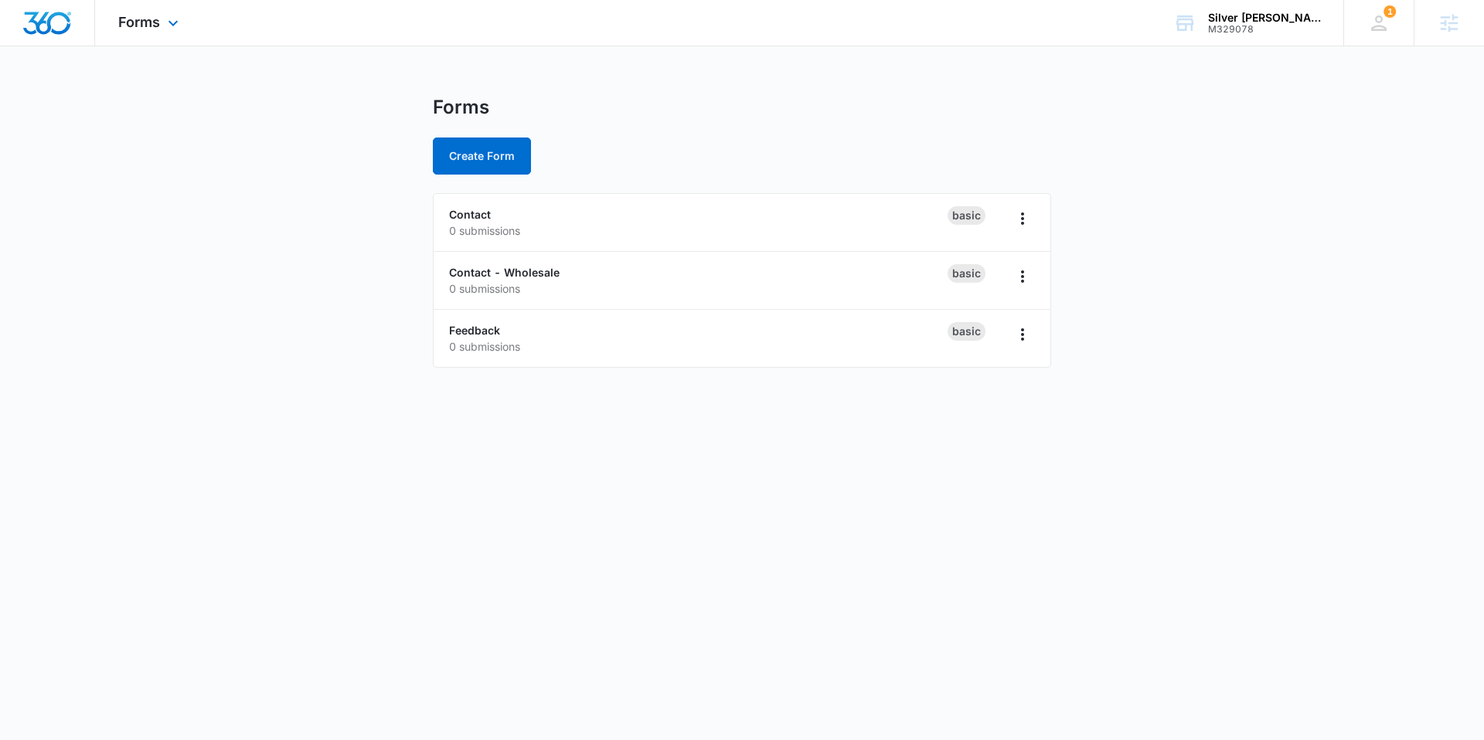
click at [46, 18] on img "Dashboard" at bounding box center [46, 23] width 49 height 23
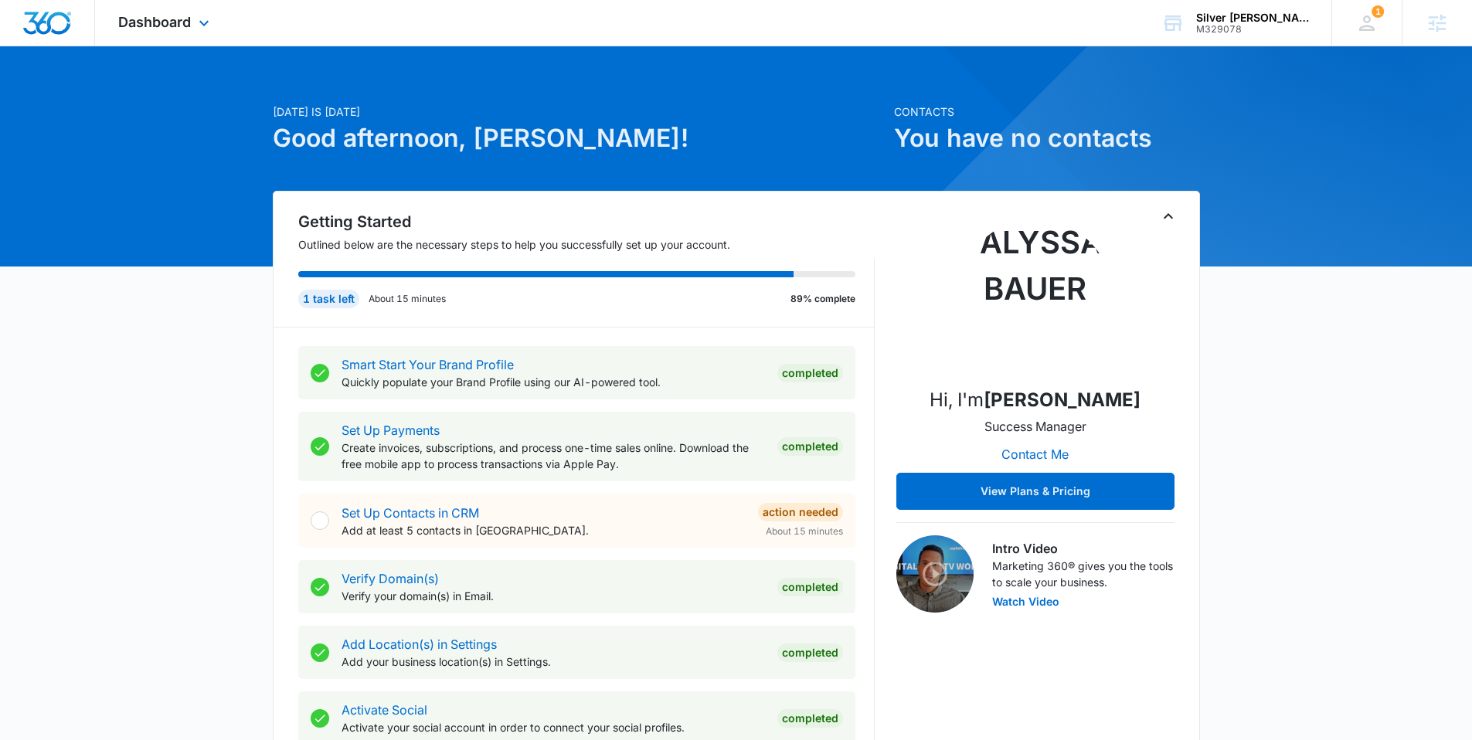
scroll to position [12, 0]
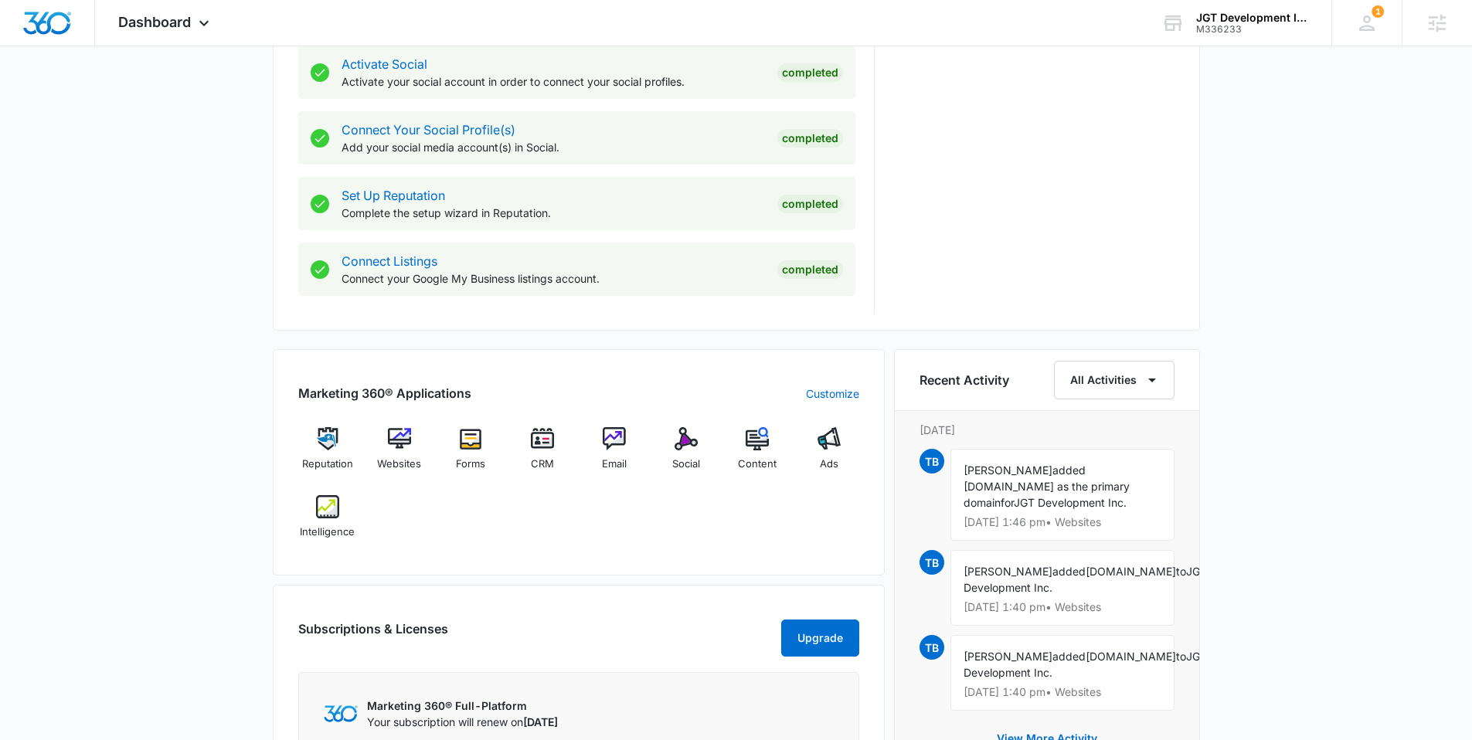
scroll to position [662, 0]
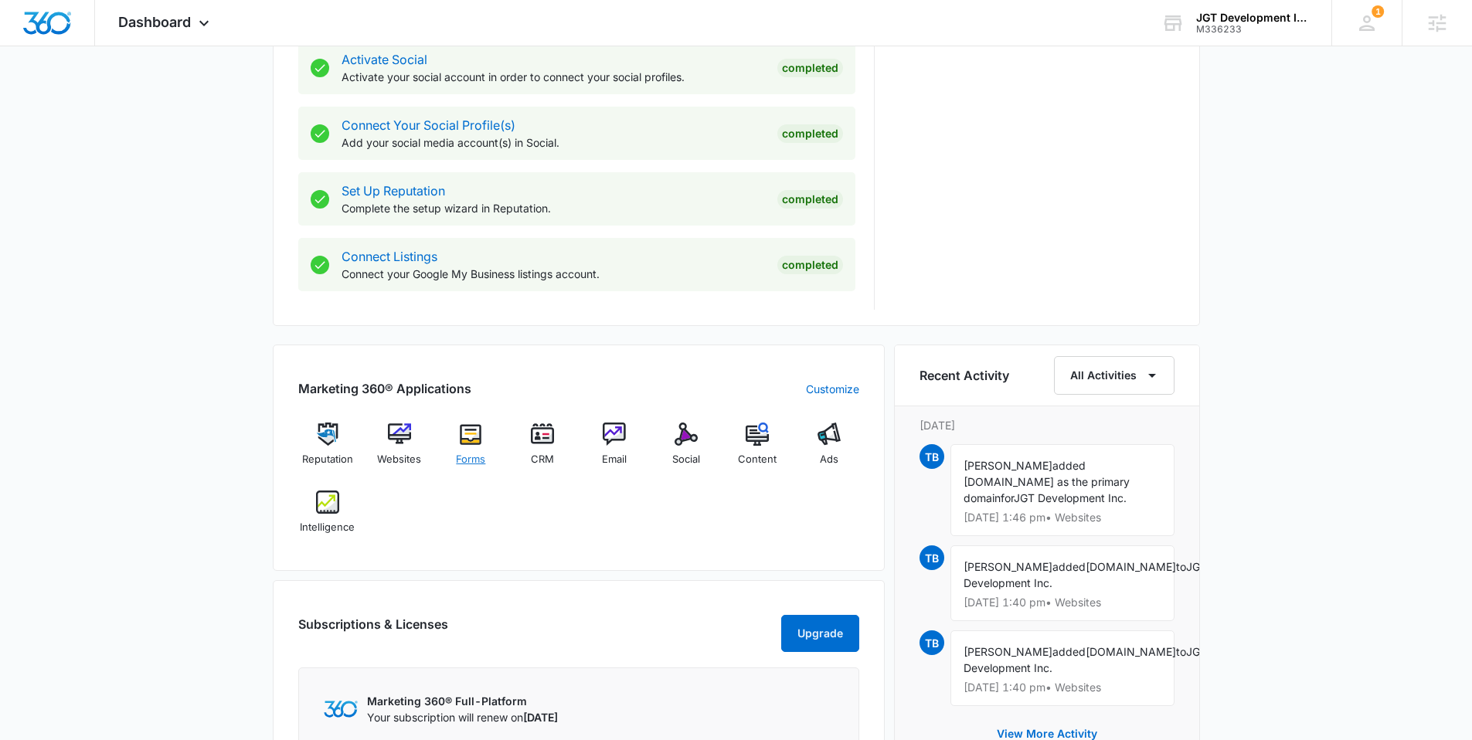
click at [470, 434] on img at bounding box center [470, 434] width 23 height 23
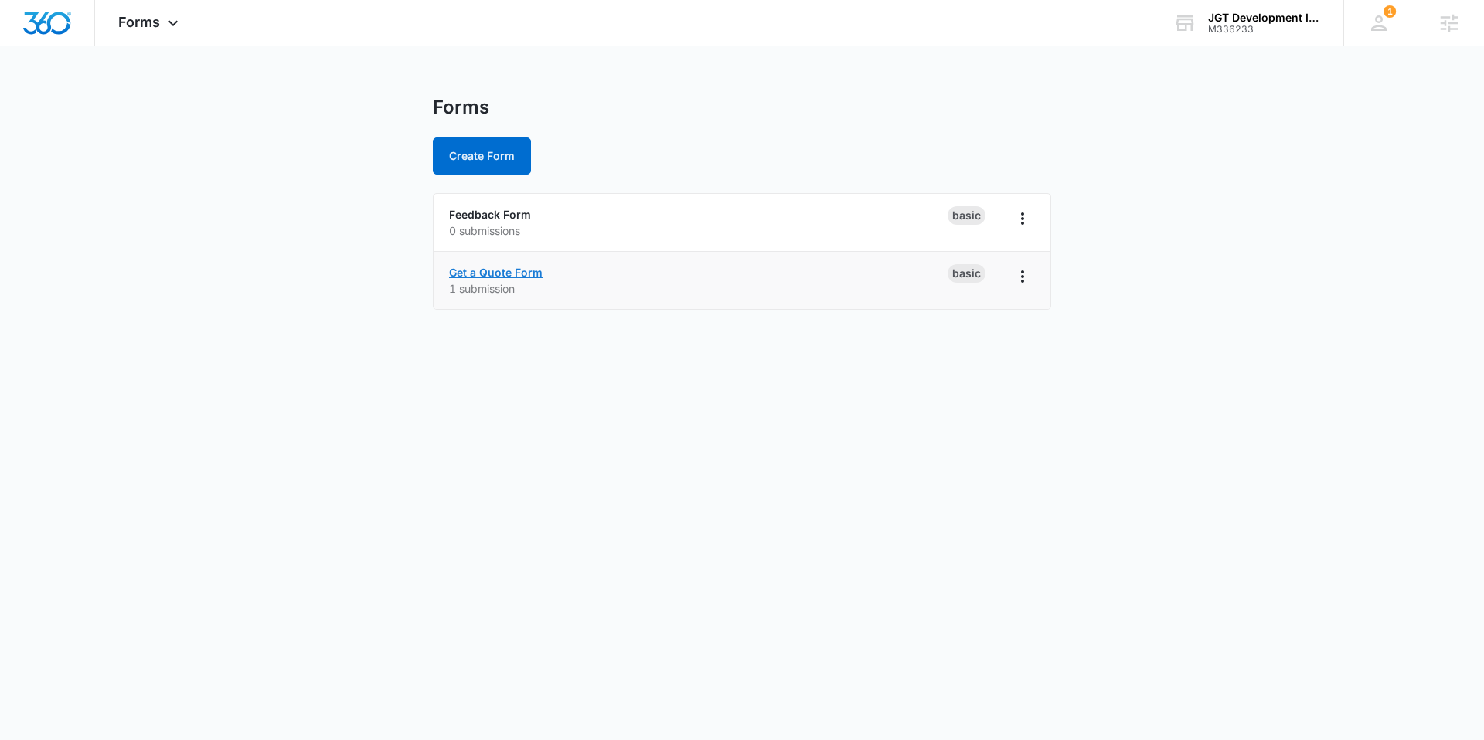
click at [475, 267] on link "Get a Quote Form" at bounding box center [496, 272] width 94 height 13
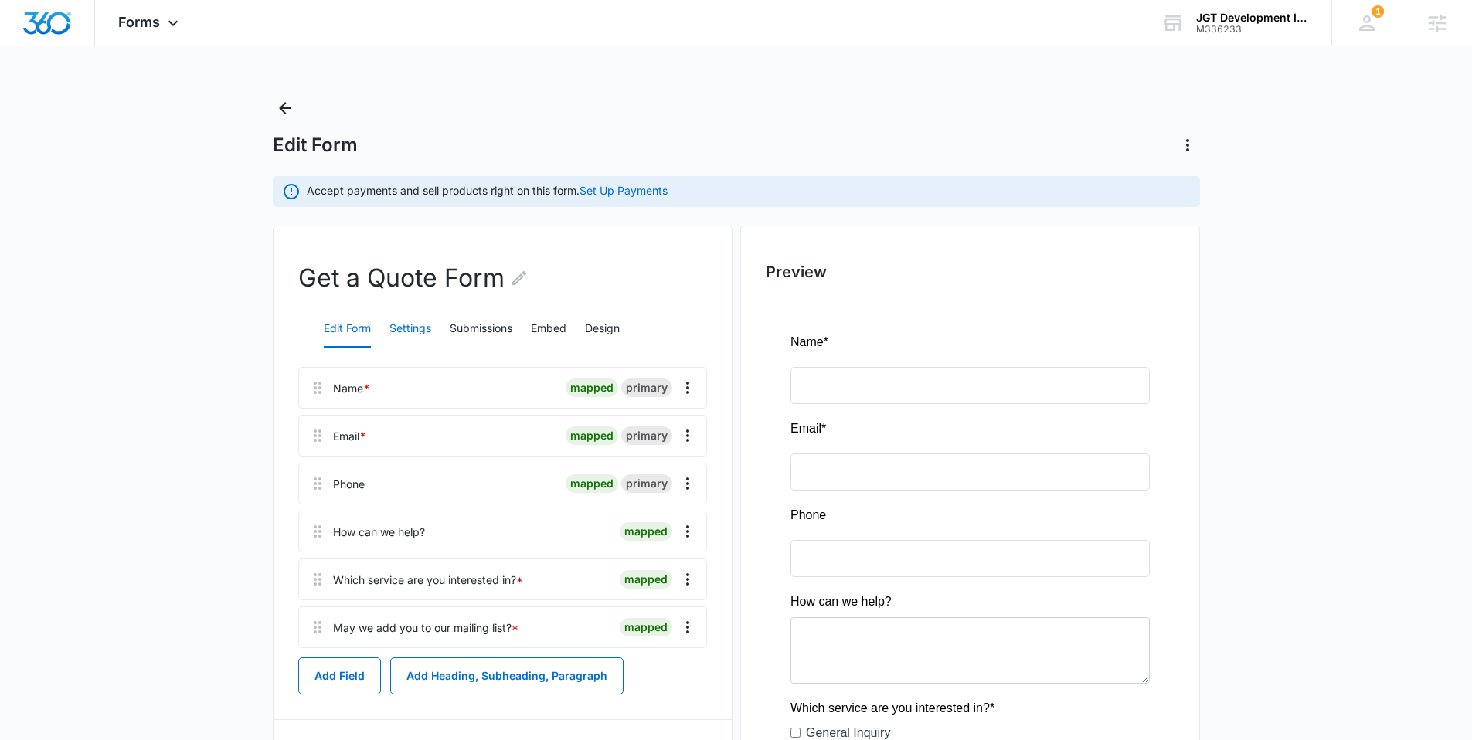
click at [417, 333] on button "Settings" at bounding box center [411, 329] width 42 height 37
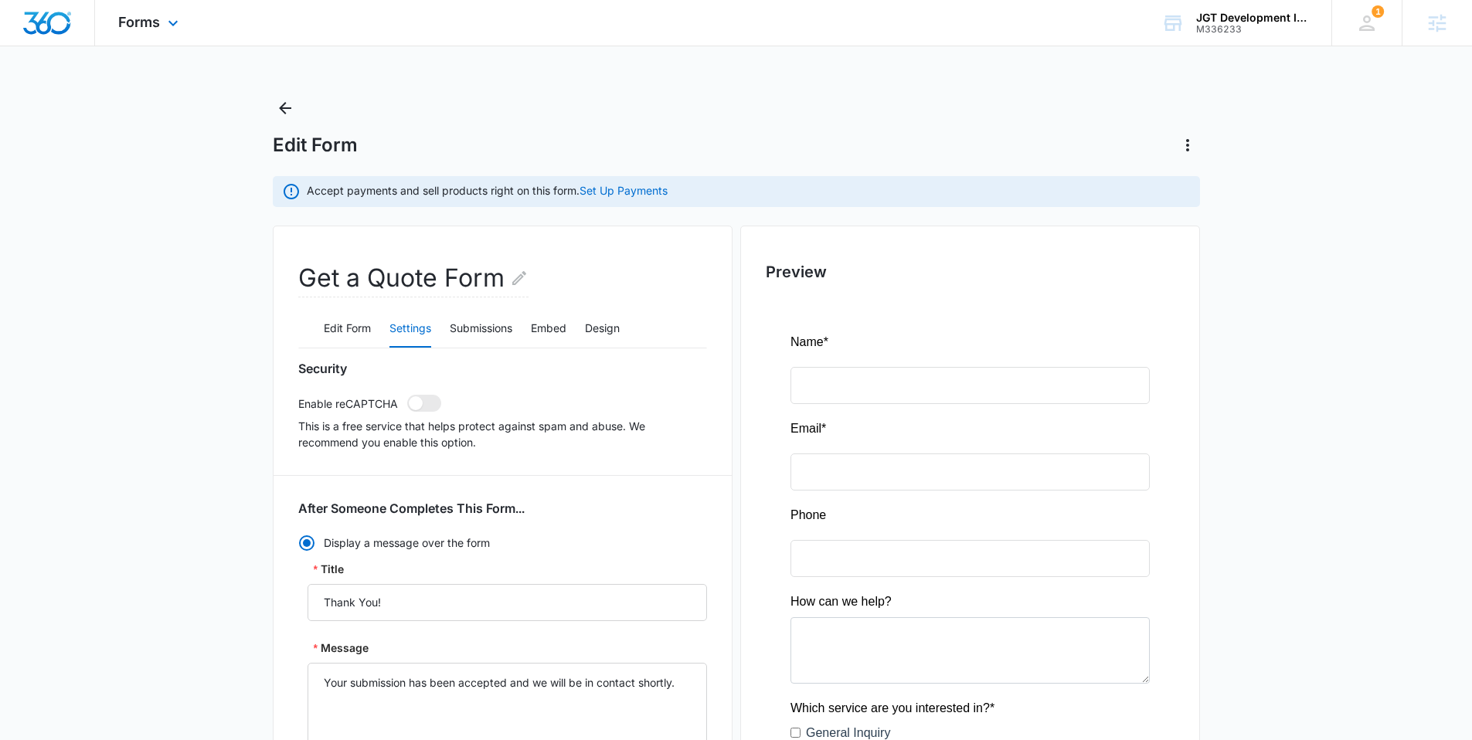
click at [31, 15] on img "Dashboard" at bounding box center [46, 23] width 49 height 23
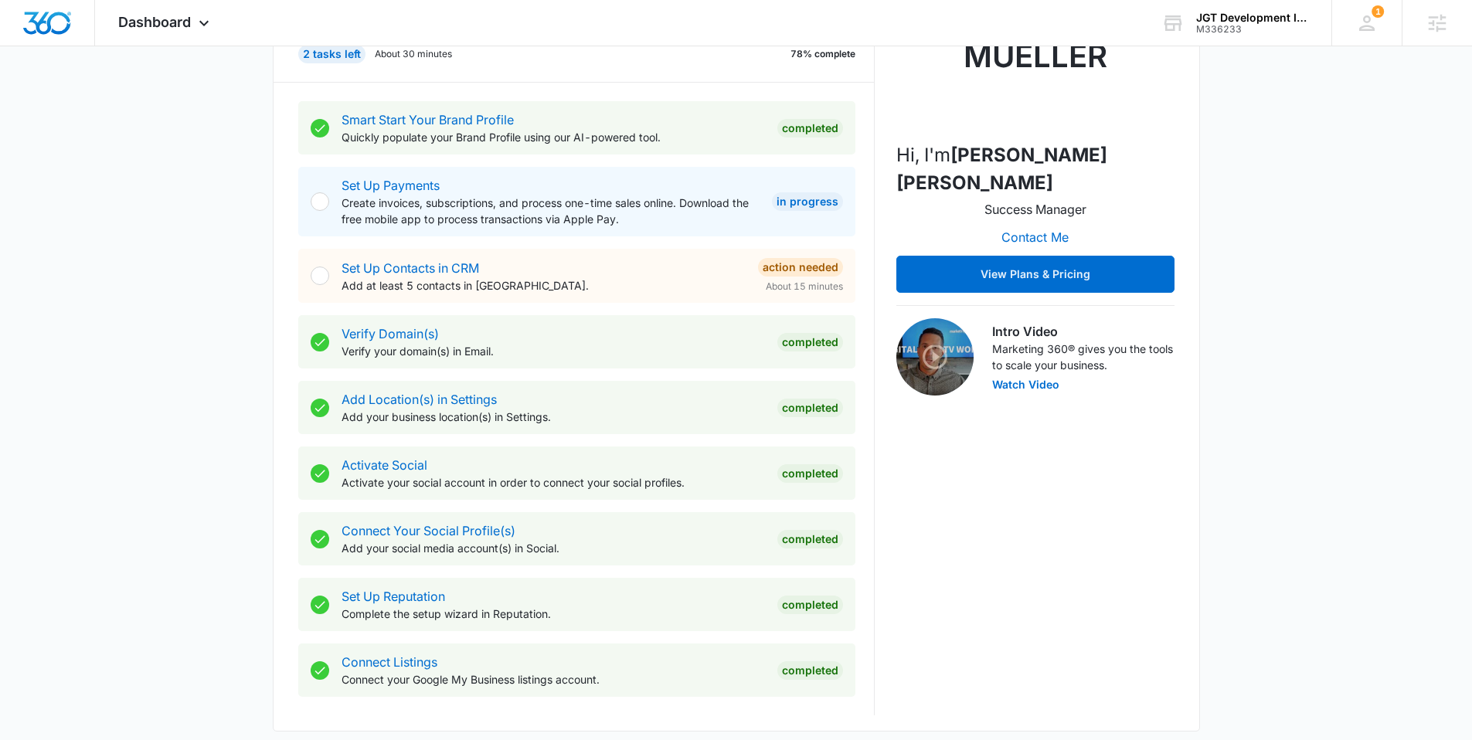
scroll to position [271, 0]
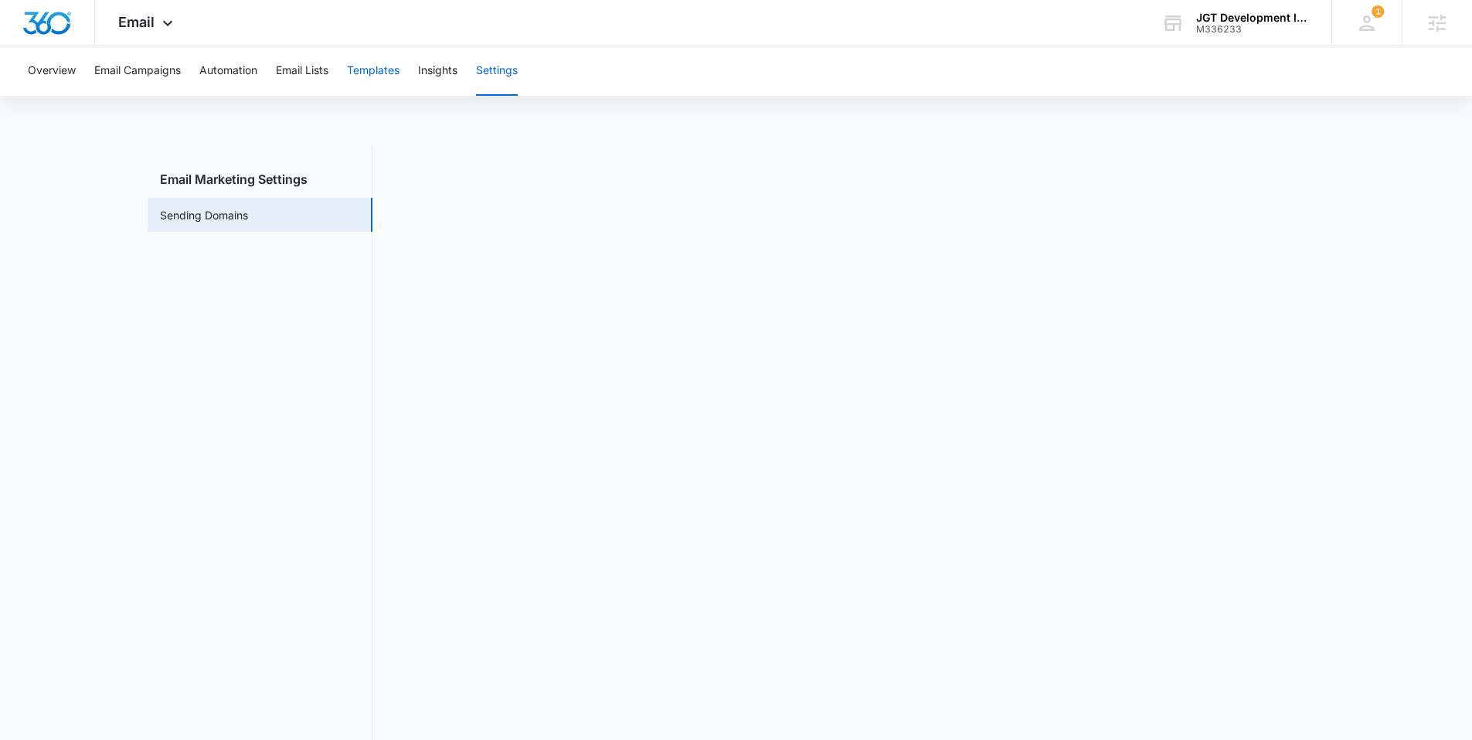
click at [352, 67] on button "Templates" at bounding box center [373, 70] width 53 height 49
click at [495, 73] on button "Settings" at bounding box center [497, 70] width 42 height 49
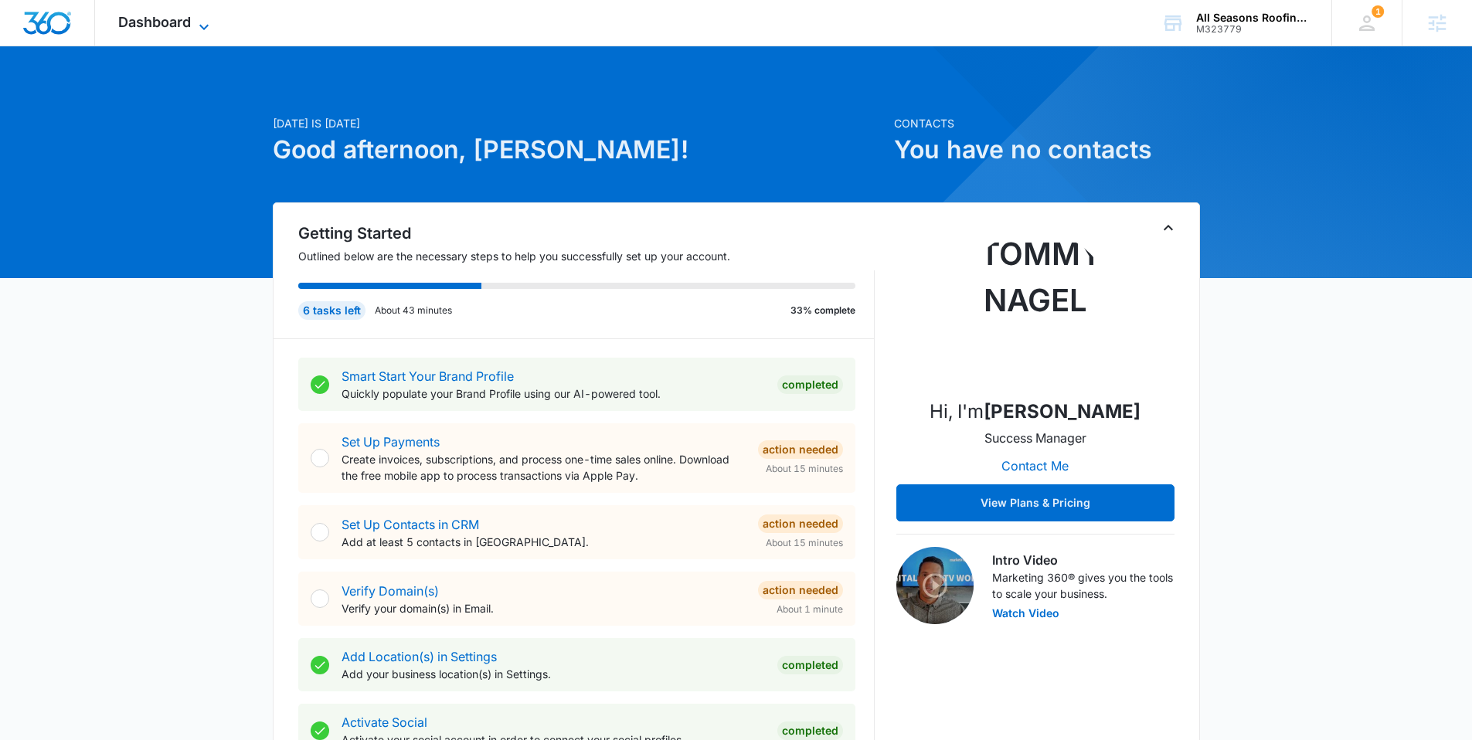
click at [158, 22] on span "Dashboard" at bounding box center [154, 22] width 73 height 16
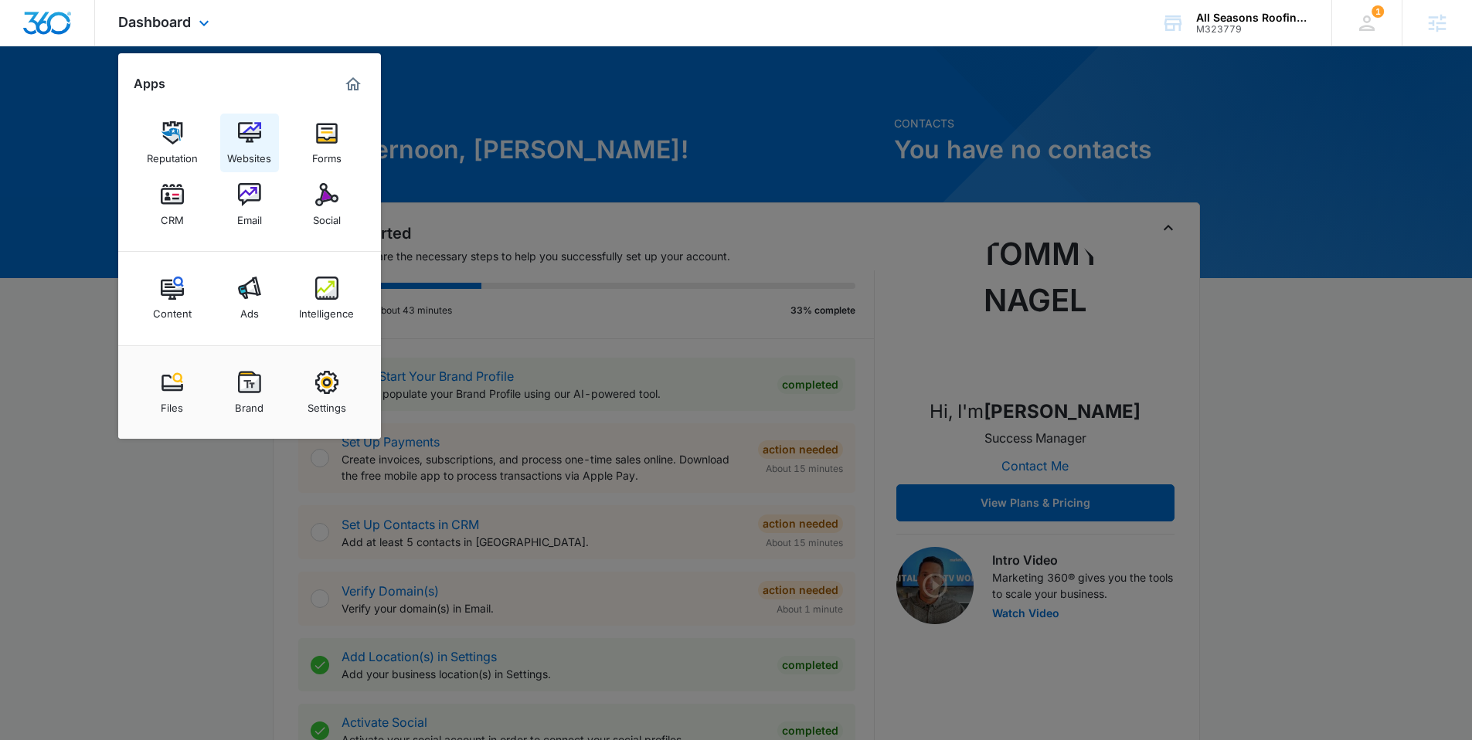
click at [246, 136] on img at bounding box center [249, 132] width 23 height 23
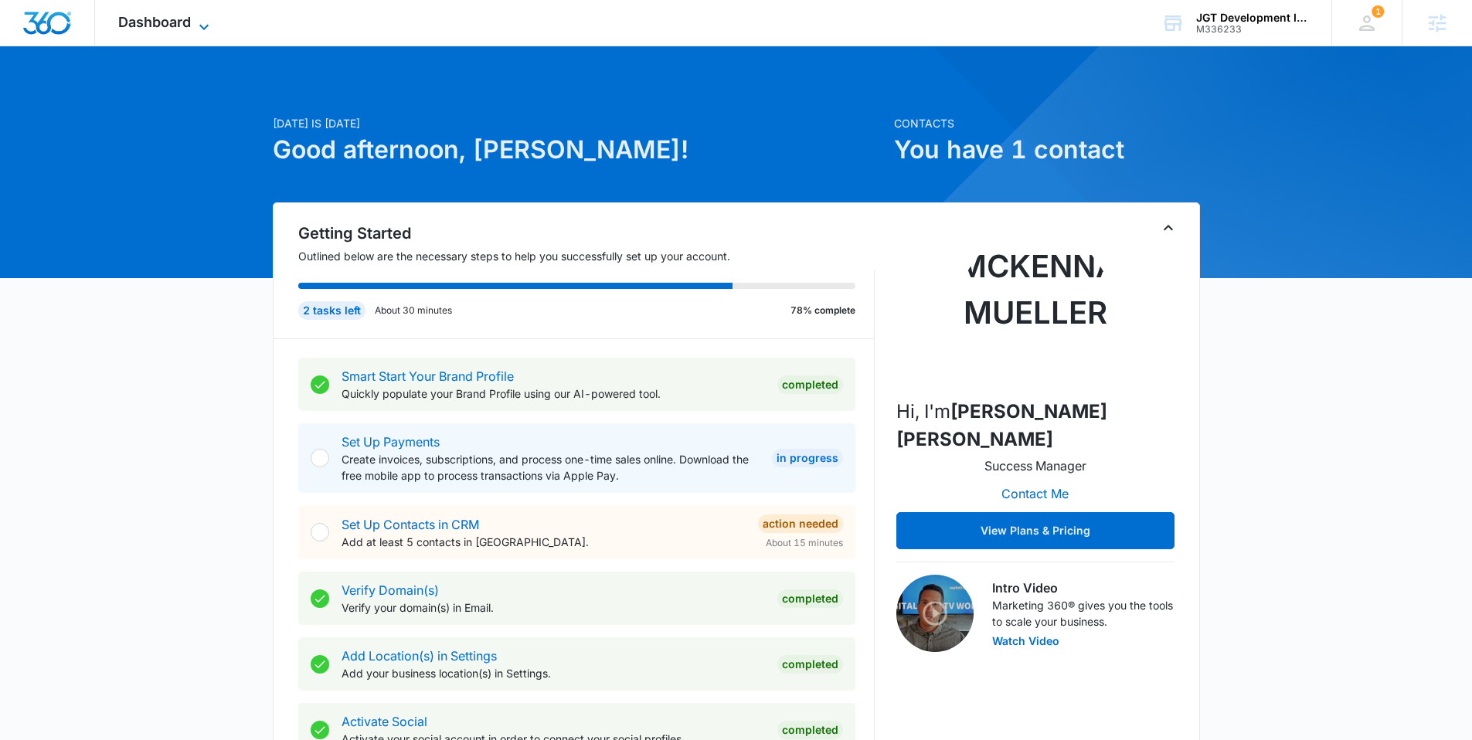
click at [144, 22] on span "Dashboard" at bounding box center [154, 22] width 73 height 16
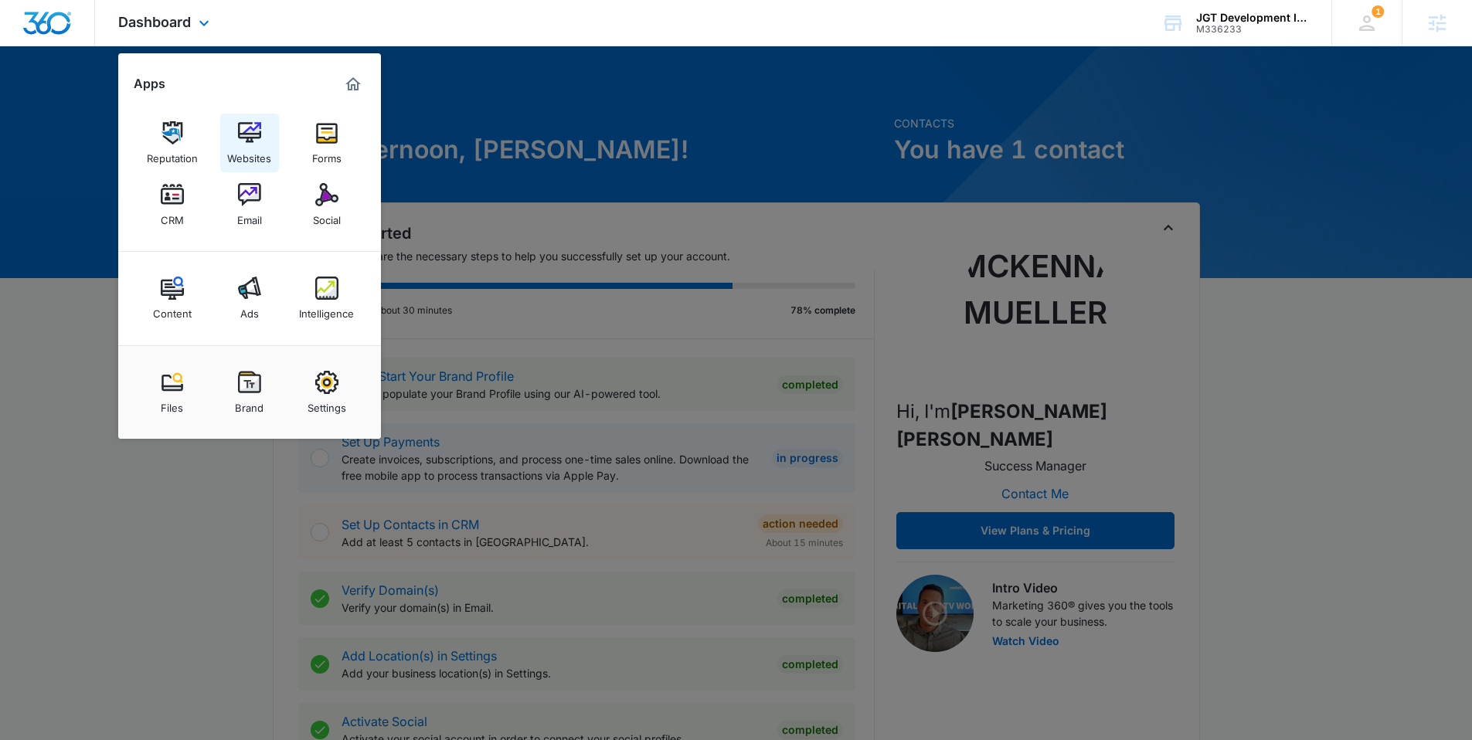
click at [265, 146] on div "Websites" at bounding box center [249, 155] width 44 height 20
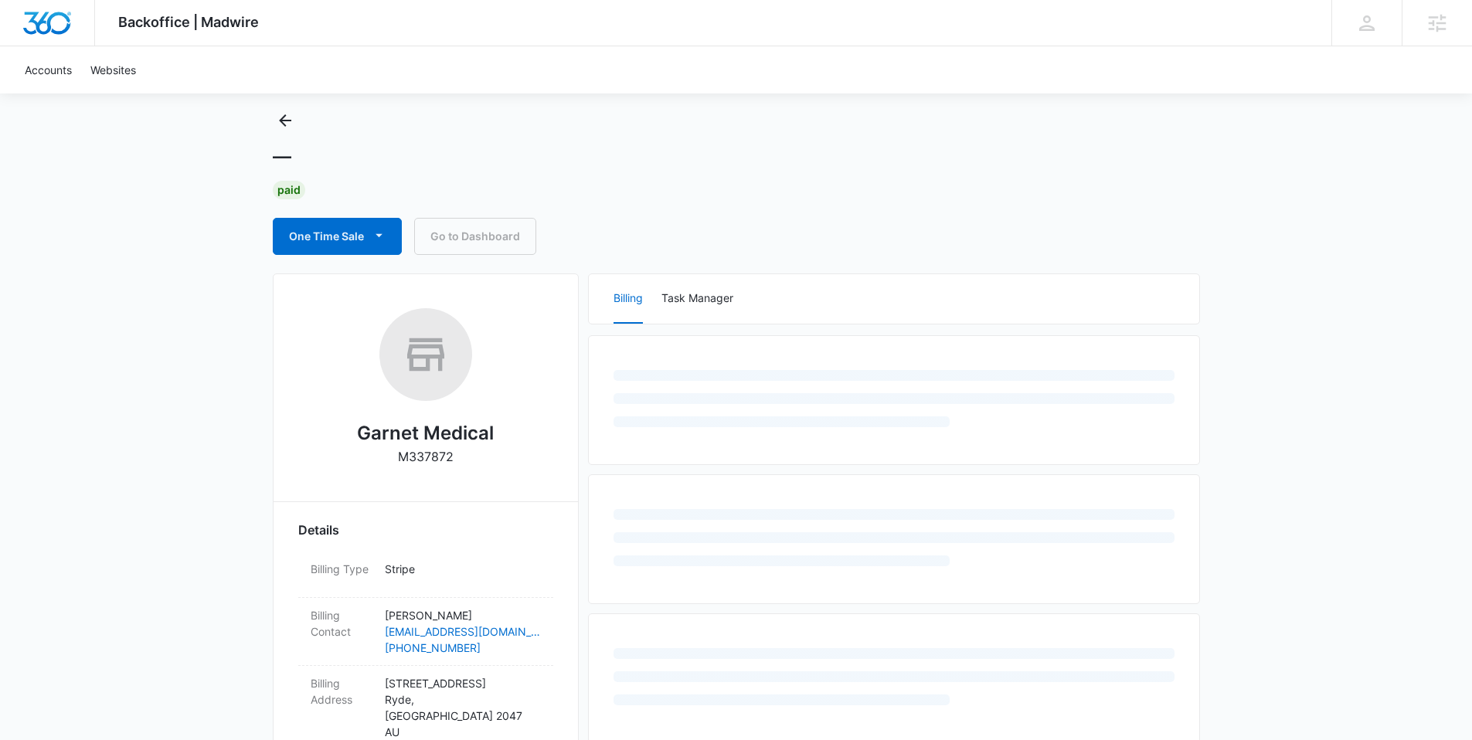
scroll to position [189, 0]
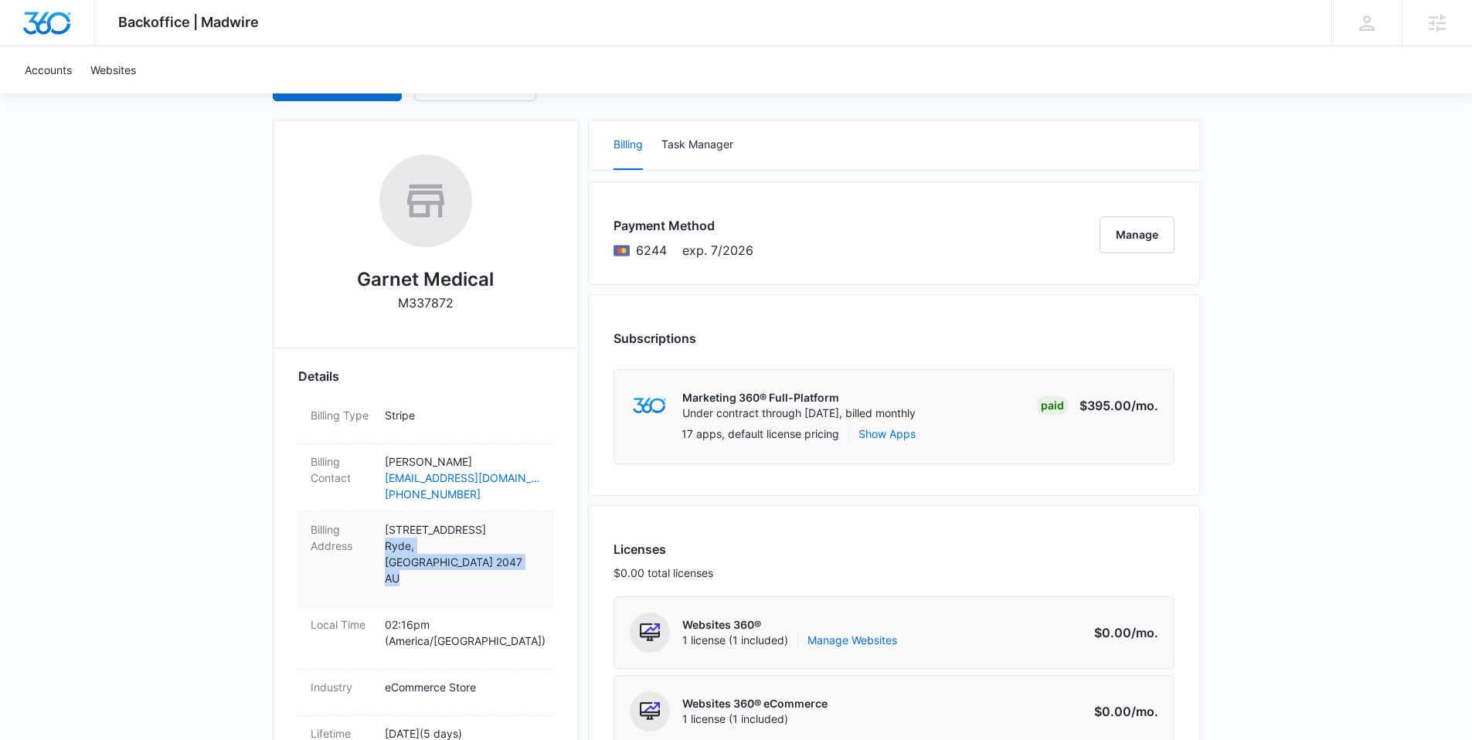
drag, startPoint x: 380, startPoint y: 548, endPoint x: 408, endPoint y: 570, distance: 35.2
click at [408, 570] on div "Billing Address [STREET_ADDRESS]" at bounding box center [425, 559] width 255 height 95
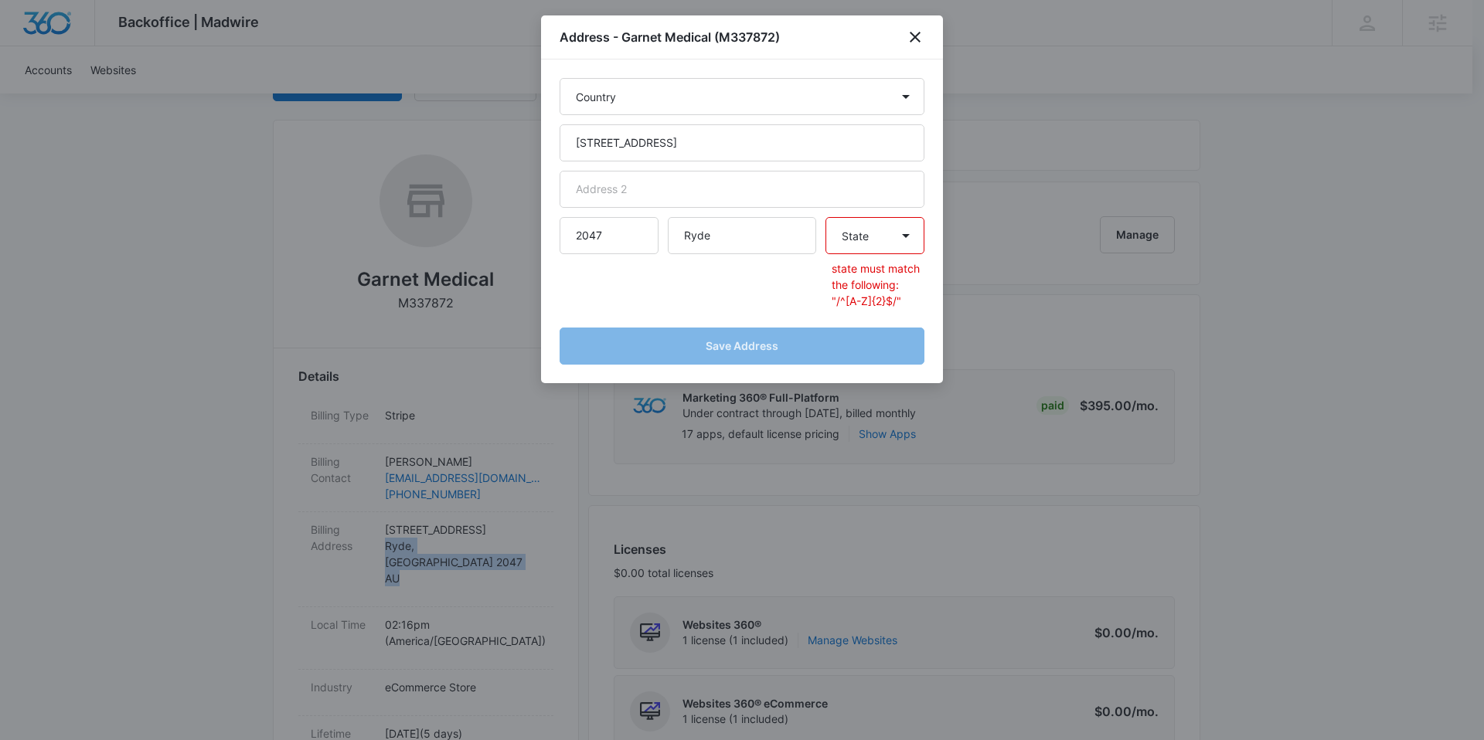
select select "AU"
select select "[GEOGRAPHIC_DATA]"
click at [921, 34] on icon "close" at bounding box center [915, 37] width 19 height 19
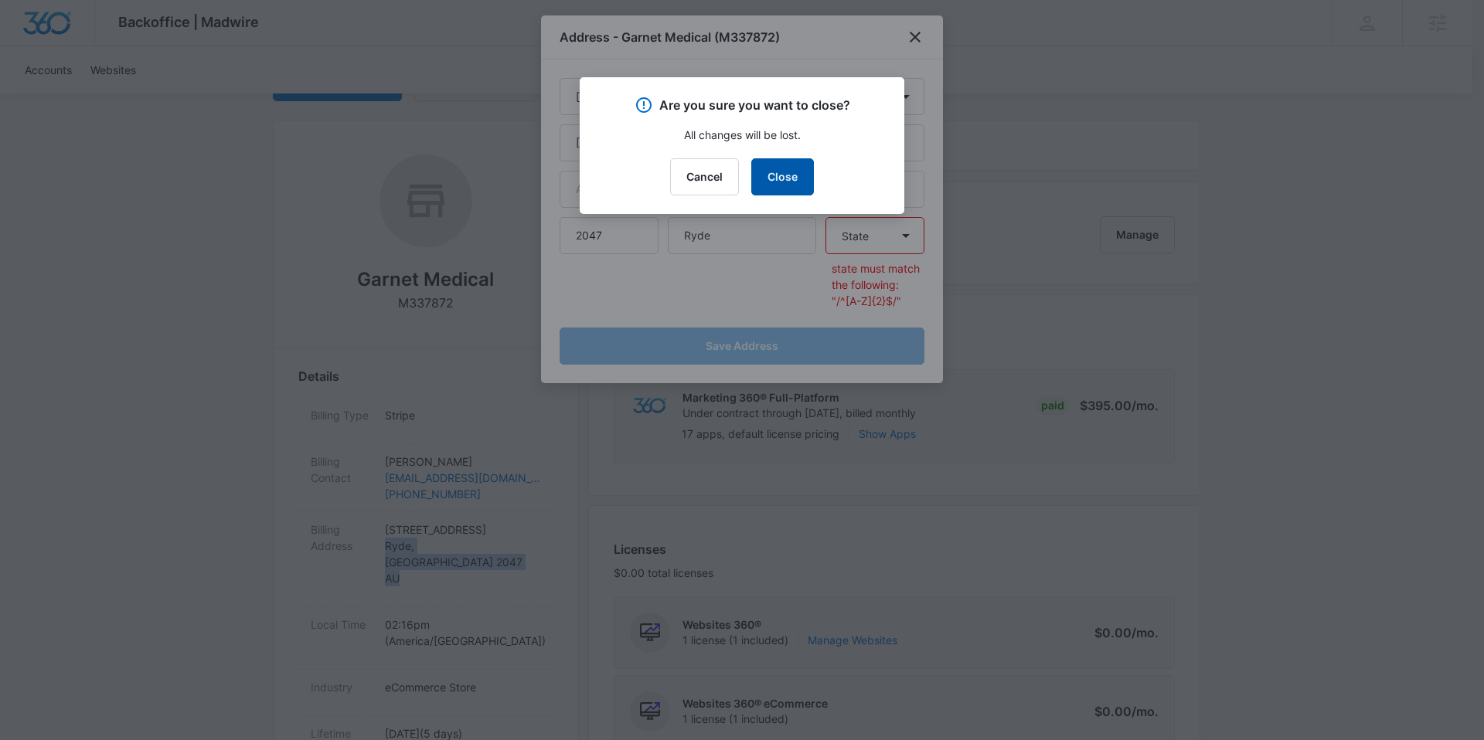
click at [787, 174] on button "Close" at bounding box center [782, 176] width 63 height 37
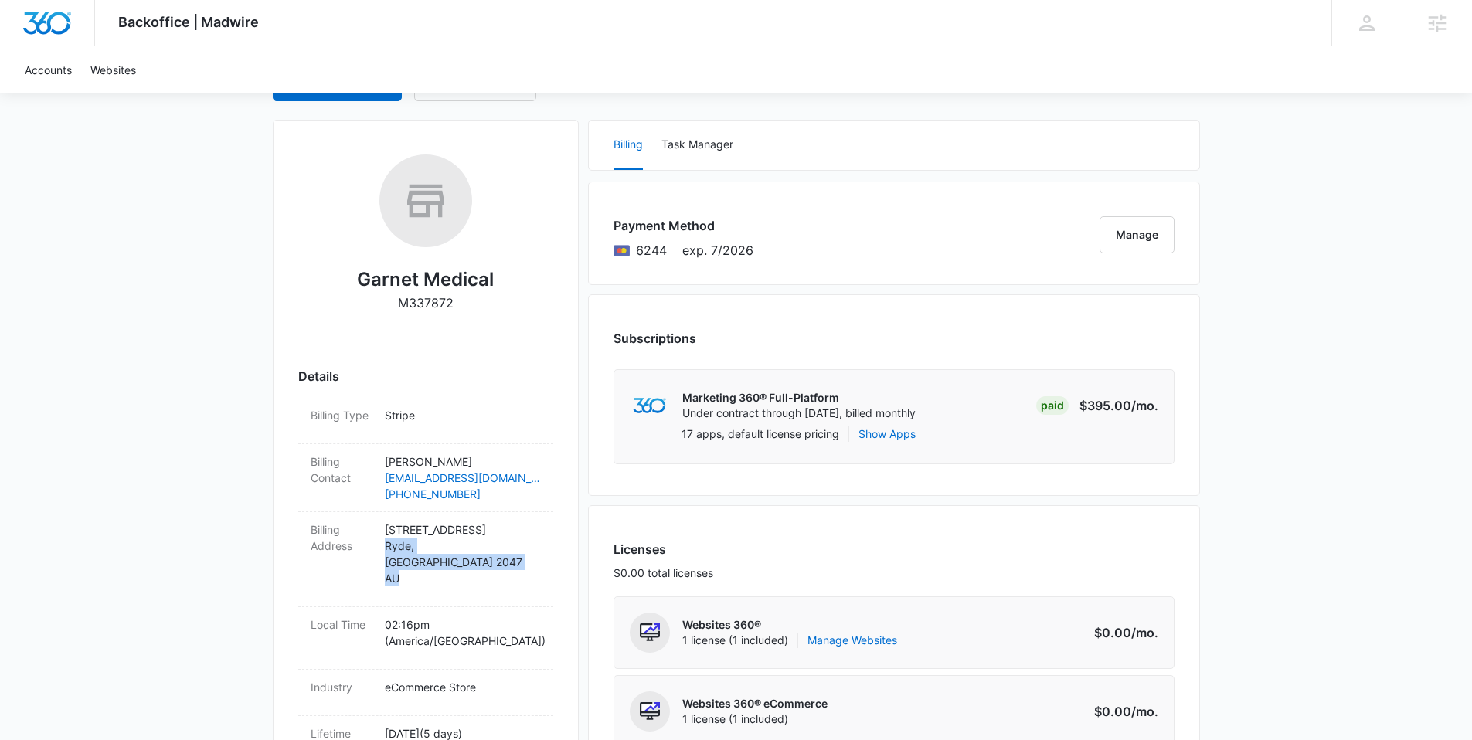
copy p "[GEOGRAPHIC_DATA] , [GEOGRAPHIC_DATA] 2047 AU"
